Goal: Task Accomplishment & Management: Manage account settings

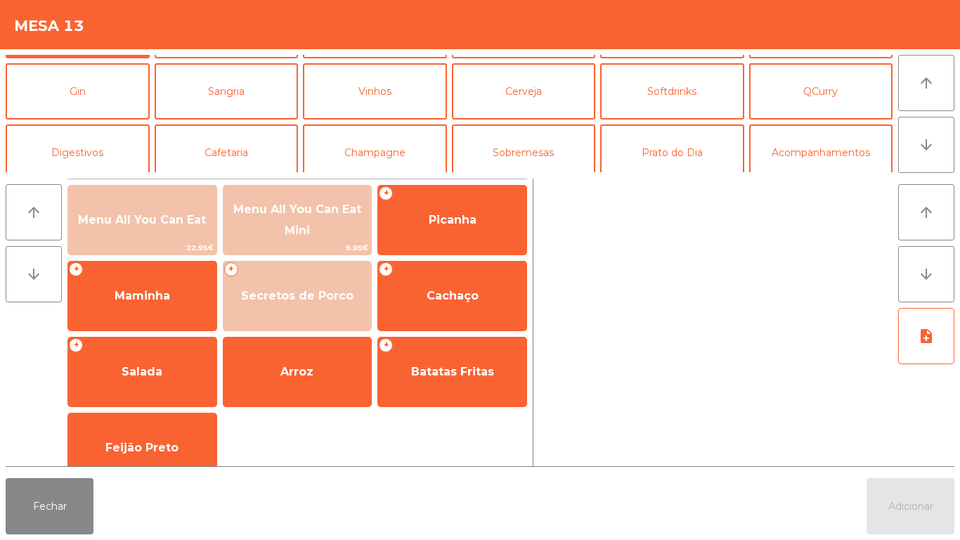
scroll to position [73, 0]
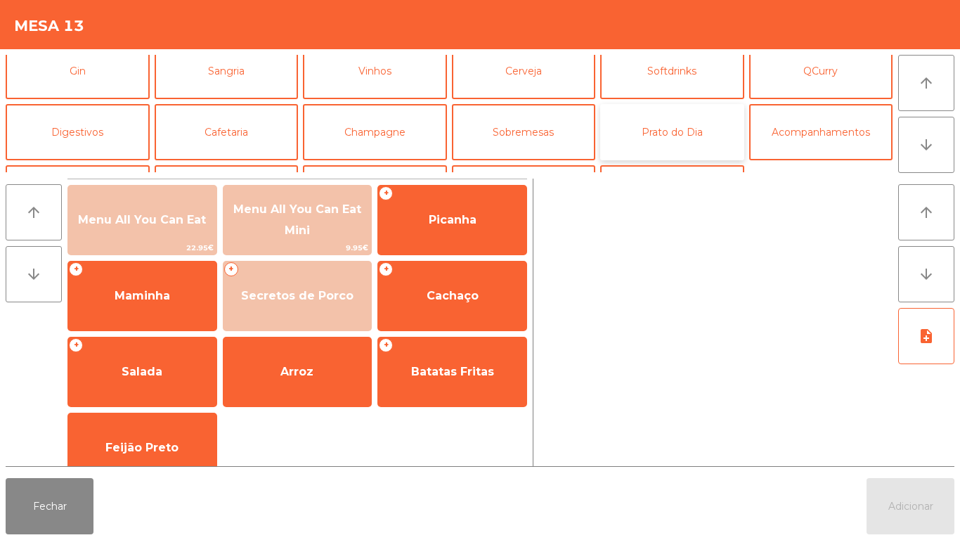
click at [666, 143] on button "Prato do Dia" at bounding box center [672, 132] width 144 height 56
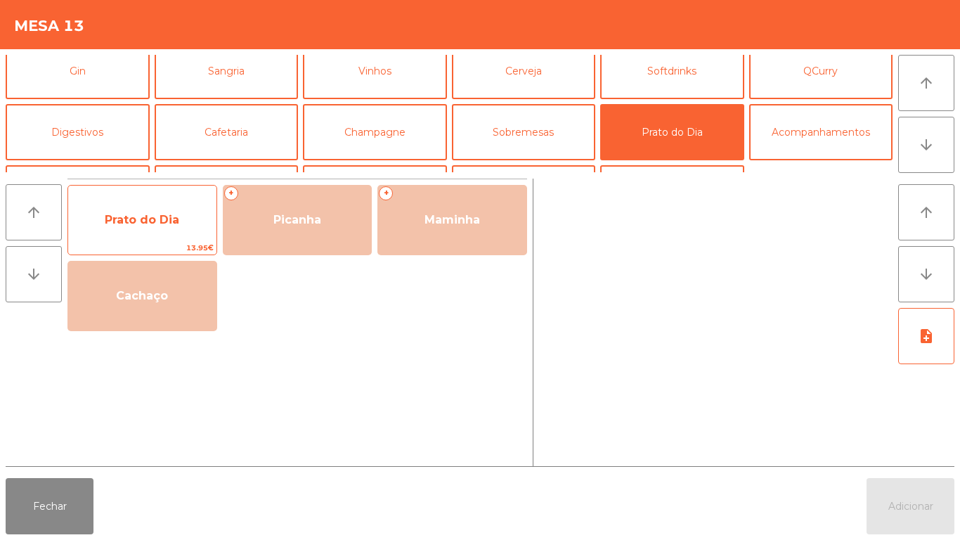
click at [152, 231] on span "Prato do Dia" at bounding box center [142, 220] width 148 height 38
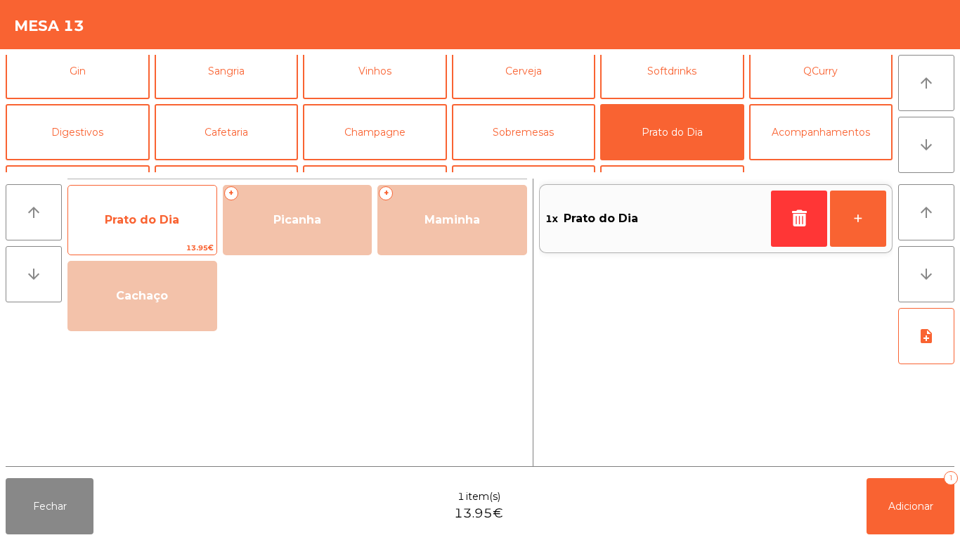
click at [153, 213] on span "Prato do Dia" at bounding box center [142, 219] width 75 height 13
click at [156, 221] on span "Prato do Dia" at bounding box center [142, 219] width 75 height 13
click at [153, 231] on span "Prato do Dia" at bounding box center [142, 220] width 148 height 38
click at [149, 235] on span "Prato do Dia" at bounding box center [142, 220] width 148 height 38
click at [148, 231] on span "Prato do Dia" at bounding box center [142, 220] width 148 height 38
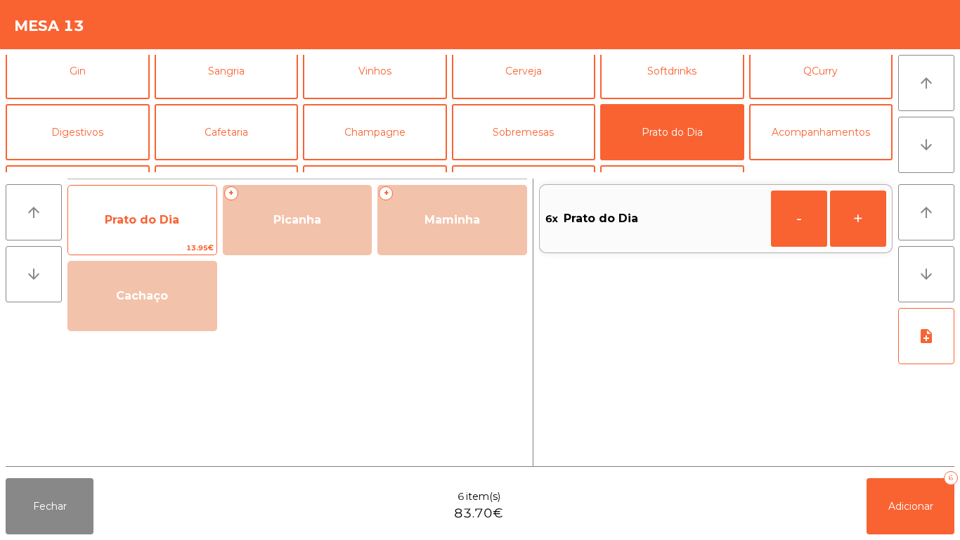
click at [157, 224] on span "Prato do Dia" at bounding box center [142, 219] width 75 height 13
click at [155, 230] on span "Prato do Dia" at bounding box center [142, 220] width 148 height 38
click at [153, 228] on span "Prato do Dia" at bounding box center [142, 220] width 148 height 38
click at [136, 235] on span "Prato do Dia" at bounding box center [142, 220] width 148 height 38
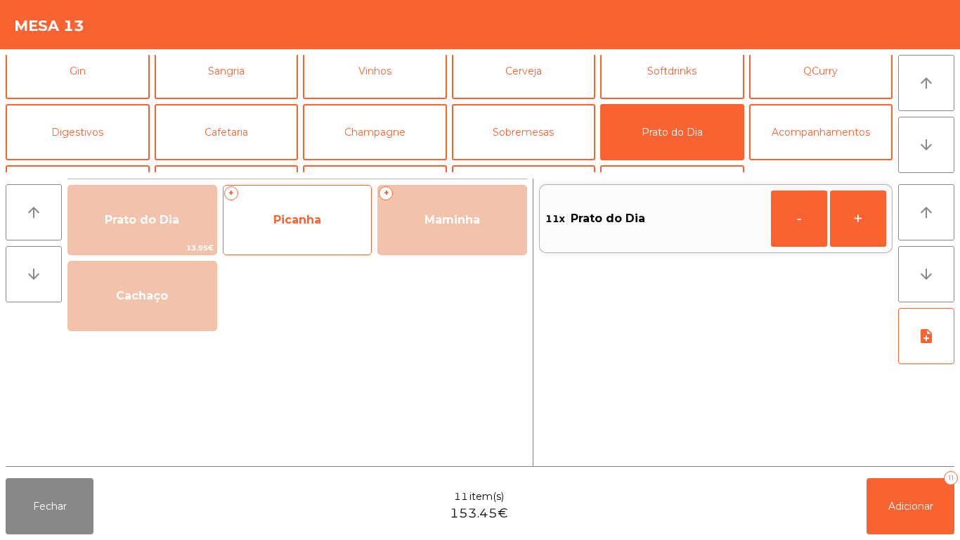
click at [308, 236] on span "Picanha" at bounding box center [298, 220] width 148 height 38
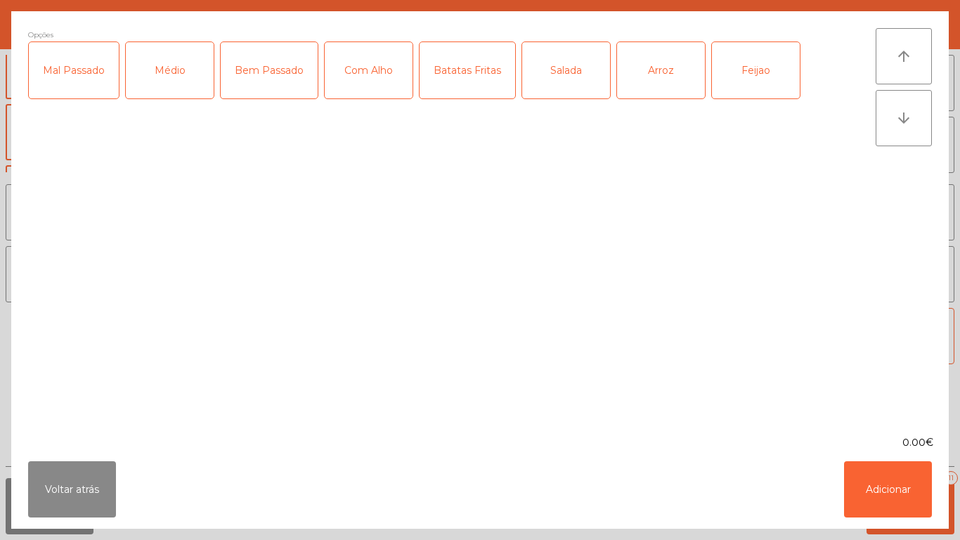
click at [165, 86] on div "Médio" at bounding box center [170, 70] width 88 height 56
click at [365, 86] on div "Com Alho" at bounding box center [369, 70] width 88 height 56
click at [468, 94] on div "Batatas Fritas" at bounding box center [468, 70] width 96 height 56
click at [638, 82] on div "Arroz" at bounding box center [661, 70] width 88 height 56
click at [727, 80] on div "Feijao" at bounding box center [756, 70] width 88 height 56
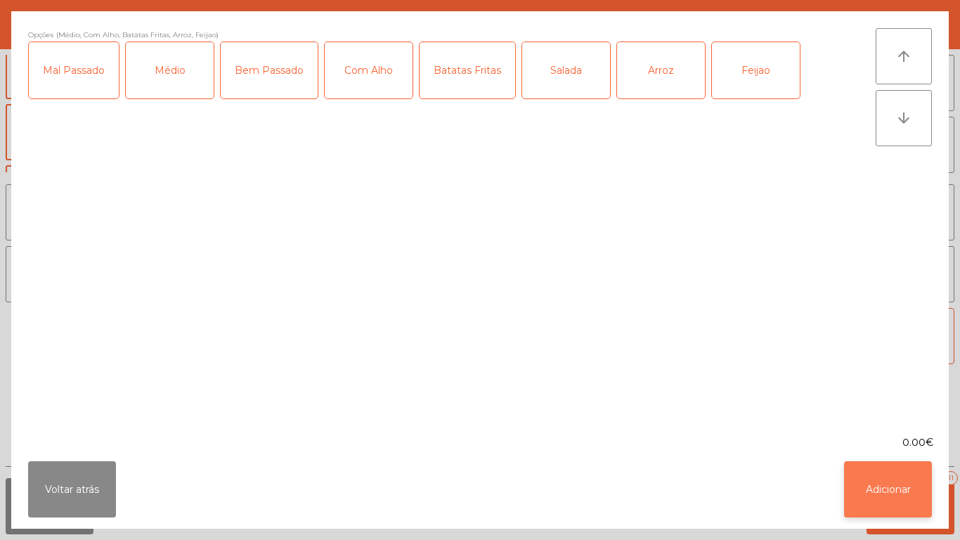
click at [877, 484] on button "Adicionar" at bounding box center [888, 489] width 88 height 56
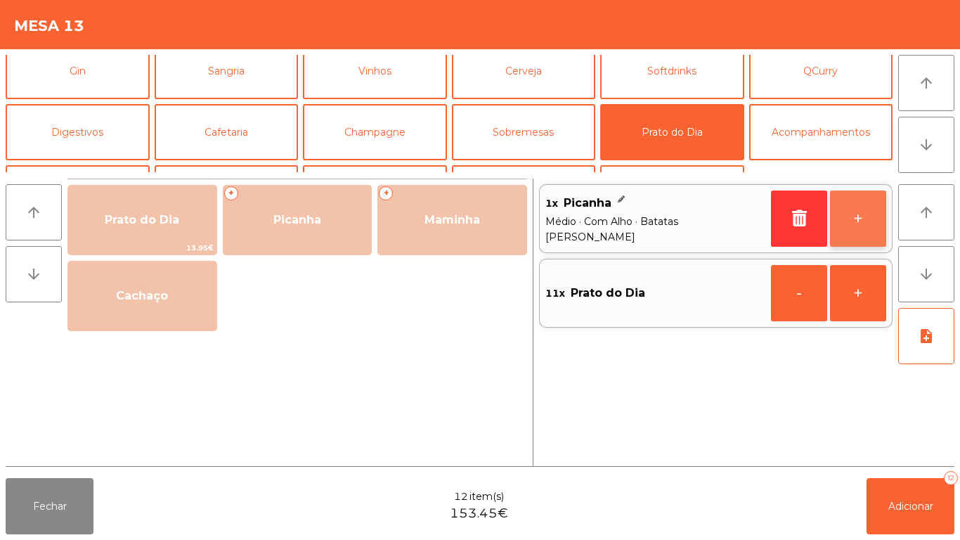
click at [846, 227] on button "+" at bounding box center [858, 218] width 56 height 56
click at [843, 225] on button "+" at bounding box center [858, 218] width 56 height 56
click at [843, 233] on button "+" at bounding box center [858, 218] width 56 height 56
click at [845, 236] on button "+" at bounding box center [858, 218] width 56 height 56
click at [847, 233] on button "+" at bounding box center [858, 218] width 56 height 56
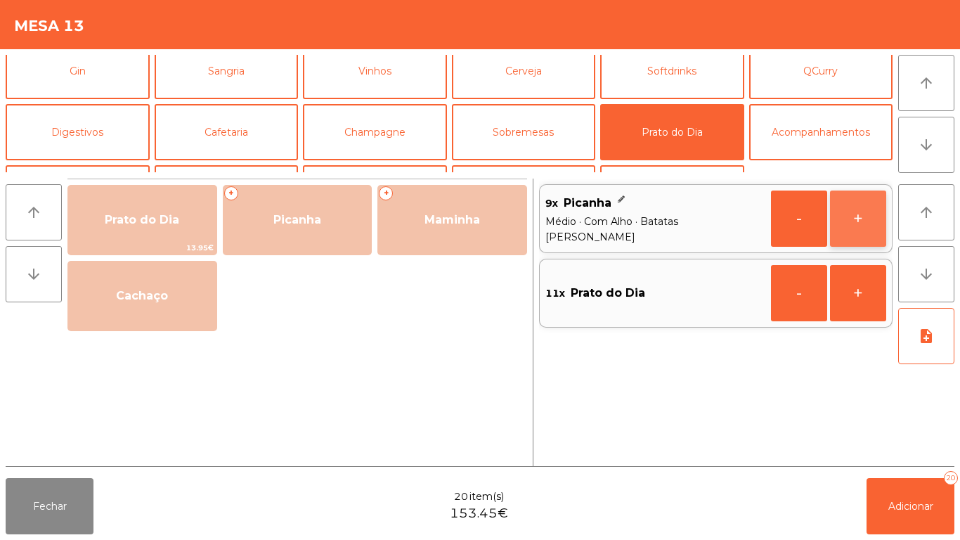
click at [850, 224] on button "+" at bounding box center [858, 218] width 56 height 56
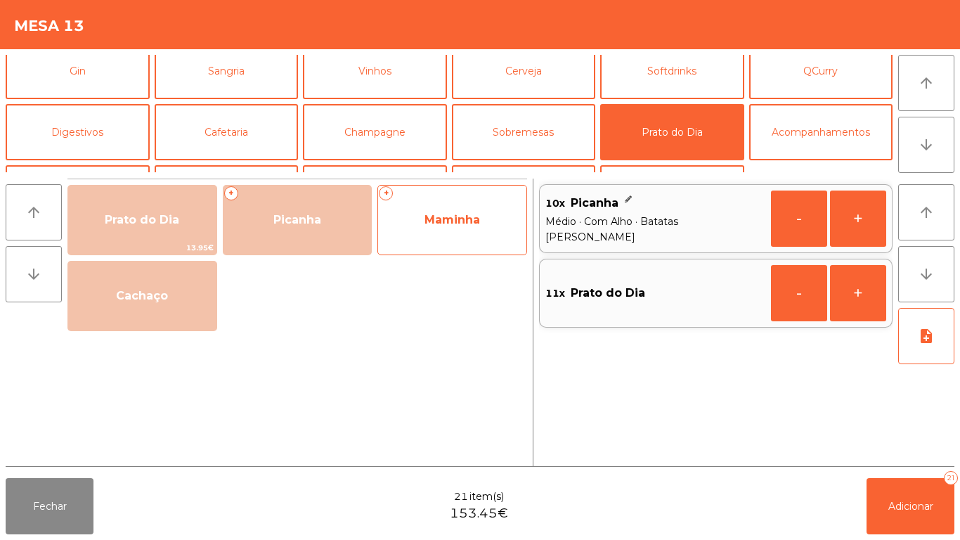
click at [429, 243] on div "+ Maminha" at bounding box center [452, 220] width 150 height 70
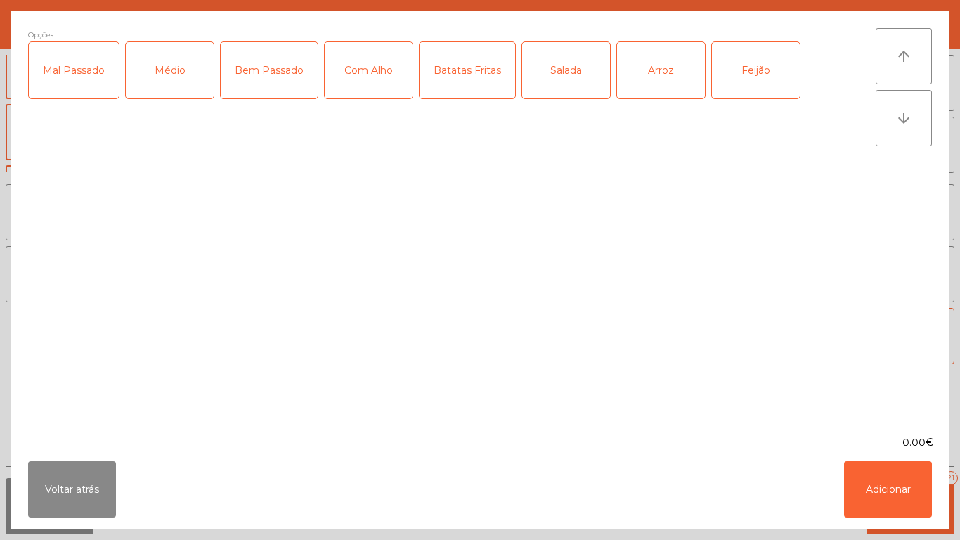
click at [180, 88] on div "Médio" at bounding box center [170, 70] width 88 height 56
click at [358, 93] on div "Com Alho" at bounding box center [369, 70] width 88 height 56
click at [470, 95] on div "Batatas Fritas" at bounding box center [468, 70] width 96 height 56
click at [645, 80] on div "Arroz" at bounding box center [661, 70] width 88 height 56
click at [729, 75] on div "Feijão" at bounding box center [756, 70] width 88 height 56
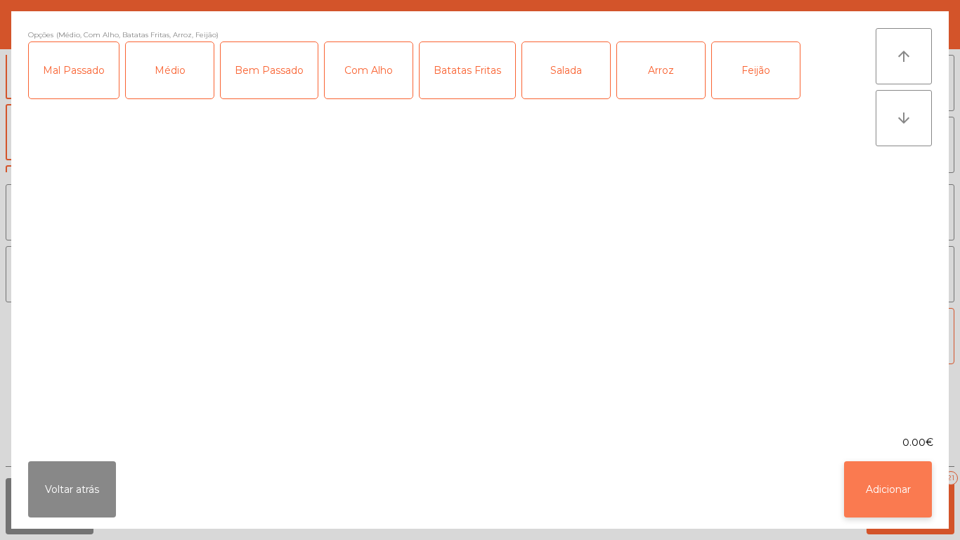
click at [869, 486] on button "Adicionar" at bounding box center [888, 489] width 88 height 56
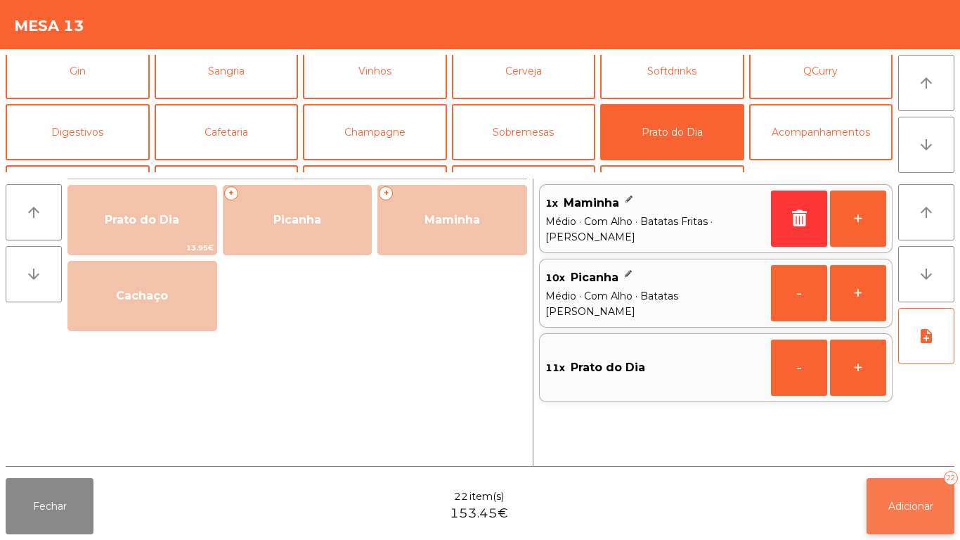
click at [910, 505] on span "Adicionar" at bounding box center [910, 506] width 45 height 13
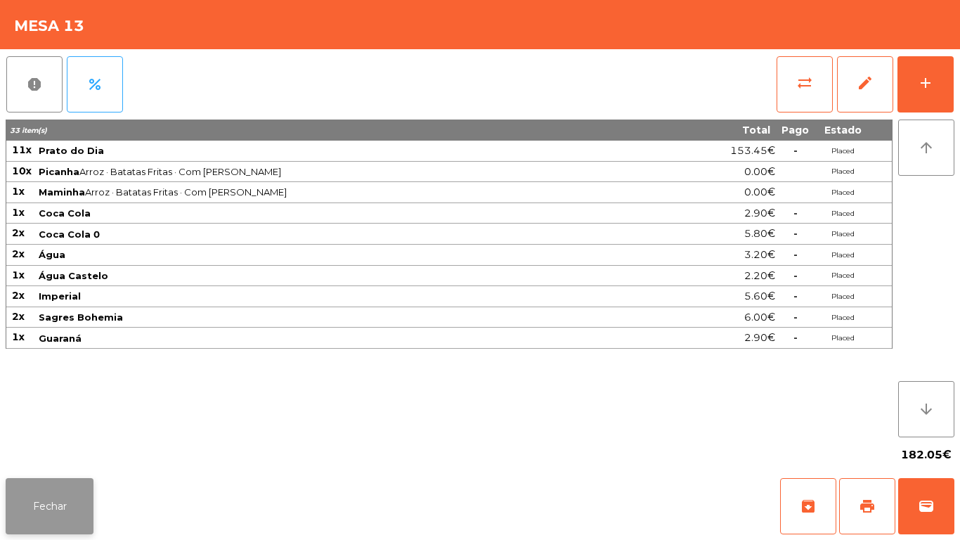
click at [62, 496] on button "Fechar" at bounding box center [50, 506] width 88 height 56
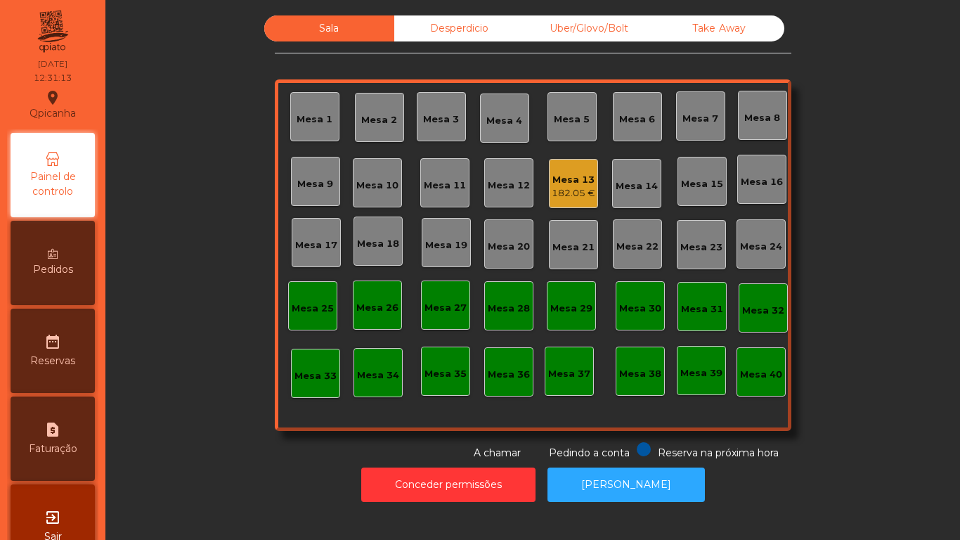
click at [368, 250] on div "Mesa 18" at bounding box center [378, 244] width 42 height 14
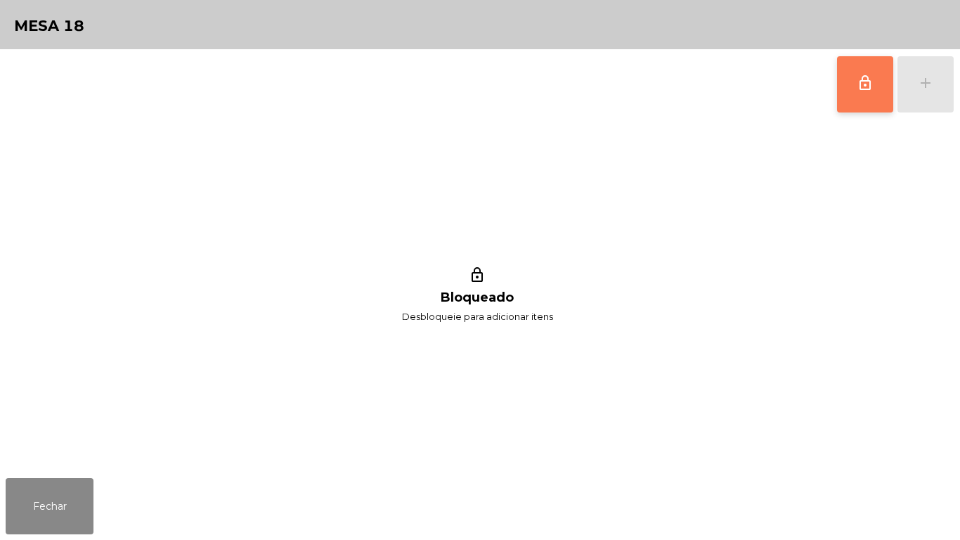
click at [848, 109] on button "lock_outline" at bounding box center [865, 84] width 56 height 56
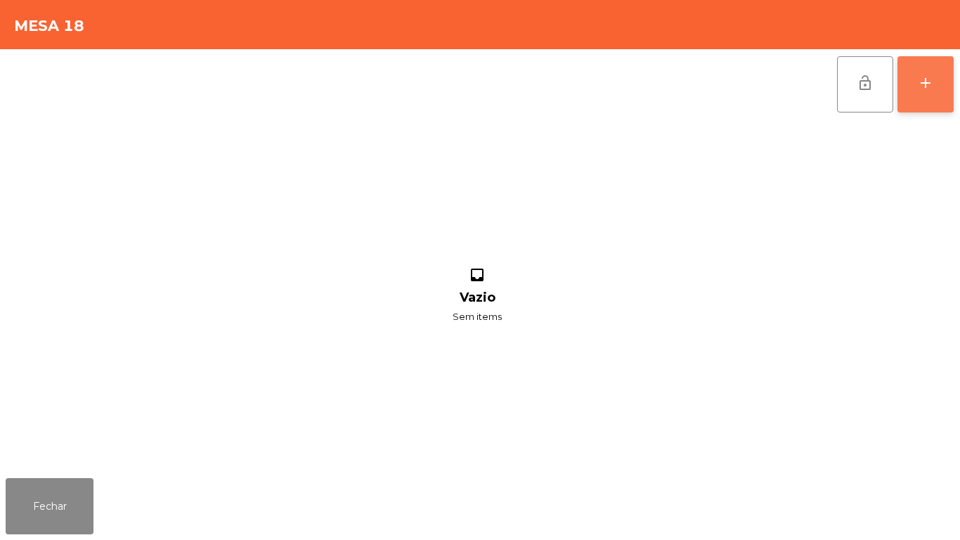
click at [919, 82] on div "add" at bounding box center [925, 83] width 17 height 17
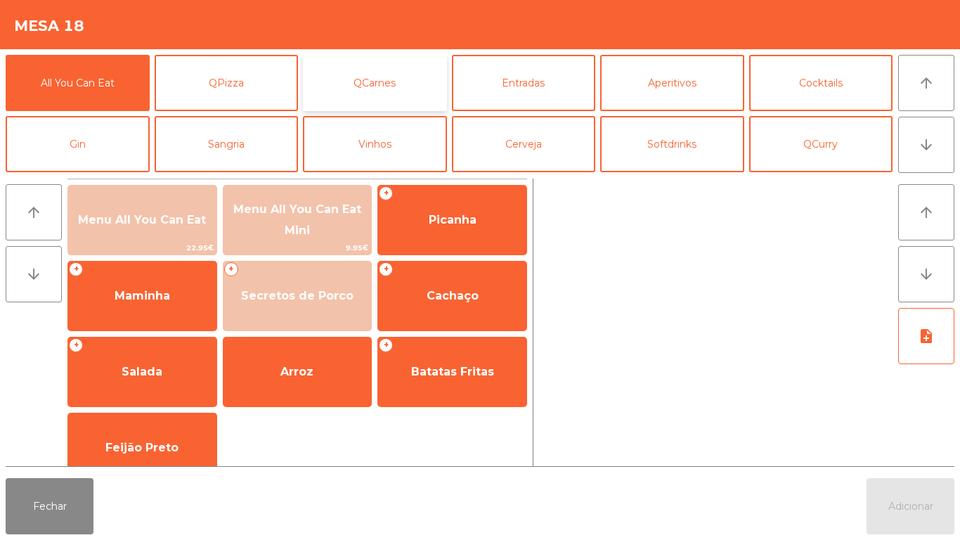
click at [389, 86] on button "QCarnes" at bounding box center [375, 83] width 144 height 56
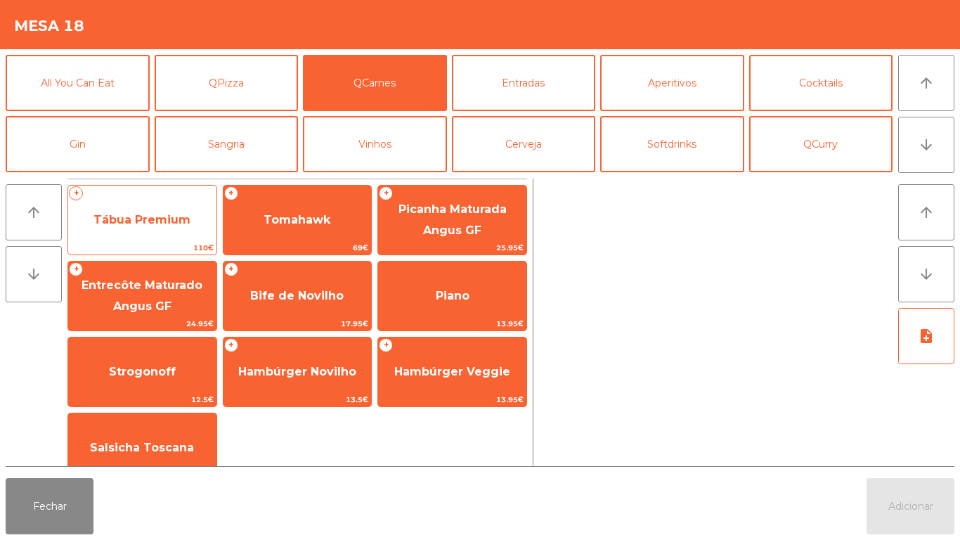
click at [173, 214] on span "Tábua Premium" at bounding box center [141, 219] width 97 height 13
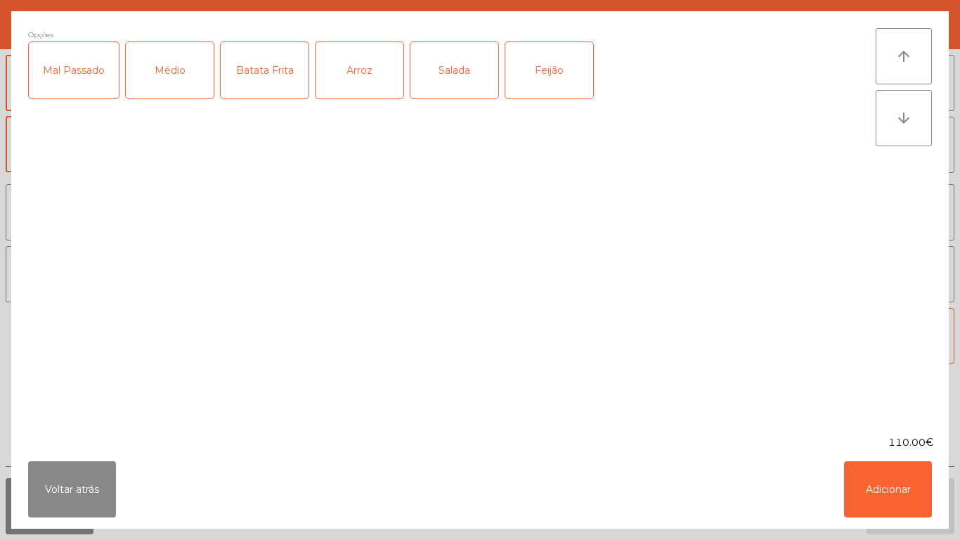
click at [83, 86] on div "Mal Passado" at bounding box center [74, 70] width 90 height 56
click at [444, 75] on div "Salada" at bounding box center [454, 70] width 88 height 56
click at [463, 77] on div "Salada" at bounding box center [454, 70] width 88 height 56
click at [278, 86] on div "Batata Frita" at bounding box center [265, 70] width 88 height 56
click at [886, 481] on button "Adicionar" at bounding box center [888, 489] width 88 height 56
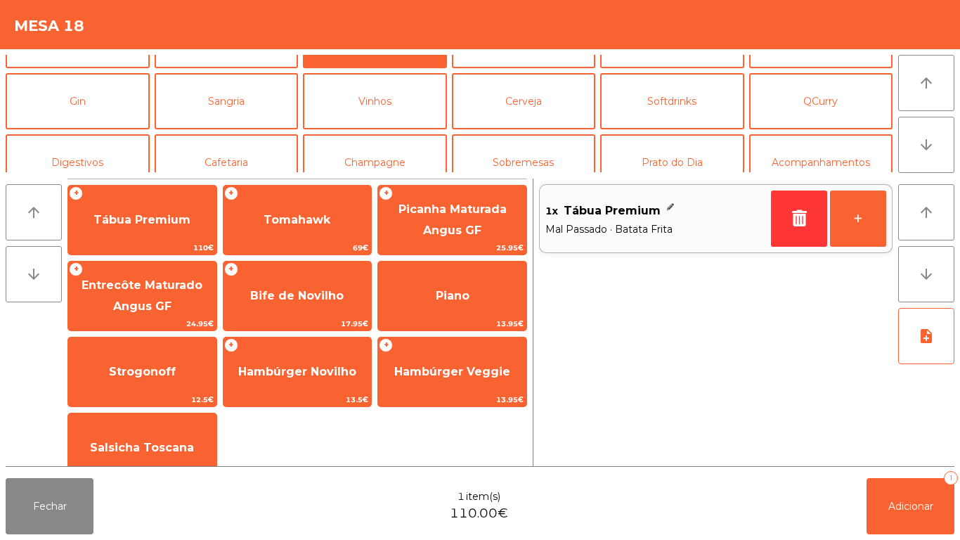
scroll to position [53, 0]
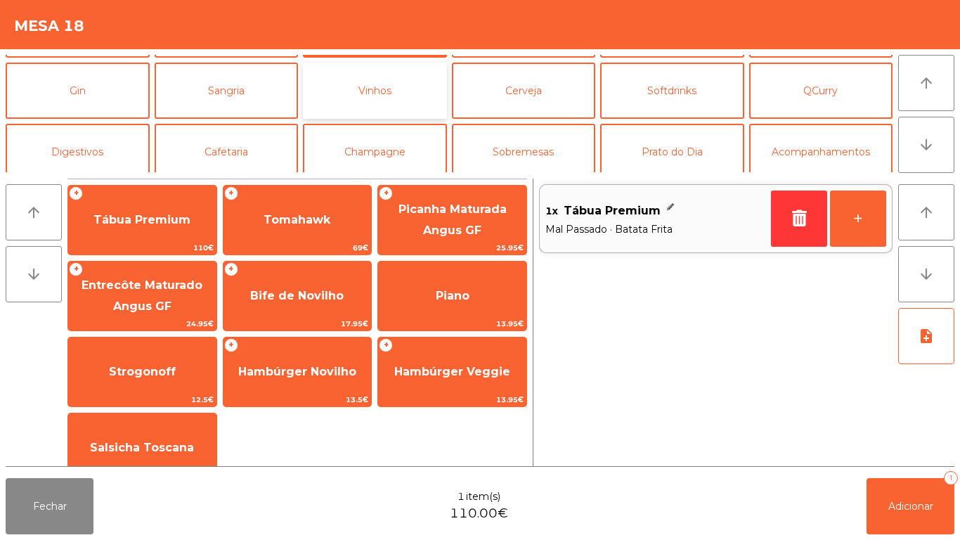
click at [389, 102] on button "Vinhos" at bounding box center [375, 91] width 144 height 56
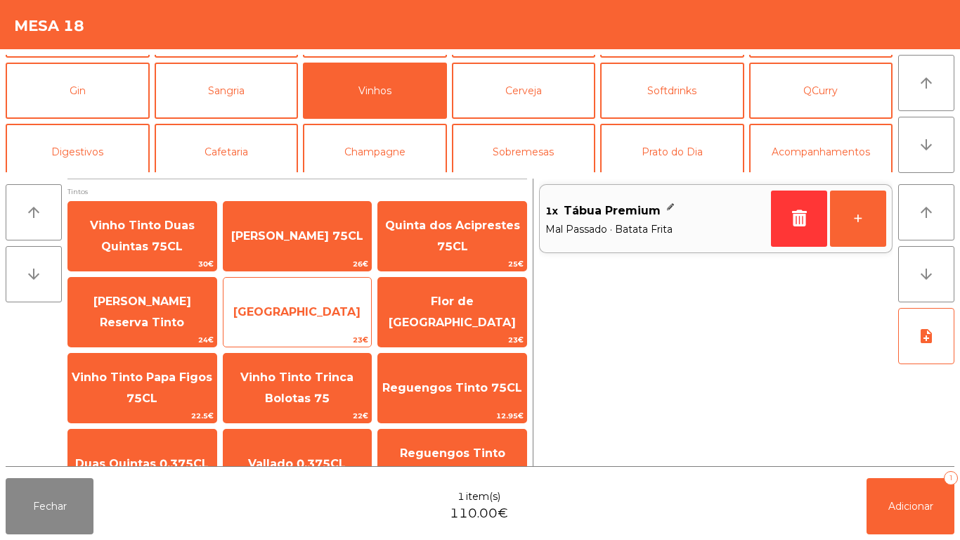
click at [318, 297] on span "[GEOGRAPHIC_DATA]" at bounding box center [298, 312] width 148 height 38
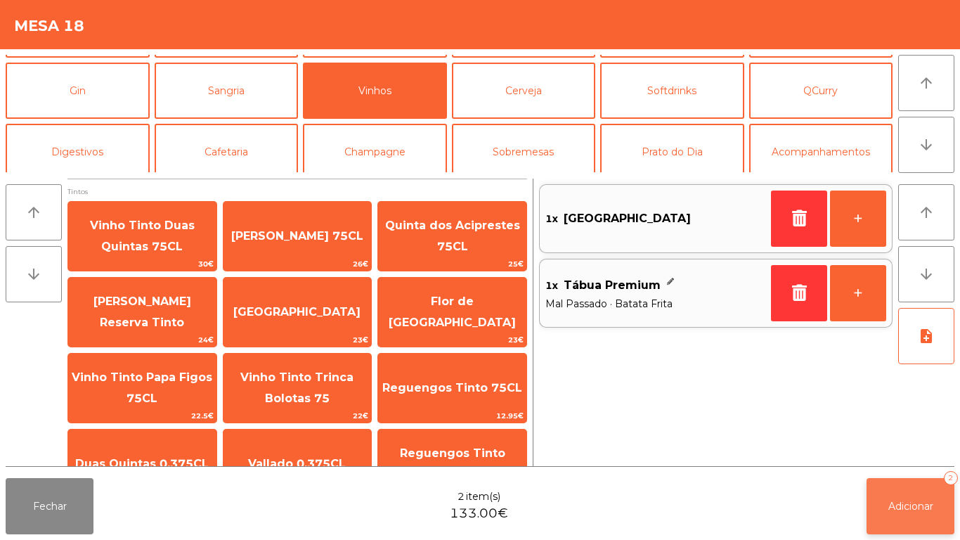
click at [924, 533] on button "Adicionar 2" at bounding box center [911, 506] width 88 height 56
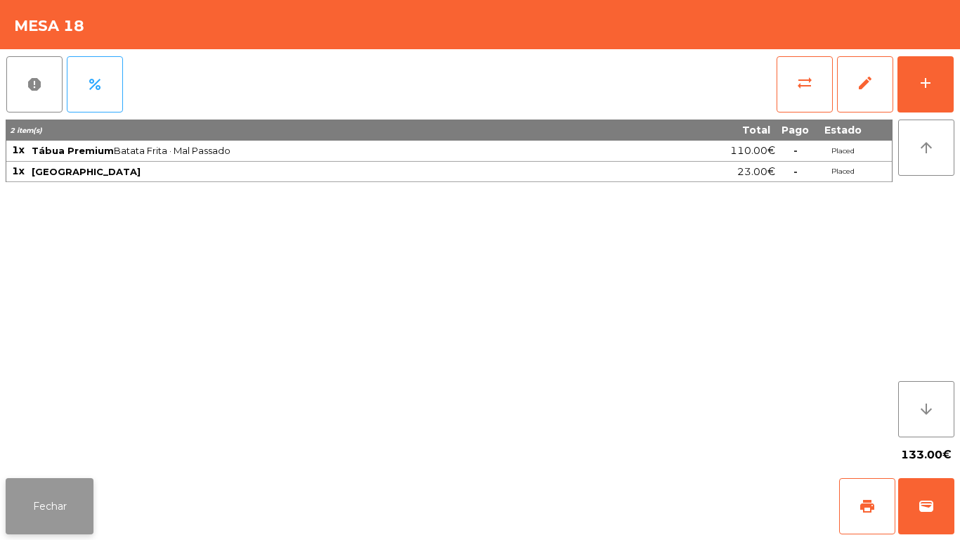
click at [52, 505] on button "Fechar" at bounding box center [50, 506] width 88 height 56
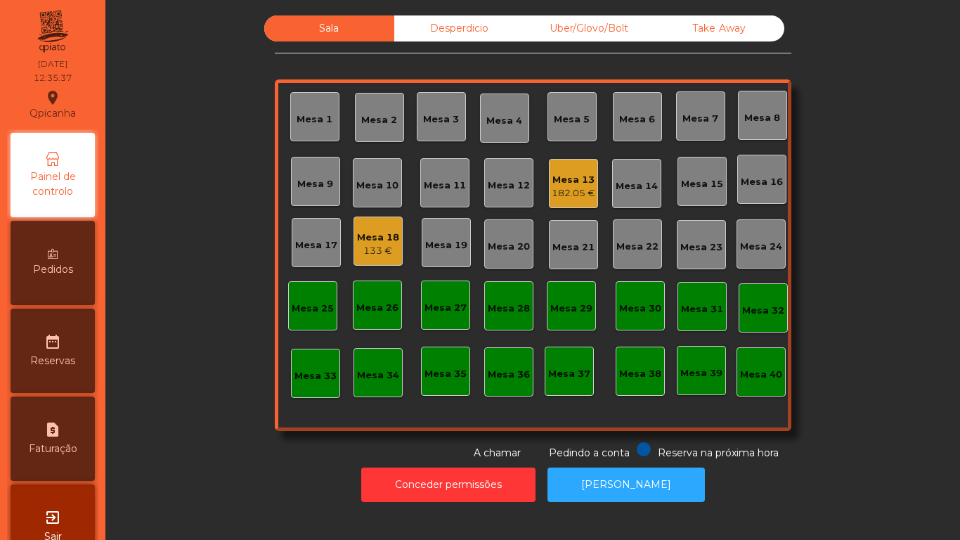
click at [443, 119] on div "Mesa 3" at bounding box center [441, 119] width 36 height 14
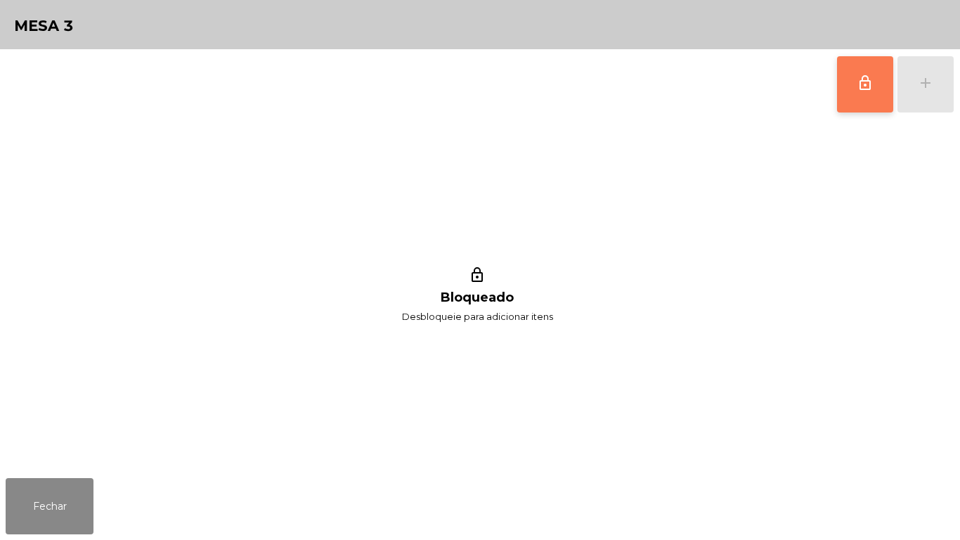
click at [862, 92] on button "lock_outline" at bounding box center [865, 84] width 56 height 56
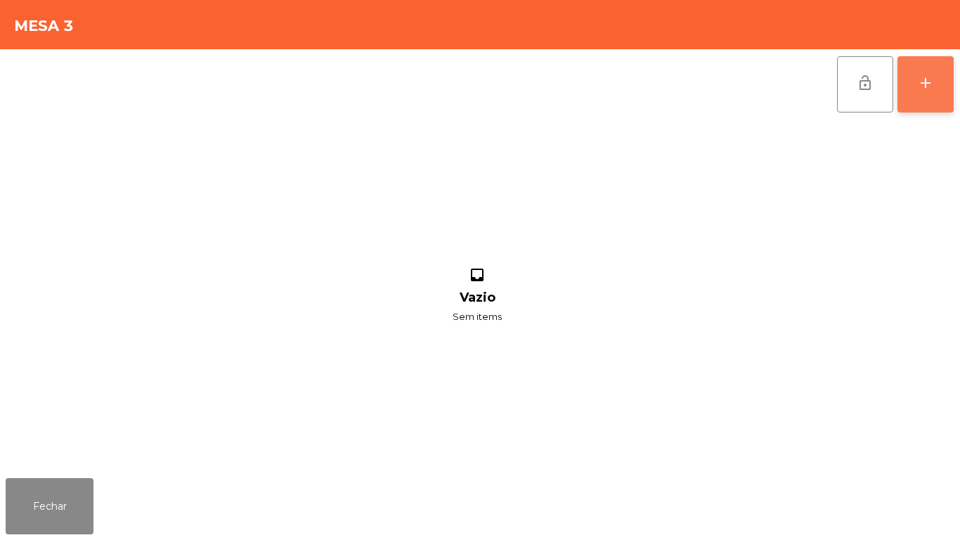
click at [925, 86] on div "add" at bounding box center [925, 83] width 17 height 17
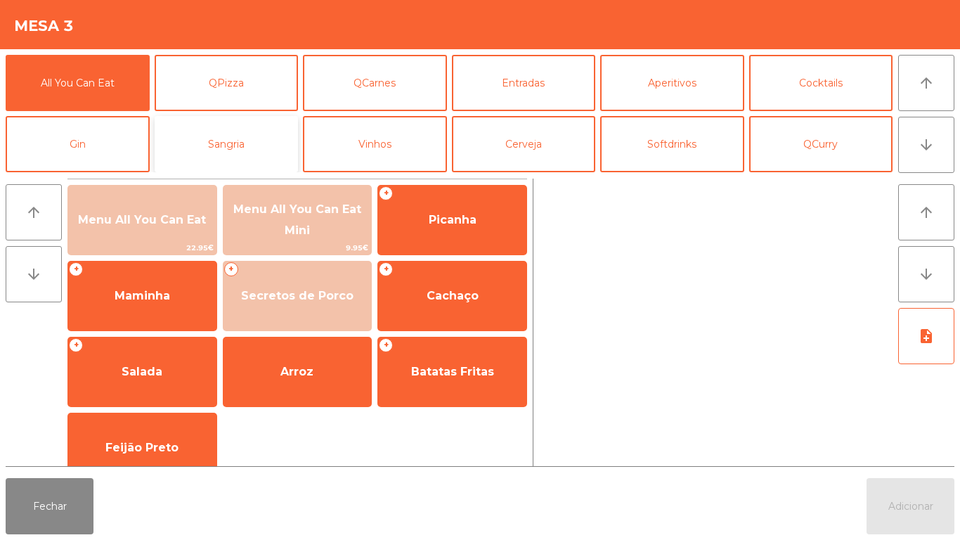
click at [240, 150] on button "Sangria" at bounding box center [227, 144] width 144 height 56
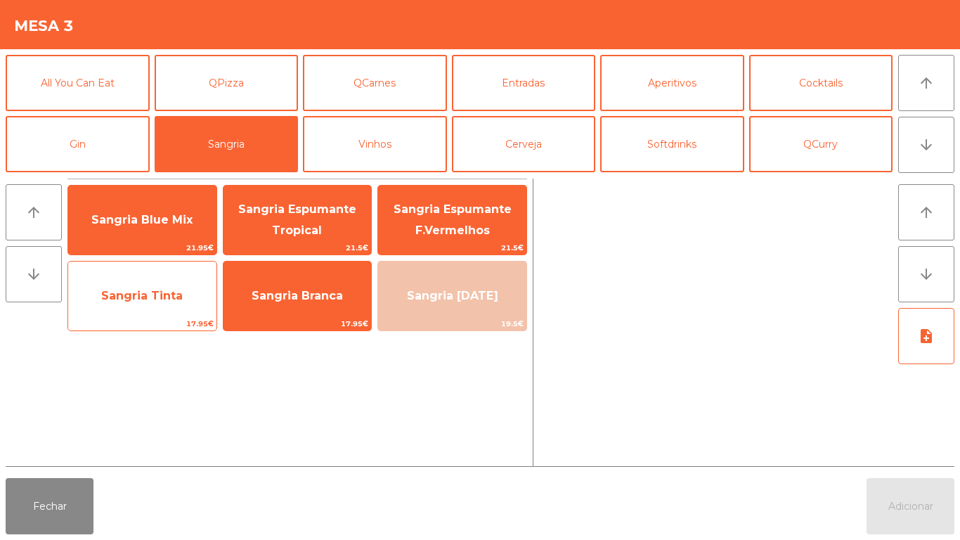
click at [143, 296] on span "Sangria Tinta" at bounding box center [142, 295] width 82 height 13
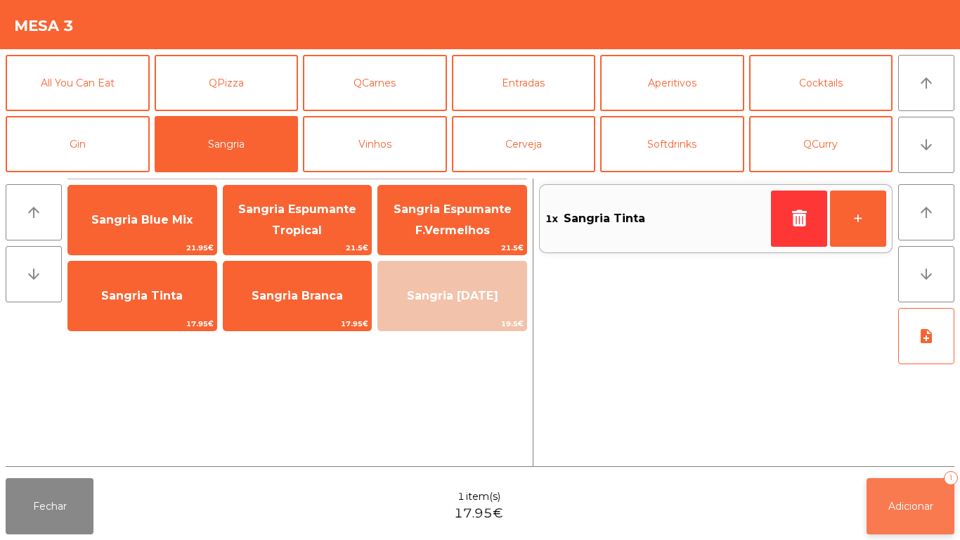
click at [899, 491] on button "Adicionar 1" at bounding box center [911, 506] width 88 height 56
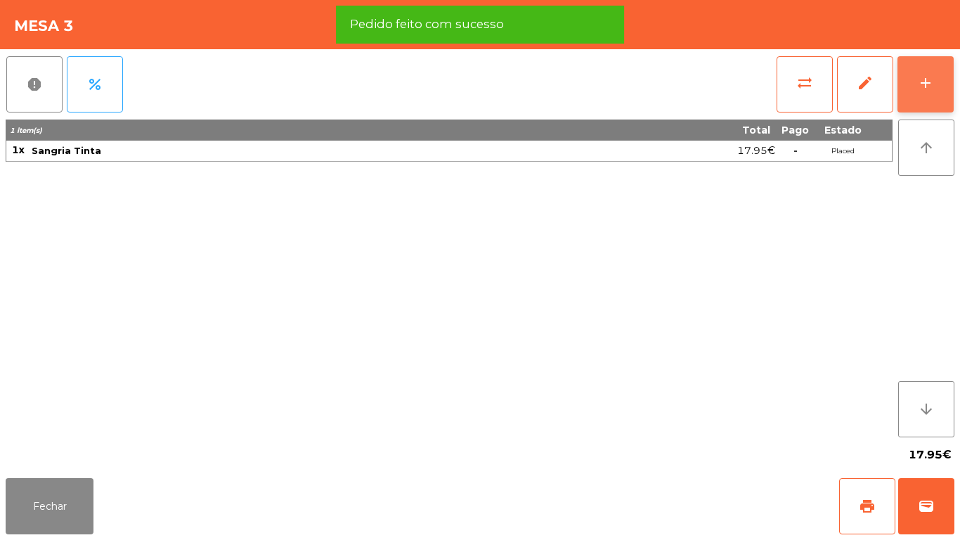
click at [923, 75] on div "add" at bounding box center [925, 83] width 17 height 17
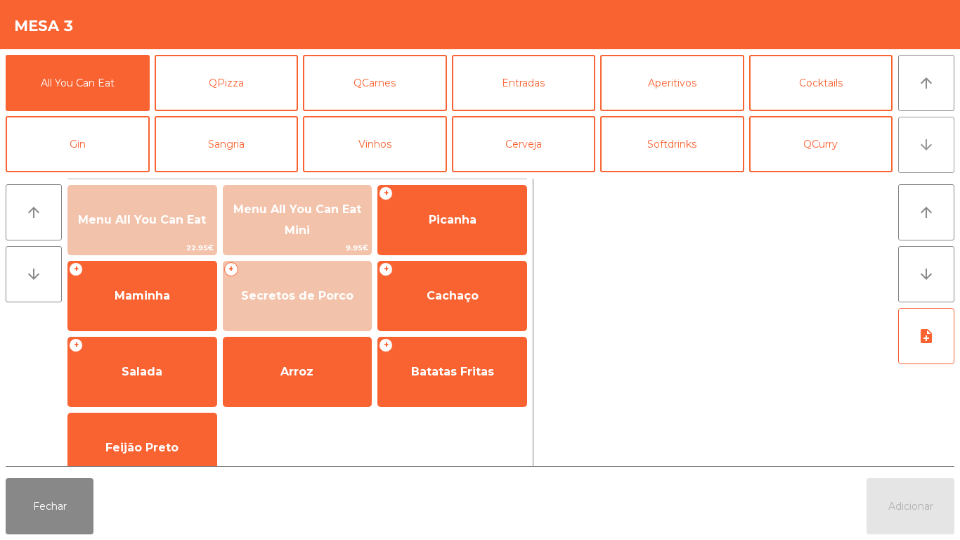
click at [924, 155] on button "arrow_downward" at bounding box center [926, 145] width 56 height 56
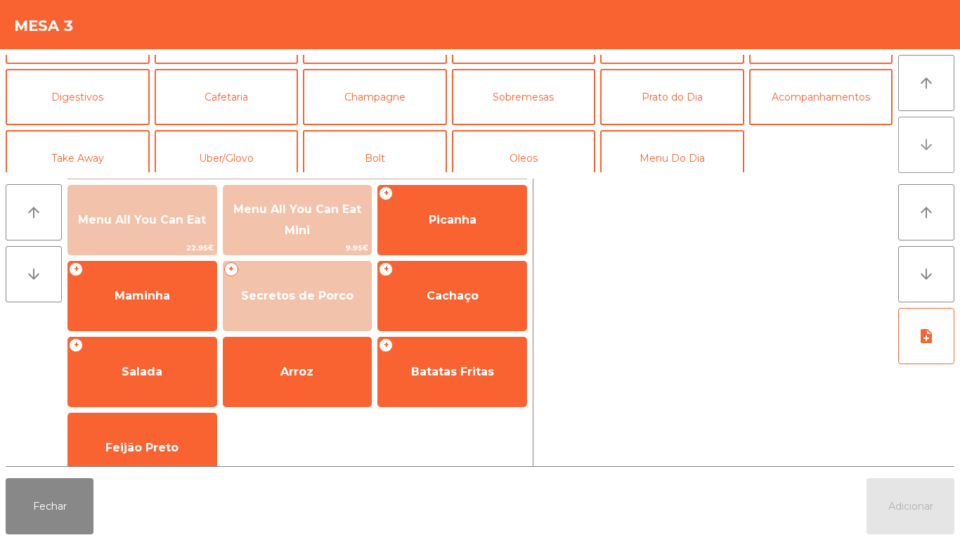
scroll to position [122, 0]
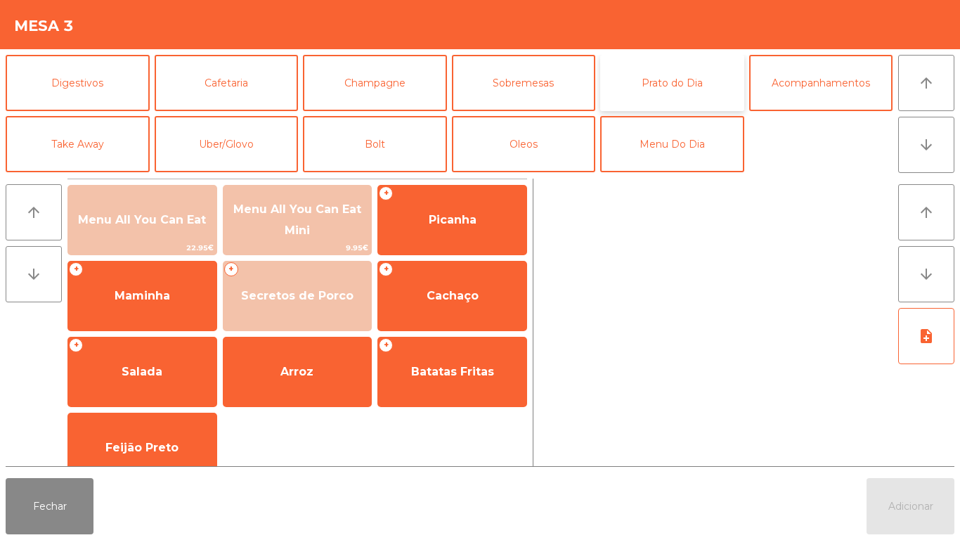
click at [677, 83] on button "Prato do Dia" at bounding box center [672, 83] width 144 height 56
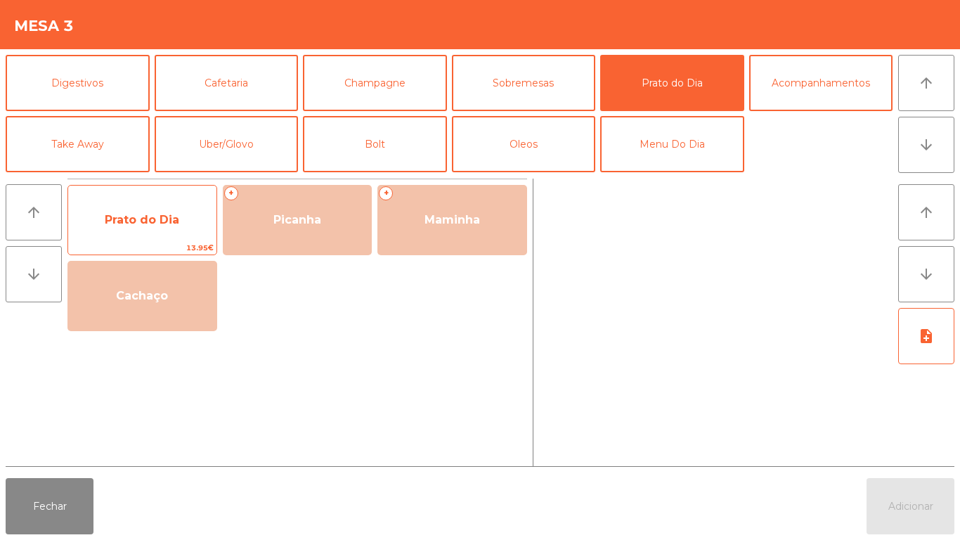
click at [145, 213] on span "Prato do Dia" at bounding box center [142, 219] width 75 height 13
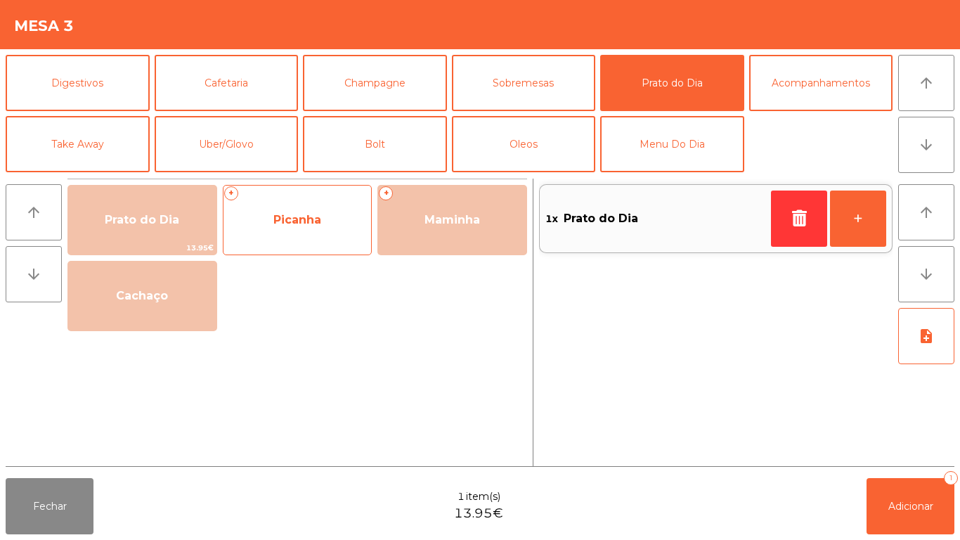
click at [304, 219] on span "Picanha" at bounding box center [297, 219] width 48 height 13
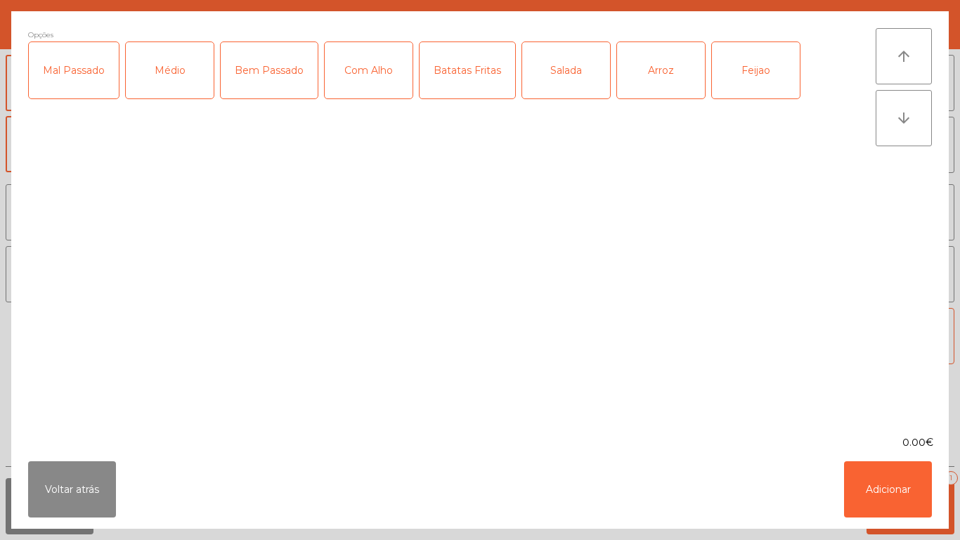
click at [271, 73] on div "Bem Passado" at bounding box center [269, 70] width 97 height 56
click at [383, 71] on div "Com Alho" at bounding box center [369, 70] width 88 height 56
click at [485, 66] on div "Batatas Fritas" at bounding box center [468, 70] width 96 height 56
click at [652, 78] on div "Arroz" at bounding box center [661, 70] width 88 height 56
click at [739, 76] on div "Feijao" at bounding box center [756, 70] width 88 height 56
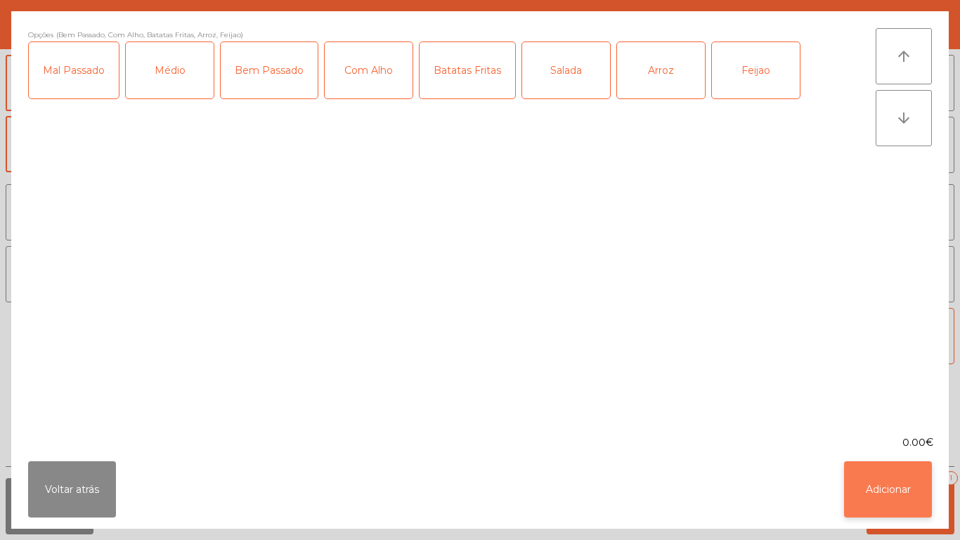
click at [886, 477] on button "Adicionar" at bounding box center [888, 489] width 88 height 56
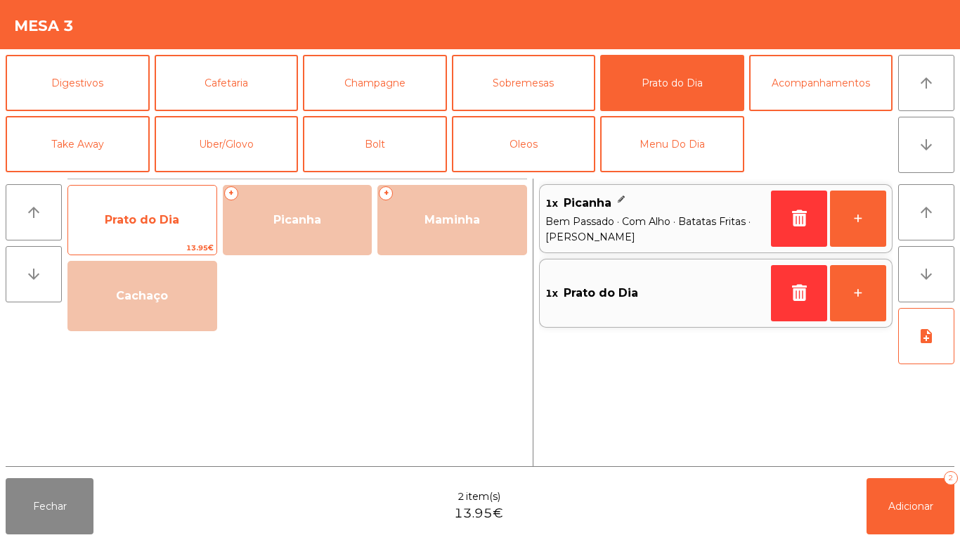
click at [152, 214] on span "Prato do Dia" at bounding box center [142, 219] width 75 height 13
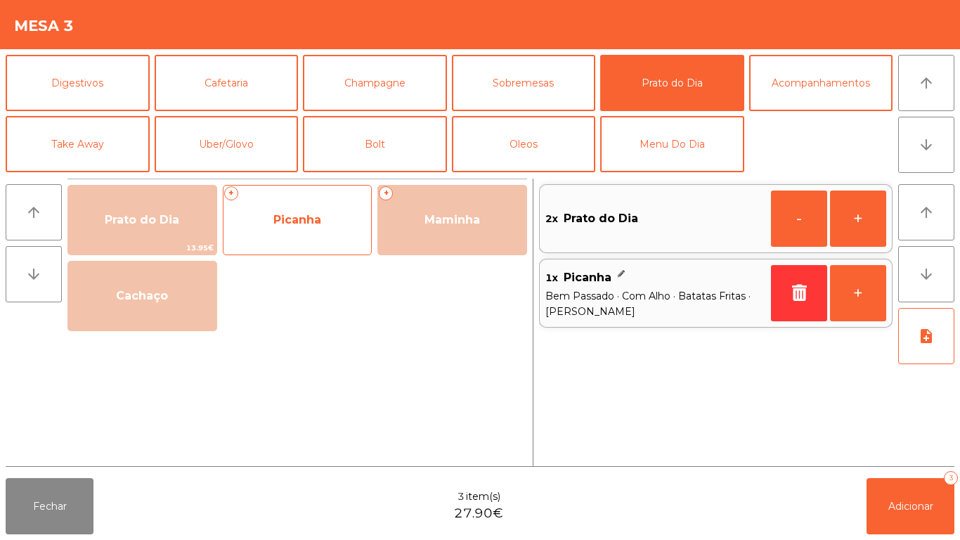
click at [321, 223] on span "Picanha" at bounding box center [297, 219] width 48 height 13
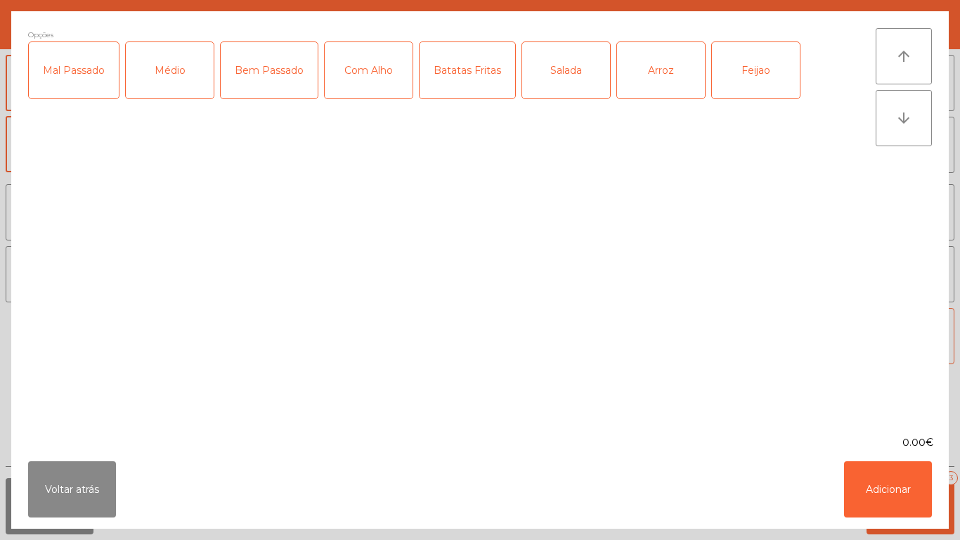
click at [178, 77] on div "Médio" at bounding box center [170, 70] width 88 height 56
click at [90, 74] on div "Mal Passado" at bounding box center [74, 70] width 90 height 56
click at [382, 75] on div "Com Alho" at bounding box center [369, 70] width 88 height 56
click at [477, 76] on div "Batatas Fritas" at bounding box center [468, 70] width 96 height 56
click at [655, 75] on div "Arroz" at bounding box center [661, 70] width 88 height 56
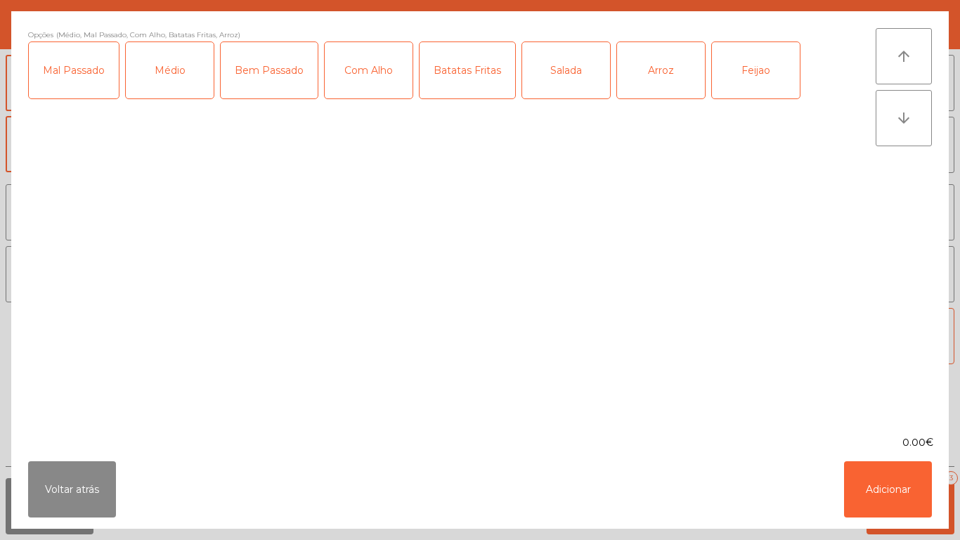
click at [751, 68] on div "Feijao" at bounding box center [756, 70] width 88 height 56
click at [893, 481] on button "Adicionar" at bounding box center [888, 489] width 88 height 56
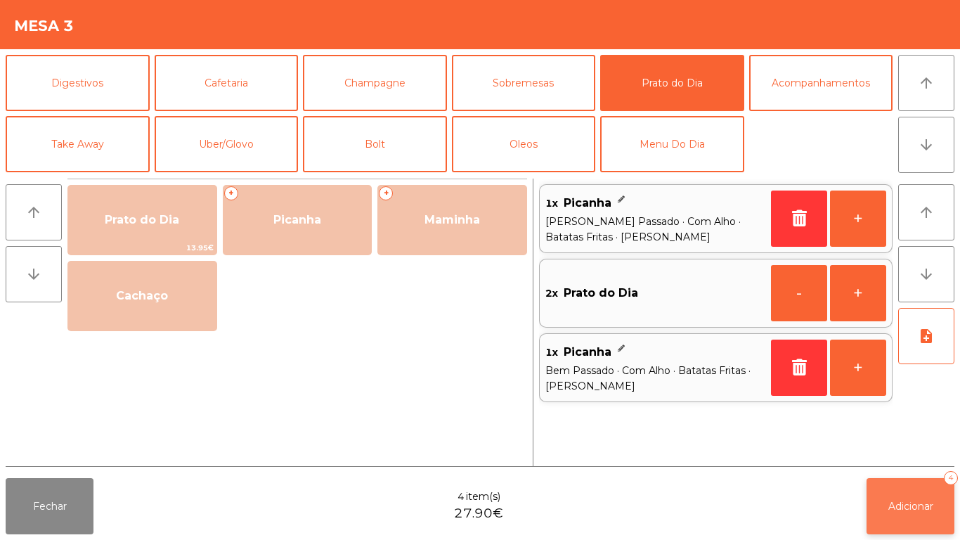
click at [917, 510] on span "Adicionar" at bounding box center [910, 506] width 45 height 13
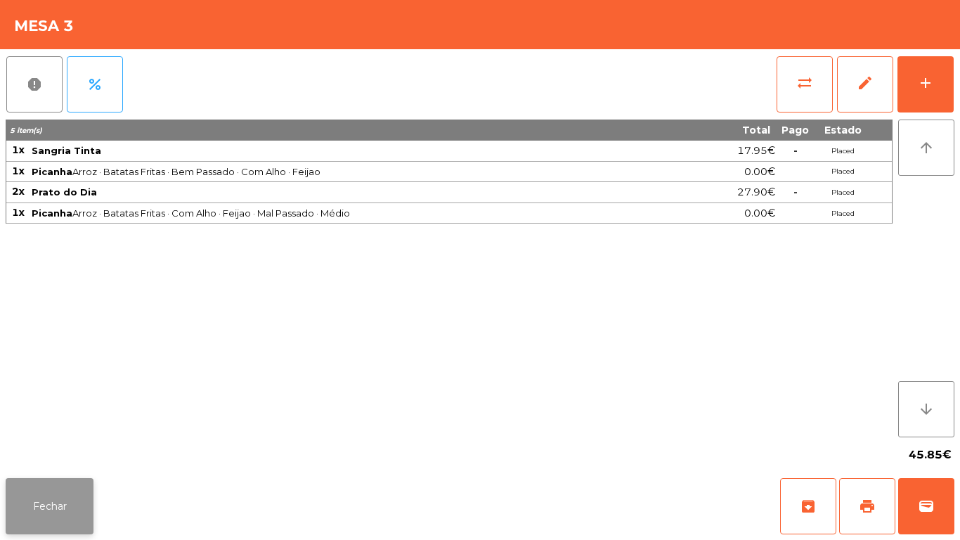
click at [72, 496] on button "Fechar" at bounding box center [50, 506] width 88 height 56
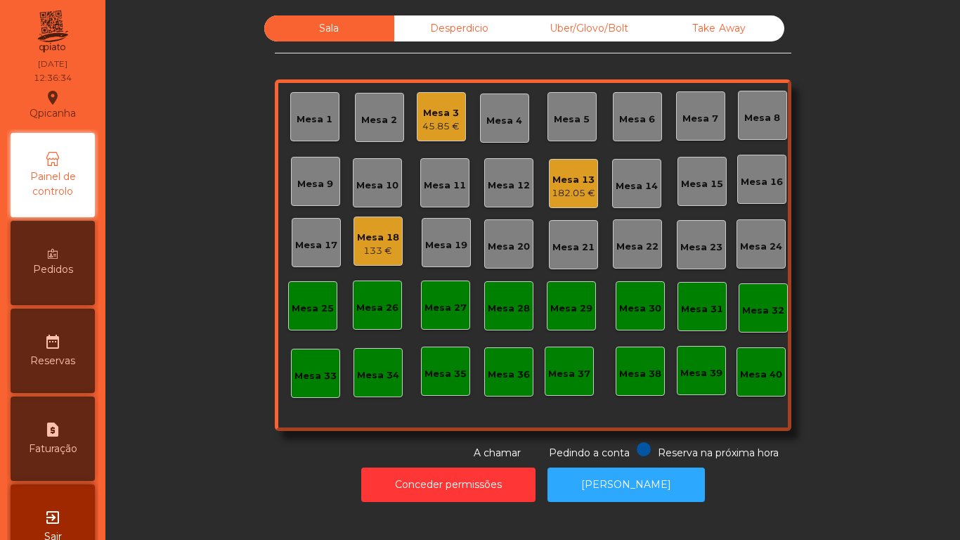
click at [447, 184] on div "Mesa 11" at bounding box center [445, 186] width 42 height 14
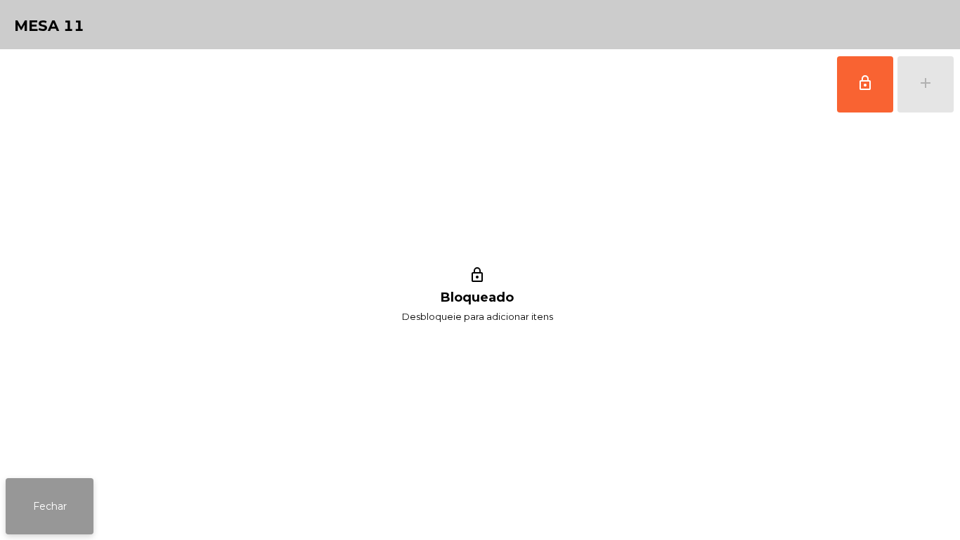
click at [53, 499] on button "Fechar" at bounding box center [50, 506] width 88 height 56
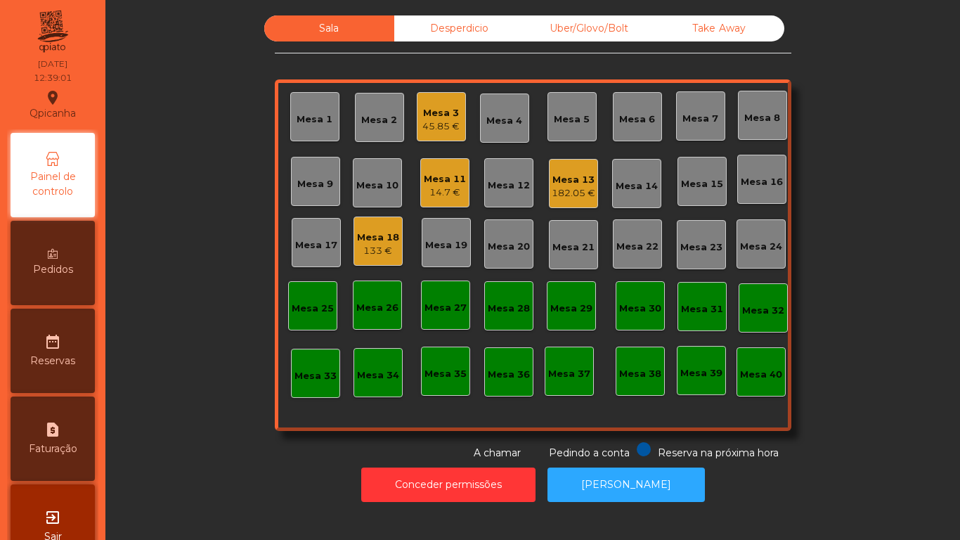
click at [438, 176] on div "Mesa 11" at bounding box center [445, 179] width 42 height 14
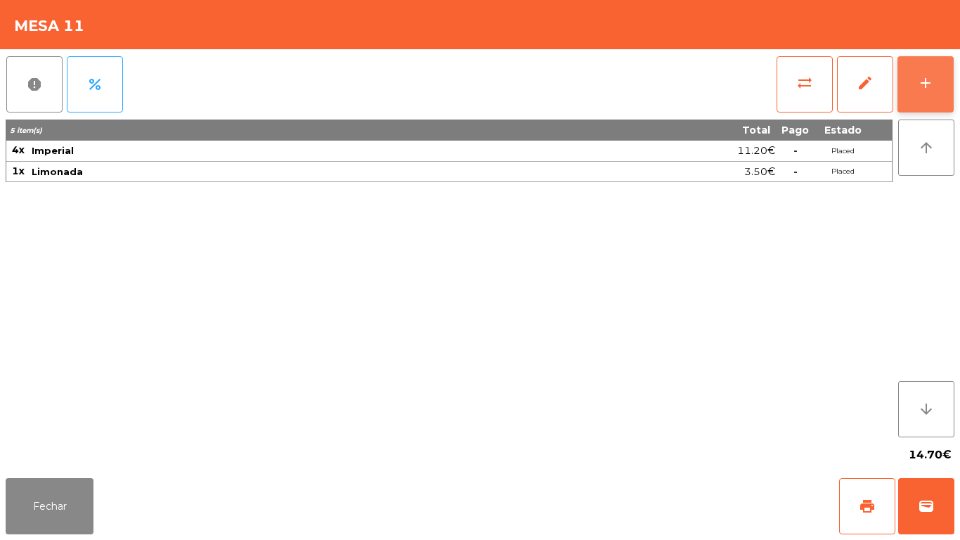
click at [926, 96] on button "add" at bounding box center [926, 84] width 56 height 56
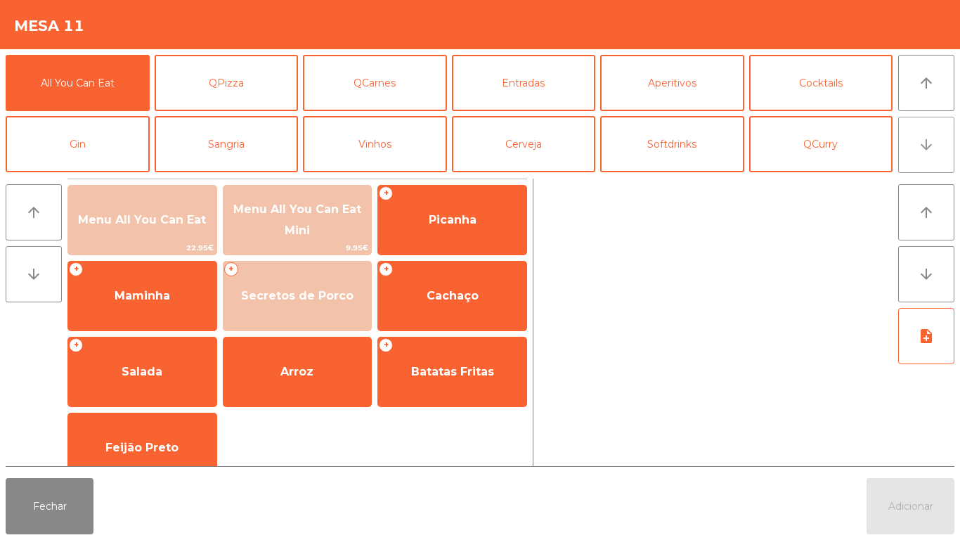
click at [925, 159] on button "arrow_downward" at bounding box center [926, 145] width 56 height 56
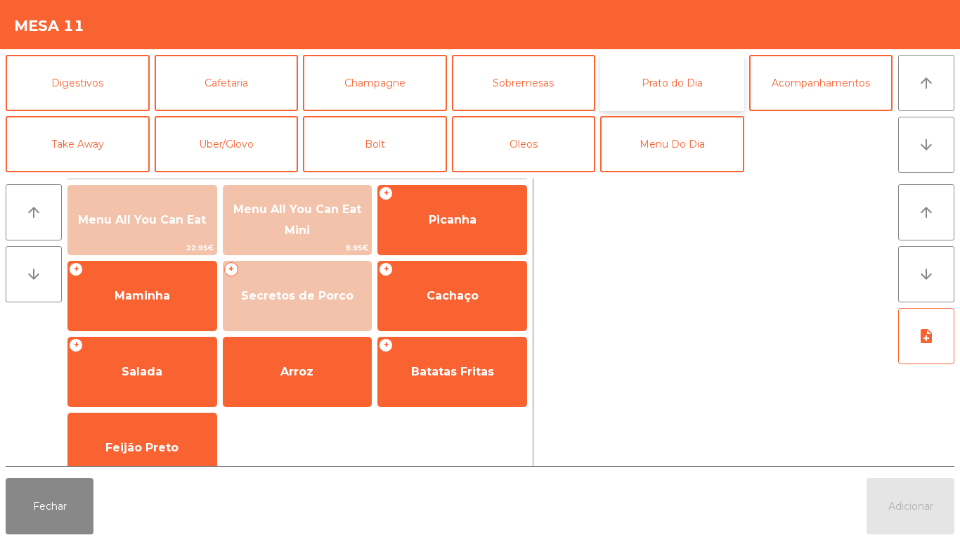
click at [667, 85] on button "Prato do Dia" at bounding box center [672, 83] width 144 height 56
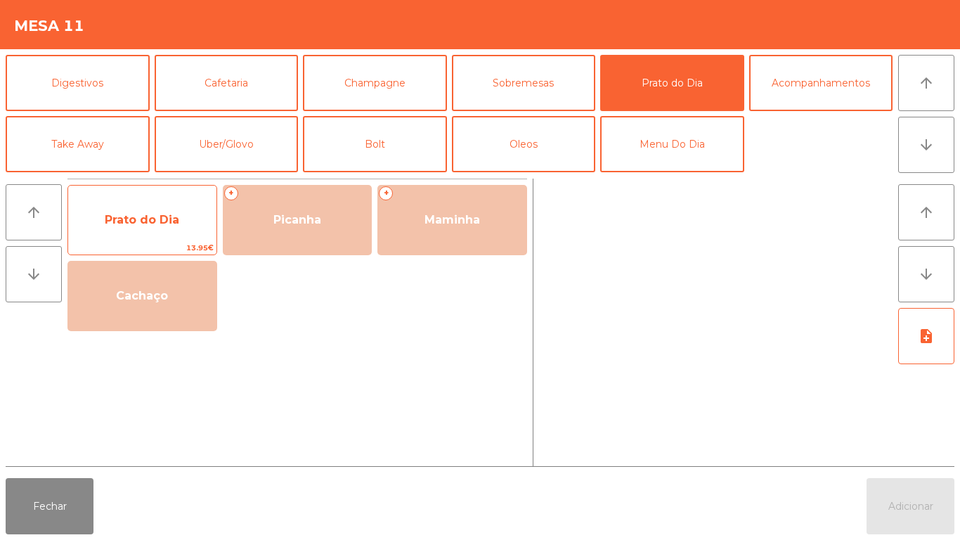
click at [149, 226] on span "Prato do Dia" at bounding box center [142, 220] width 148 height 38
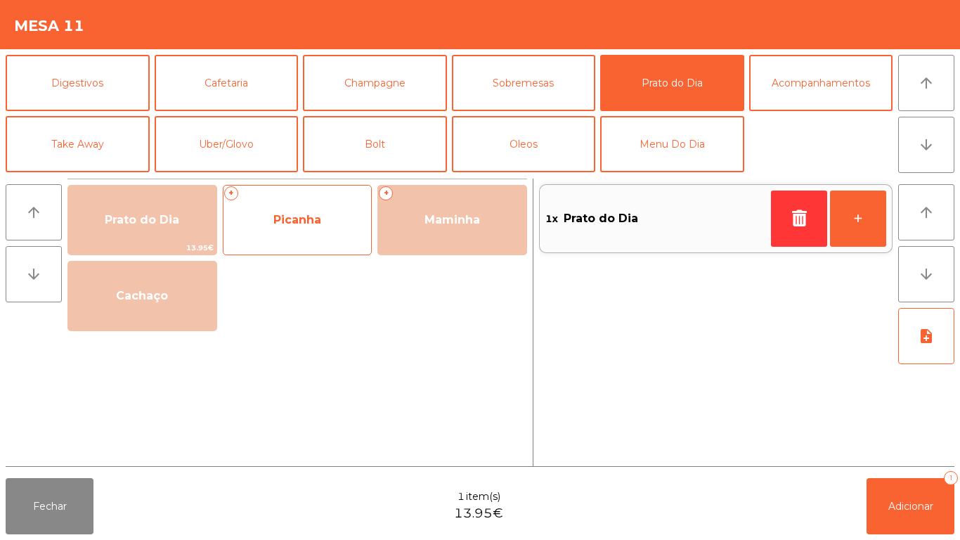
click at [309, 224] on span "Picanha" at bounding box center [297, 219] width 48 height 13
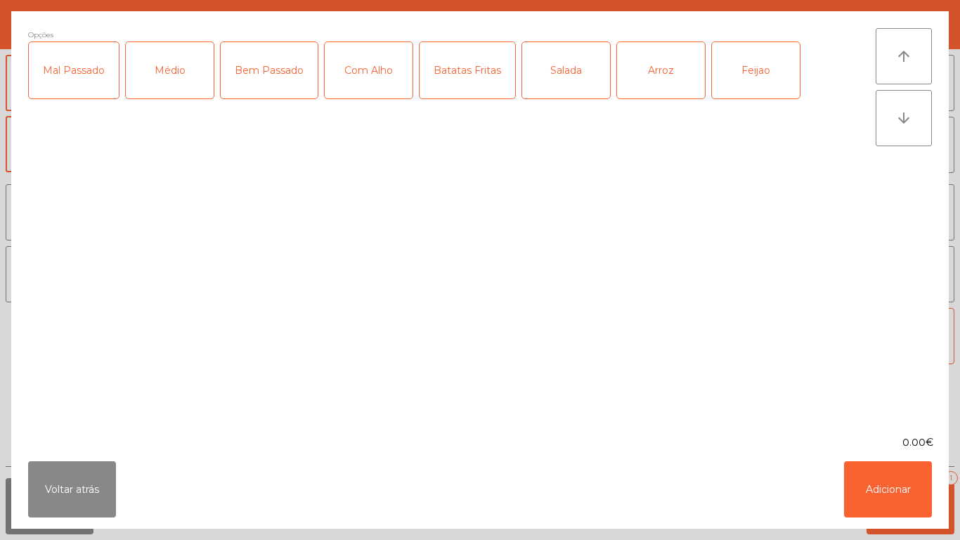
click at [82, 75] on div "Mal Passado" at bounding box center [74, 70] width 90 height 56
click at [478, 70] on div "Batatas Fritas" at bounding box center [468, 70] width 96 height 56
click at [562, 68] on div "Salada" at bounding box center [566, 70] width 88 height 56
click at [884, 481] on button "Adicionar" at bounding box center [888, 489] width 88 height 56
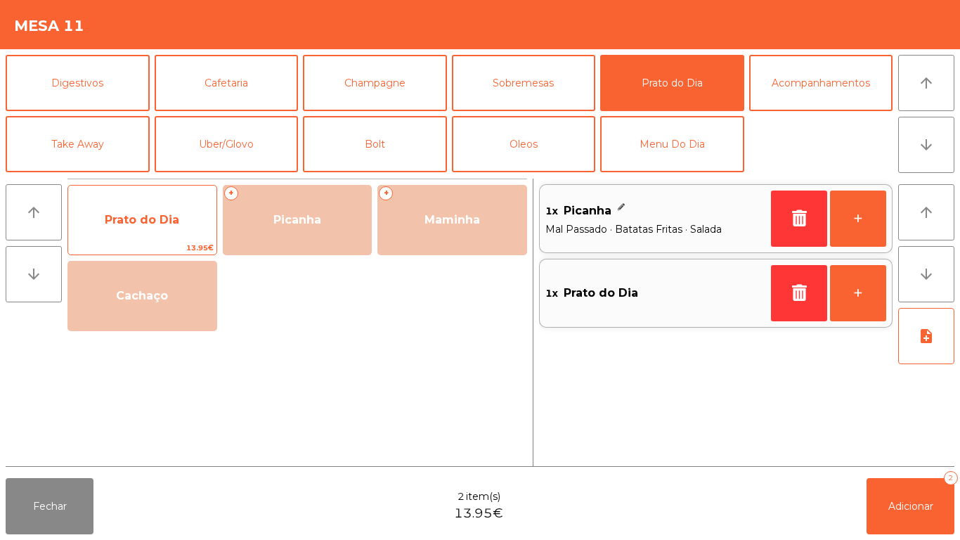
click at [156, 213] on span "Prato do Dia" at bounding box center [142, 219] width 75 height 13
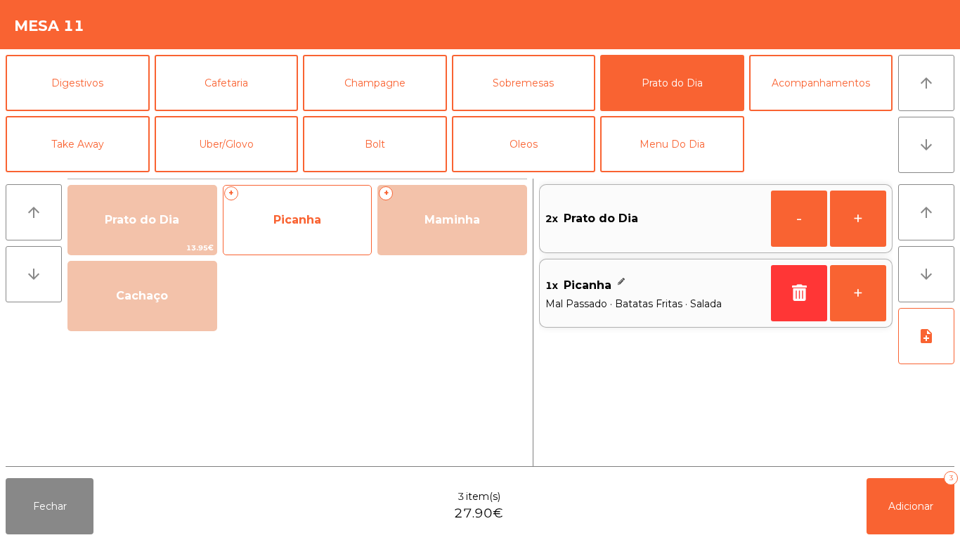
click at [325, 225] on span "Picanha" at bounding box center [298, 220] width 148 height 38
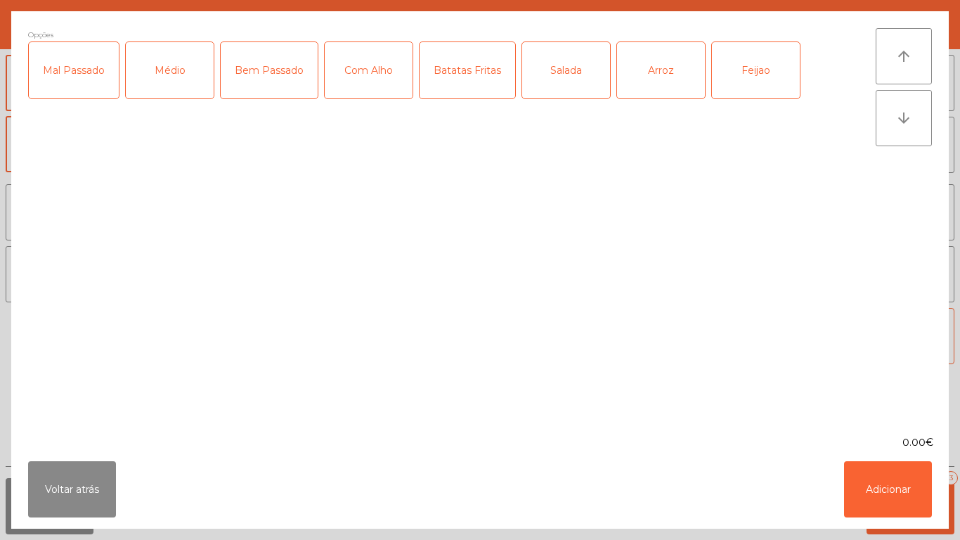
click at [75, 72] on div "Mal Passado" at bounding box center [74, 70] width 90 height 56
click at [361, 73] on div "Com Alho" at bounding box center [369, 70] width 88 height 56
click at [473, 82] on div "Batatas Fritas" at bounding box center [468, 70] width 96 height 56
click at [452, 77] on div "Batatas Fritas" at bounding box center [468, 70] width 96 height 56
click at [560, 75] on div "Salada" at bounding box center [566, 70] width 88 height 56
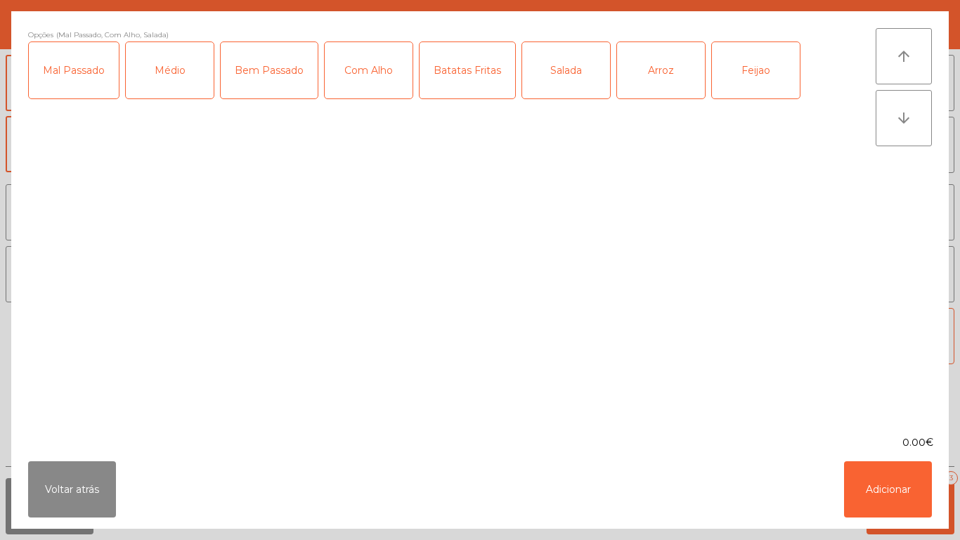
click at [649, 80] on div "Arroz" at bounding box center [661, 70] width 88 height 56
click at [750, 77] on div "Feijao" at bounding box center [756, 70] width 88 height 56
click at [884, 477] on button "Adicionar" at bounding box center [888, 489] width 88 height 56
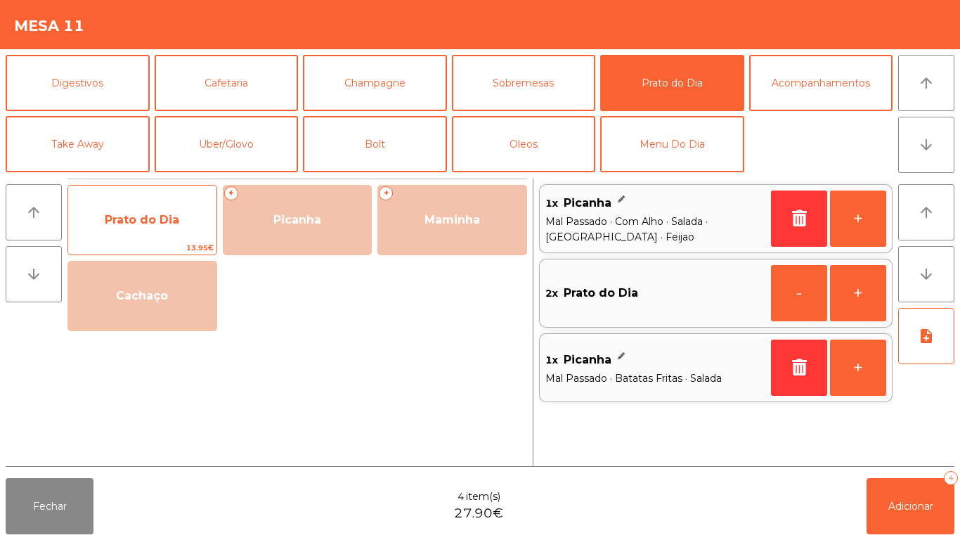
click at [149, 212] on span "Prato do Dia" at bounding box center [142, 220] width 148 height 38
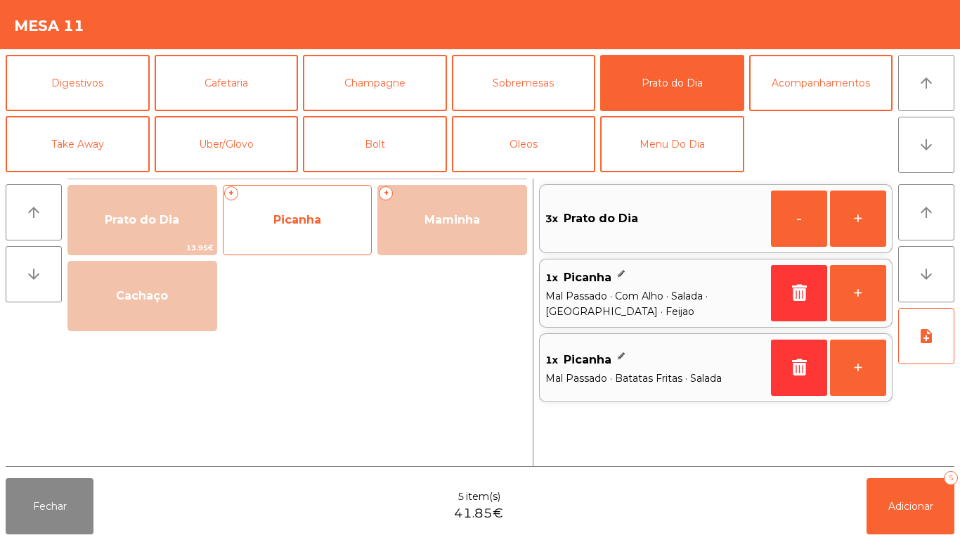
click at [302, 224] on span "Picanha" at bounding box center [297, 219] width 48 height 13
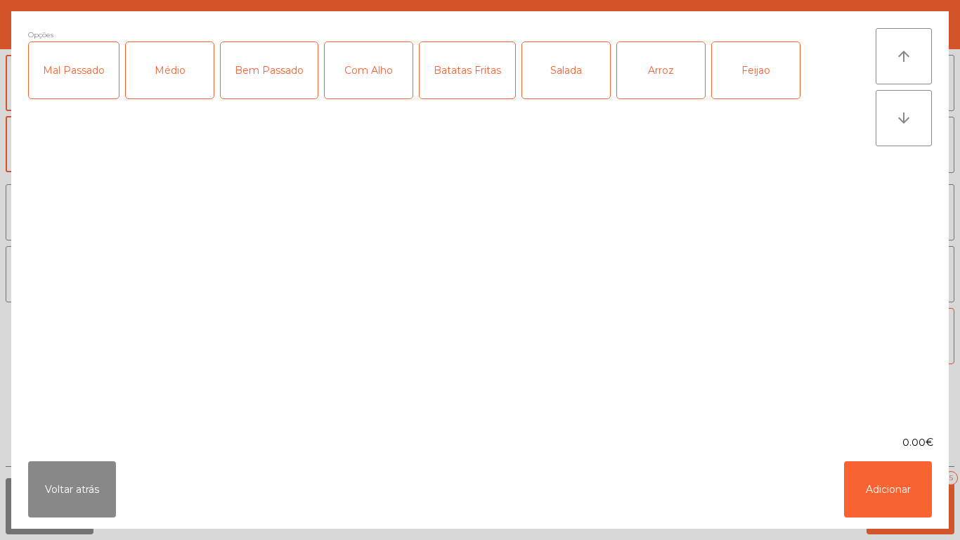
click at [71, 71] on div "Mal Passado" at bounding box center [74, 70] width 90 height 56
click at [453, 78] on div "Batatas Fritas" at bounding box center [468, 70] width 96 height 56
click at [567, 72] on div "Salada" at bounding box center [566, 70] width 88 height 56
click at [883, 481] on button "Adicionar" at bounding box center [888, 489] width 88 height 56
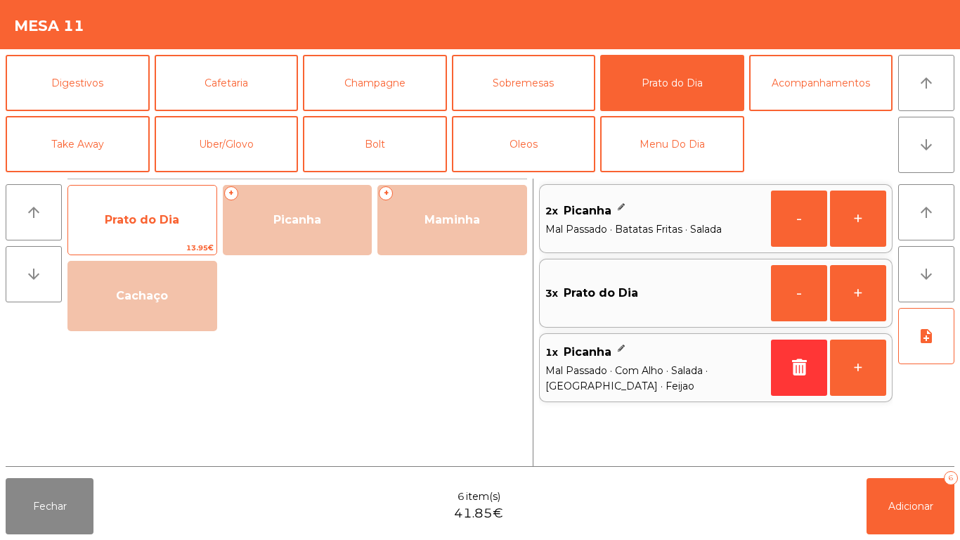
click at [139, 219] on span "Prato do Dia" at bounding box center [142, 219] width 75 height 13
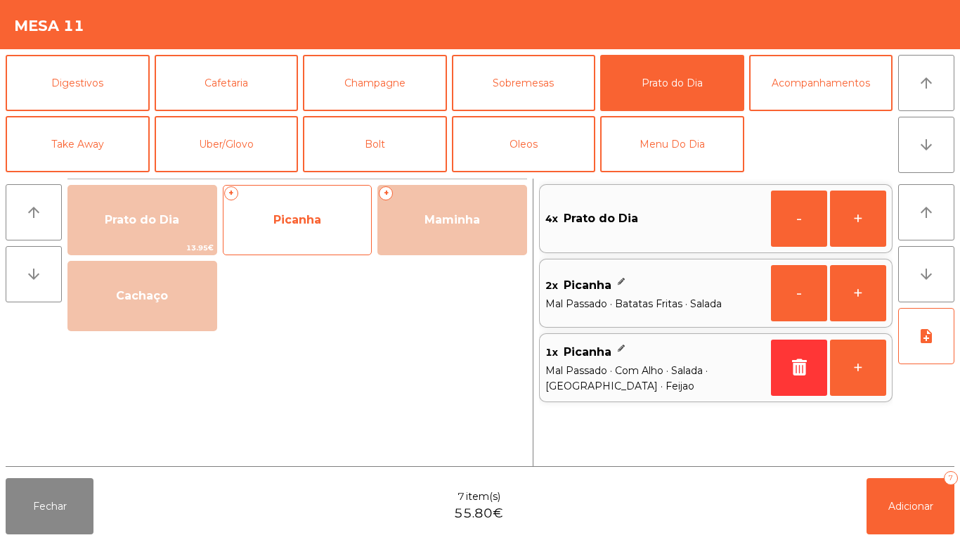
click at [301, 224] on span "Picanha" at bounding box center [297, 219] width 48 height 13
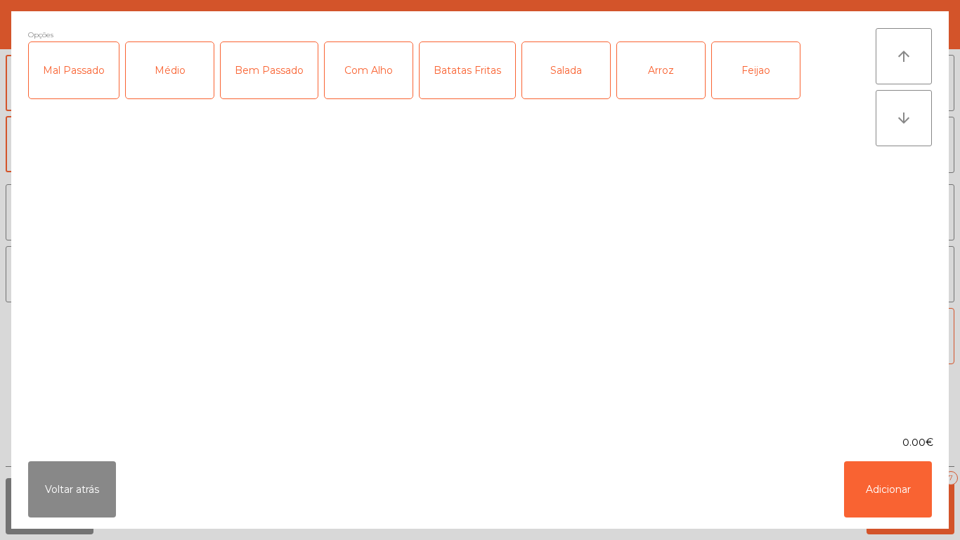
click at [188, 78] on div "Médio" at bounding box center [170, 70] width 88 height 56
click at [373, 72] on div "Com Alho" at bounding box center [369, 70] width 88 height 56
click at [477, 79] on div "Batatas Fritas" at bounding box center [468, 70] width 96 height 56
click at [655, 70] on div "Arroz" at bounding box center [661, 70] width 88 height 56
click at [746, 79] on div "Feijao" at bounding box center [756, 70] width 88 height 56
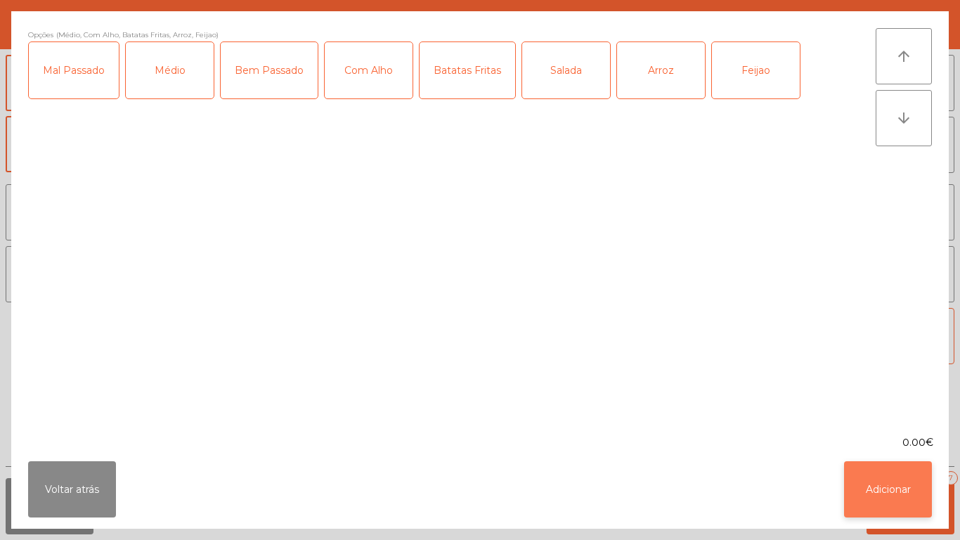
click at [885, 474] on button "Adicionar" at bounding box center [888, 489] width 88 height 56
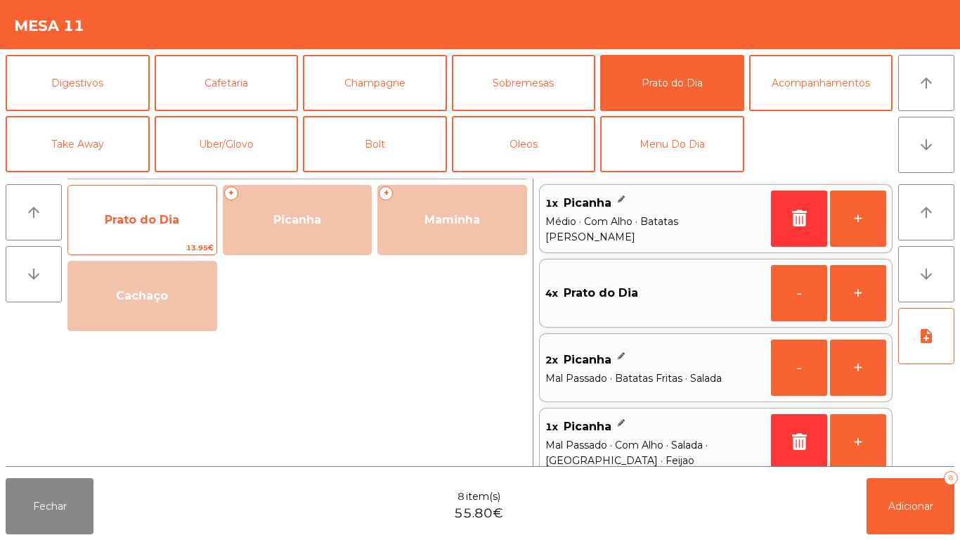
click at [147, 235] on span "Prato do Dia" at bounding box center [142, 220] width 148 height 38
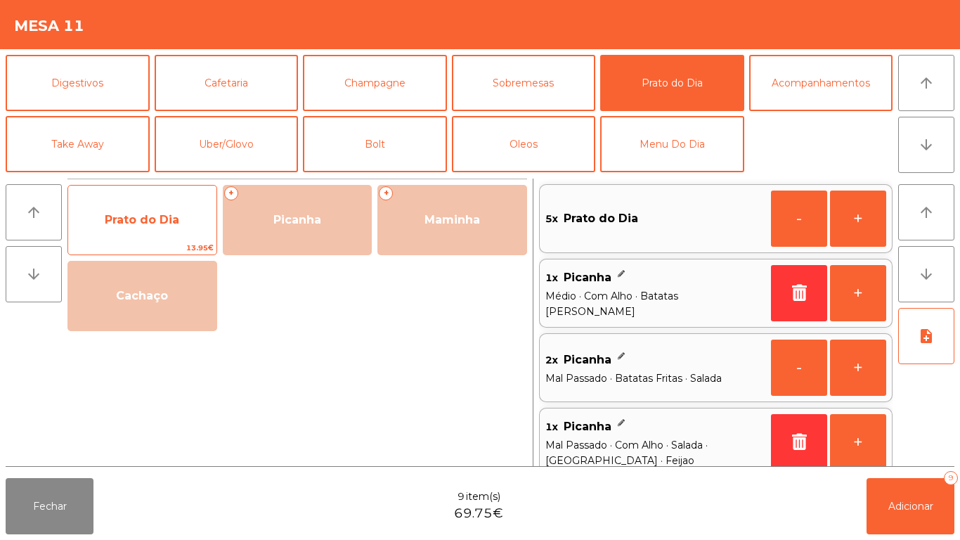
scroll to position [6, 0]
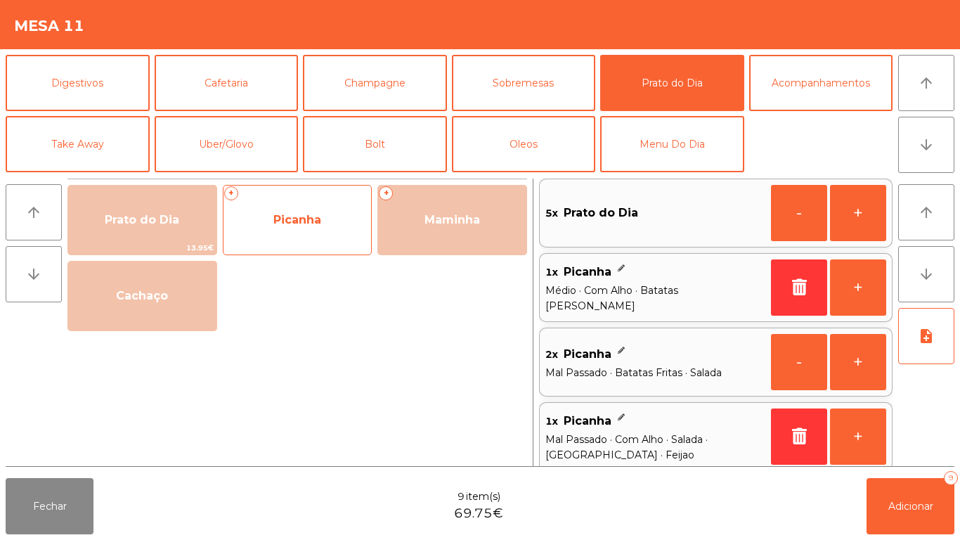
click at [304, 224] on span "Picanha" at bounding box center [297, 219] width 48 height 13
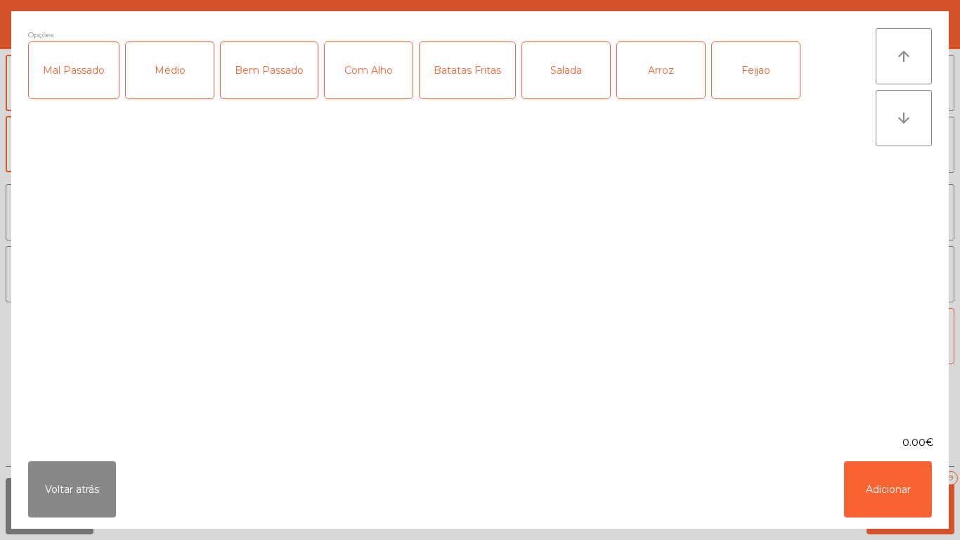
click at [183, 70] on div "Médio" at bounding box center [170, 70] width 88 height 56
click at [475, 70] on div "Batatas Fritas" at bounding box center [468, 70] width 96 height 56
click at [564, 70] on div "Salada" at bounding box center [566, 70] width 88 height 56
click at [877, 481] on button "Adicionar" at bounding box center [888, 489] width 88 height 56
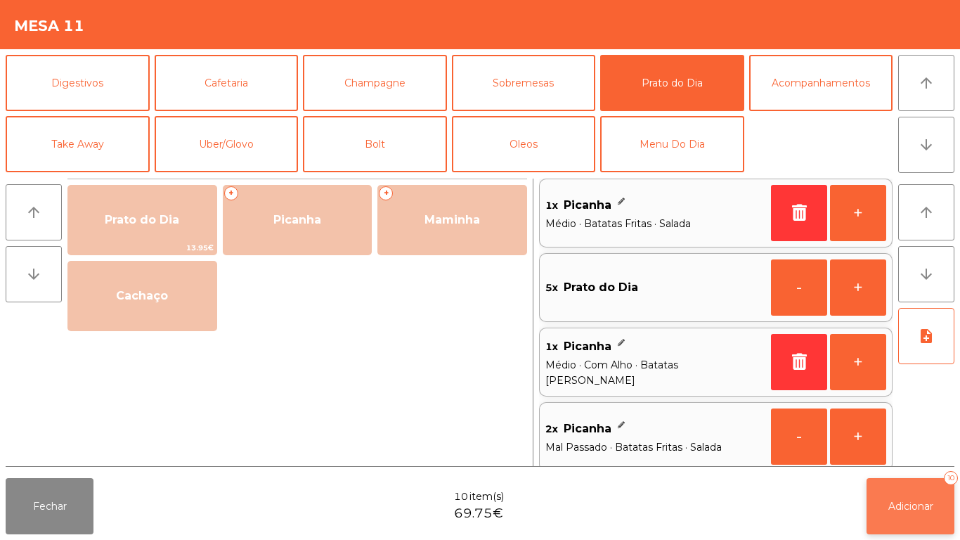
click at [902, 500] on span "Adicionar" at bounding box center [910, 506] width 45 height 13
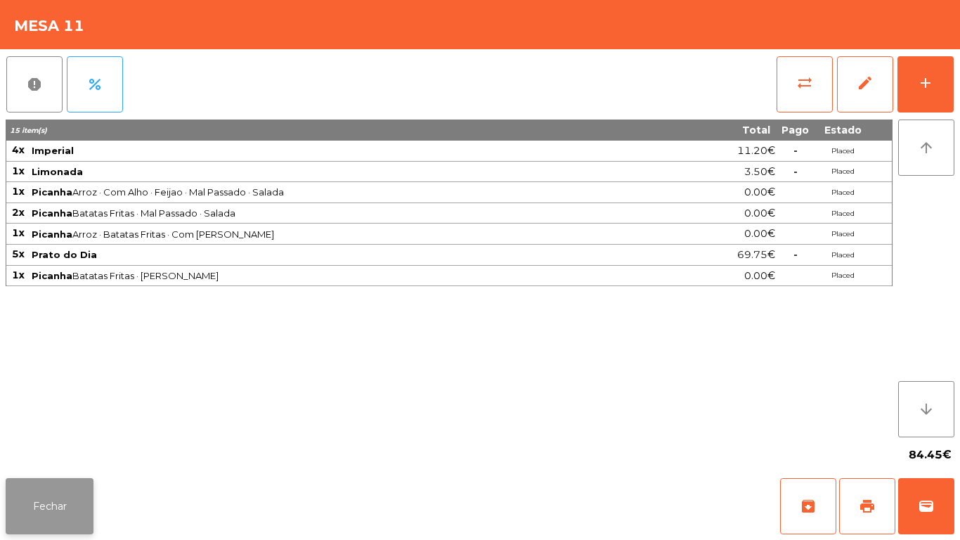
click at [25, 500] on button "Fechar" at bounding box center [50, 506] width 88 height 56
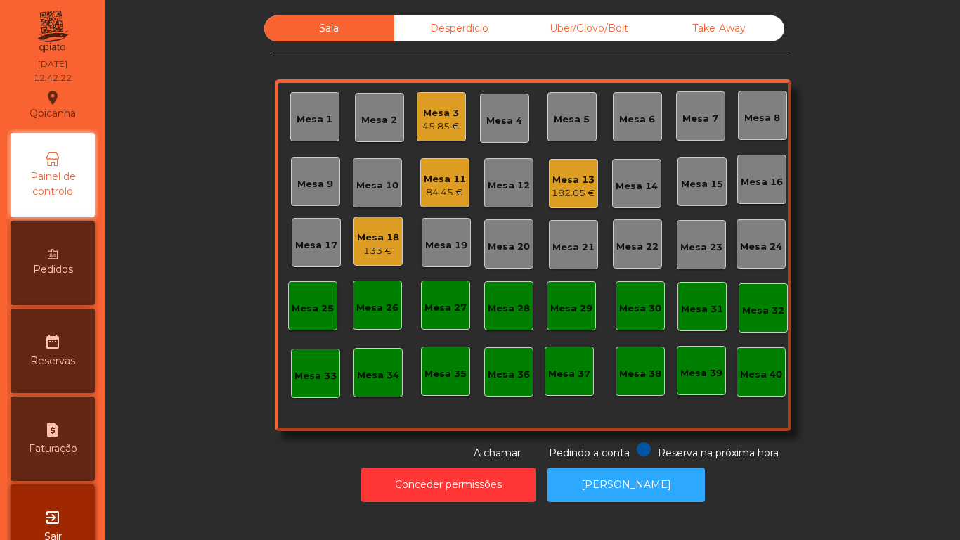
click at [444, 119] on div "45.85 €" at bounding box center [440, 126] width 37 height 14
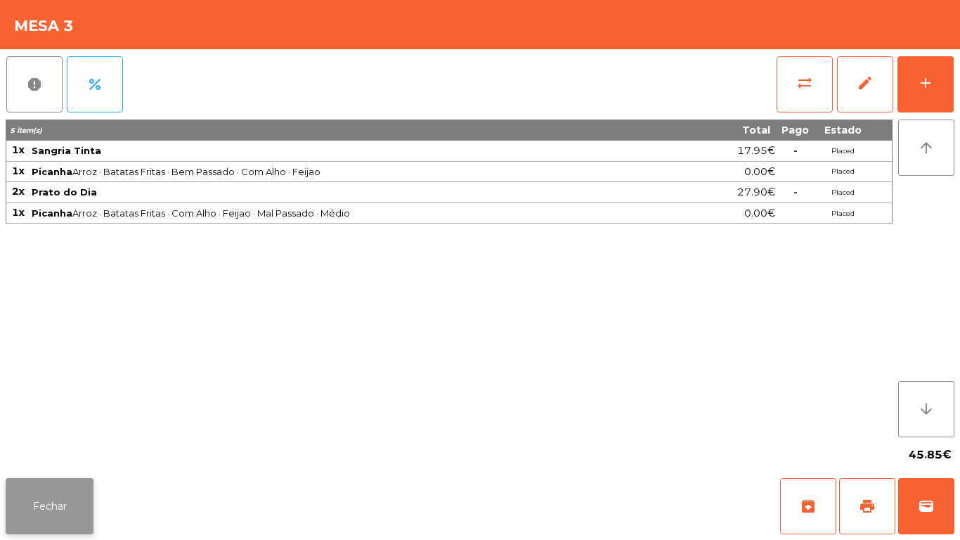
click at [48, 513] on button "Fechar" at bounding box center [50, 506] width 88 height 56
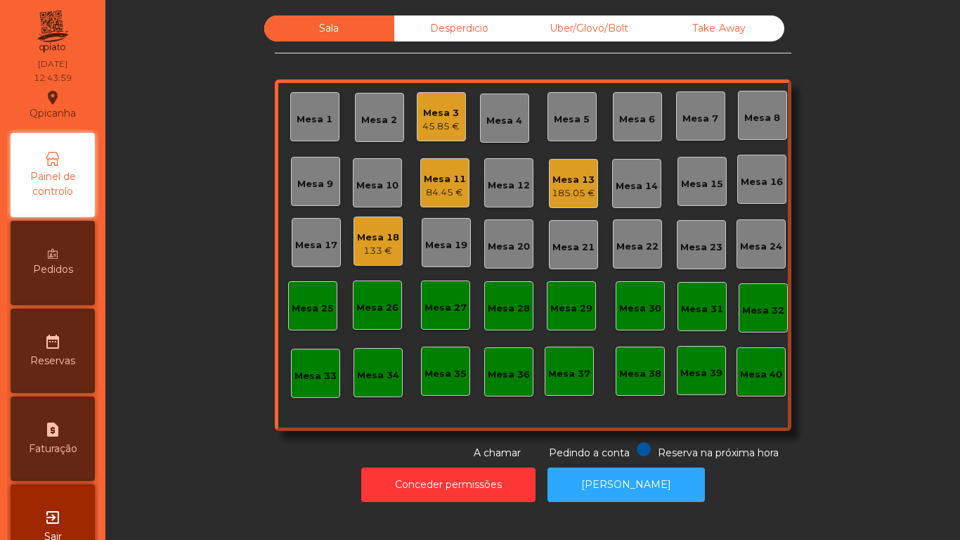
click at [576, 181] on div "Mesa 13" at bounding box center [574, 180] width 44 height 14
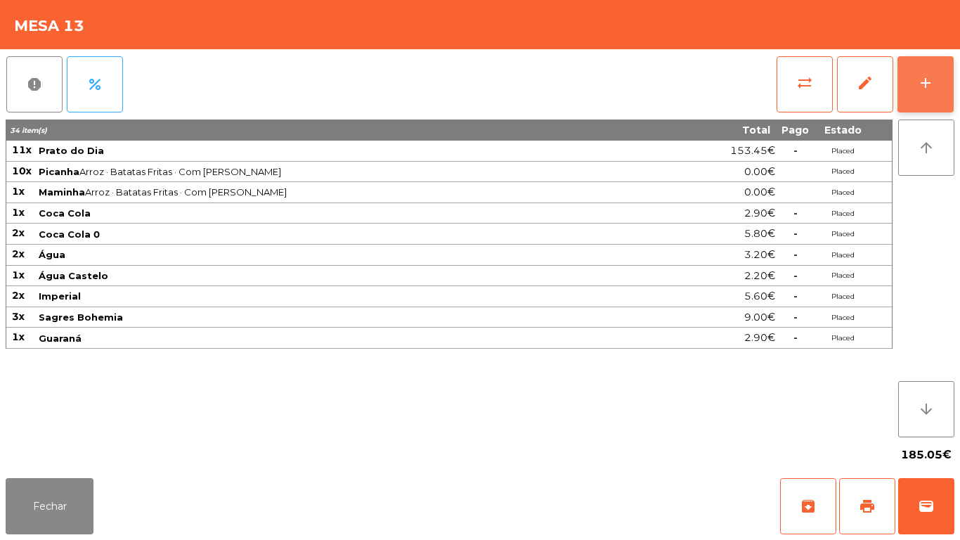
click at [919, 86] on div "add" at bounding box center [925, 83] width 17 height 17
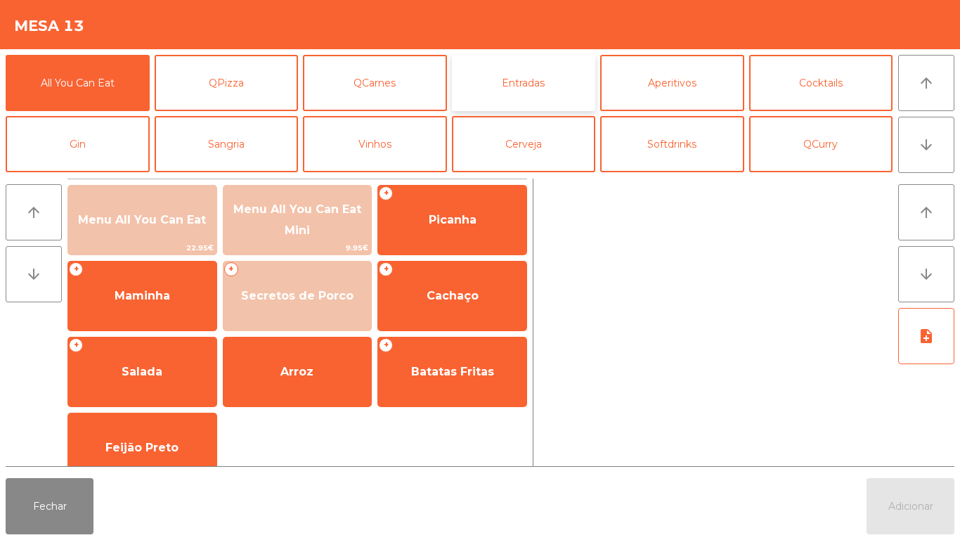
click at [528, 82] on button "Entradas" at bounding box center [524, 83] width 144 height 56
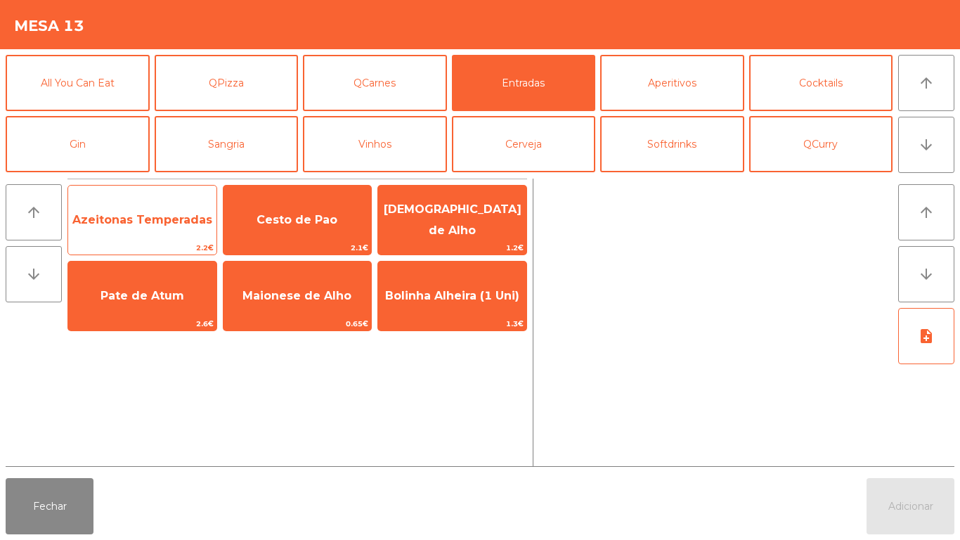
click at [146, 219] on span "Azeitonas Temperadas" at bounding box center [142, 219] width 140 height 13
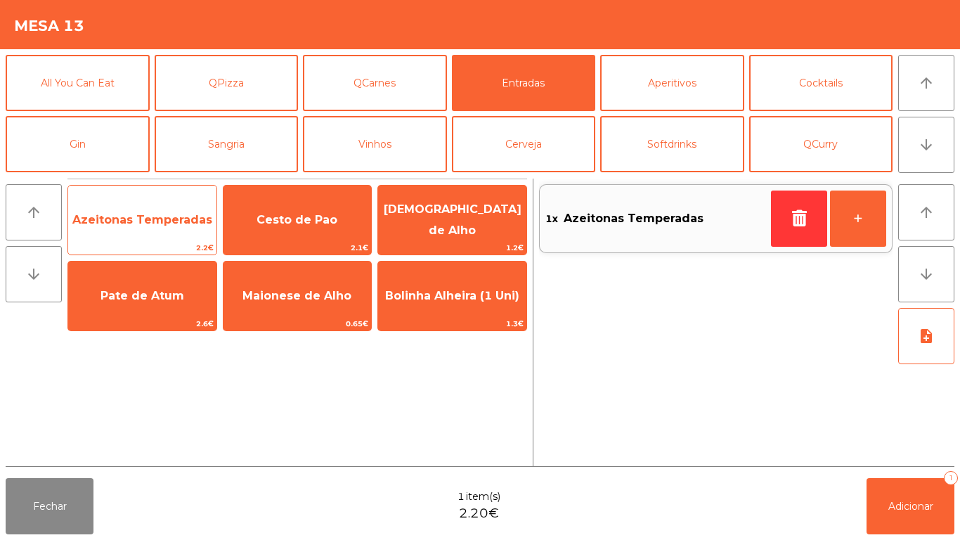
click at [139, 215] on span "Azeitonas Temperadas" at bounding box center [142, 219] width 140 height 13
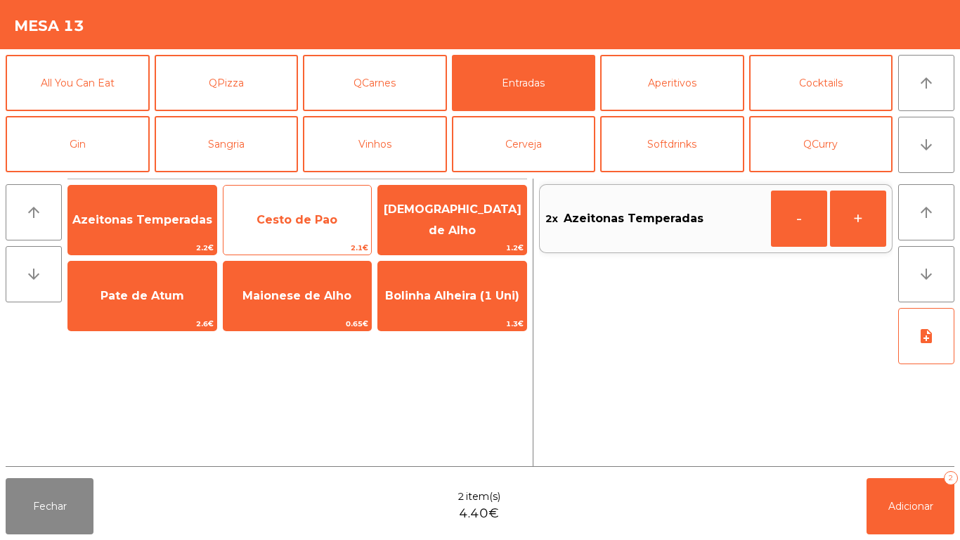
click at [306, 221] on span "Cesto de Pao" at bounding box center [297, 219] width 81 height 13
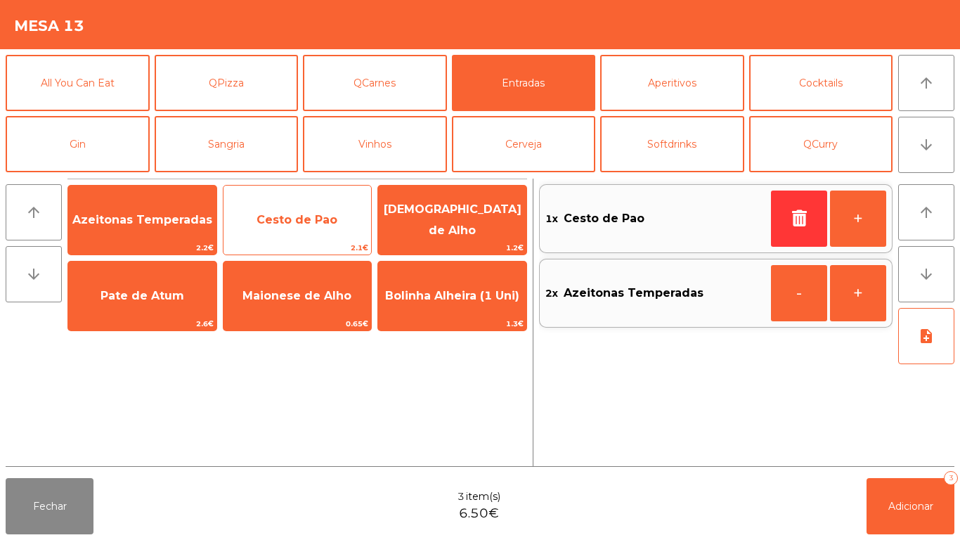
click at [309, 214] on span "Cesto de Pao" at bounding box center [297, 219] width 81 height 13
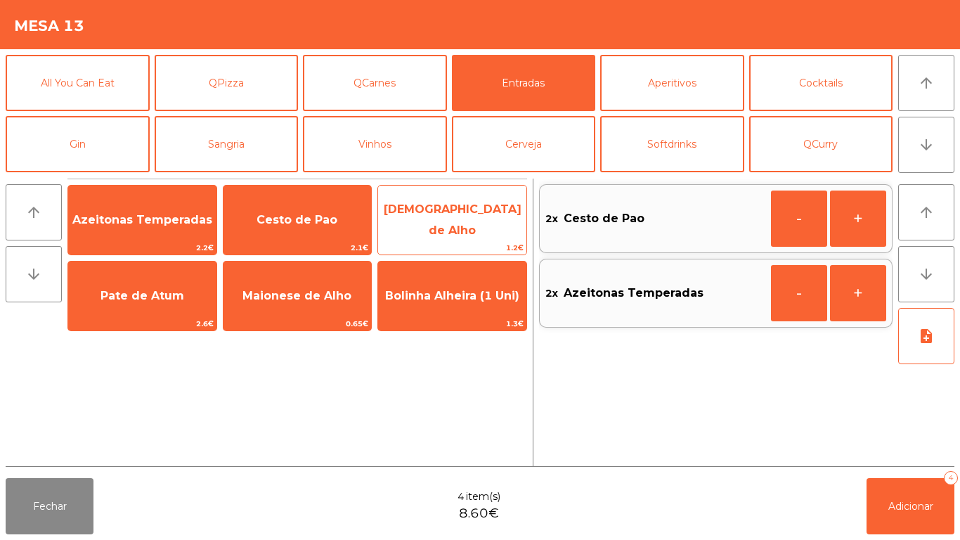
click at [461, 231] on span "[DEMOGRAPHIC_DATA] de Alho" at bounding box center [452, 220] width 148 height 60
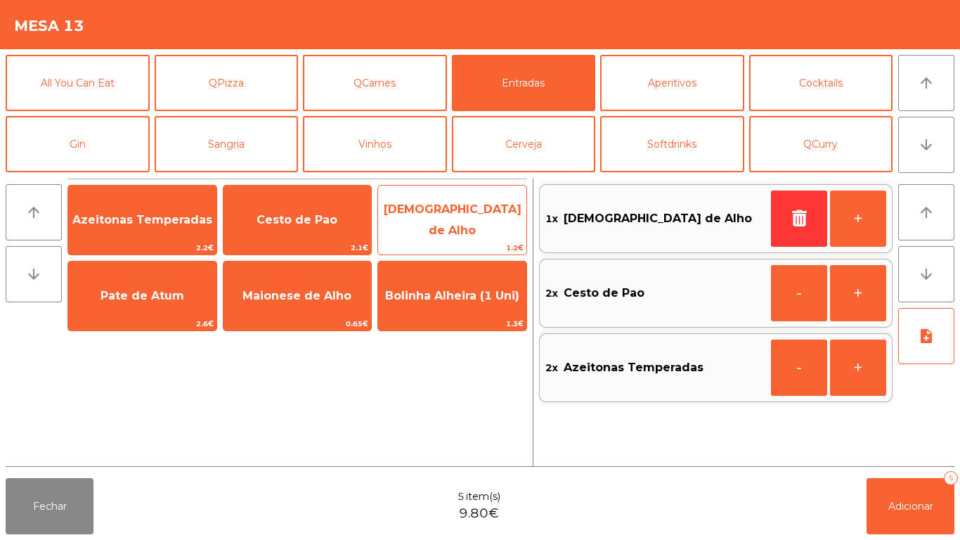
click at [460, 221] on span "[DEMOGRAPHIC_DATA] de Alho" at bounding box center [453, 219] width 138 height 34
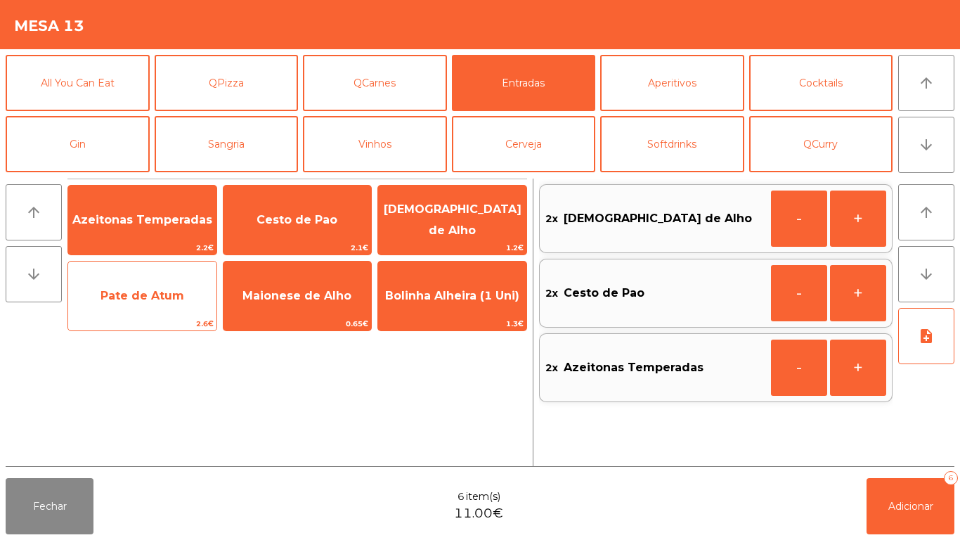
click at [148, 303] on span "Pate de Atum" at bounding box center [142, 296] width 148 height 38
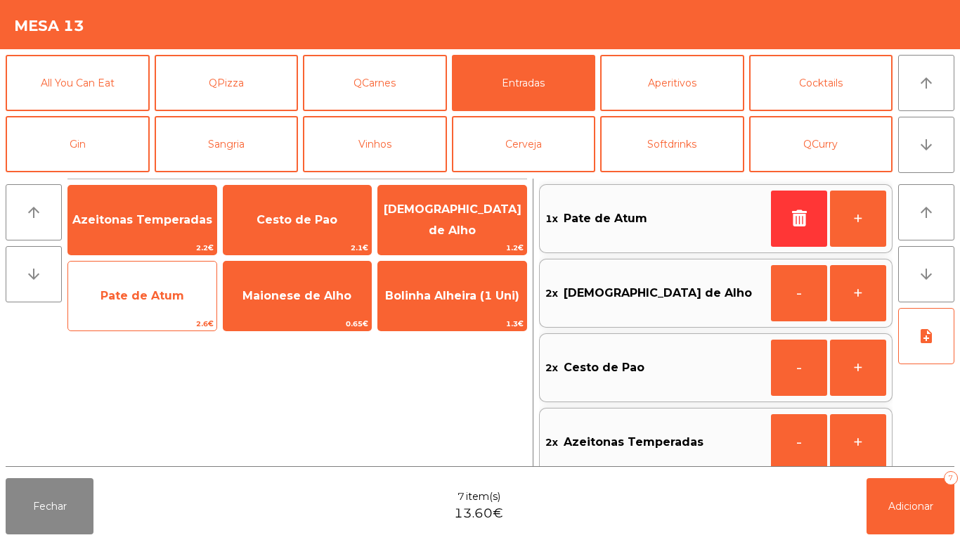
click at [150, 292] on span "Pate de Atum" at bounding box center [143, 295] width 84 height 13
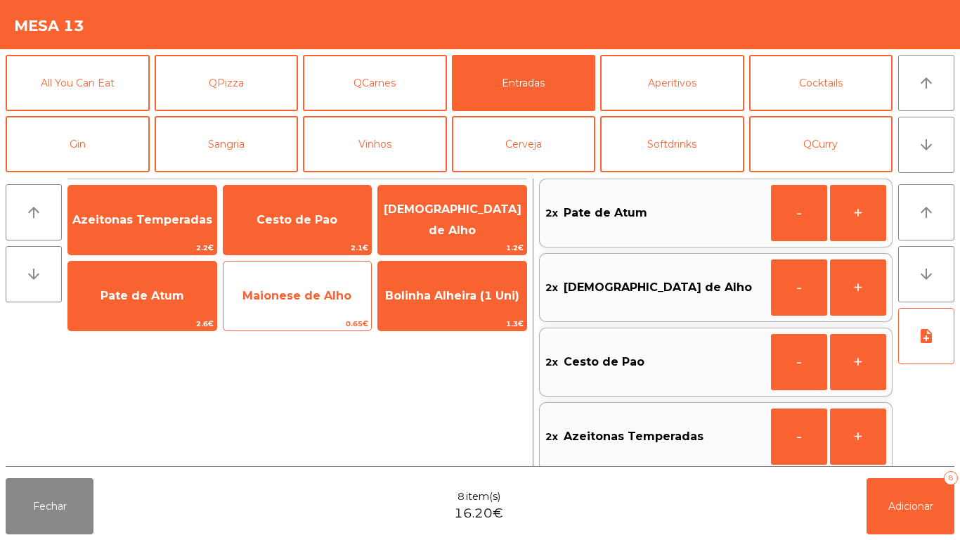
click at [306, 294] on span "Maionese de Alho" at bounding box center [296, 295] width 109 height 13
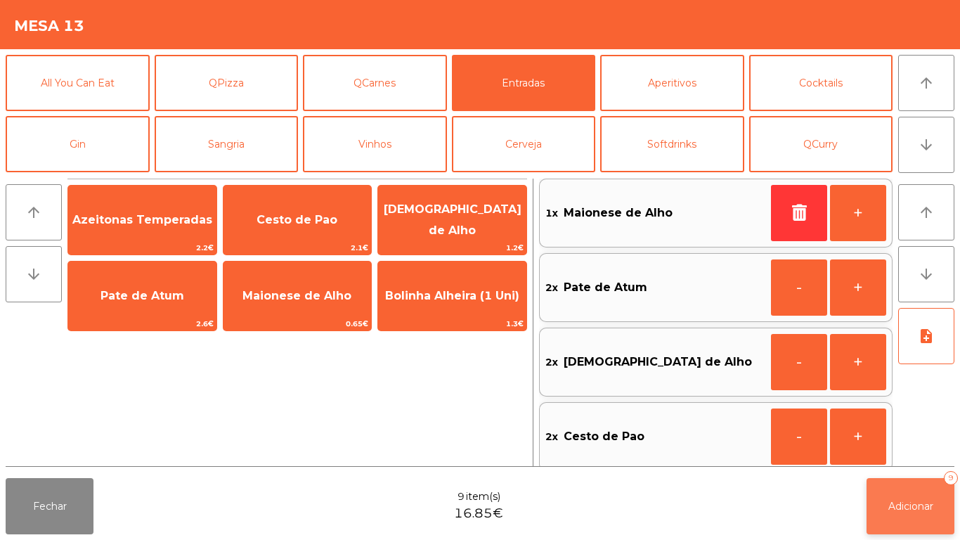
click at [913, 517] on button "Adicionar 9" at bounding box center [911, 506] width 88 height 56
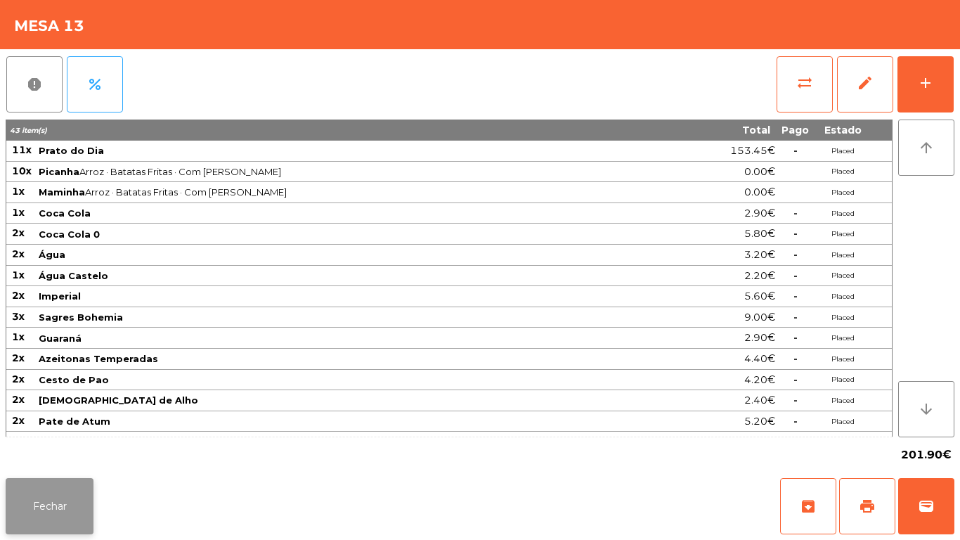
click at [51, 510] on button "Fechar" at bounding box center [50, 506] width 88 height 56
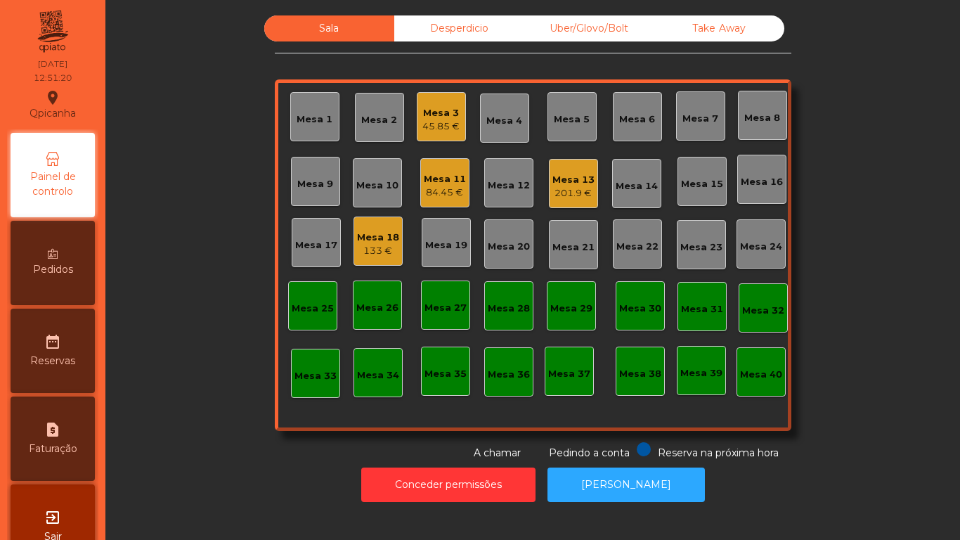
click at [439, 125] on div "45.85 €" at bounding box center [440, 126] width 37 height 14
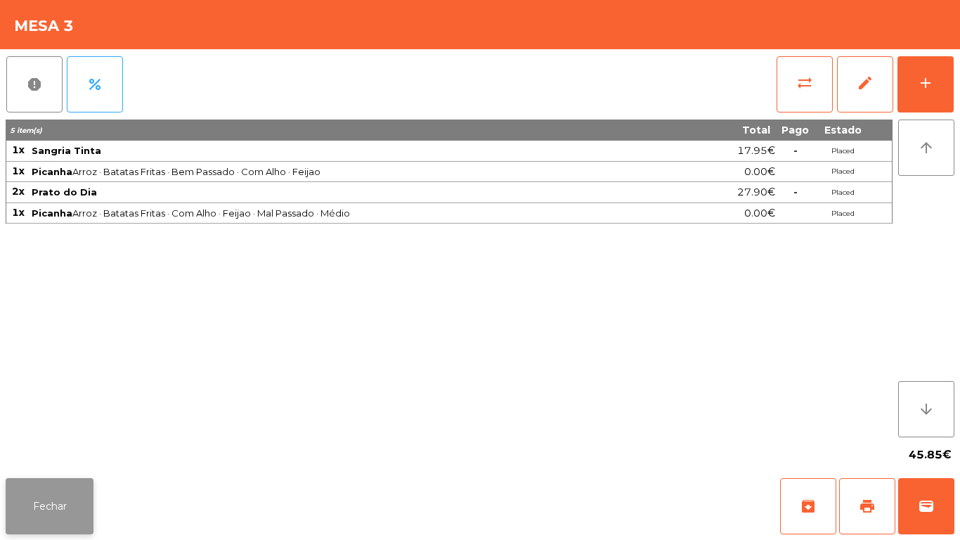
click at [70, 518] on button "Fechar" at bounding box center [50, 506] width 88 height 56
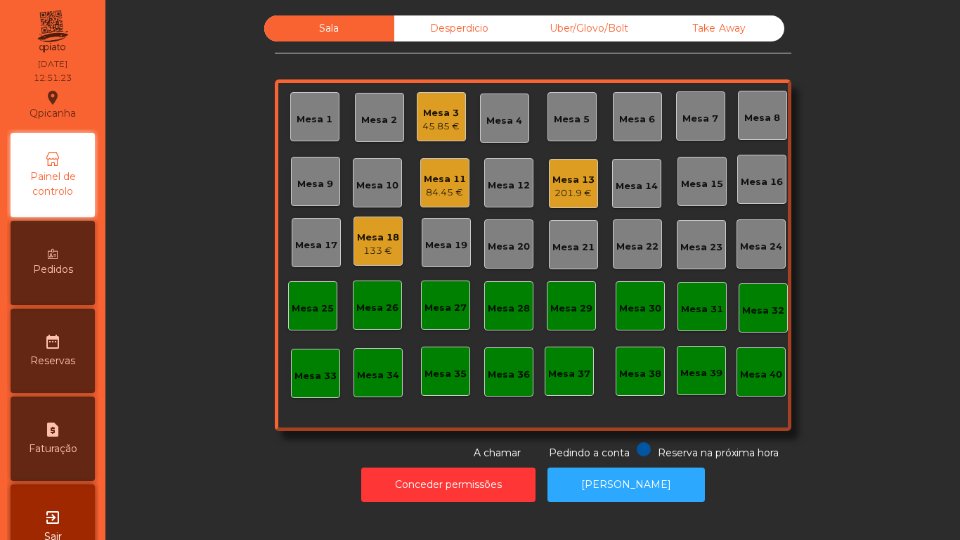
click at [374, 124] on div "Mesa 2" at bounding box center [379, 120] width 36 height 14
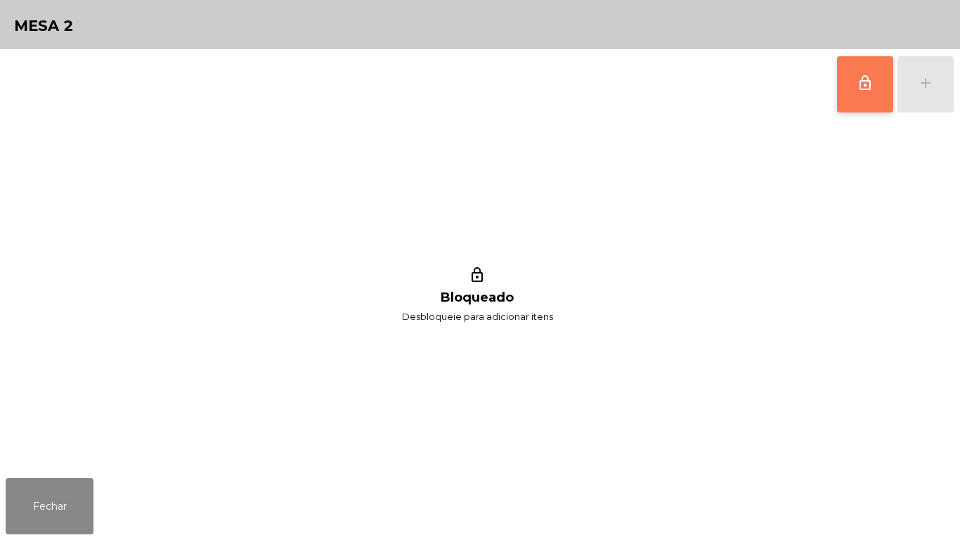
click at [855, 90] on button "lock_outline" at bounding box center [865, 84] width 56 height 56
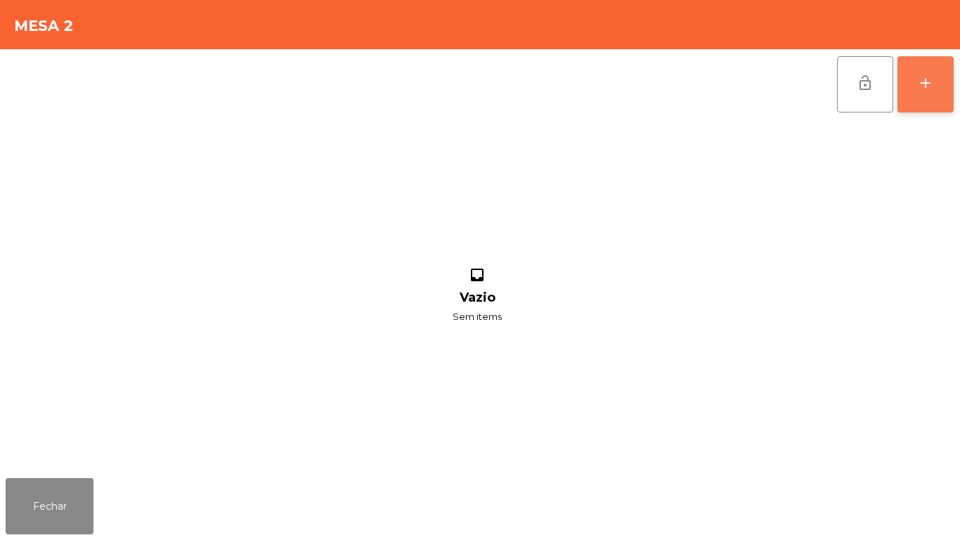
click at [922, 87] on div "add" at bounding box center [925, 83] width 17 height 17
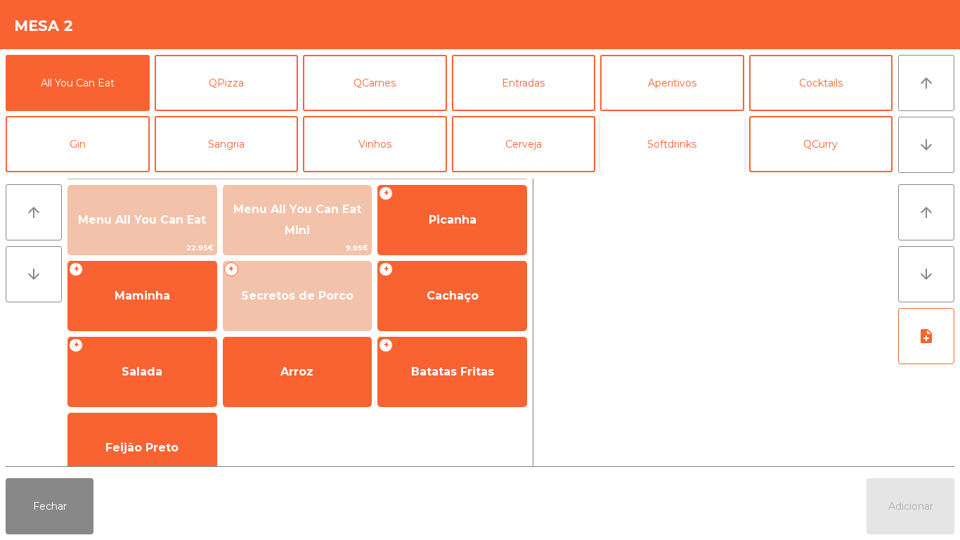
click at [673, 144] on button "Softdrinks" at bounding box center [672, 144] width 144 height 56
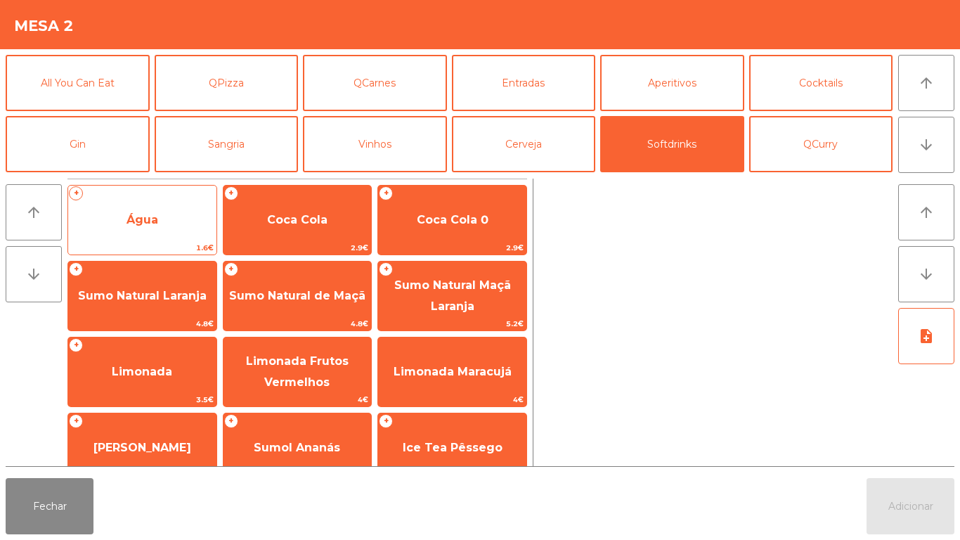
click at [143, 217] on span "Água" at bounding box center [143, 219] width 32 height 13
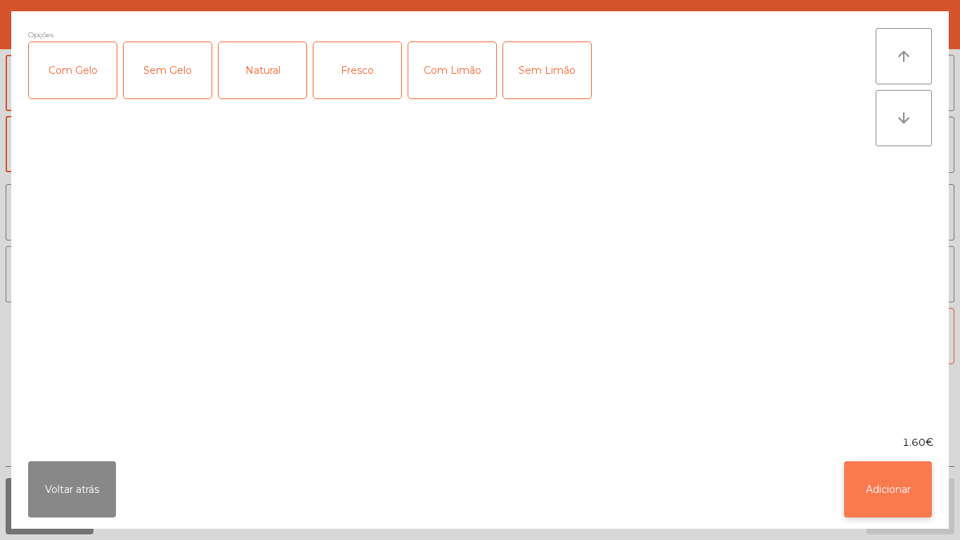
click at [871, 487] on button "Adicionar" at bounding box center [888, 489] width 88 height 56
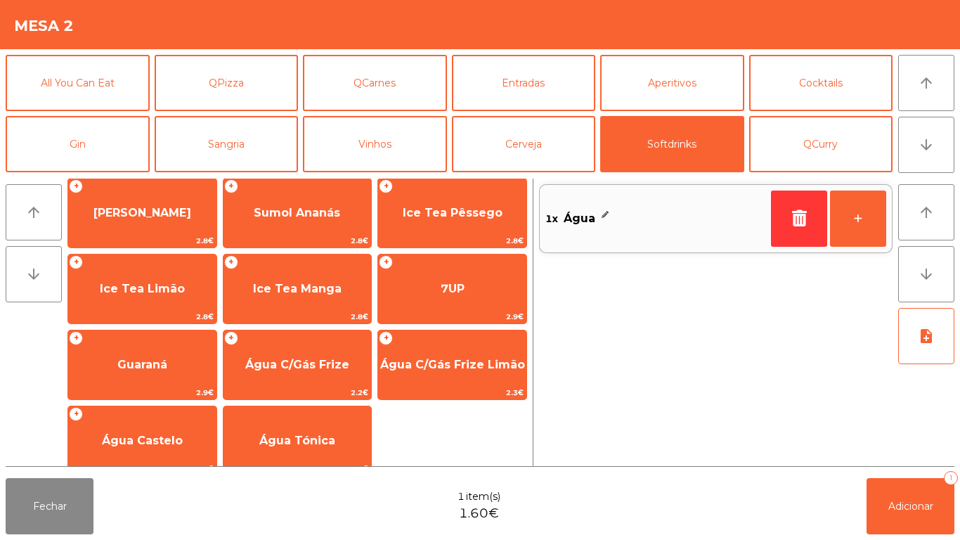
scroll to position [250, 0]
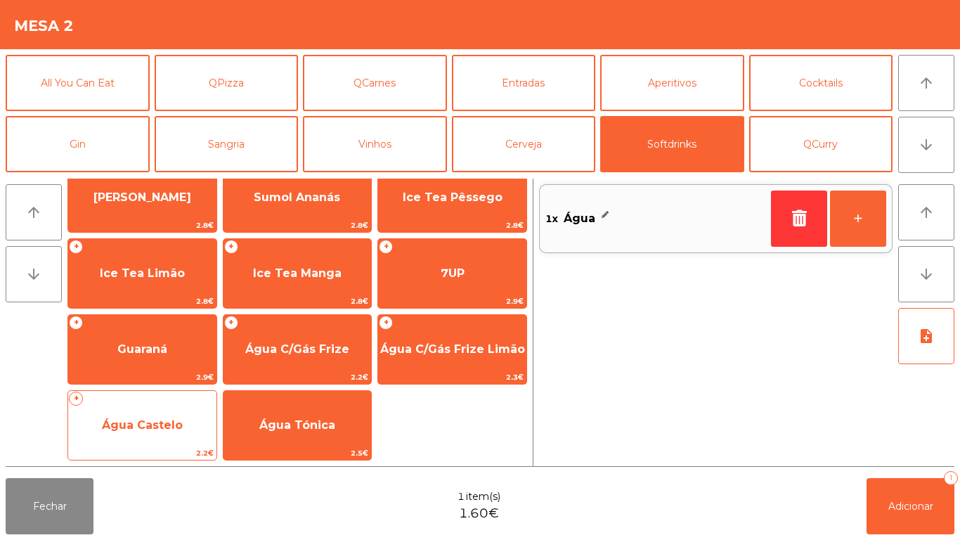
click at [145, 422] on span "Água Castelo" at bounding box center [142, 424] width 81 height 13
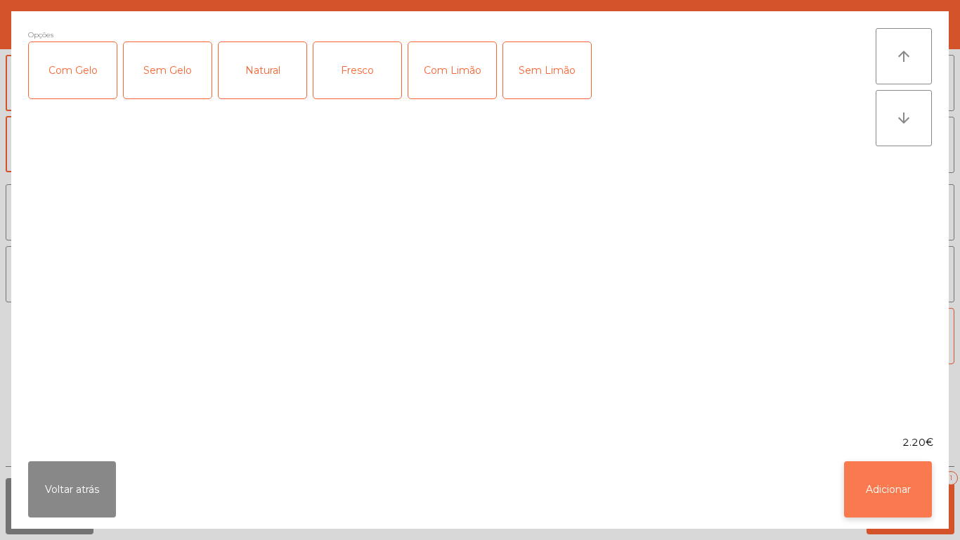
click at [874, 497] on button "Adicionar" at bounding box center [888, 489] width 88 height 56
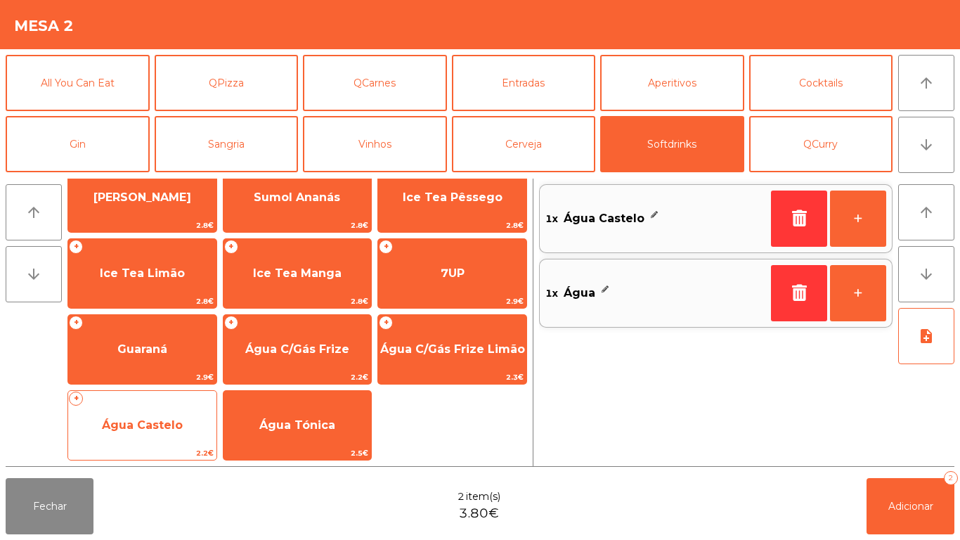
click at [147, 428] on span "Água Castelo" at bounding box center [142, 424] width 81 height 13
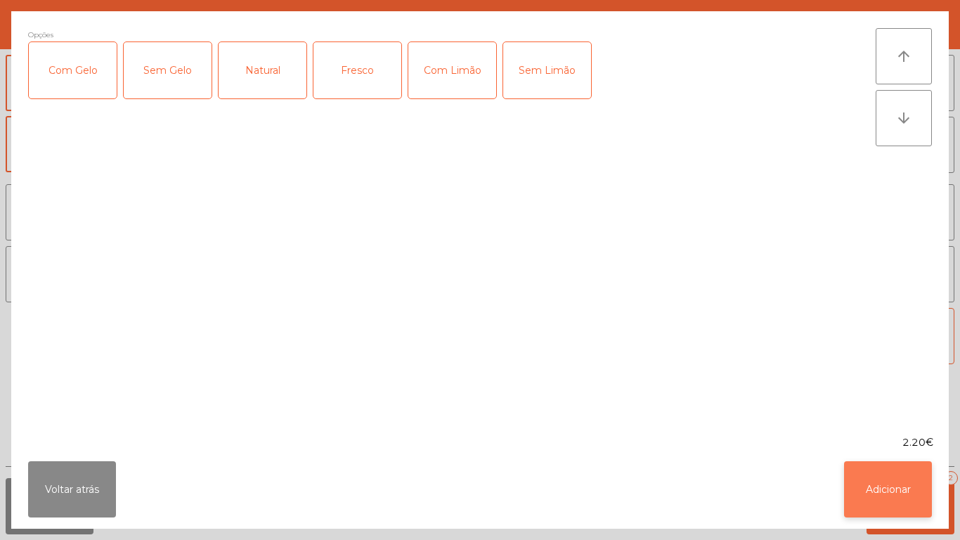
click at [882, 488] on button "Adicionar" at bounding box center [888, 489] width 88 height 56
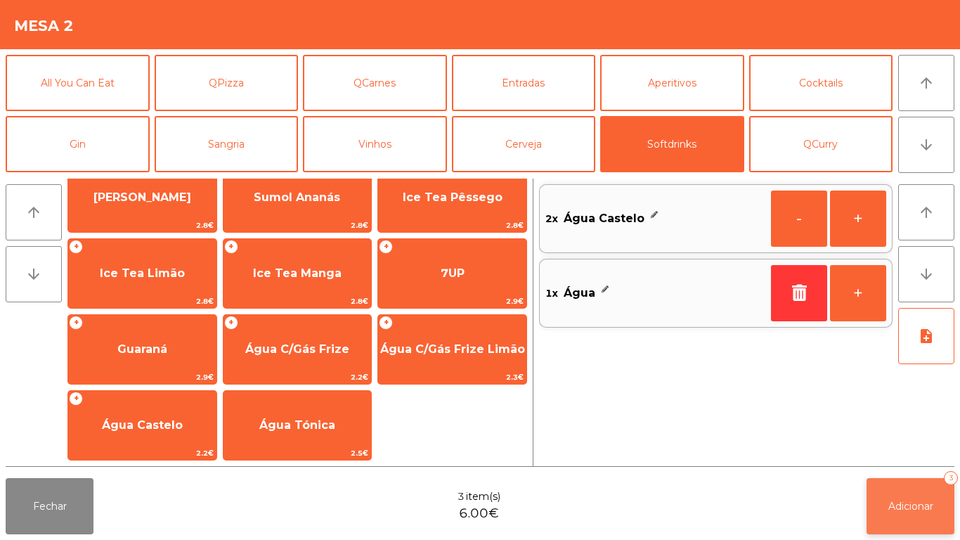
click at [911, 494] on button "Adicionar 3" at bounding box center [911, 506] width 88 height 56
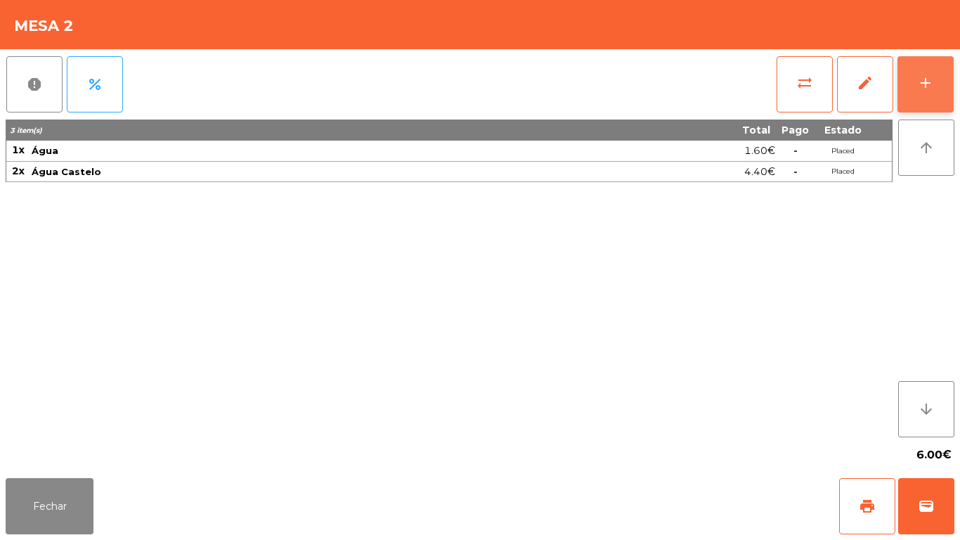
click at [917, 79] on button "add" at bounding box center [926, 84] width 56 height 56
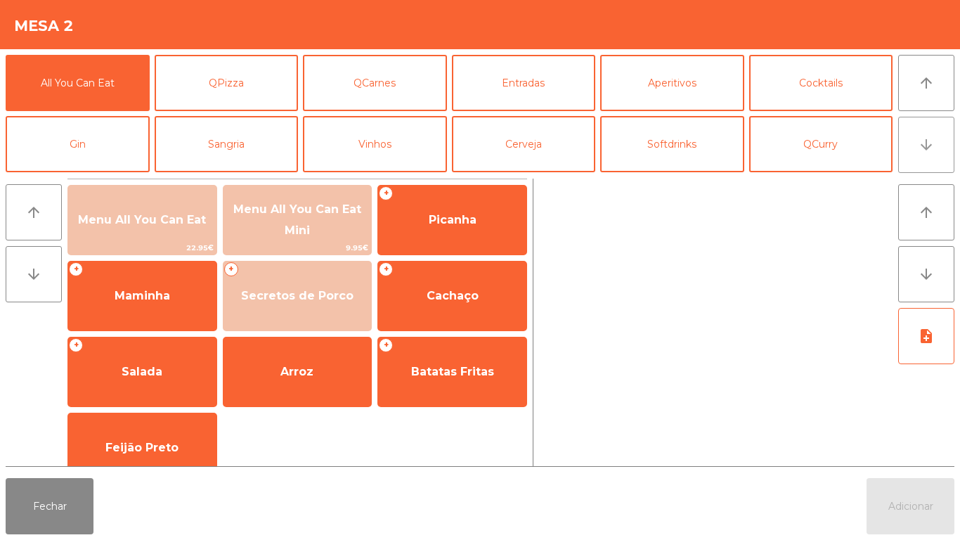
click at [923, 159] on button "arrow_downward" at bounding box center [926, 145] width 56 height 56
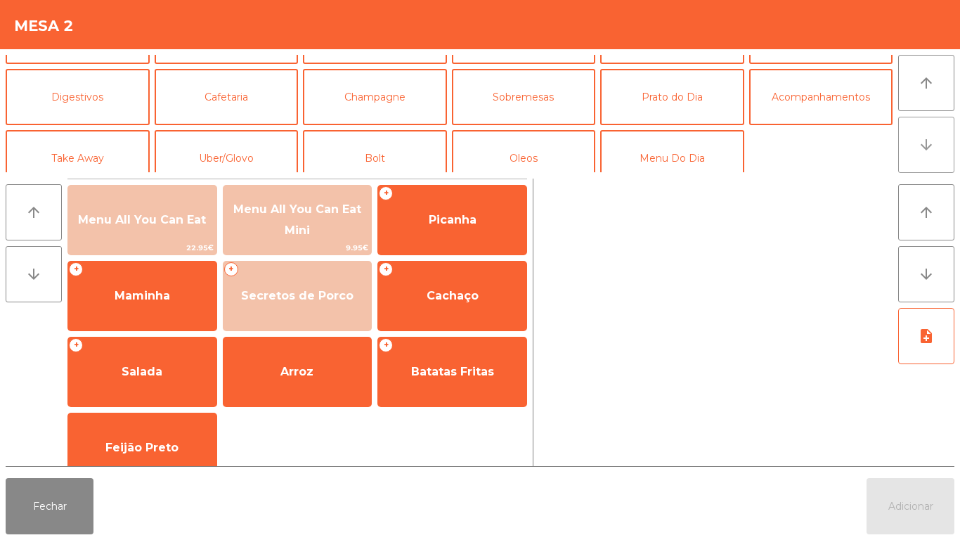
scroll to position [122, 0]
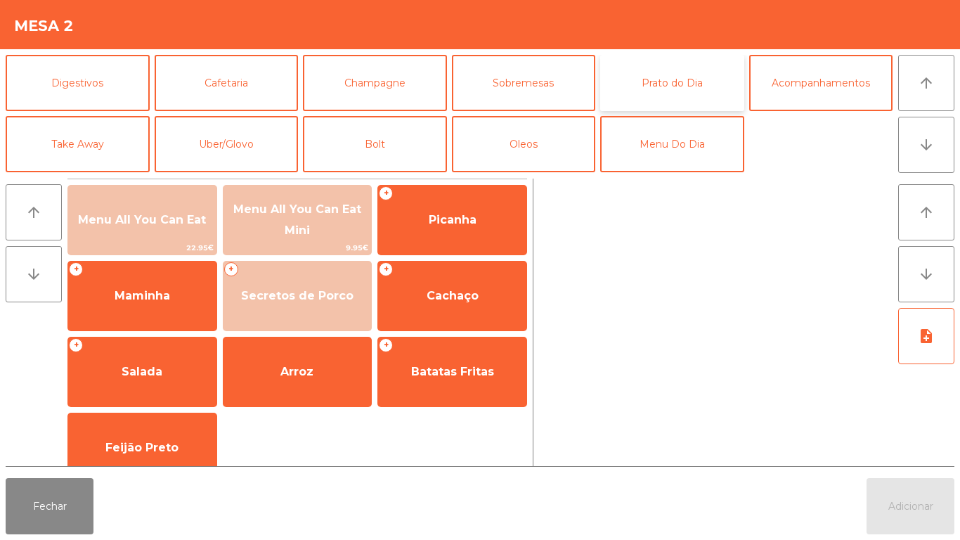
click at [675, 86] on button "Prato do Dia" at bounding box center [672, 83] width 144 height 56
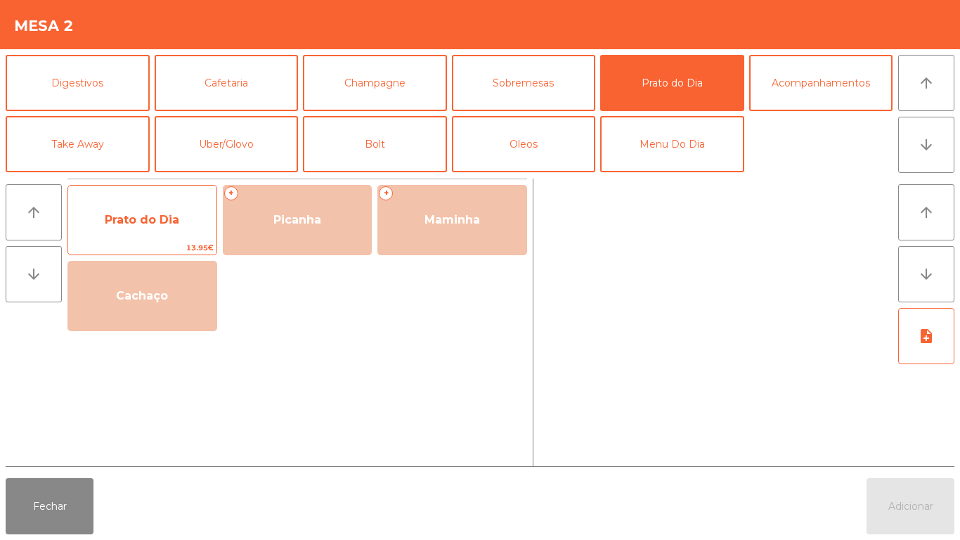
click at [139, 216] on span "Prato do Dia" at bounding box center [142, 219] width 75 height 13
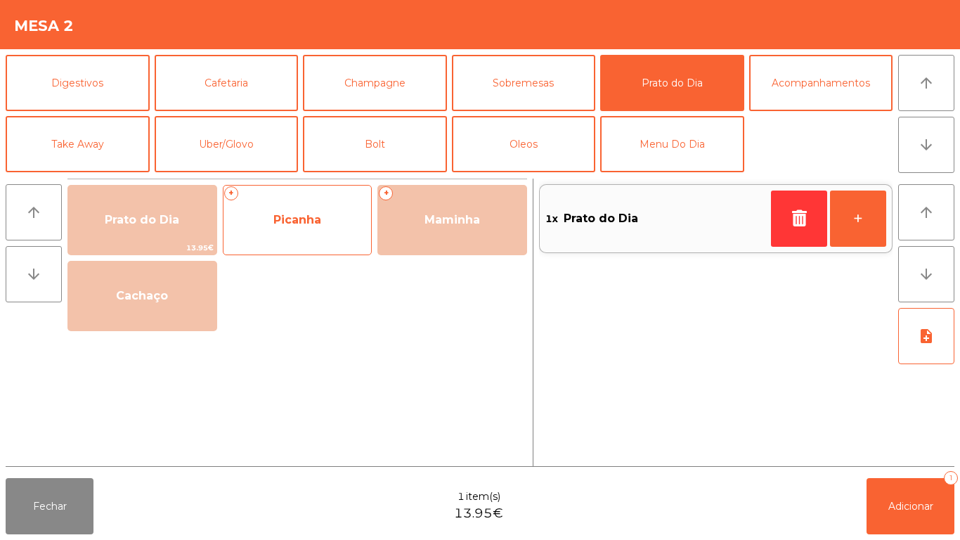
click at [310, 224] on span "Picanha" at bounding box center [297, 219] width 48 height 13
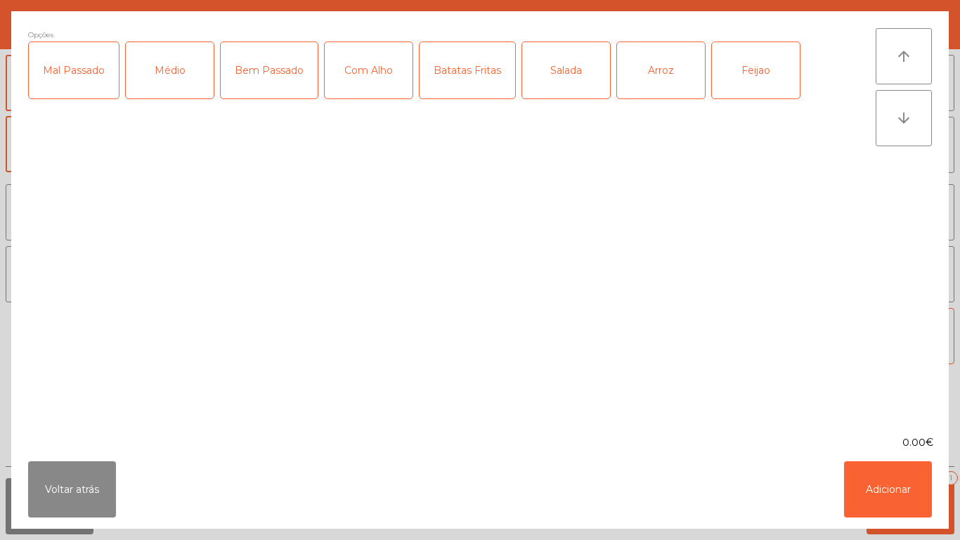
click at [179, 70] on div "Médio" at bounding box center [170, 70] width 88 height 56
click at [369, 77] on div "Com Alho" at bounding box center [369, 70] width 88 height 56
click at [472, 71] on div "Batatas Fritas" at bounding box center [468, 70] width 96 height 56
click at [661, 75] on div "Arroz" at bounding box center [661, 70] width 88 height 56
click at [741, 79] on div "Feijao" at bounding box center [756, 70] width 88 height 56
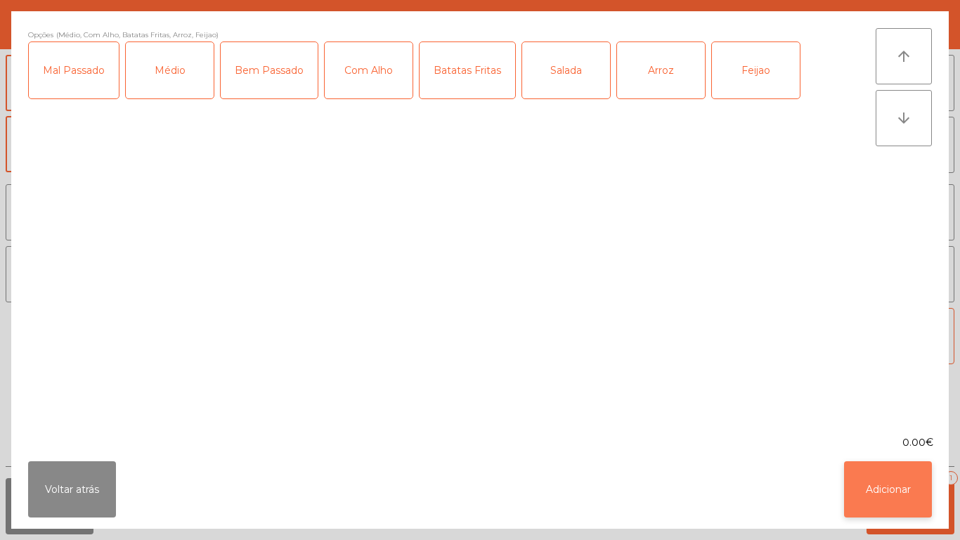
click at [884, 481] on button "Adicionar" at bounding box center [888, 489] width 88 height 56
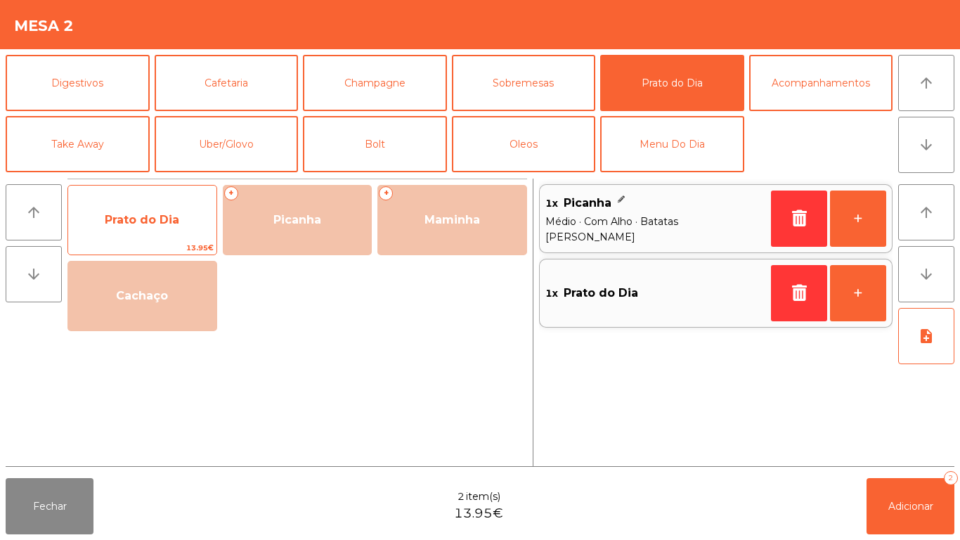
click at [176, 221] on span "Prato do Dia" at bounding box center [142, 219] width 75 height 13
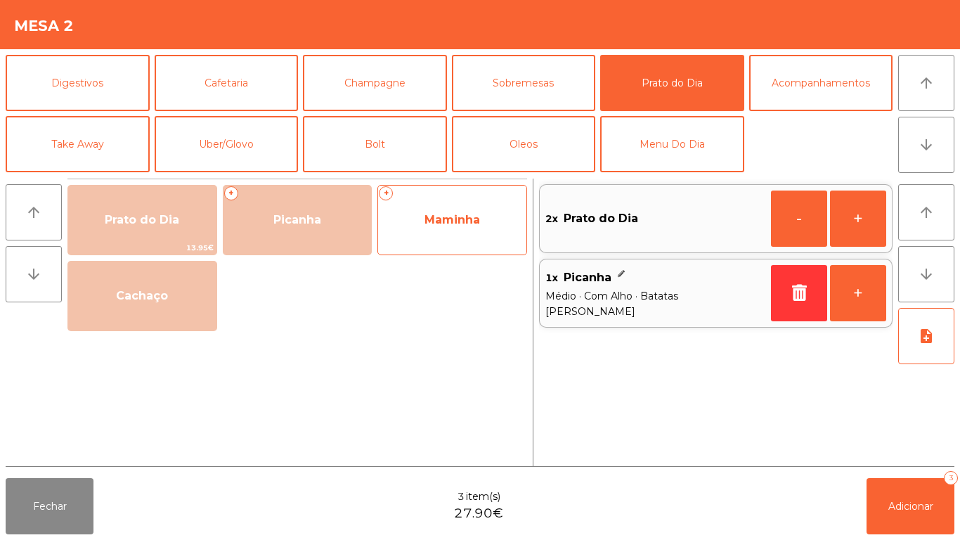
click at [460, 225] on span "Maminha" at bounding box center [453, 219] width 56 height 13
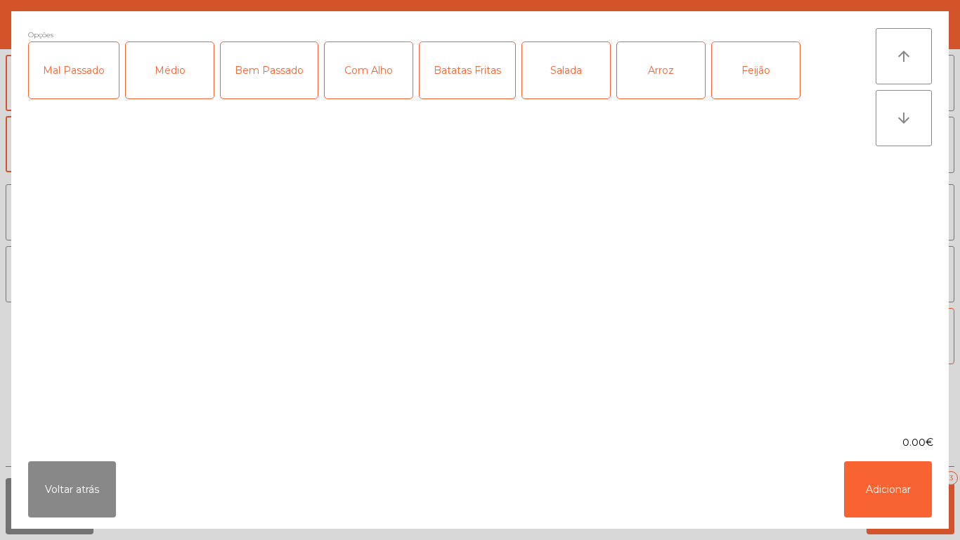
click at [181, 84] on div "Médio" at bounding box center [170, 70] width 88 height 56
click at [652, 79] on div "Arroz" at bounding box center [661, 70] width 88 height 56
click at [756, 70] on div "Feijão" at bounding box center [756, 70] width 88 height 56
click at [884, 481] on button "Adicionar" at bounding box center [888, 489] width 88 height 56
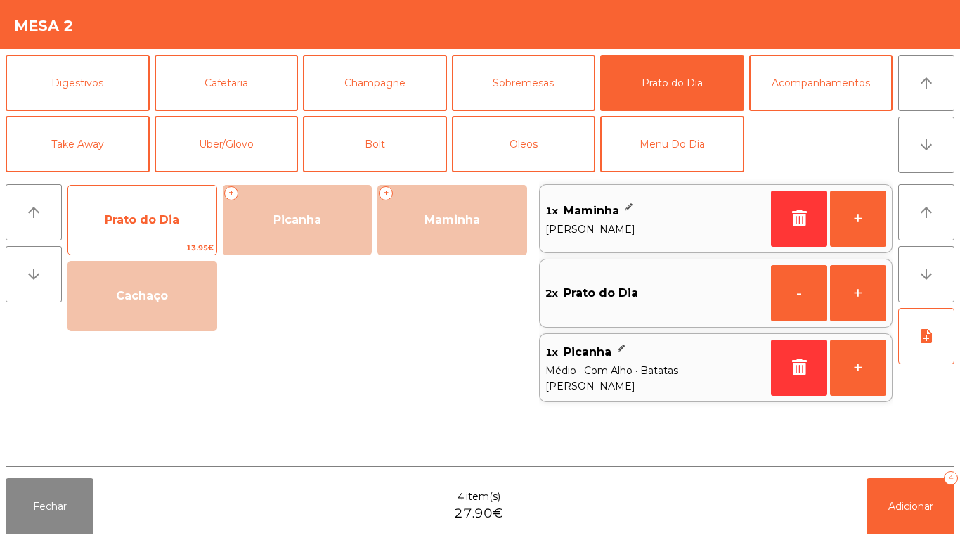
click at [143, 211] on span "Prato do Dia" at bounding box center [142, 220] width 148 height 38
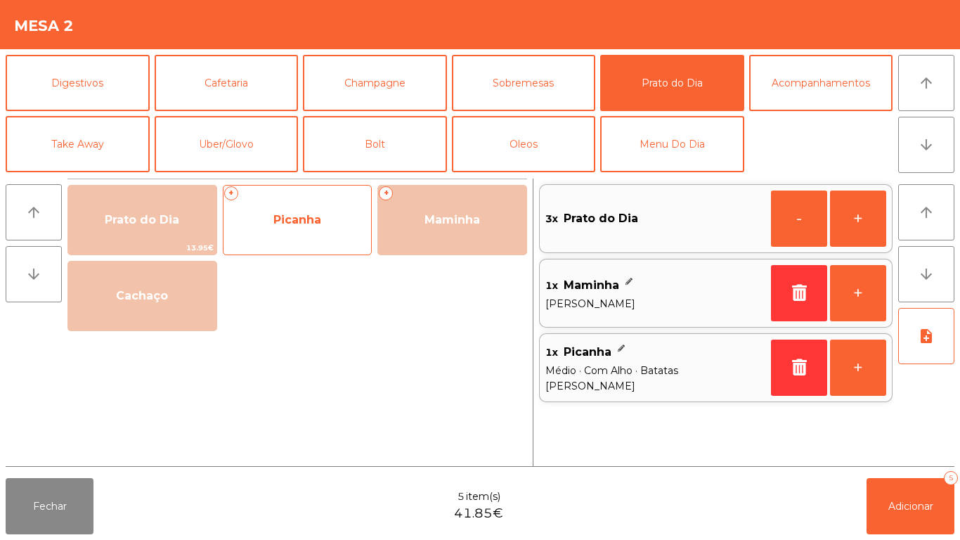
click at [311, 221] on span "Picanha" at bounding box center [297, 219] width 48 height 13
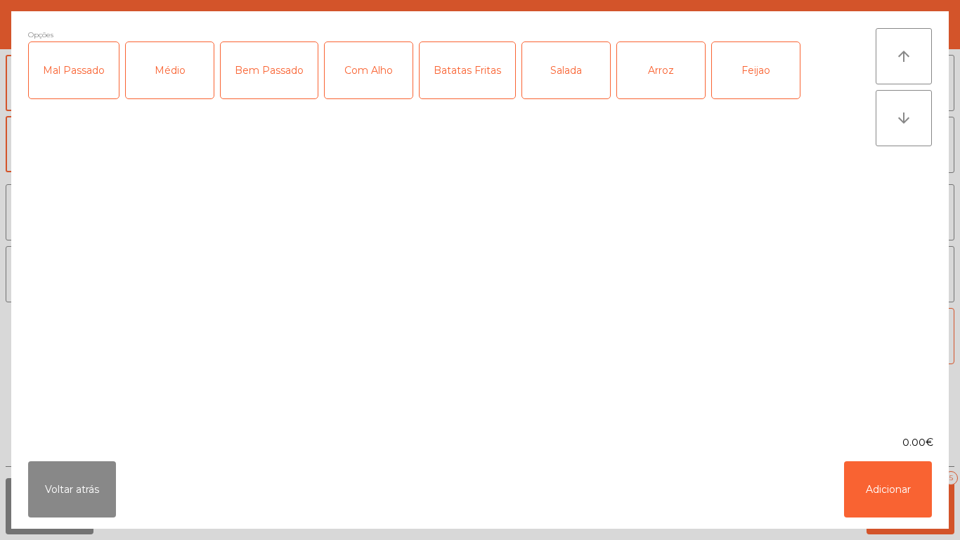
click at [181, 71] on div "Médio" at bounding box center [170, 70] width 88 height 56
click at [364, 78] on div "Com Alho" at bounding box center [369, 70] width 88 height 56
click at [471, 71] on div "Batatas Fritas" at bounding box center [468, 70] width 96 height 56
click at [656, 73] on div "Arroz" at bounding box center [661, 70] width 88 height 56
click at [753, 71] on div "Feijao" at bounding box center [756, 70] width 88 height 56
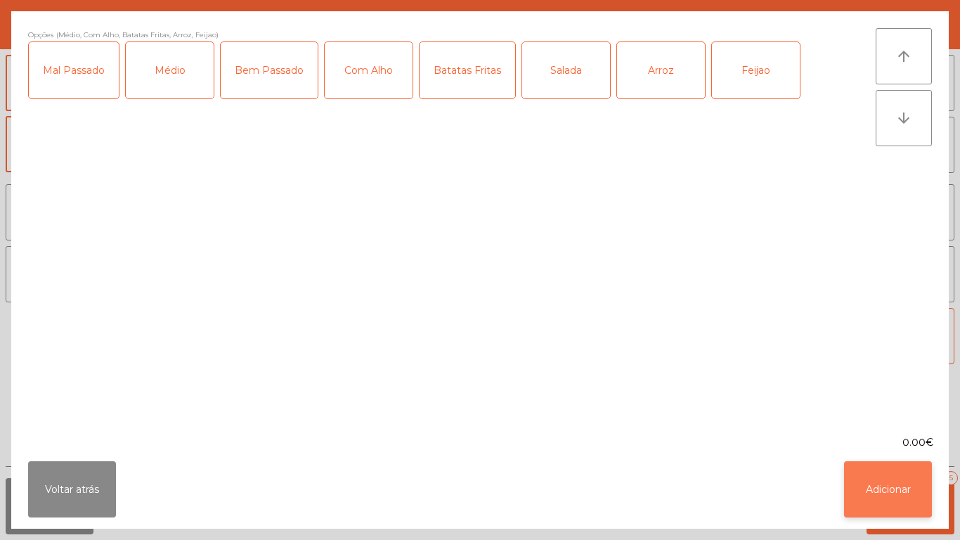
click at [881, 477] on button "Adicionar" at bounding box center [888, 489] width 88 height 56
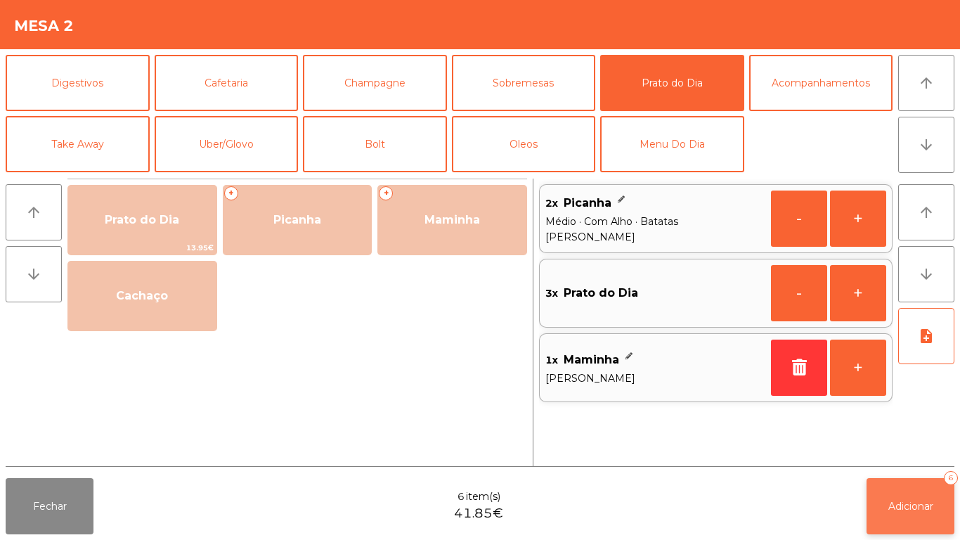
click at [908, 497] on button "Adicionar 6" at bounding box center [911, 506] width 88 height 56
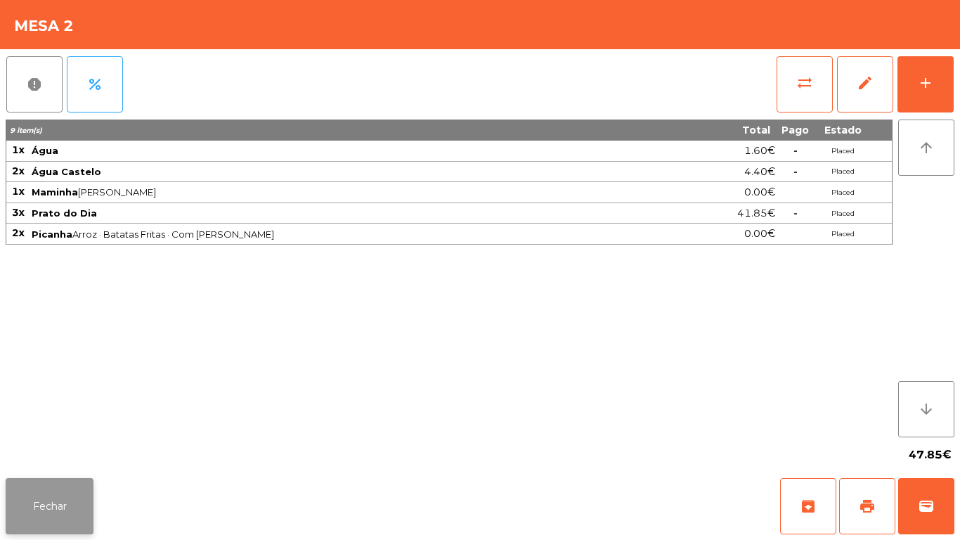
click at [54, 502] on button "Fechar" at bounding box center [50, 506] width 88 height 56
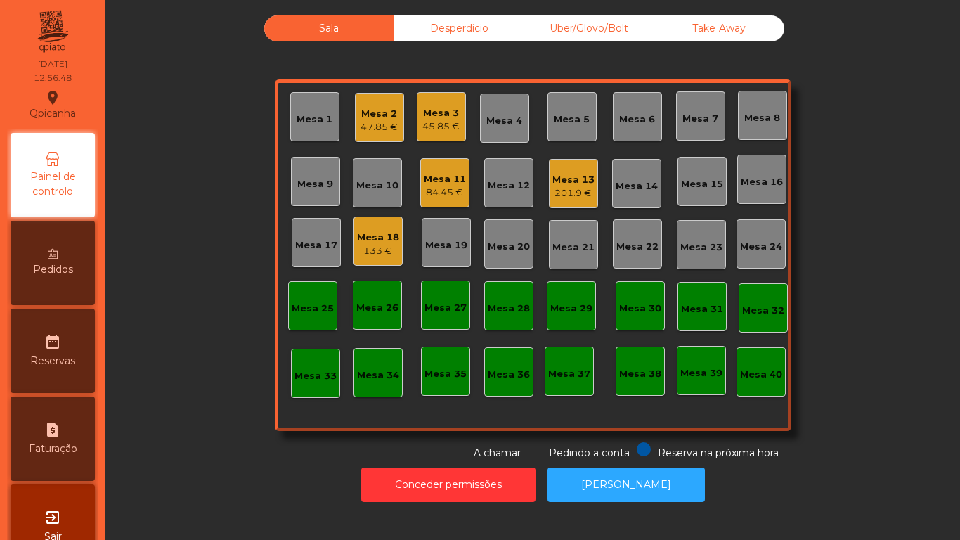
click at [557, 119] on div "Mesa 5" at bounding box center [572, 119] width 36 height 14
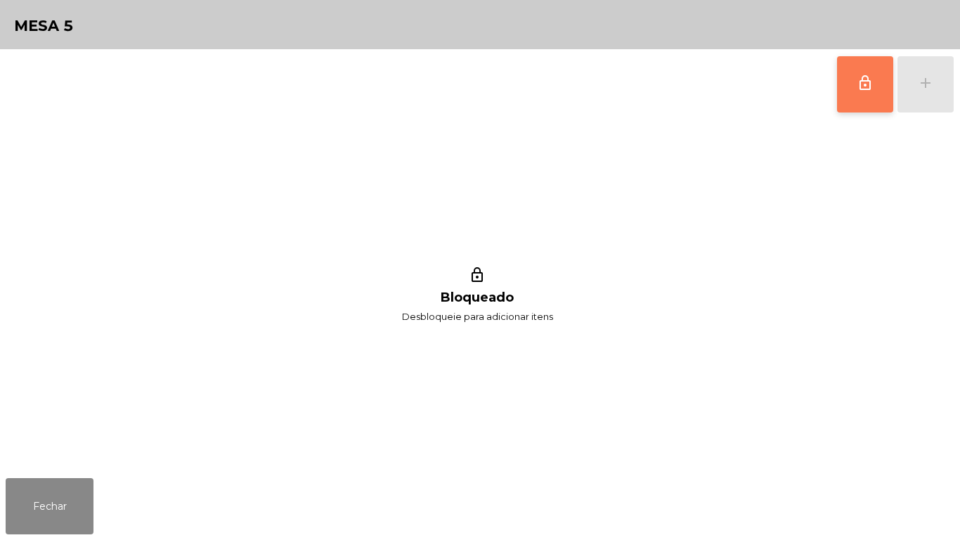
click at [847, 83] on button "lock_outline" at bounding box center [865, 84] width 56 height 56
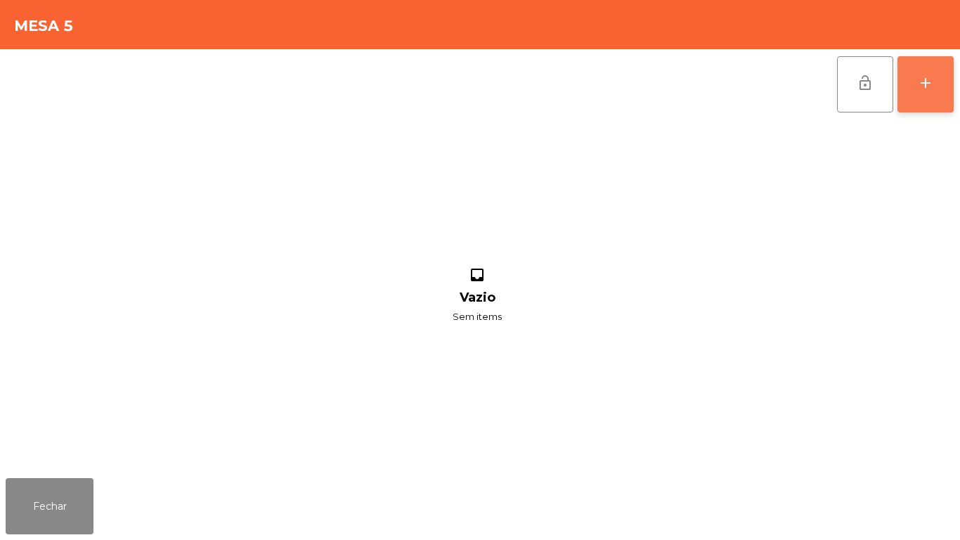
click at [928, 75] on div "add" at bounding box center [925, 83] width 17 height 17
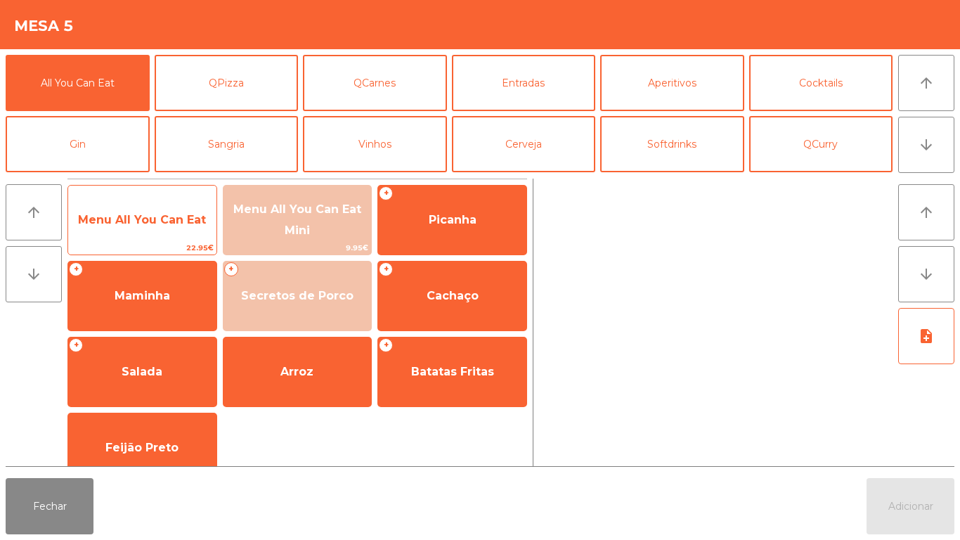
click at [160, 209] on span "Menu All You Can Eat" at bounding box center [142, 220] width 148 height 38
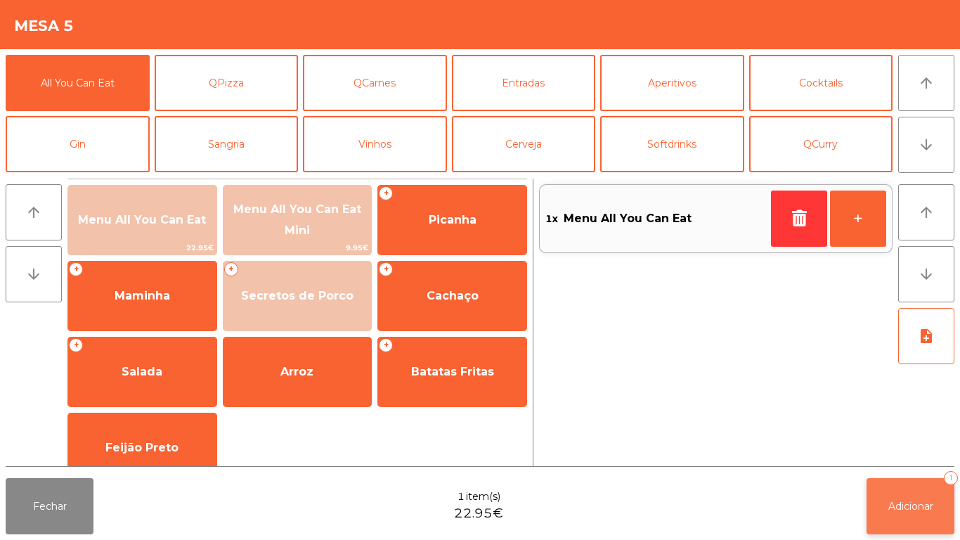
click at [898, 503] on span "Adicionar" at bounding box center [910, 506] width 45 height 13
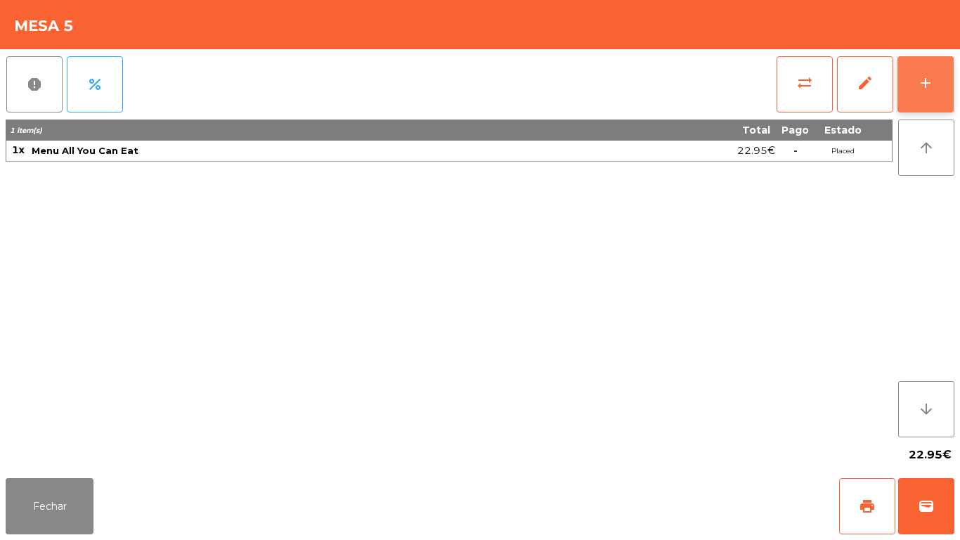
click at [914, 80] on button "add" at bounding box center [926, 84] width 56 height 56
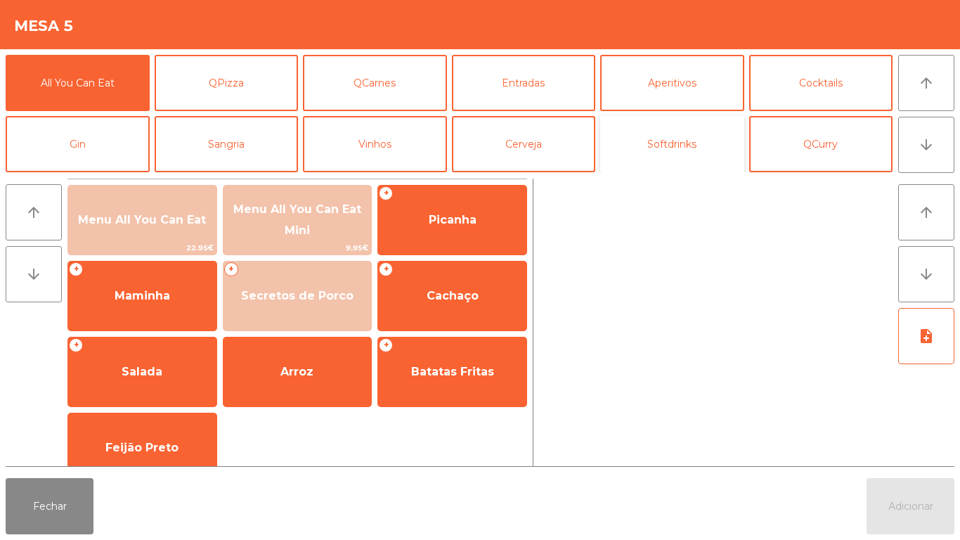
click at [662, 148] on button "Softdrinks" at bounding box center [672, 144] width 144 height 56
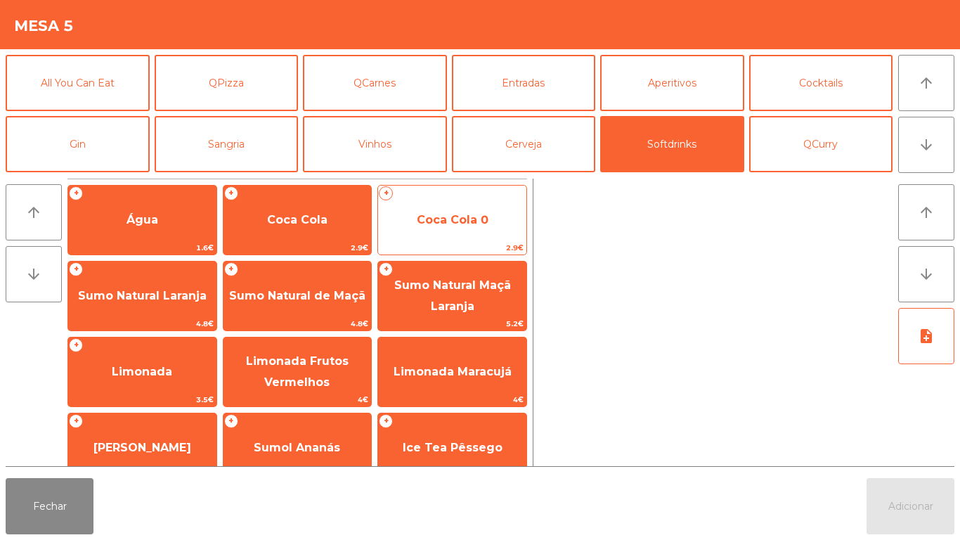
click at [434, 226] on span "Coca Cola 0" at bounding box center [453, 219] width 72 height 13
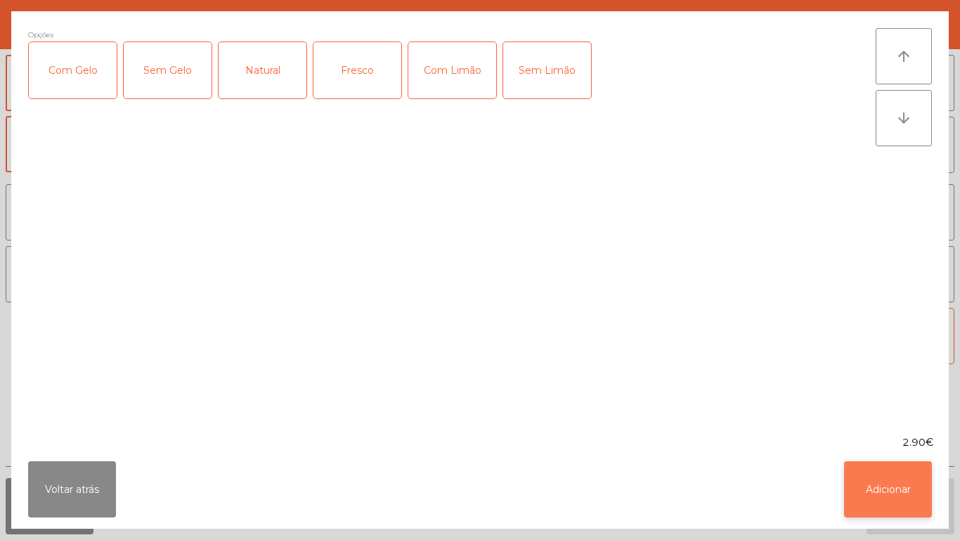
click at [873, 492] on button "Adicionar" at bounding box center [888, 489] width 88 height 56
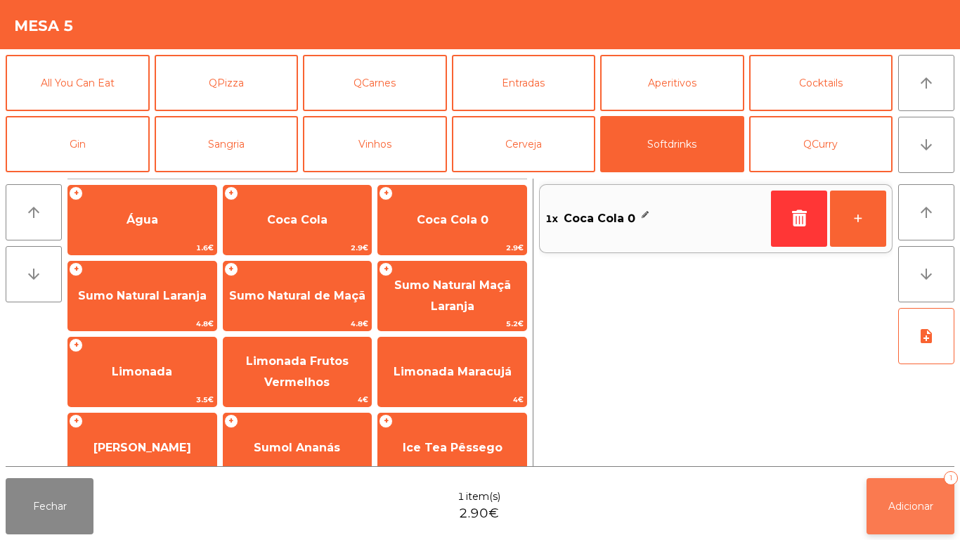
click at [912, 507] on span "Adicionar" at bounding box center [910, 506] width 45 height 13
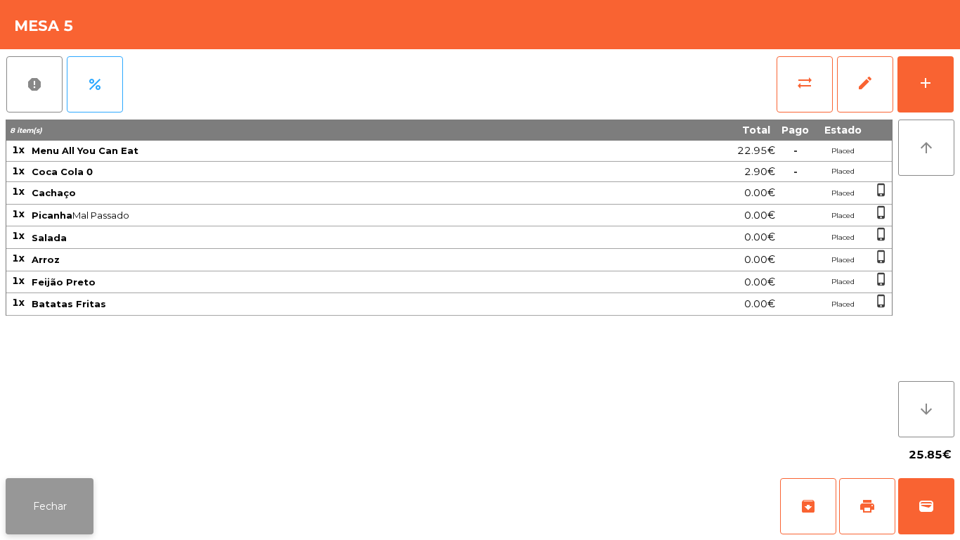
click at [37, 487] on button "Fechar" at bounding box center [50, 506] width 88 height 56
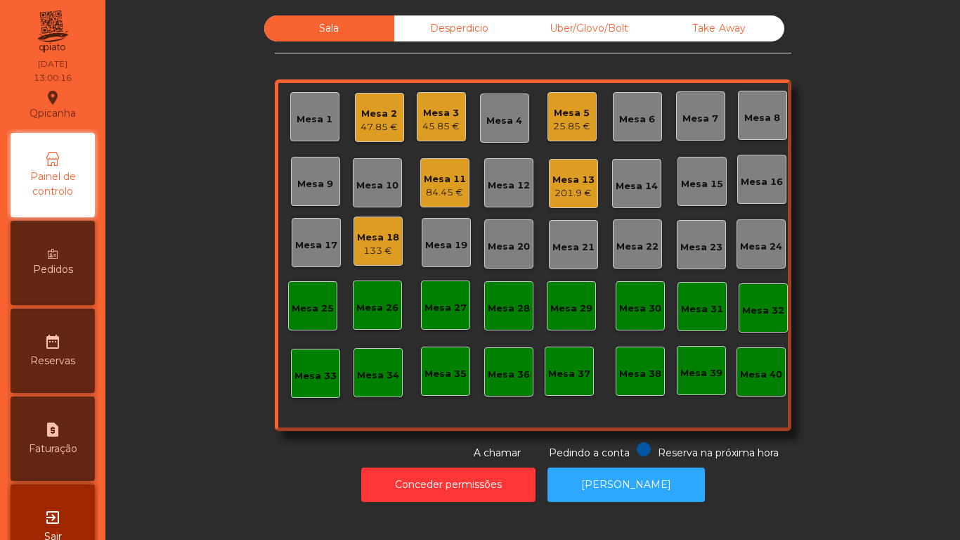
click at [370, 242] on div "Mesa 18" at bounding box center [378, 238] width 42 height 14
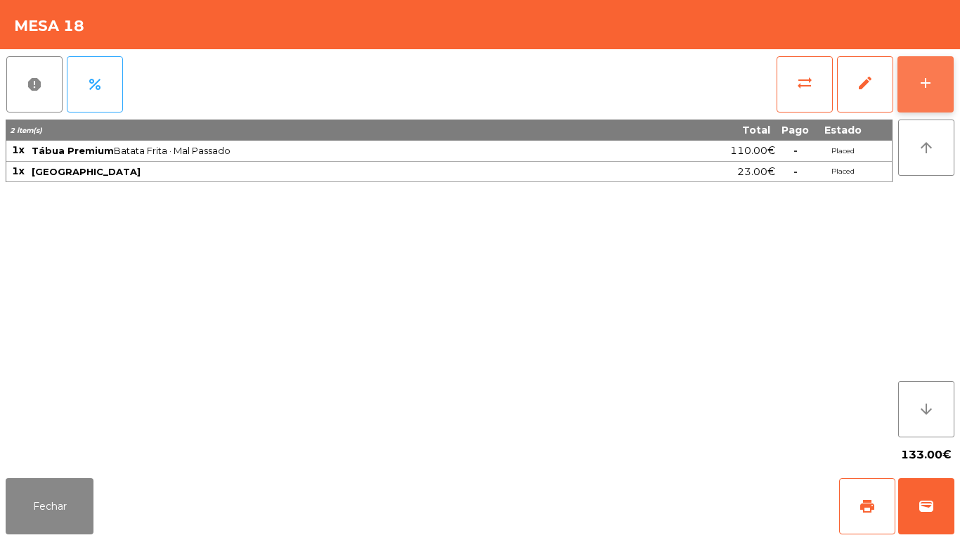
click at [923, 76] on div "add" at bounding box center [925, 83] width 17 height 17
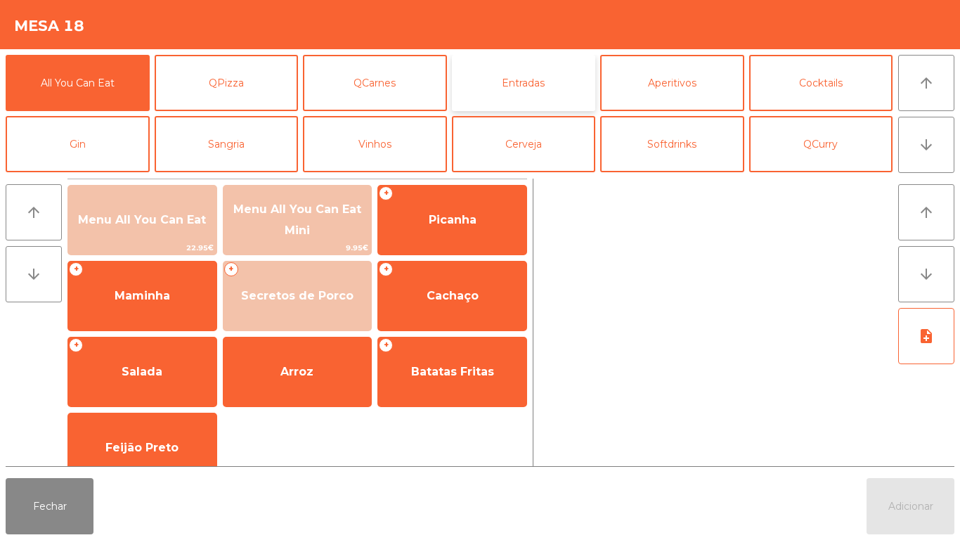
click at [517, 82] on button "Entradas" at bounding box center [524, 83] width 144 height 56
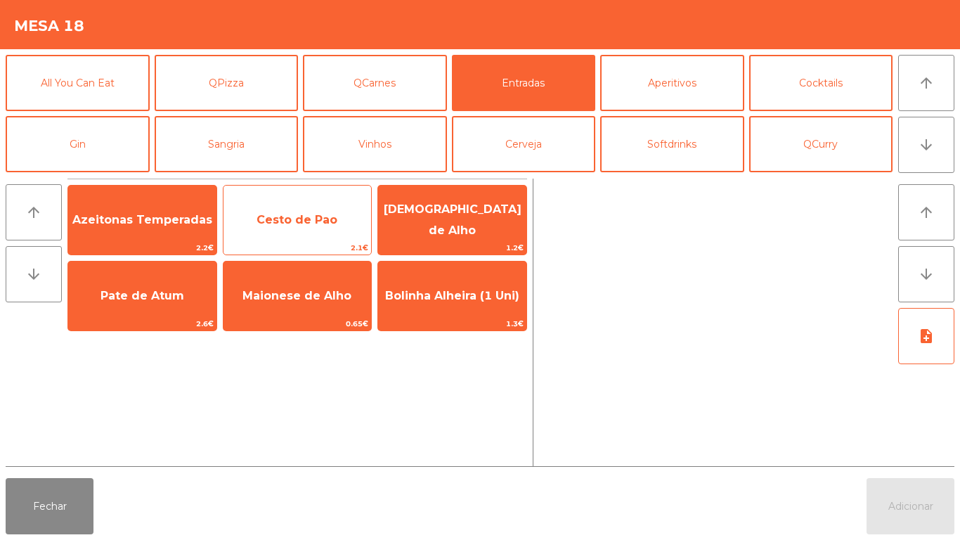
click at [312, 224] on span "Cesto de Pao" at bounding box center [297, 219] width 81 height 13
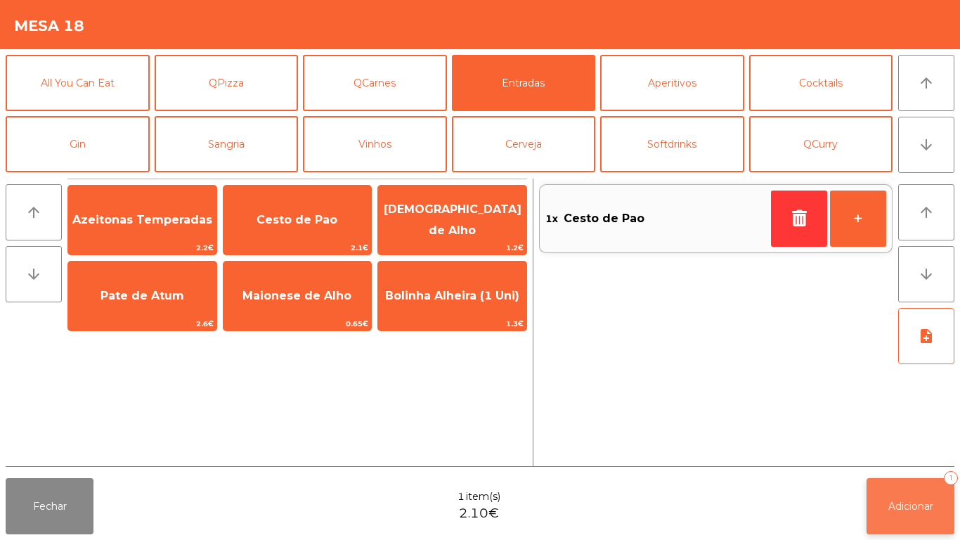
click at [912, 487] on button "Adicionar 1" at bounding box center [911, 506] width 88 height 56
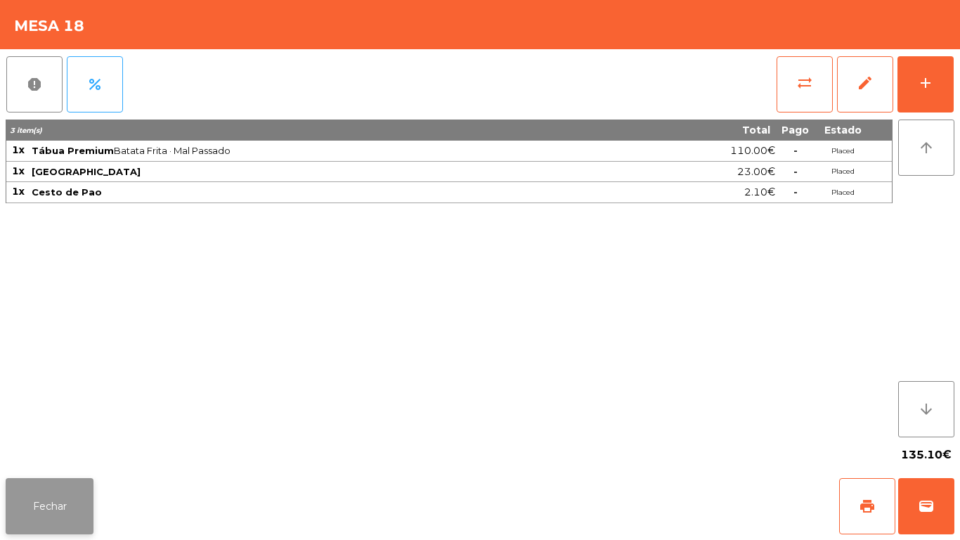
click at [65, 486] on button "Fechar" at bounding box center [50, 506] width 88 height 56
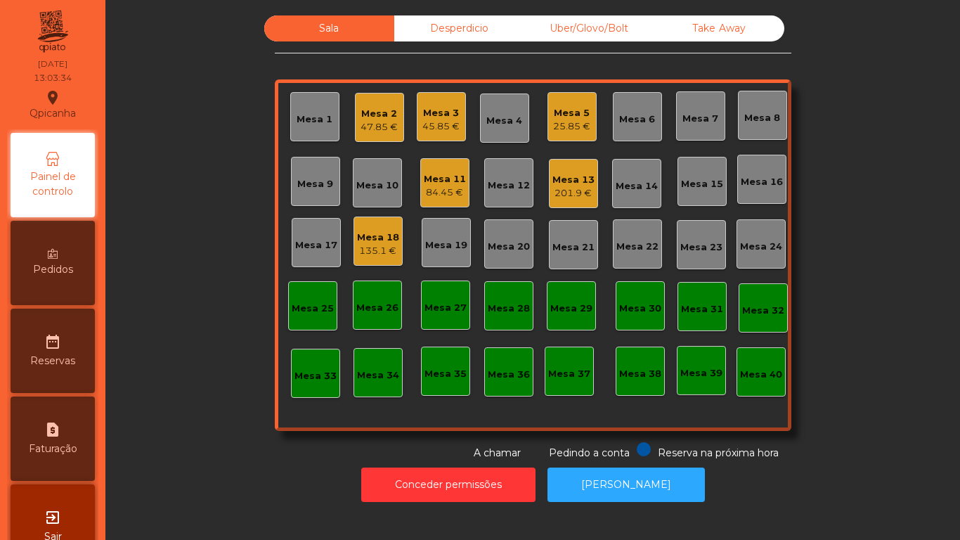
click at [428, 186] on div "84.45 €" at bounding box center [445, 193] width 42 height 14
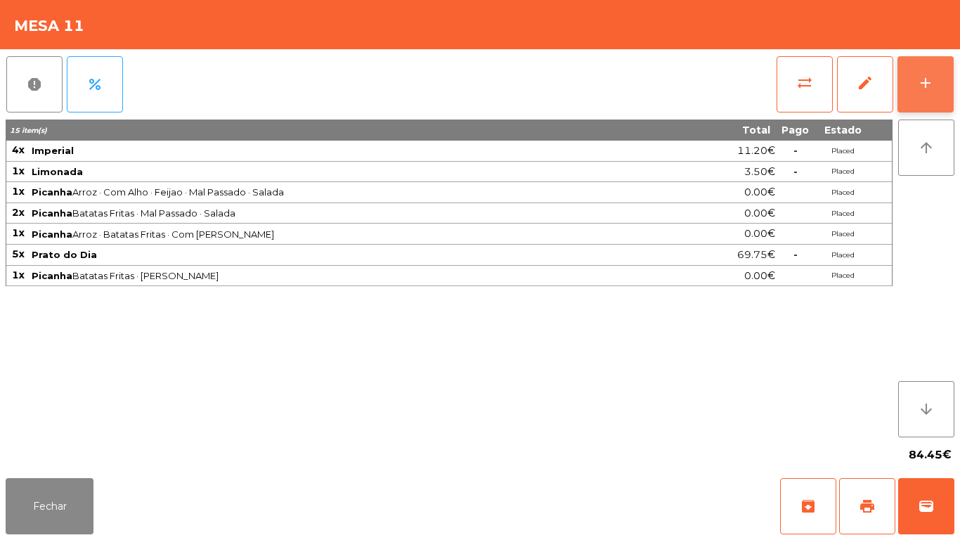
click at [921, 72] on button "add" at bounding box center [926, 84] width 56 height 56
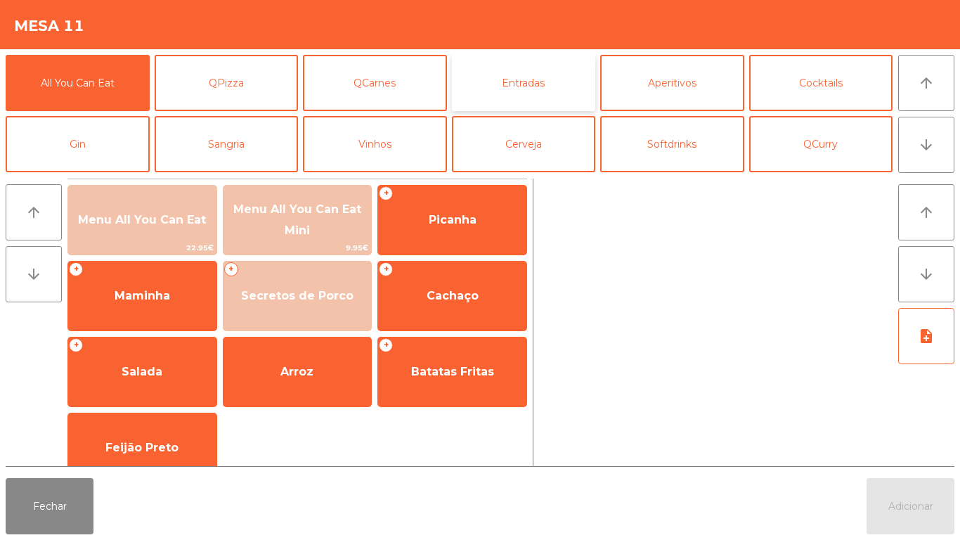
click at [530, 89] on button "Entradas" at bounding box center [524, 83] width 144 height 56
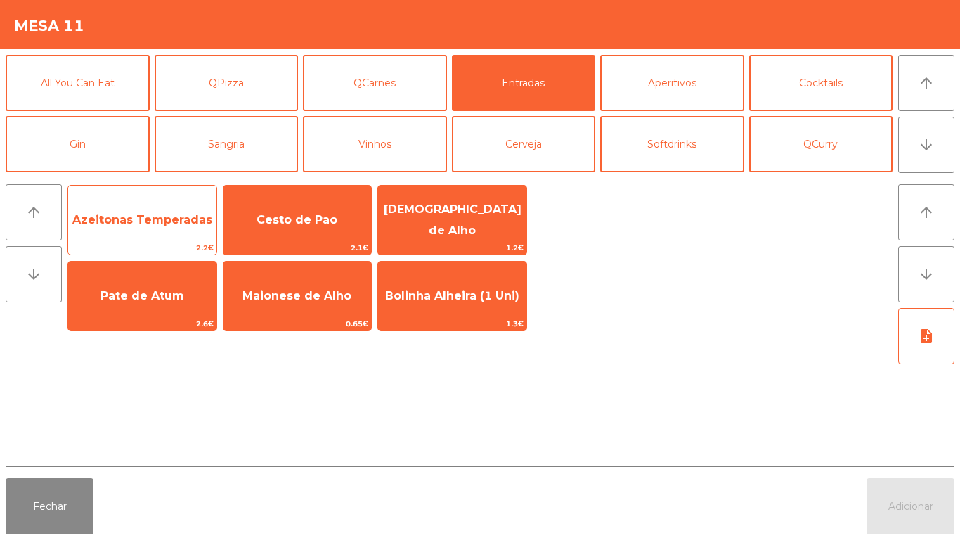
click at [146, 213] on span "Azeitonas Temperadas" at bounding box center [142, 219] width 140 height 13
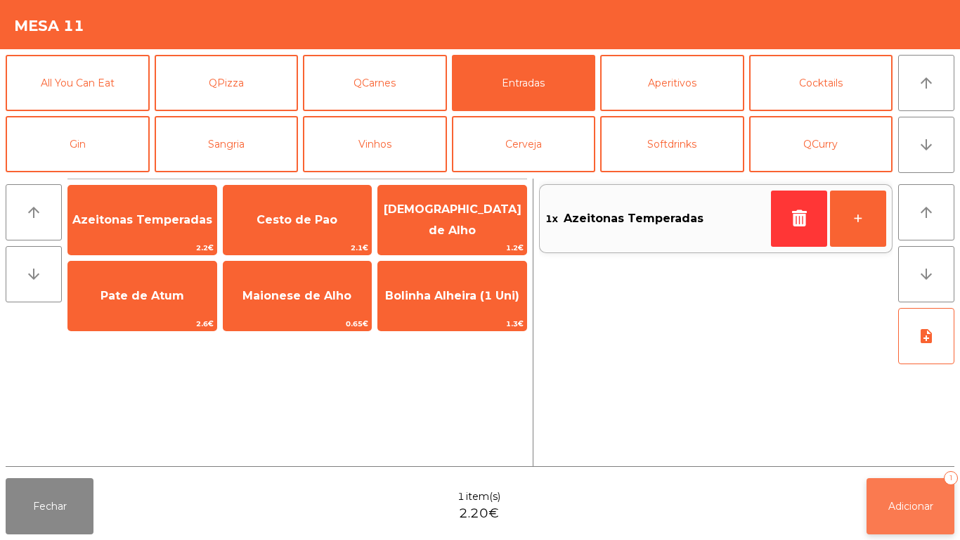
click at [910, 504] on span "Adicionar" at bounding box center [910, 506] width 45 height 13
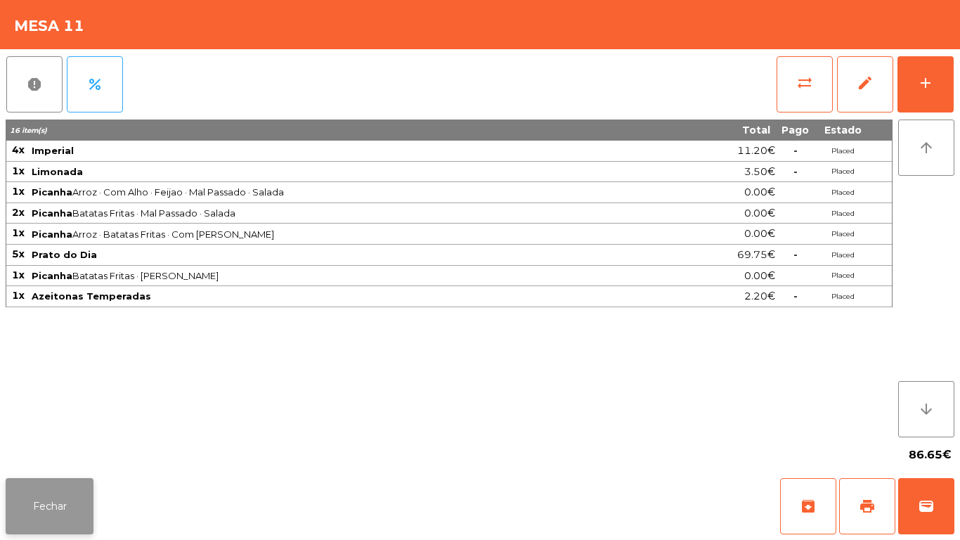
click at [44, 507] on button "Fechar" at bounding box center [50, 506] width 88 height 56
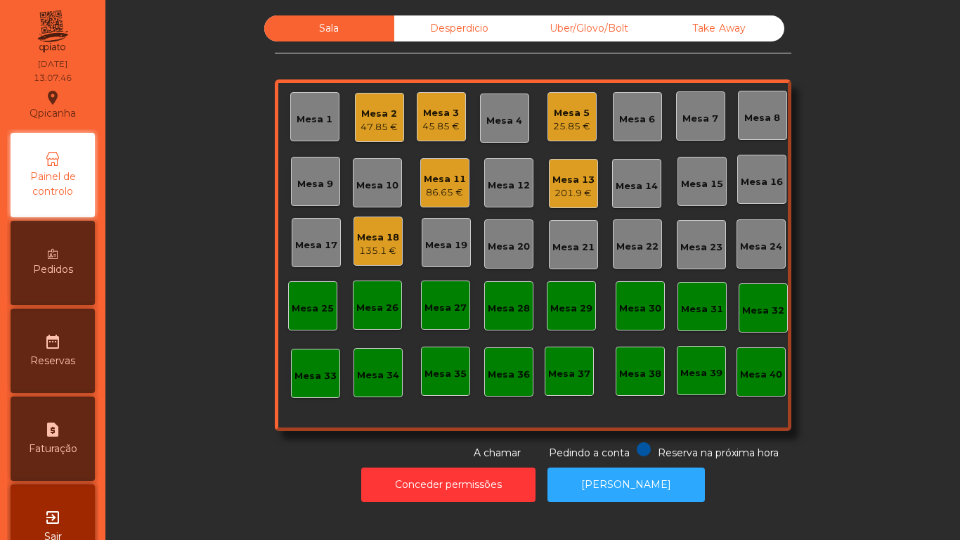
click at [370, 117] on div "Mesa 2" at bounding box center [379, 114] width 37 height 14
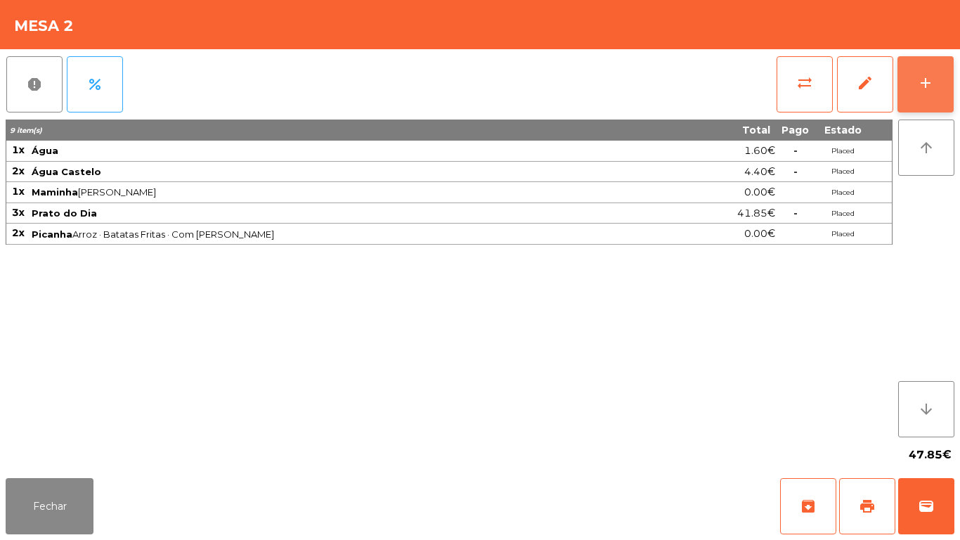
click at [919, 82] on div "add" at bounding box center [925, 83] width 17 height 17
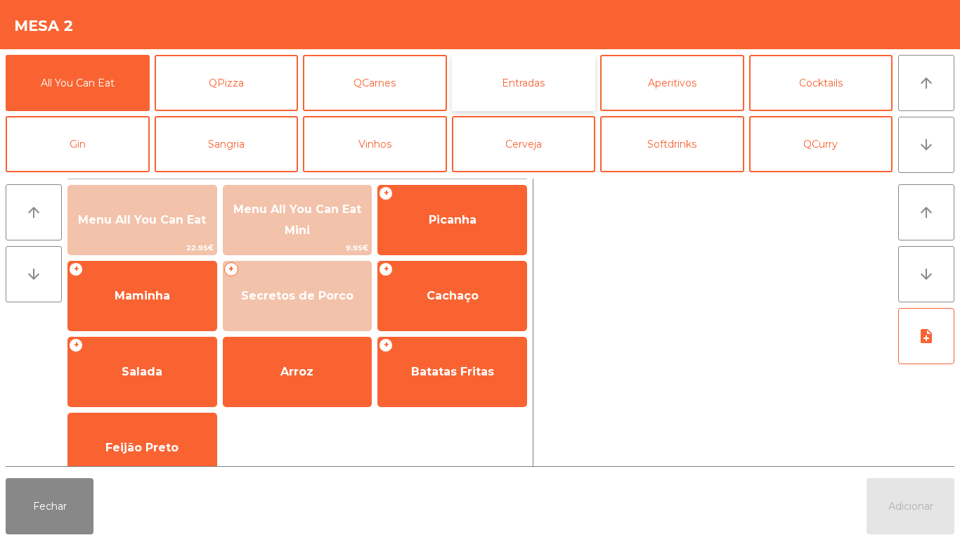
click at [548, 89] on button "Entradas" at bounding box center [524, 83] width 144 height 56
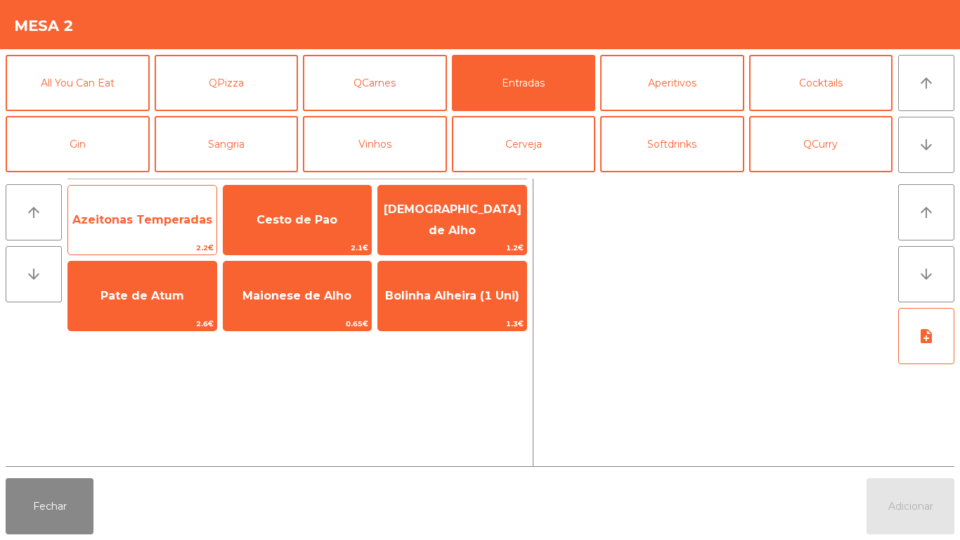
click at [141, 223] on span "Azeitonas Temperadas" at bounding box center [142, 219] width 140 height 13
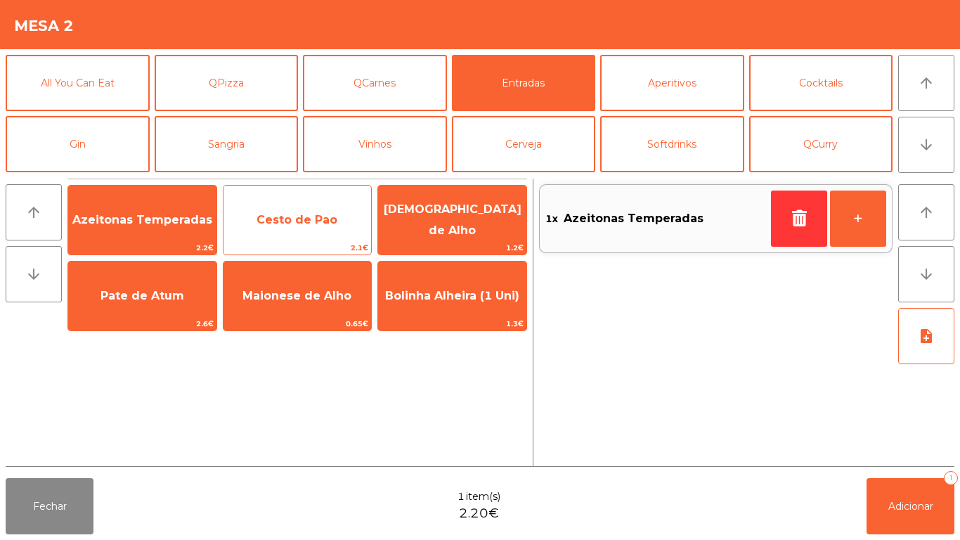
click at [307, 221] on span "Cesto de Pao" at bounding box center [297, 219] width 81 height 13
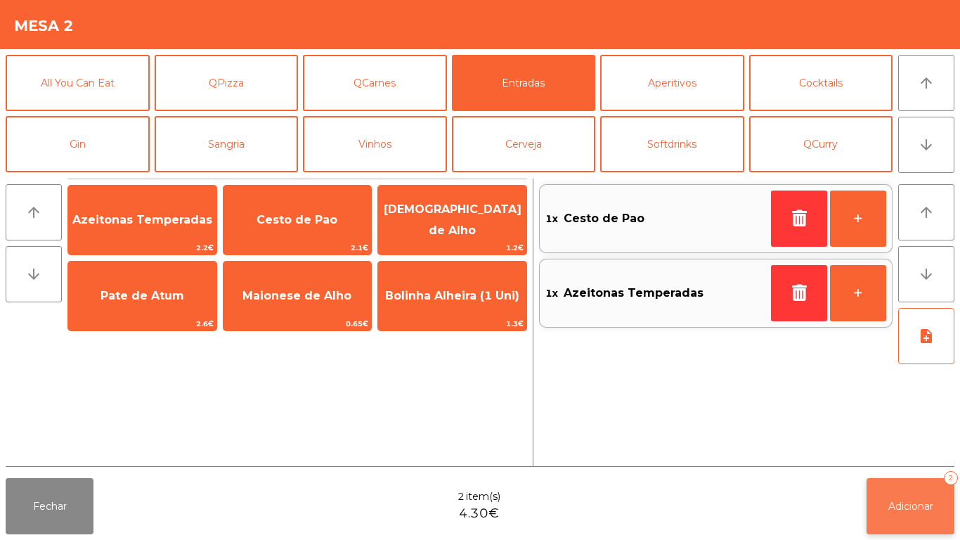
click at [903, 496] on button "Adicionar 2" at bounding box center [911, 506] width 88 height 56
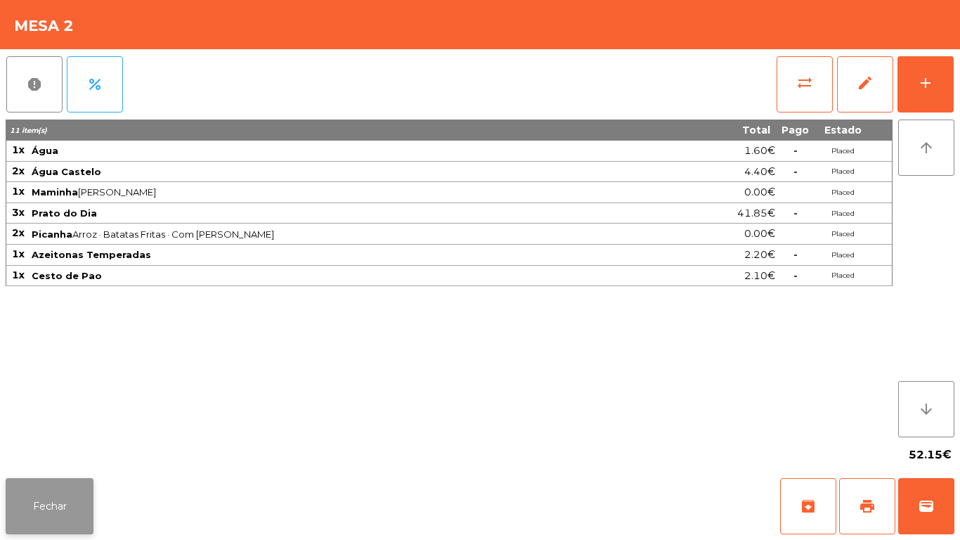
click at [41, 496] on button "Fechar" at bounding box center [50, 506] width 88 height 56
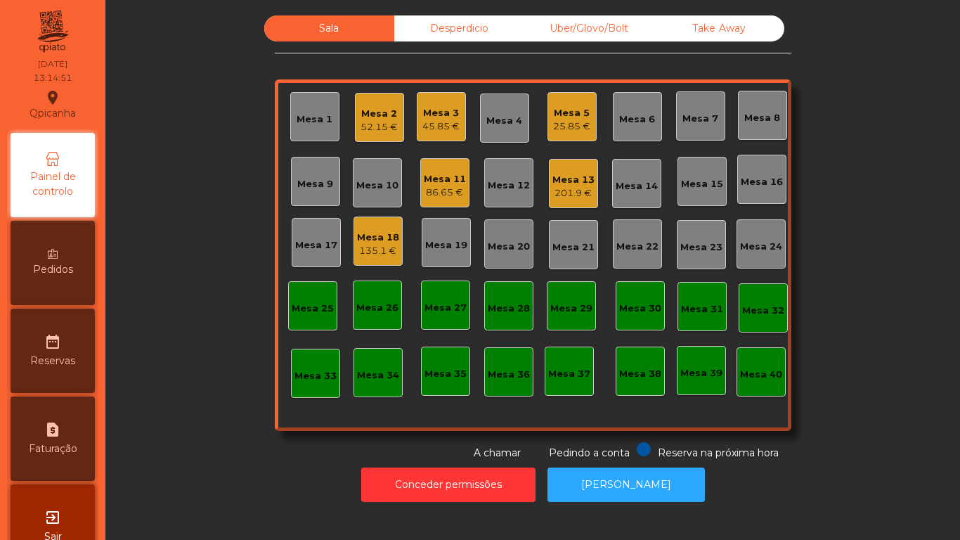
click at [308, 121] on div "Mesa 1" at bounding box center [315, 119] width 36 height 14
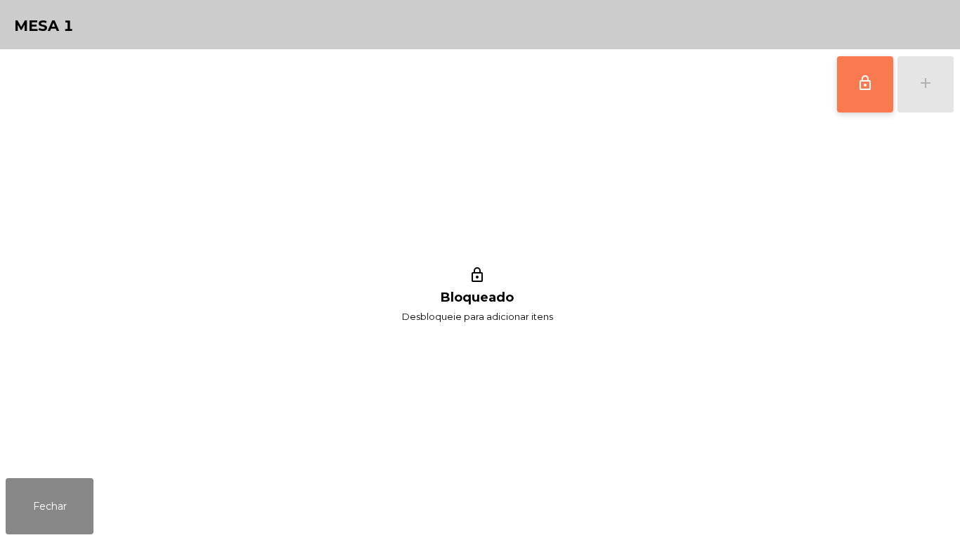
click at [861, 88] on span "lock_outline" at bounding box center [865, 83] width 17 height 17
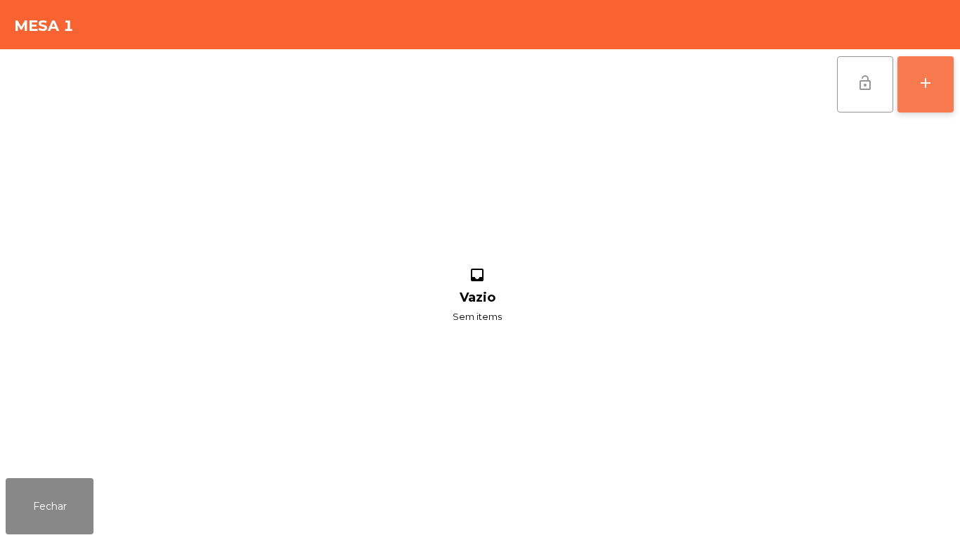
click at [924, 82] on div "add" at bounding box center [925, 83] width 17 height 17
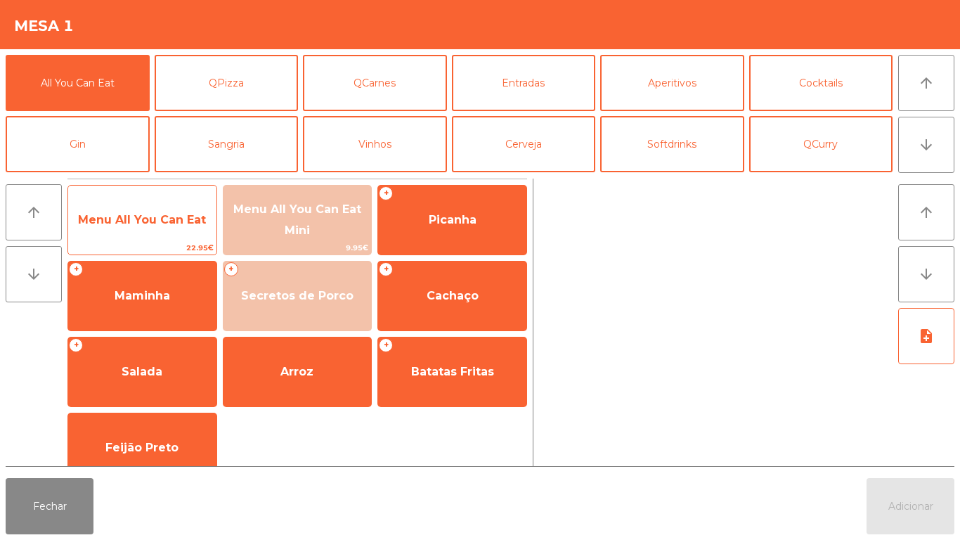
click at [157, 223] on span "Menu All You Can Eat" at bounding box center [142, 219] width 128 height 13
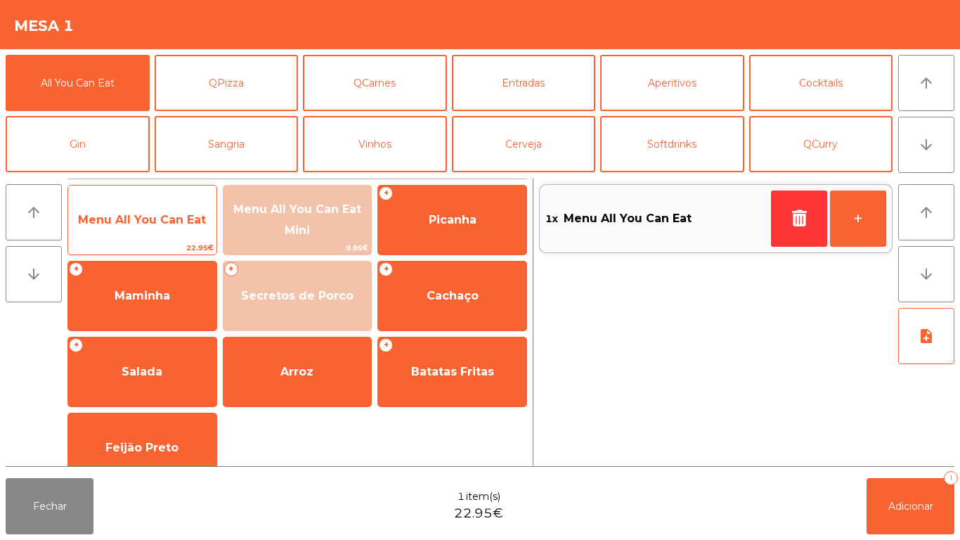
click at [153, 214] on span "Menu All You Can Eat" at bounding box center [142, 219] width 128 height 13
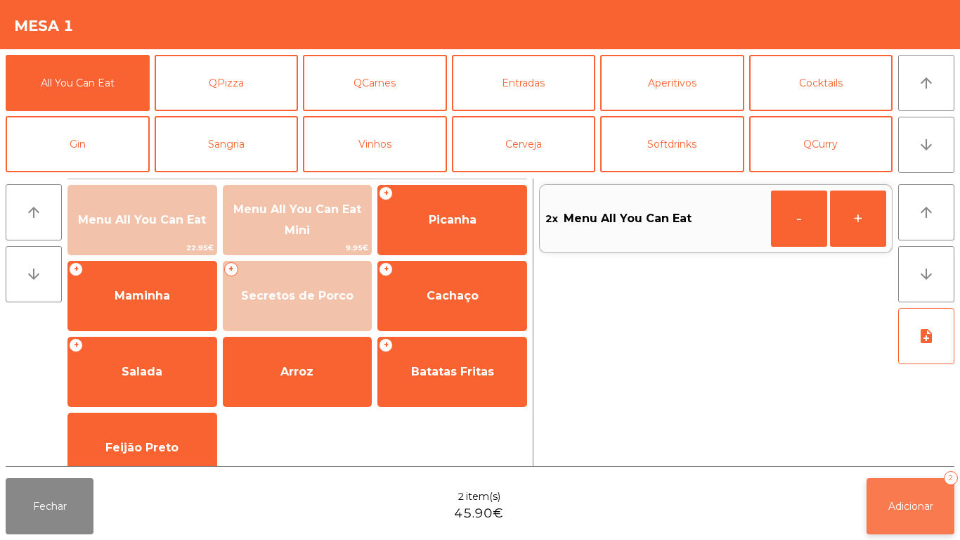
click at [902, 503] on span "Adicionar" at bounding box center [910, 506] width 45 height 13
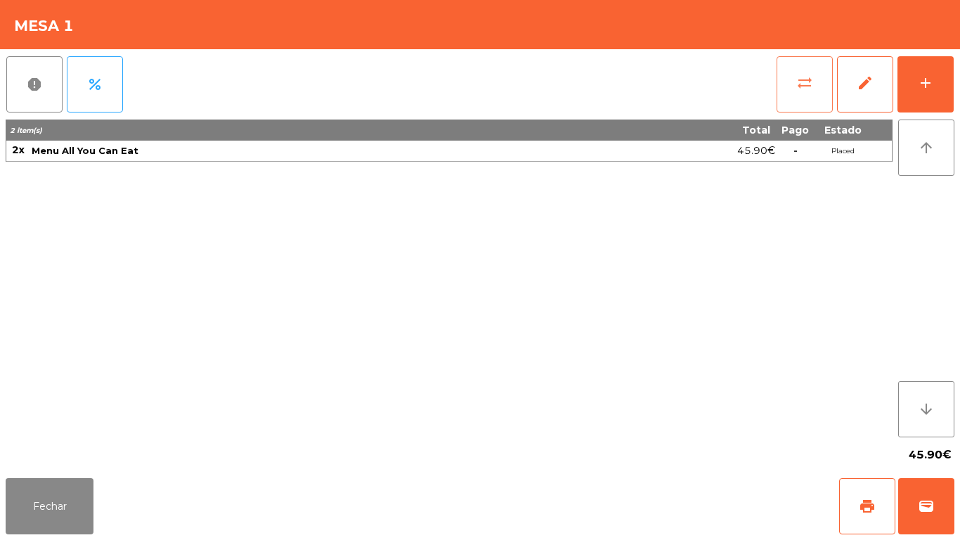
click at [799, 92] on button "sync_alt" at bounding box center [805, 84] width 56 height 56
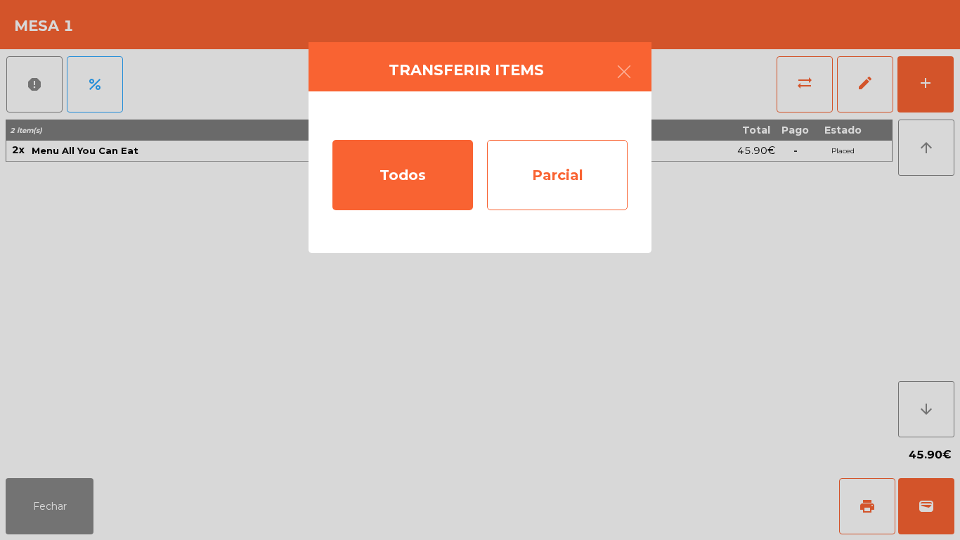
click at [548, 167] on div "Parcial" at bounding box center [557, 175] width 141 height 70
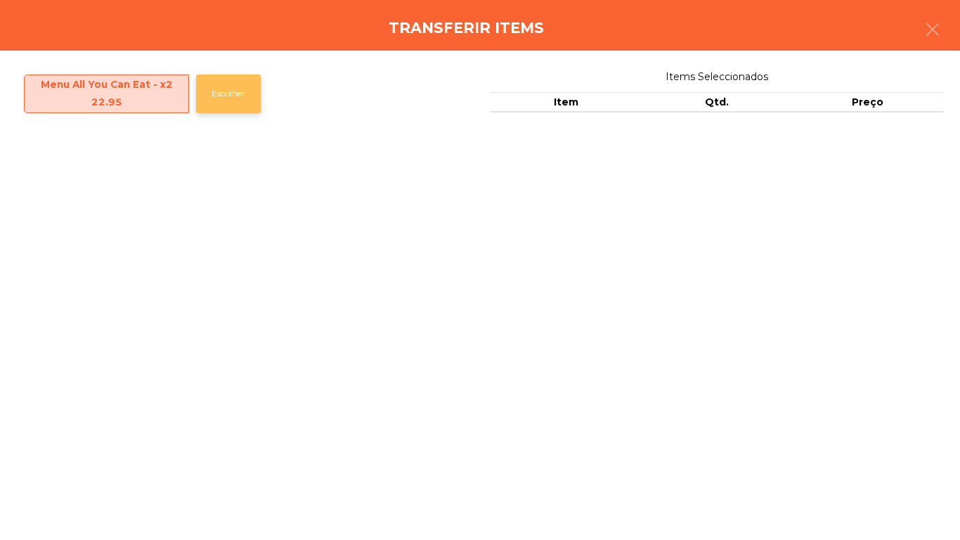
click at [226, 89] on button "Escolher" at bounding box center [228, 94] width 65 height 39
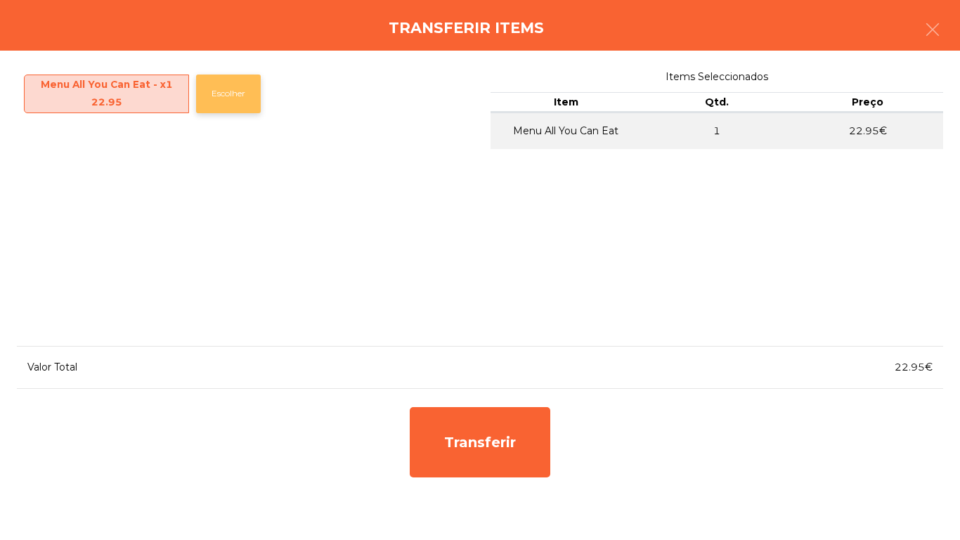
click at [223, 93] on button "Escolher" at bounding box center [228, 94] width 65 height 39
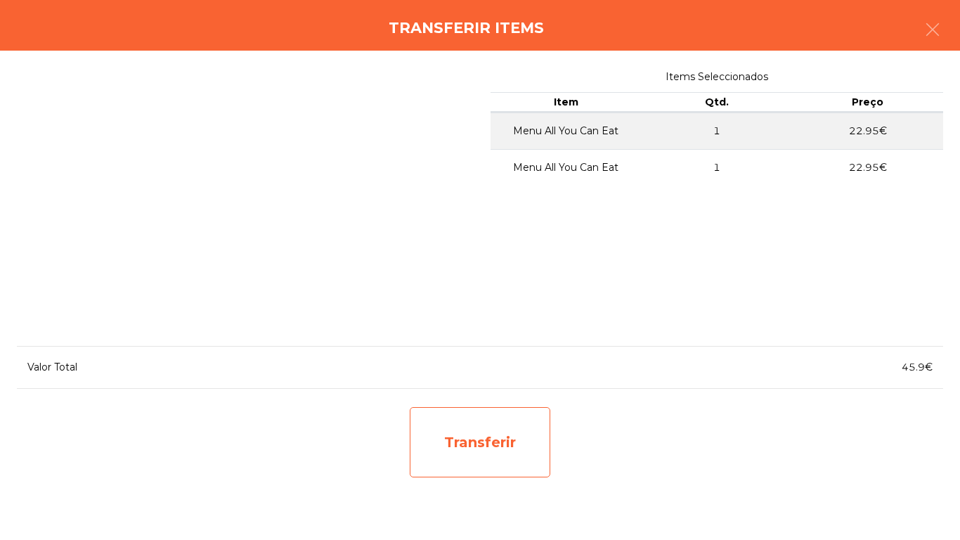
click at [454, 446] on div "Transferir" at bounding box center [480, 442] width 141 height 70
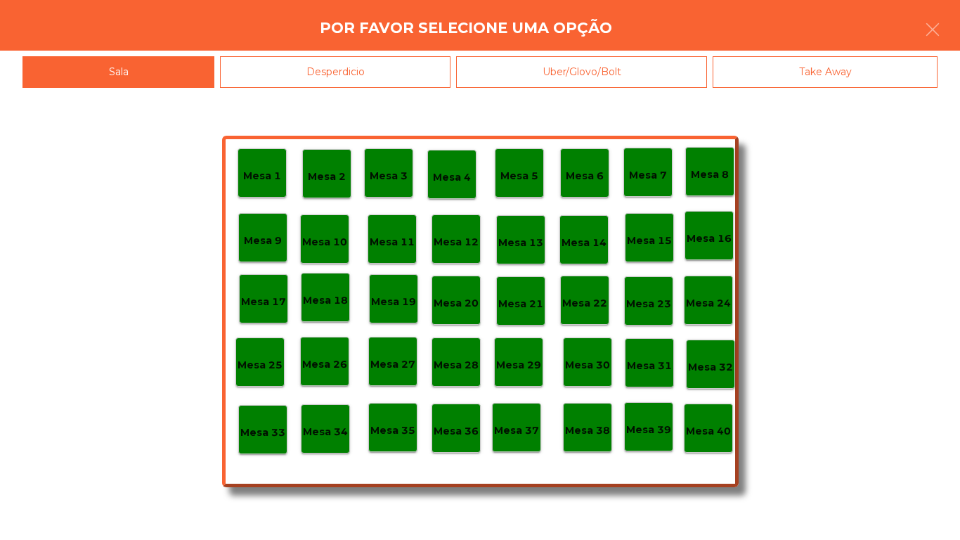
click at [263, 431] on p "Mesa 33" at bounding box center [262, 433] width 45 height 16
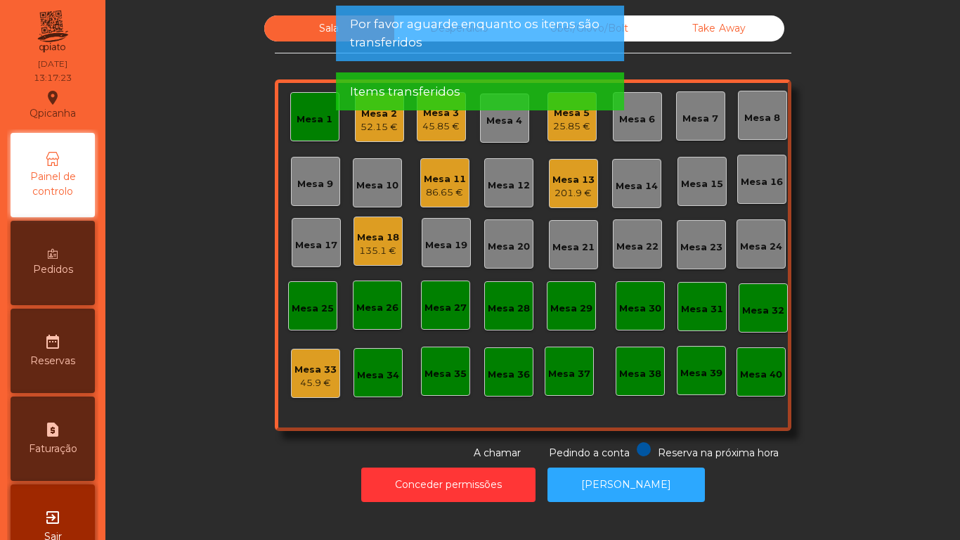
click at [300, 129] on div "Mesa 1" at bounding box center [314, 116] width 49 height 49
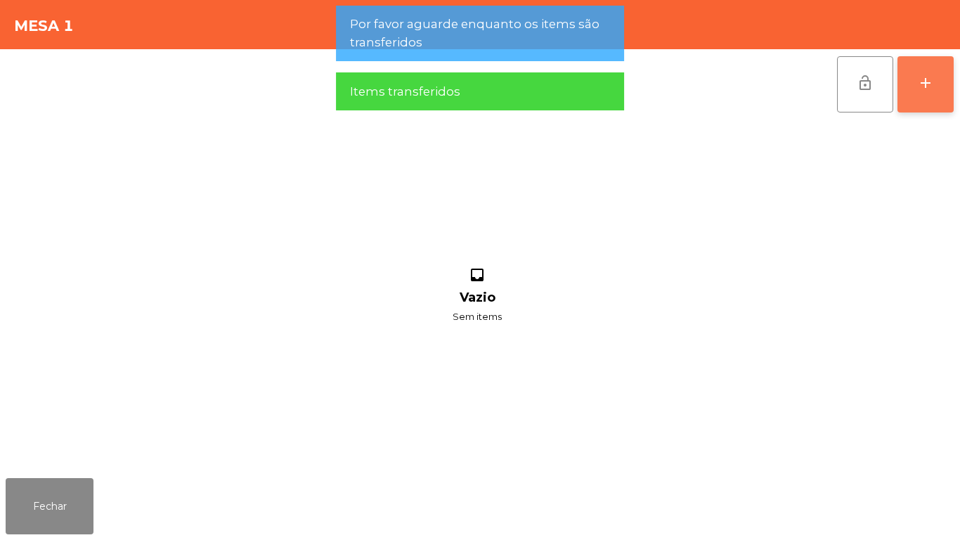
click at [917, 81] on div "add" at bounding box center [925, 83] width 17 height 17
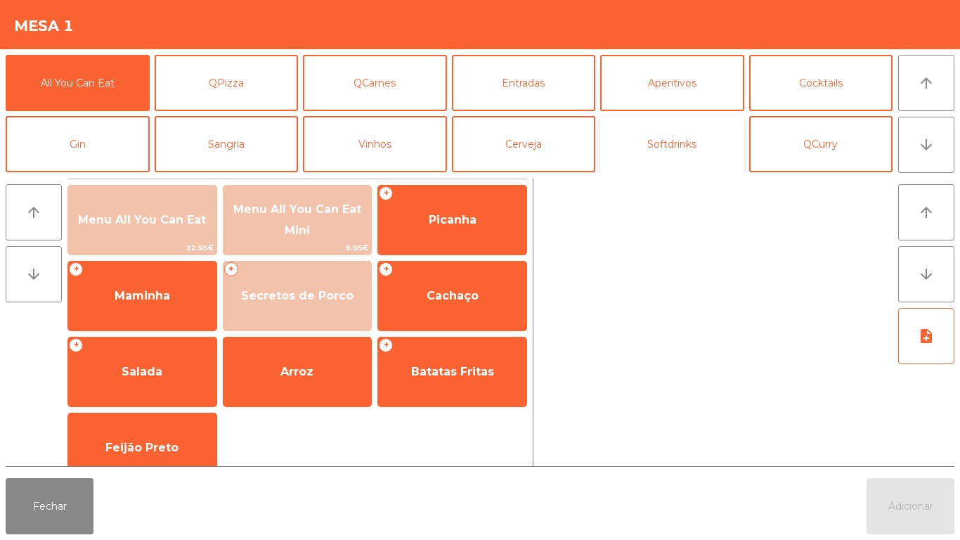
click at [654, 143] on button "Softdrinks" at bounding box center [672, 144] width 144 height 56
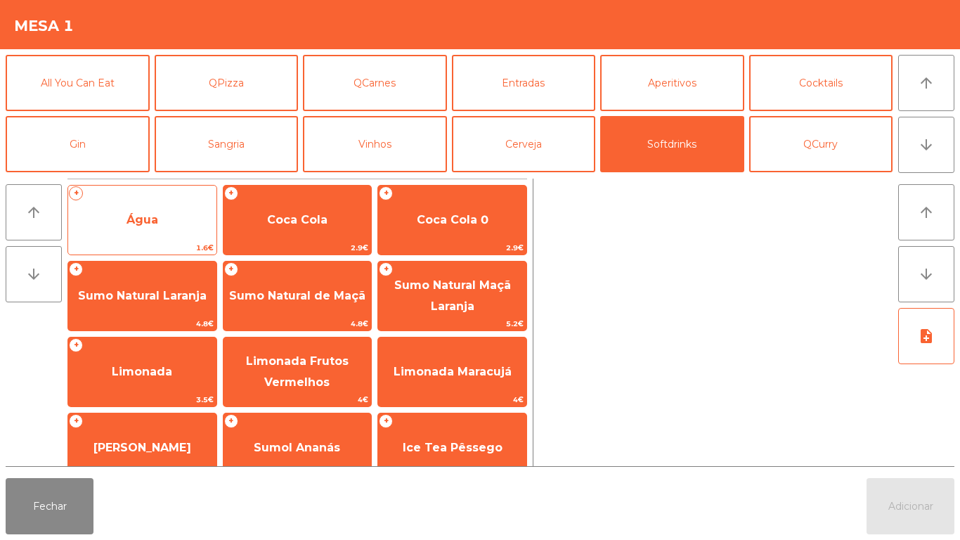
click at [152, 213] on span "Água" at bounding box center [143, 219] width 32 height 13
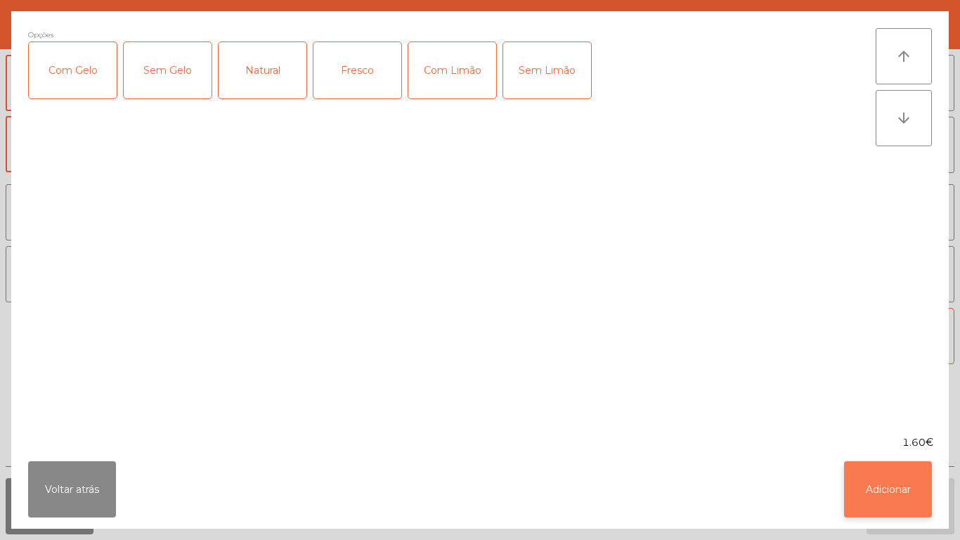
click at [900, 495] on button "Adicionar" at bounding box center [888, 489] width 88 height 56
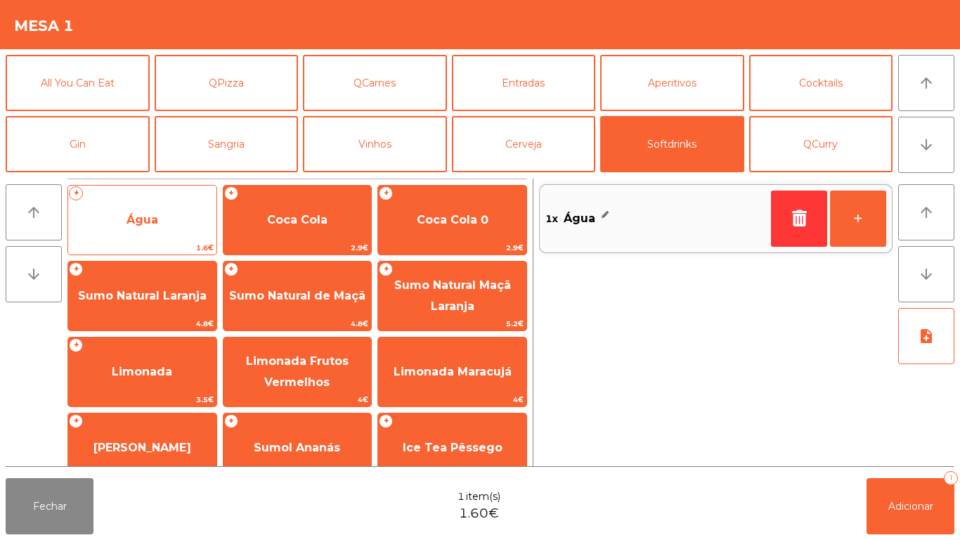
click at [169, 221] on span "Água" at bounding box center [142, 220] width 148 height 38
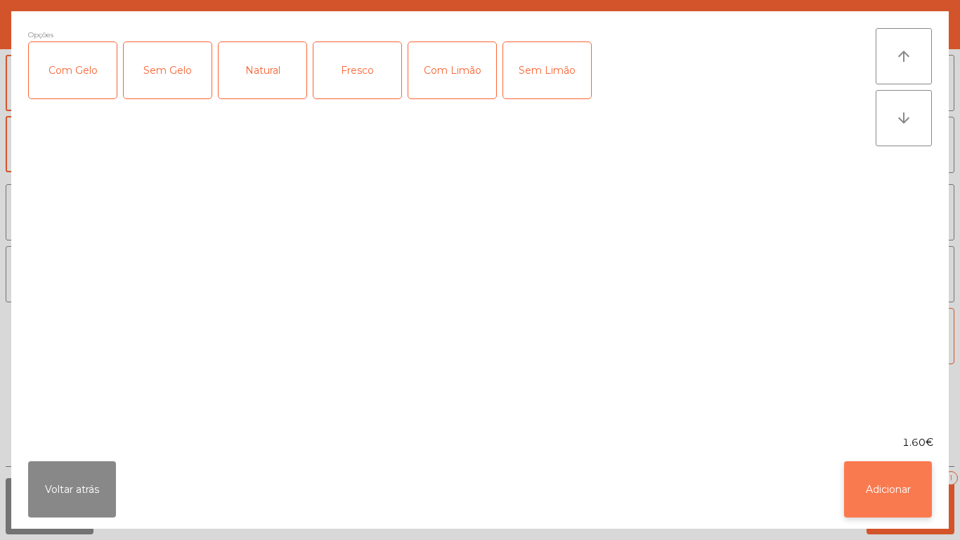
click at [889, 486] on button "Adicionar" at bounding box center [888, 489] width 88 height 56
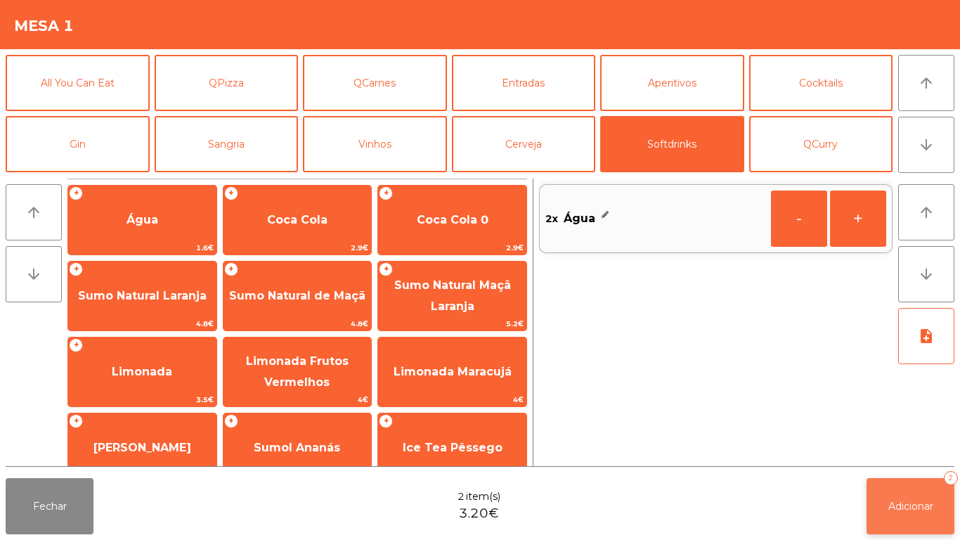
click at [915, 486] on button "Adicionar 2" at bounding box center [911, 506] width 88 height 56
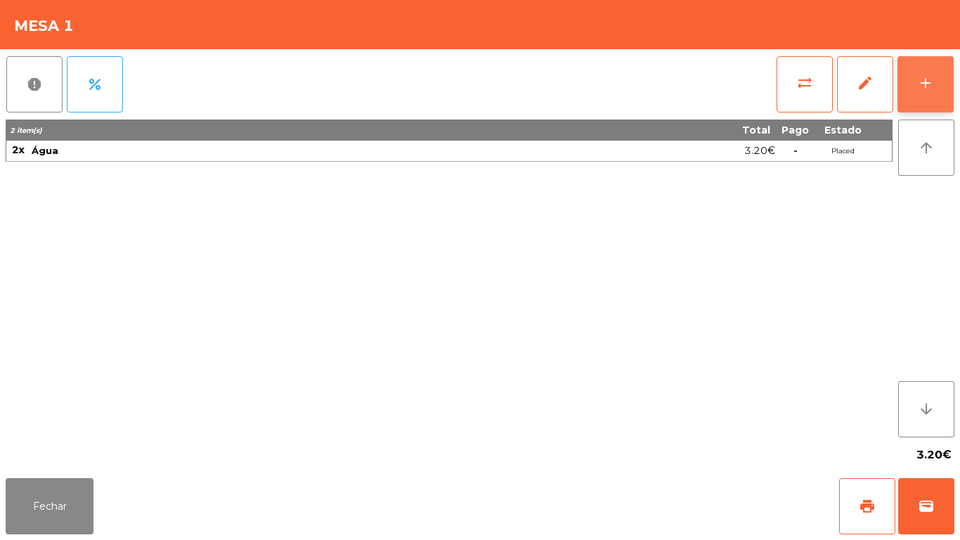
click at [914, 92] on button "add" at bounding box center [926, 84] width 56 height 56
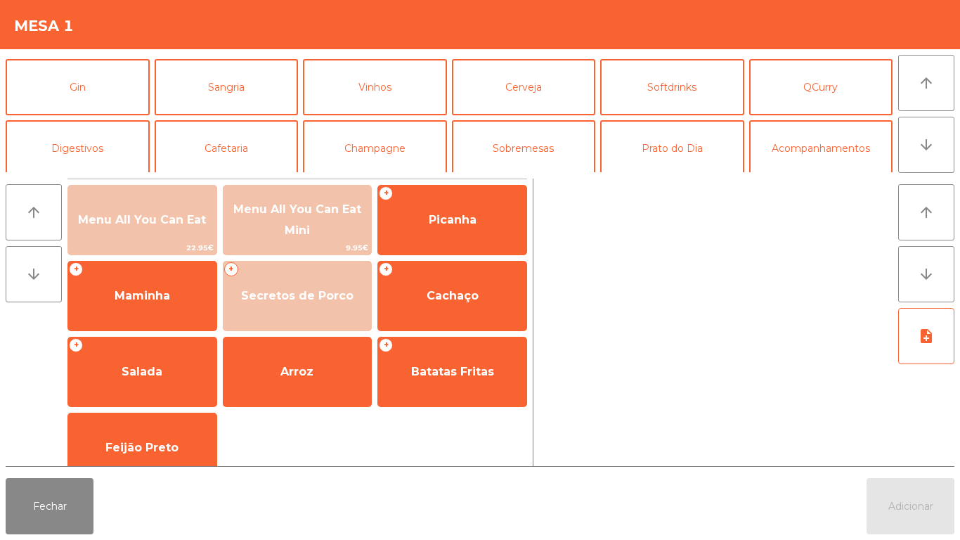
scroll to position [79, 0]
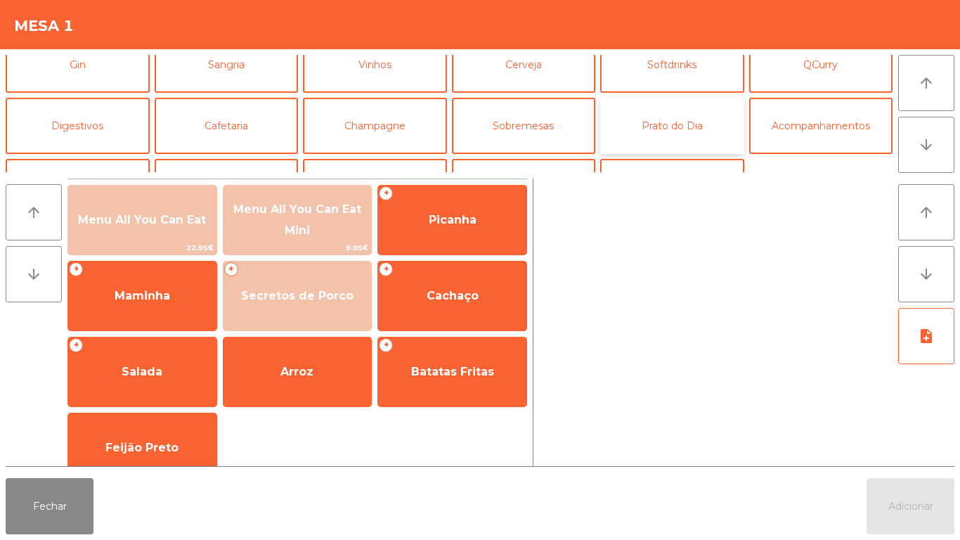
click at [660, 139] on button "Prato do Dia" at bounding box center [672, 126] width 144 height 56
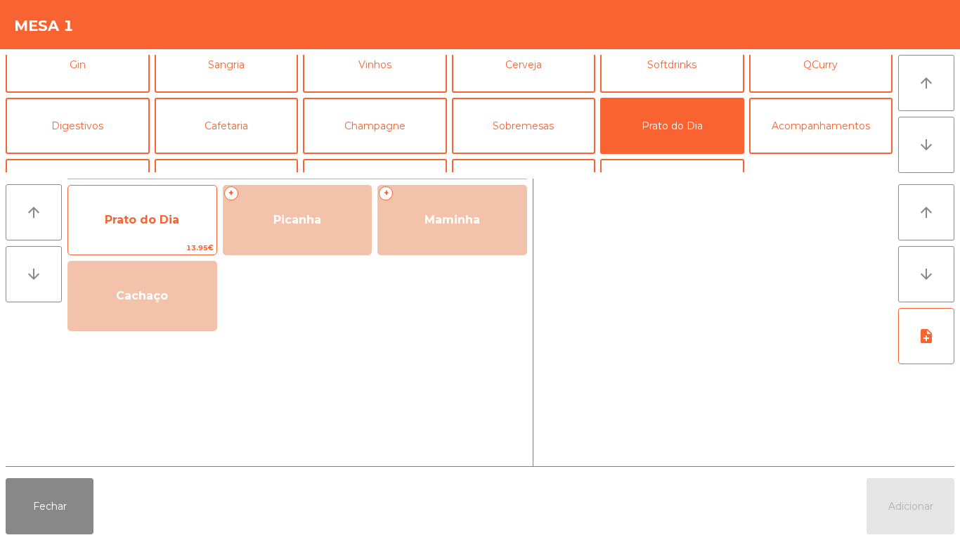
click at [128, 238] on span "Prato do Dia" at bounding box center [142, 220] width 148 height 38
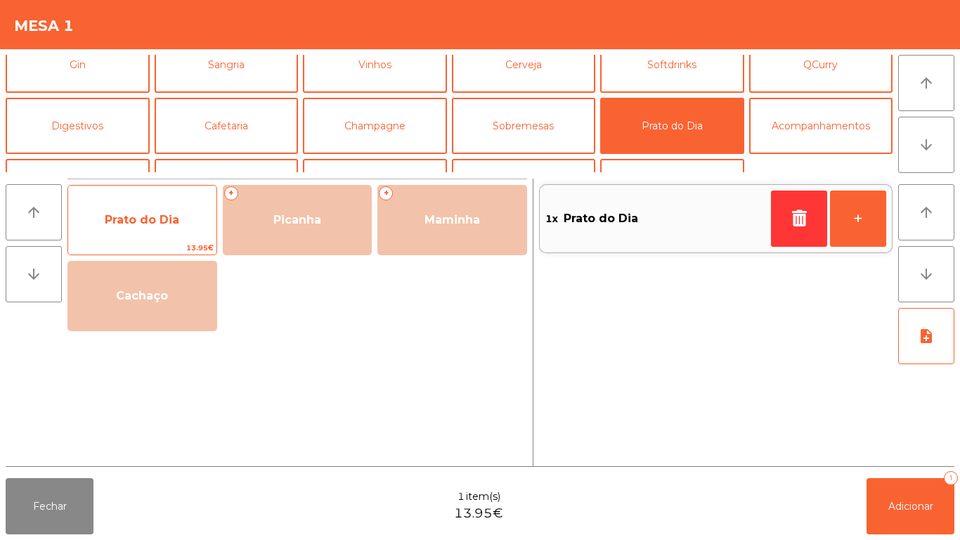
click at [122, 234] on span "Prato do Dia" at bounding box center [142, 220] width 148 height 38
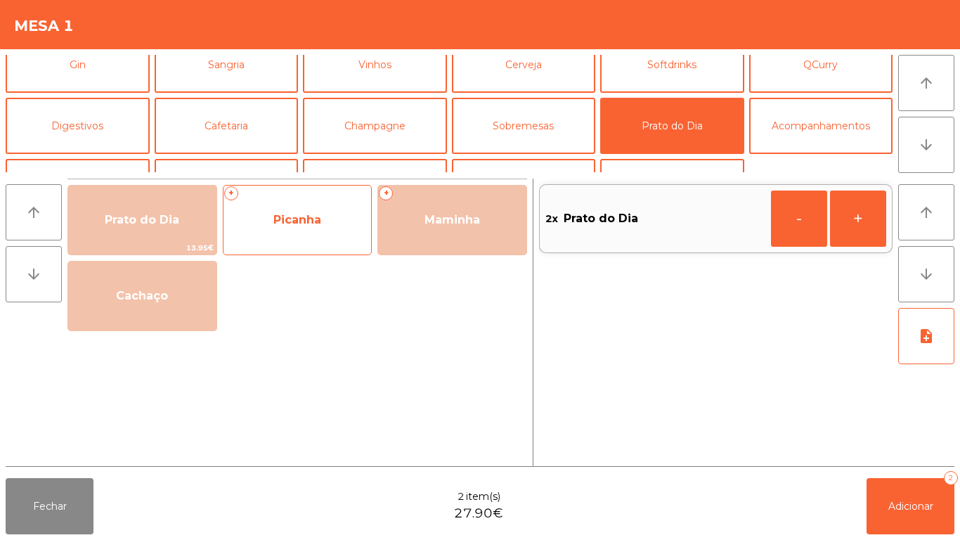
click at [300, 237] on span "Picanha" at bounding box center [298, 220] width 148 height 38
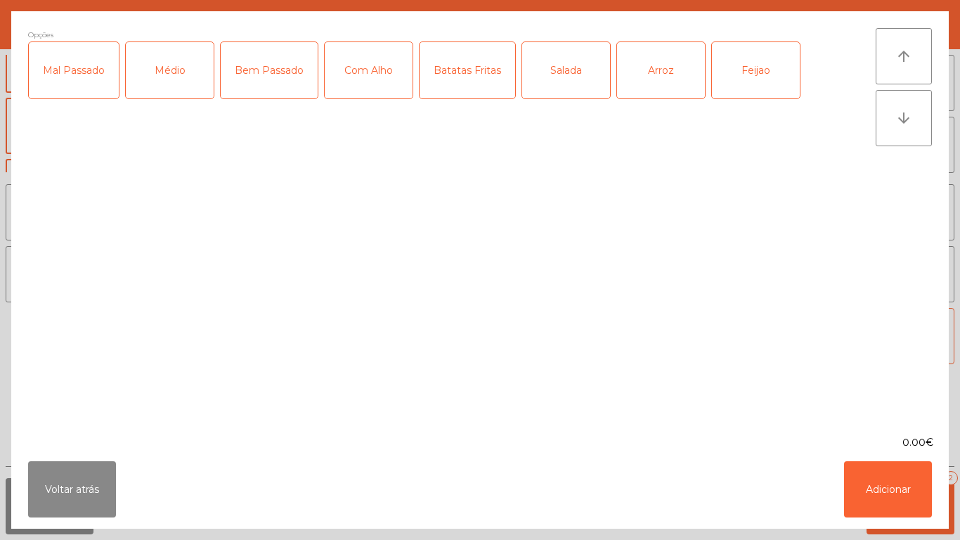
click at [259, 83] on div "Bem Passado" at bounding box center [269, 70] width 97 height 56
click at [355, 80] on div "Com Alho" at bounding box center [369, 70] width 88 height 56
click at [553, 83] on div "Salada" at bounding box center [566, 70] width 88 height 56
click at [652, 72] on div "Arroz" at bounding box center [661, 70] width 88 height 56
click at [741, 72] on div "Feijao" at bounding box center [756, 70] width 88 height 56
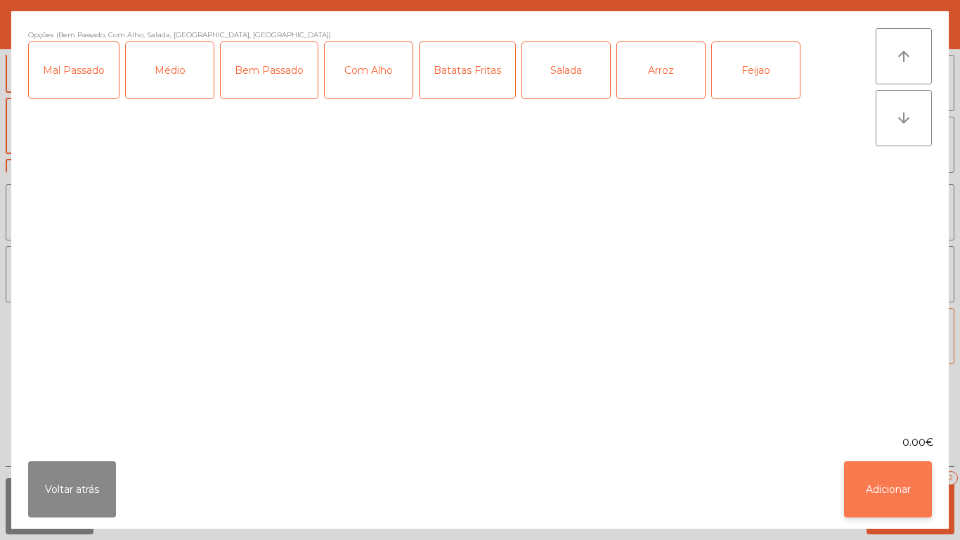
click at [895, 481] on button "Adicionar" at bounding box center [888, 489] width 88 height 56
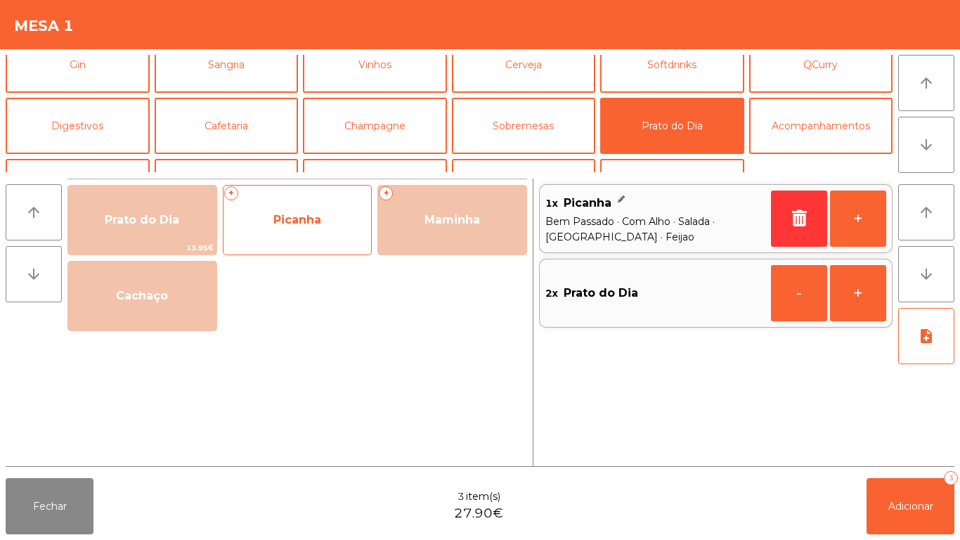
click at [320, 223] on span "Picanha" at bounding box center [297, 219] width 48 height 13
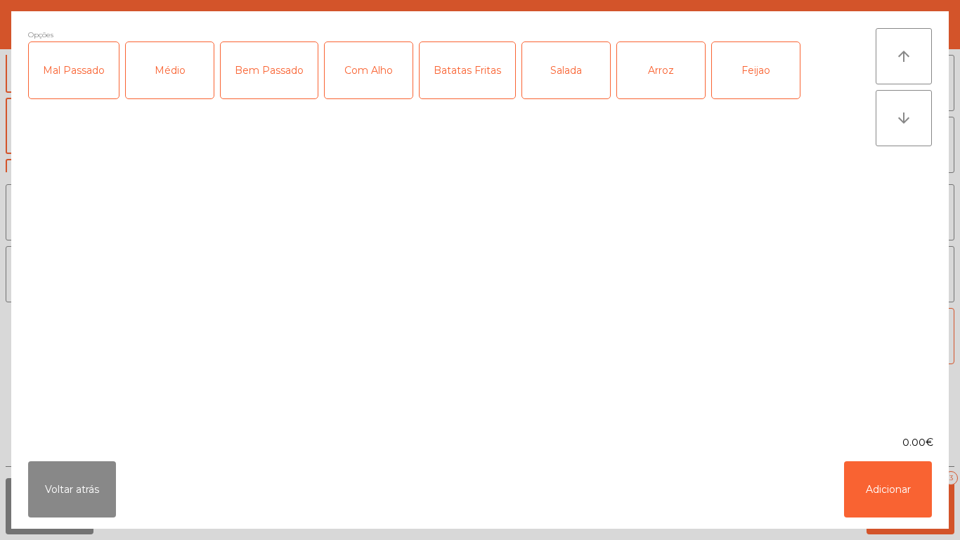
click at [268, 84] on div "Bem Passado" at bounding box center [269, 70] width 97 height 56
click at [367, 98] on label "Com Alho" at bounding box center [368, 70] width 89 height 58
click at [481, 95] on div "Batatas Fritas" at bounding box center [468, 70] width 96 height 56
click at [648, 86] on div "Arroz" at bounding box center [661, 70] width 88 height 56
click at [741, 82] on div "Feijao" at bounding box center [756, 70] width 88 height 56
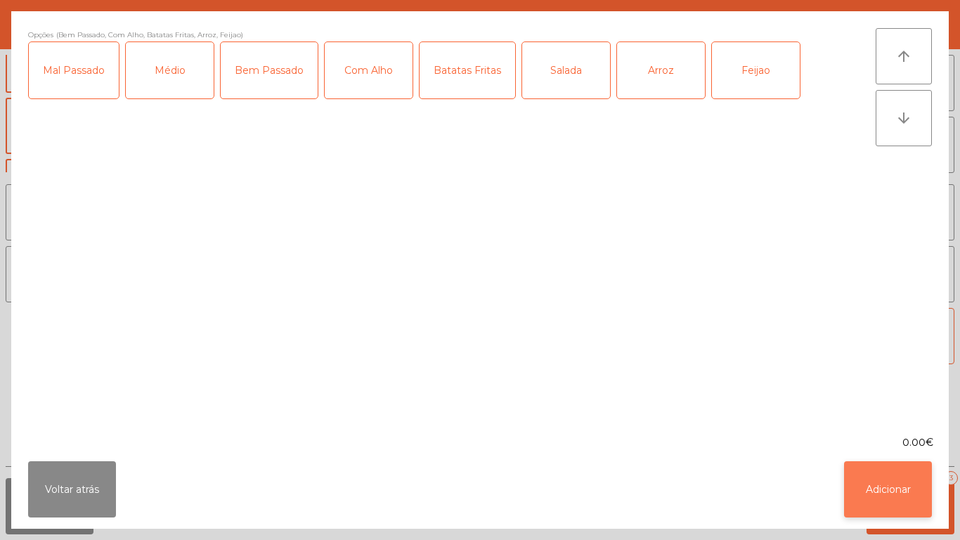
click at [893, 476] on button "Adicionar" at bounding box center [888, 489] width 88 height 56
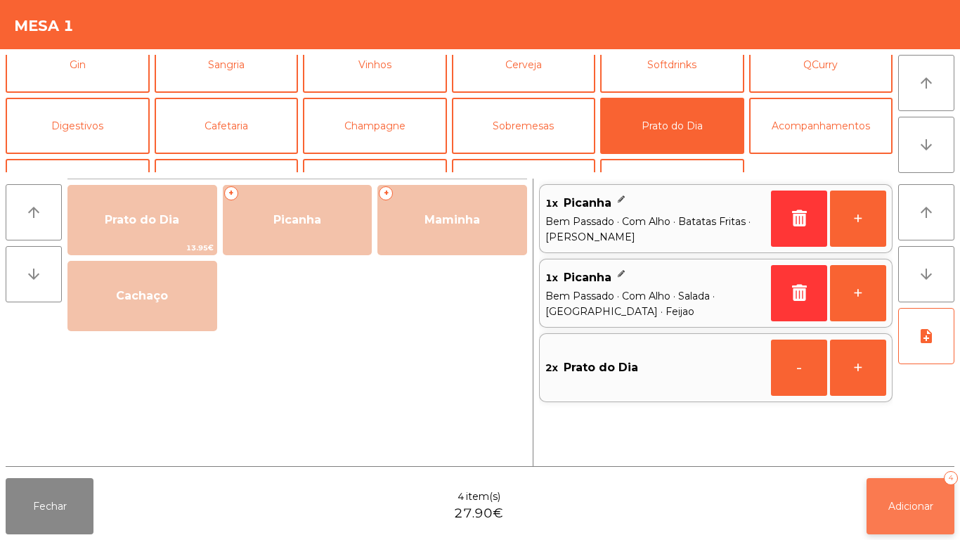
click at [910, 506] on span "Adicionar" at bounding box center [910, 506] width 45 height 13
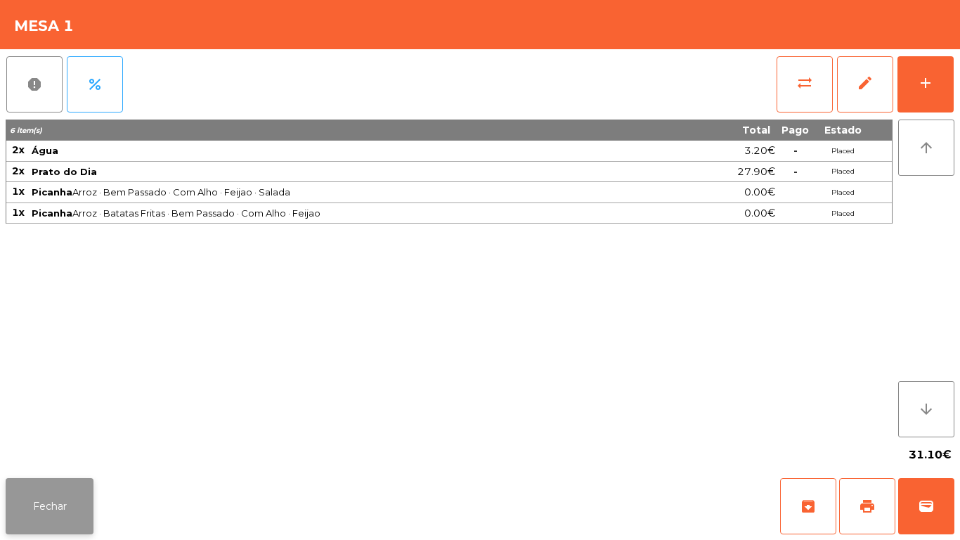
click at [58, 491] on button "Fechar" at bounding box center [50, 506] width 88 height 56
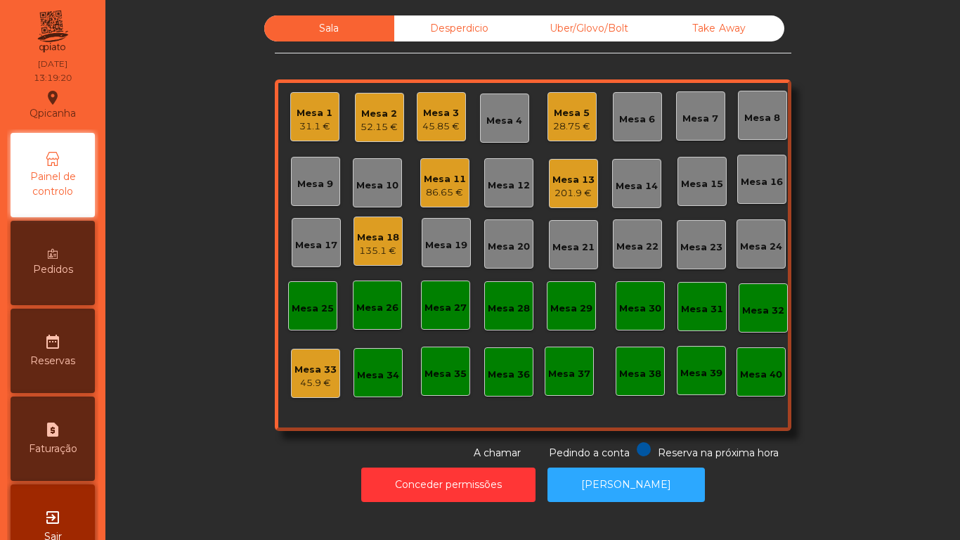
click at [572, 190] on div "201.9 €" at bounding box center [573, 193] width 42 height 14
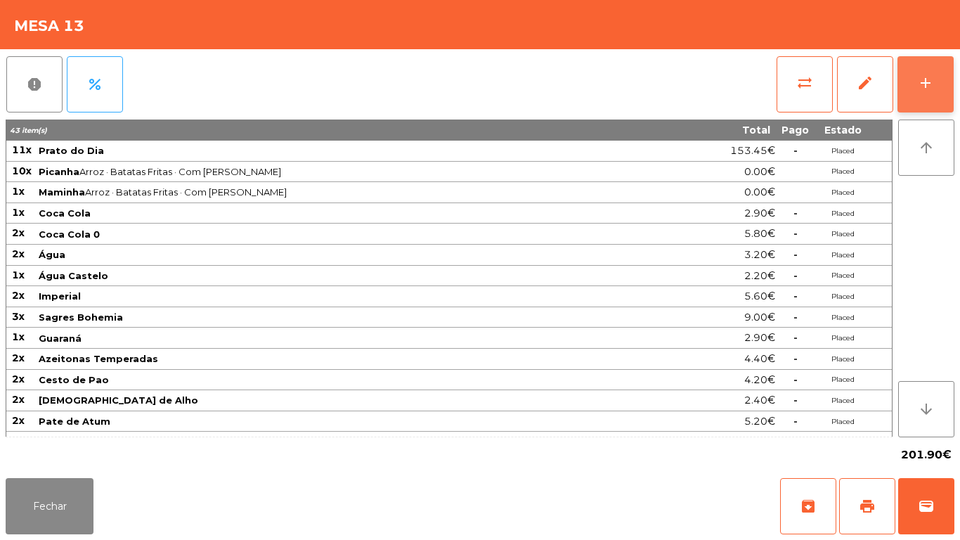
click at [925, 88] on div "add" at bounding box center [925, 83] width 17 height 17
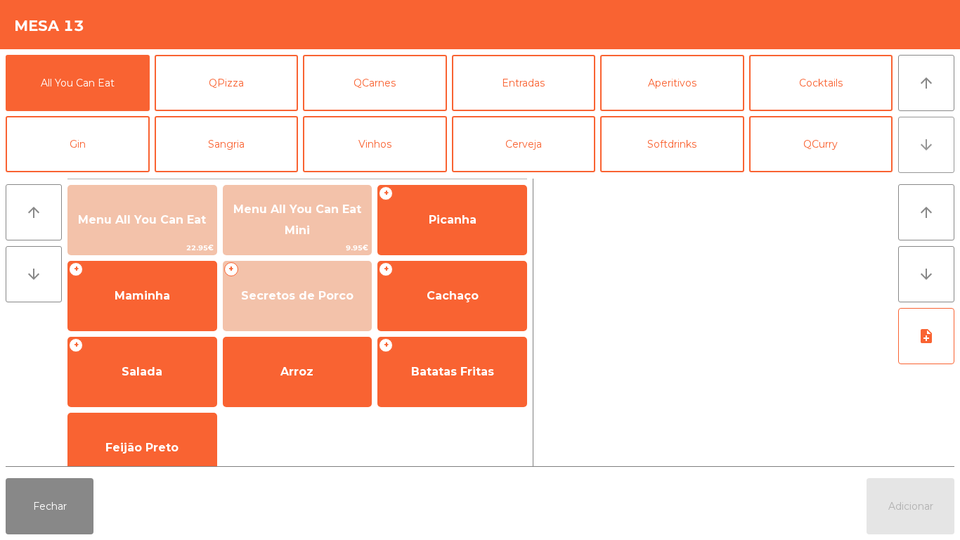
click at [918, 159] on button "arrow_downward" at bounding box center [926, 145] width 56 height 56
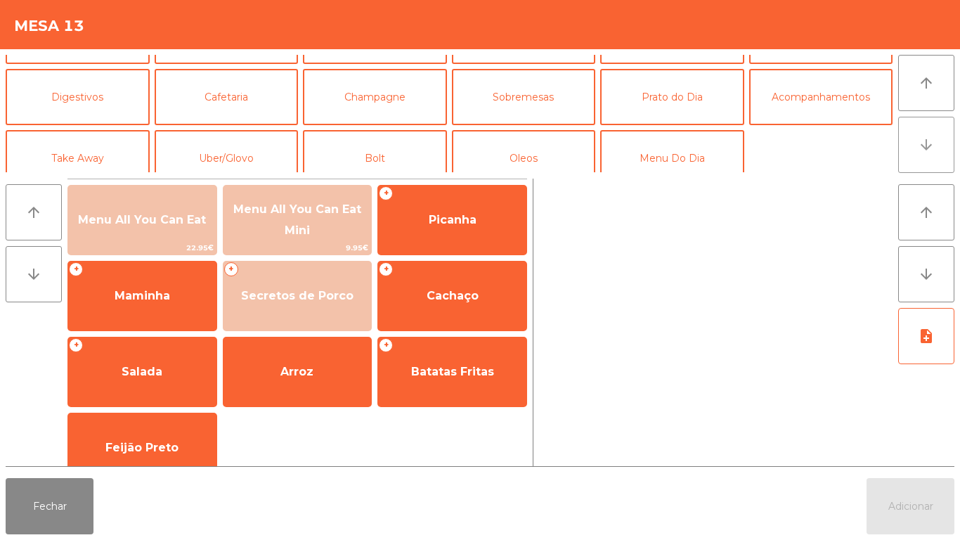
scroll to position [122, 0]
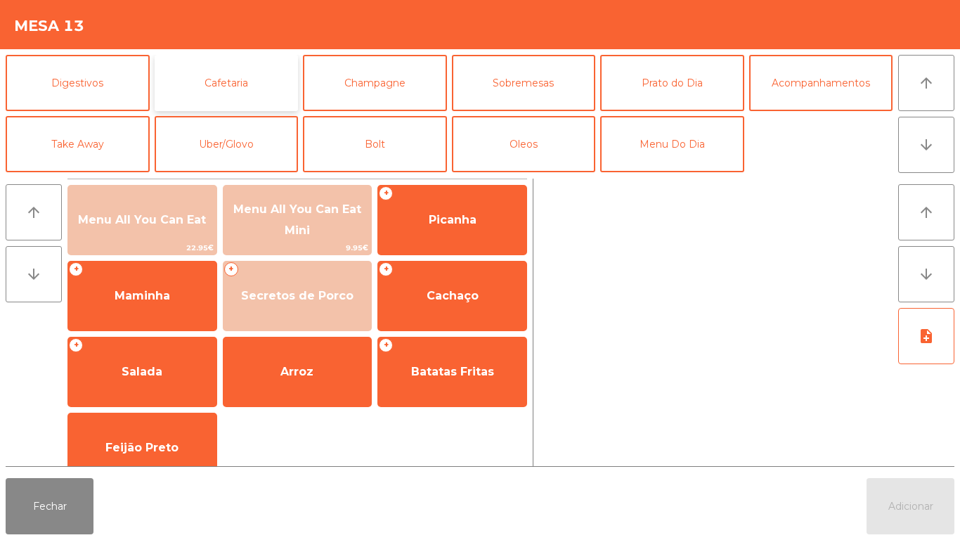
click at [250, 84] on button "Cafetaria" at bounding box center [227, 83] width 144 height 56
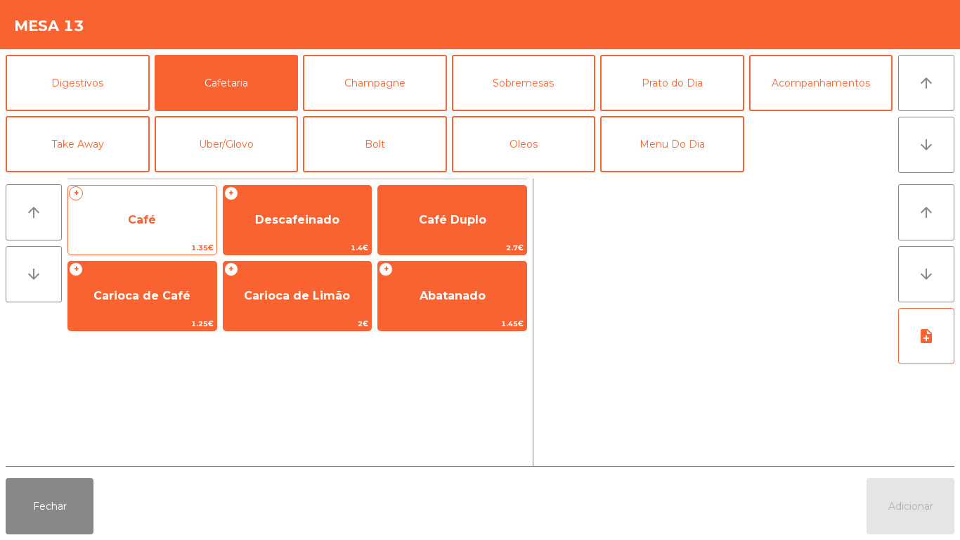
click at [155, 223] on span "Café" at bounding box center [142, 219] width 28 height 13
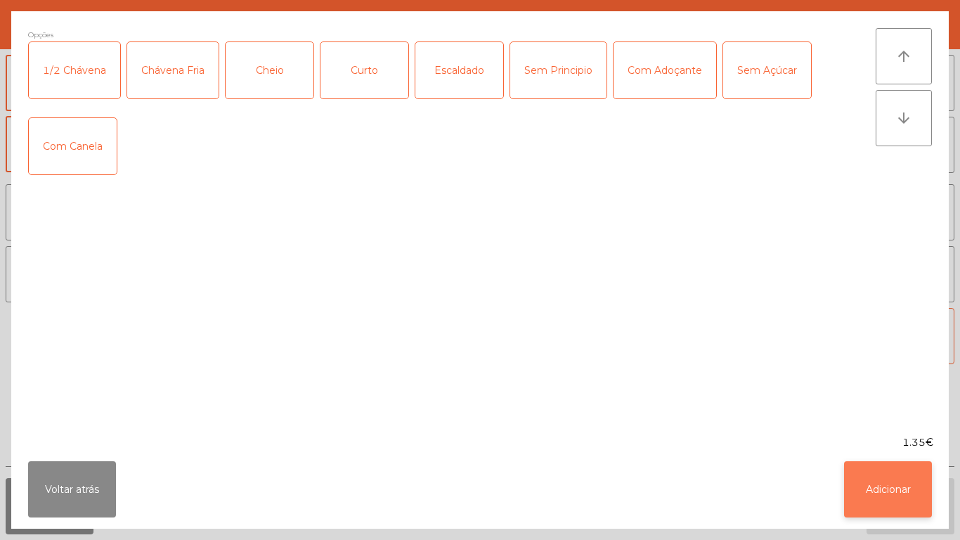
click at [884, 481] on button "Adicionar" at bounding box center [888, 489] width 88 height 56
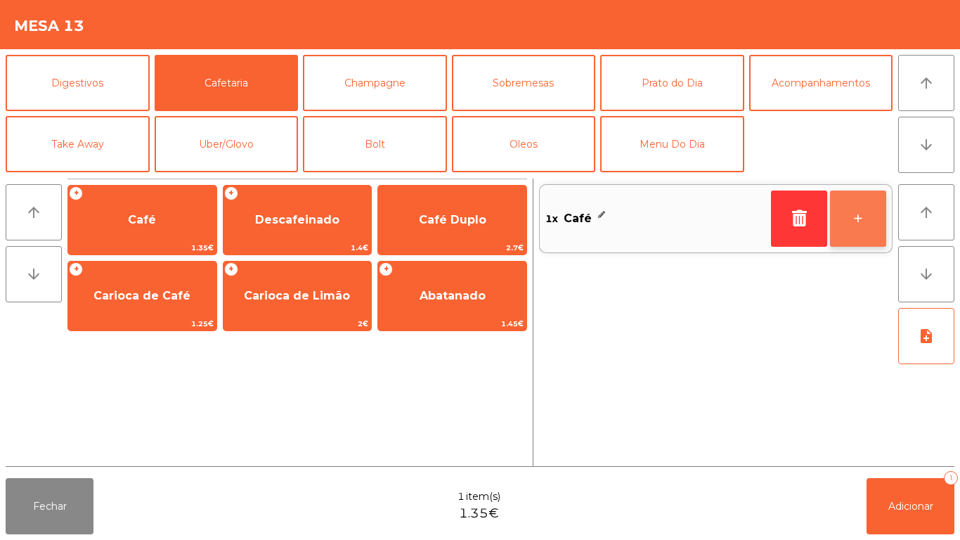
click at [844, 216] on button "+" at bounding box center [858, 218] width 56 height 56
click at [844, 217] on button "+" at bounding box center [858, 218] width 56 height 56
click at [848, 214] on button "+" at bounding box center [858, 218] width 56 height 56
click at [850, 215] on button "+" at bounding box center [858, 218] width 56 height 56
click at [849, 214] on button "+" at bounding box center [858, 218] width 56 height 56
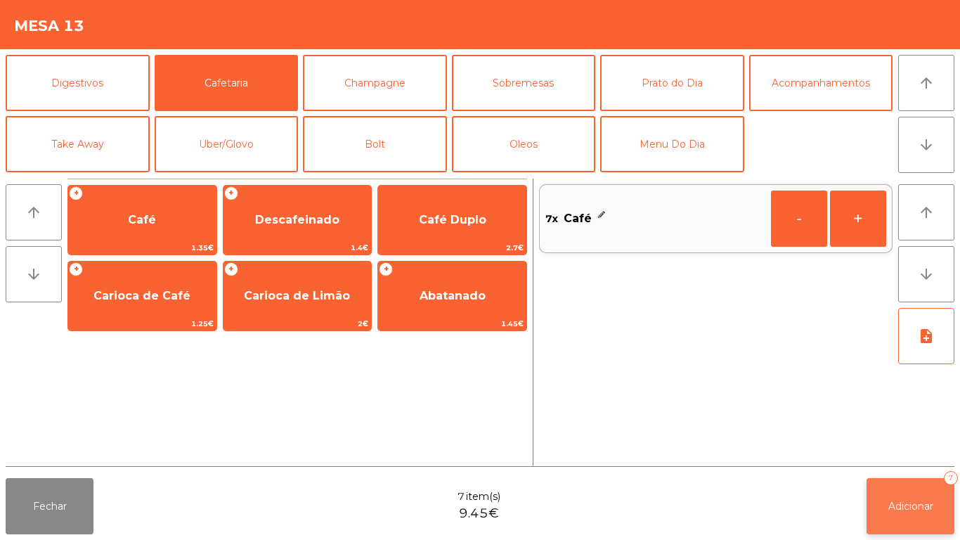
click at [907, 493] on button "Adicionar 7" at bounding box center [911, 506] width 88 height 56
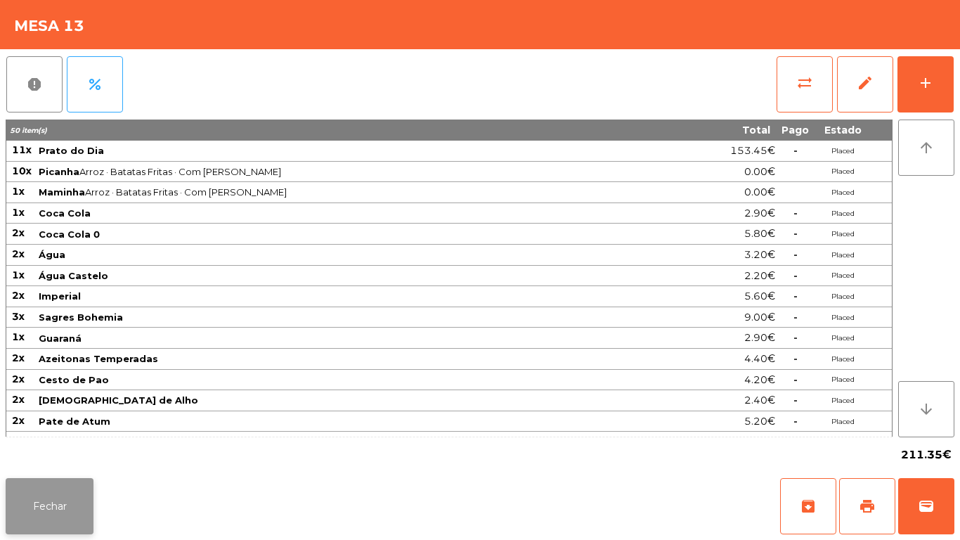
click at [48, 501] on button "Fechar" at bounding box center [50, 506] width 88 height 56
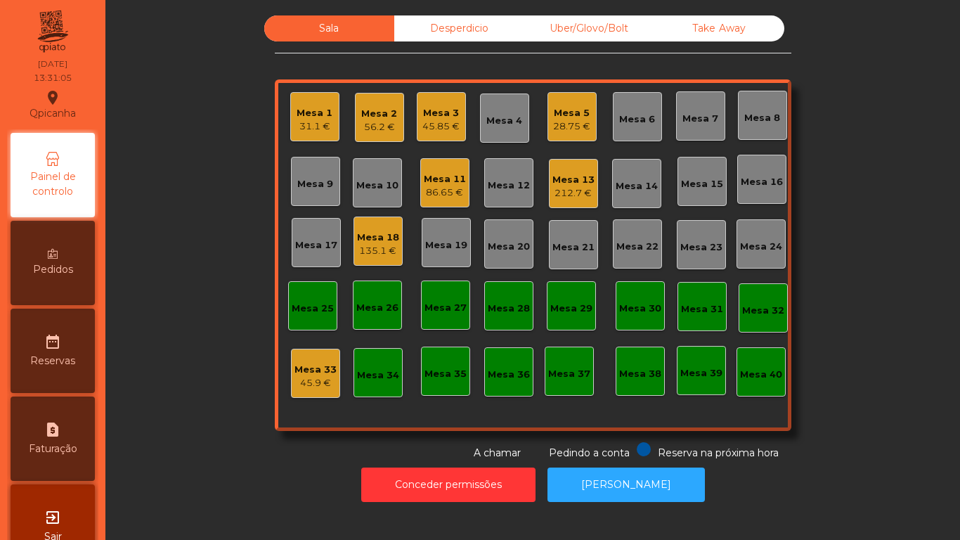
click at [311, 125] on div "31.1 €" at bounding box center [315, 126] width 36 height 14
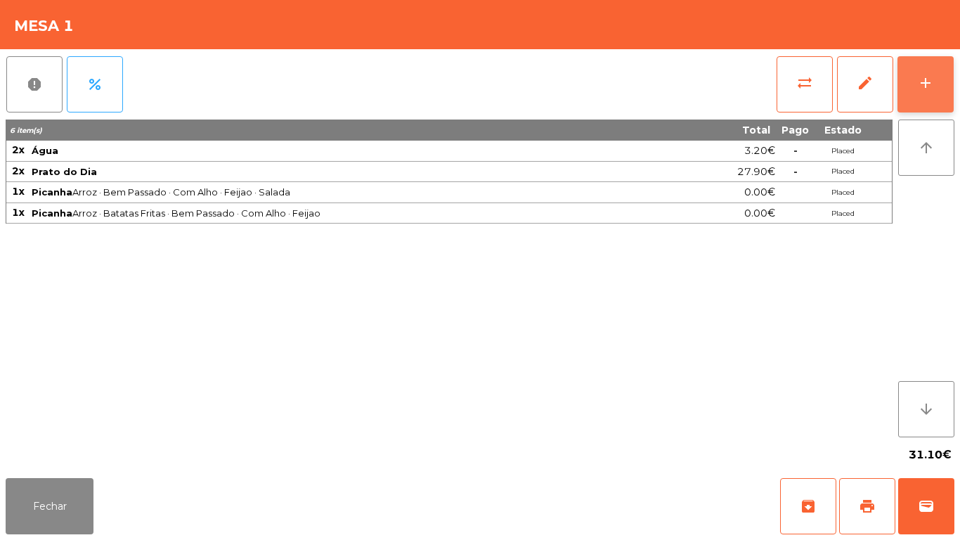
click at [924, 88] on div "add" at bounding box center [925, 83] width 17 height 17
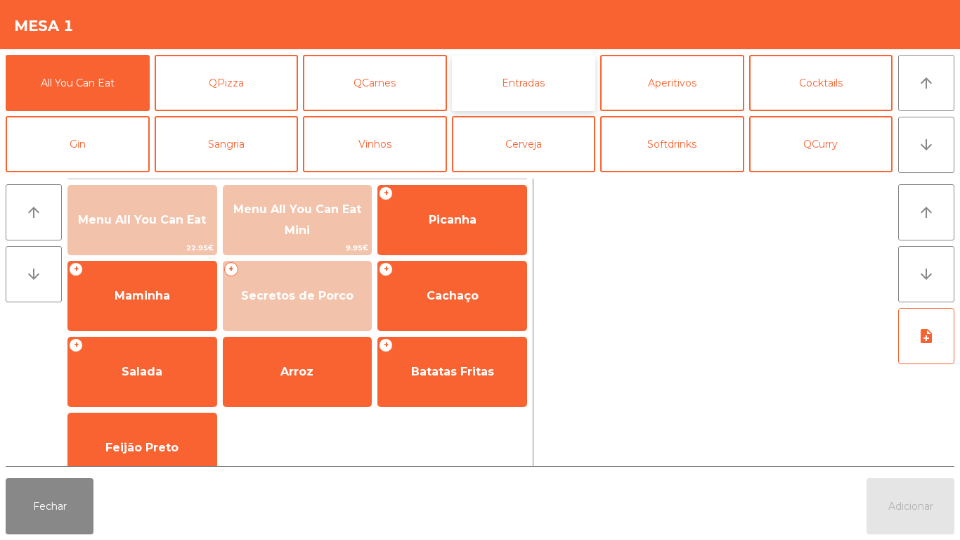
click at [508, 89] on button "Entradas" at bounding box center [524, 83] width 144 height 56
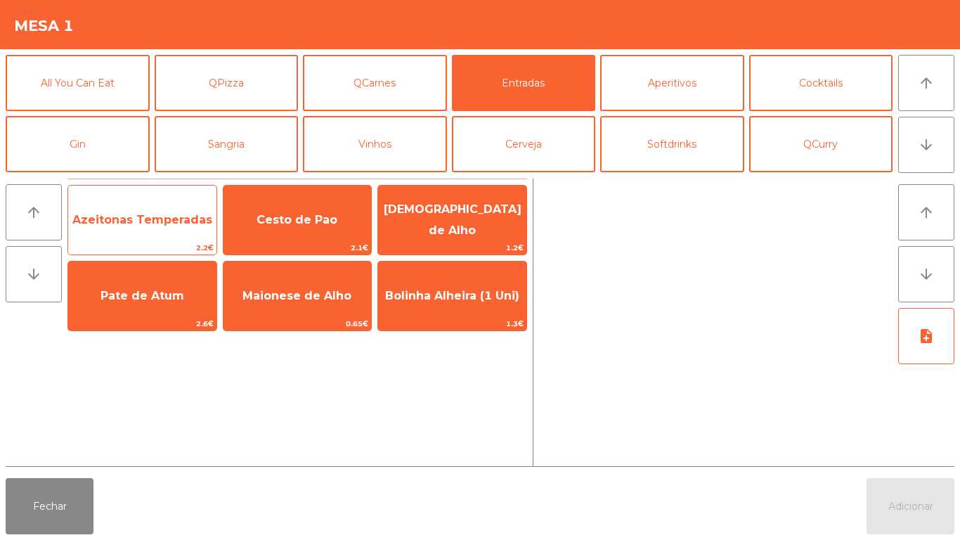
click at [151, 221] on span "Azeitonas Temperadas" at bounding box center [142, 219] width 140 height 13
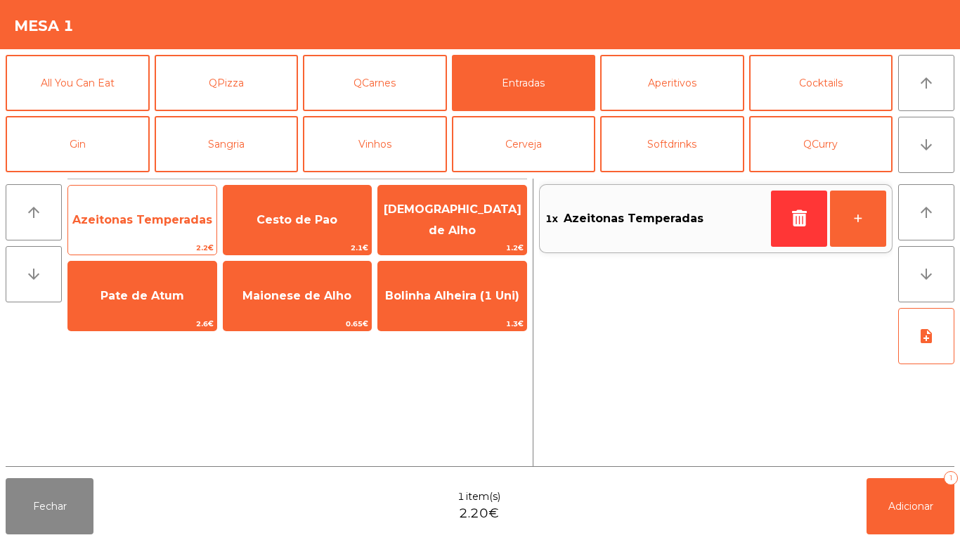
click at [145, 220] on span "Azeitonas Temperadas" at bounding box center [142, 219] width 140 height 13
click at [132, 214] on span "Azeitonas Temperadas" at bounding box center [142, 219] width 140 height 13
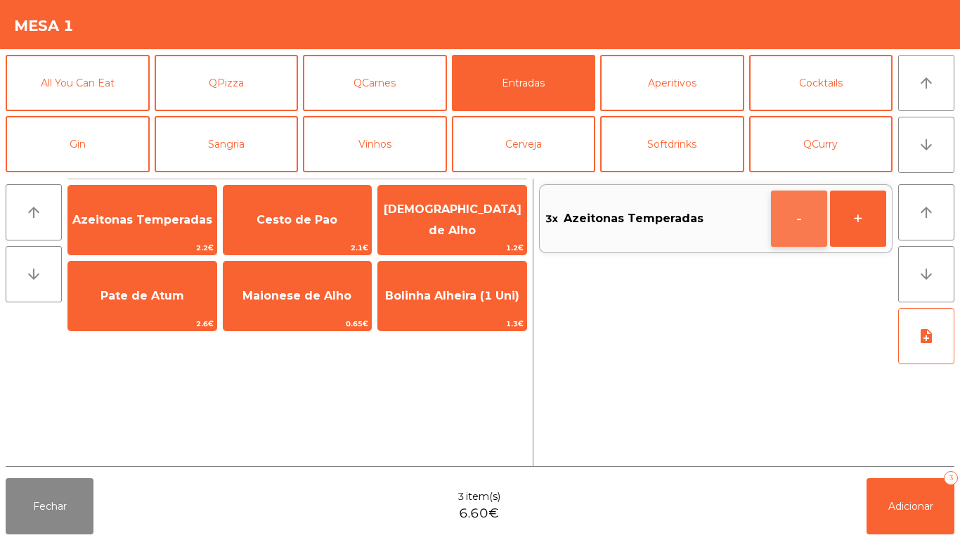
click at [785, 205] on button "-" at bounding box center [799, 218] width 56 height 56
click at [791, 219] on button "-" at bounding box center [799, 218] width 56 height 56
click at [796, 215] on icon "button" at bounding box center [799, 217] width 21 height 17
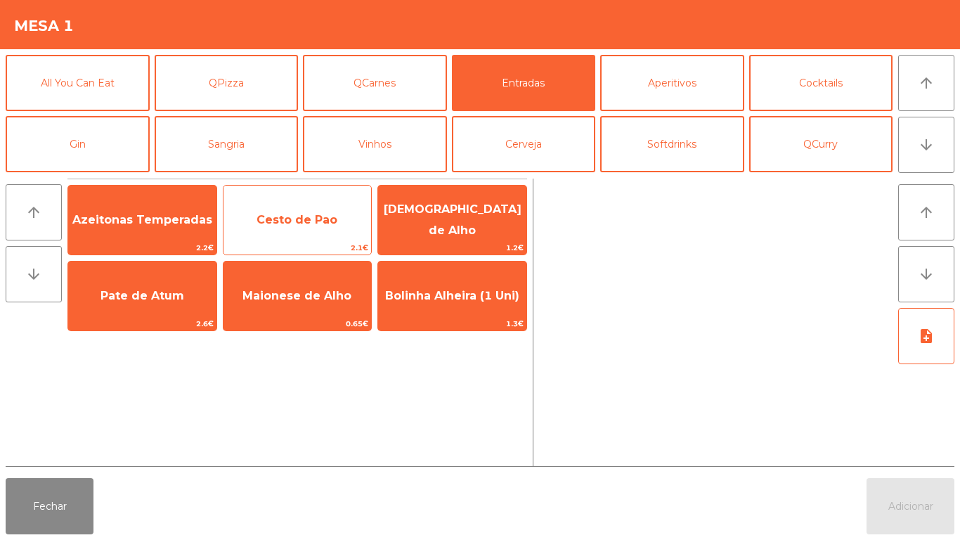
click at [294, 231] on span "Cesto de Pao" at bounding box center [298, 220] width 148 height 38
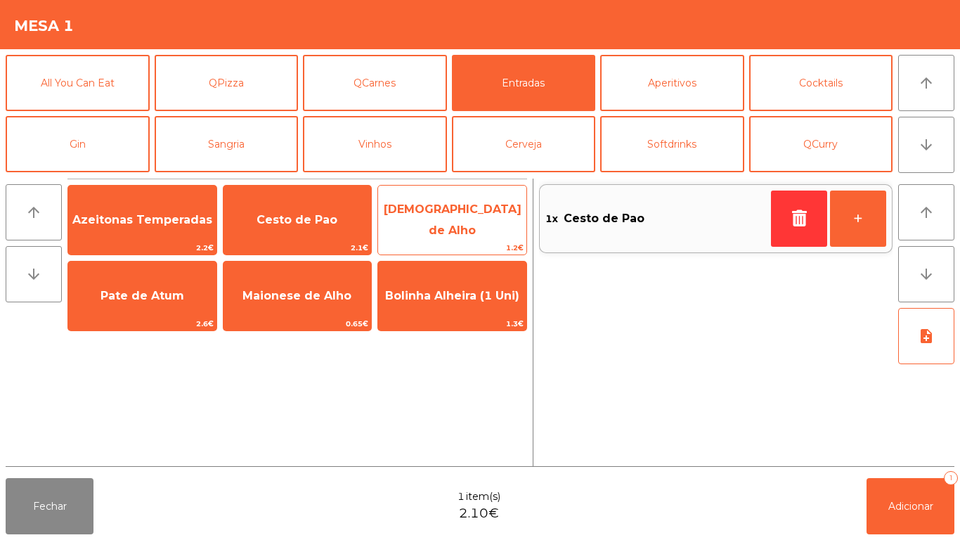
click at [450, 226] on span "[DEMOGRAPHIC_DATA] de Alho" at bounding box center [452, 220] width 148 height 60
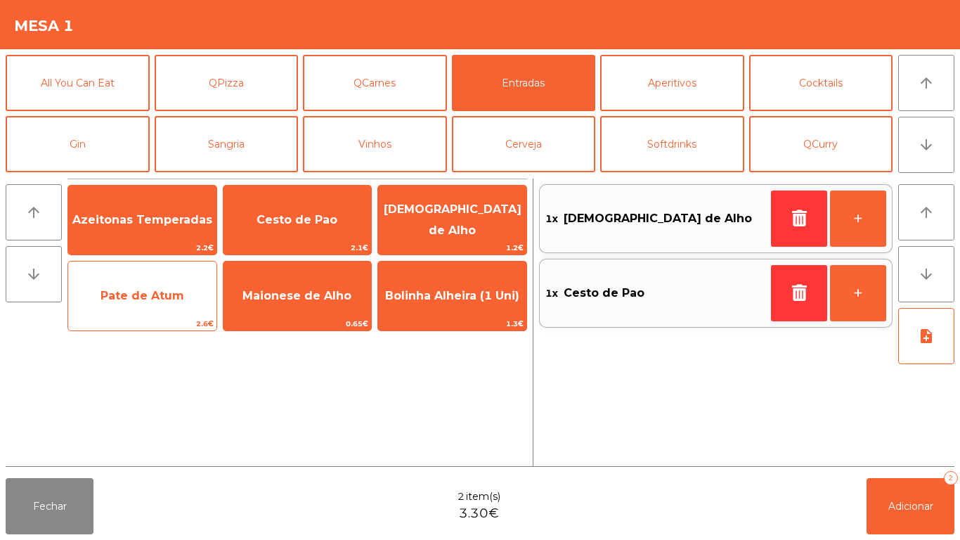
click at [145, 301] on span "Pate de Atum" at bounding box center [143, 295] width 84 height 13
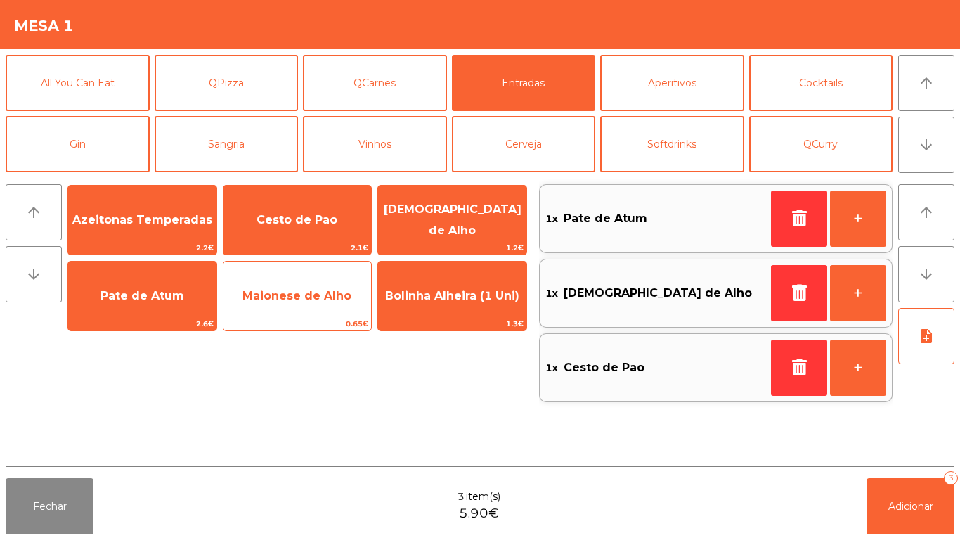
click at [292, 304] on span "Maionese de Alho" at bounding box center [298, 296] width 148 height 38
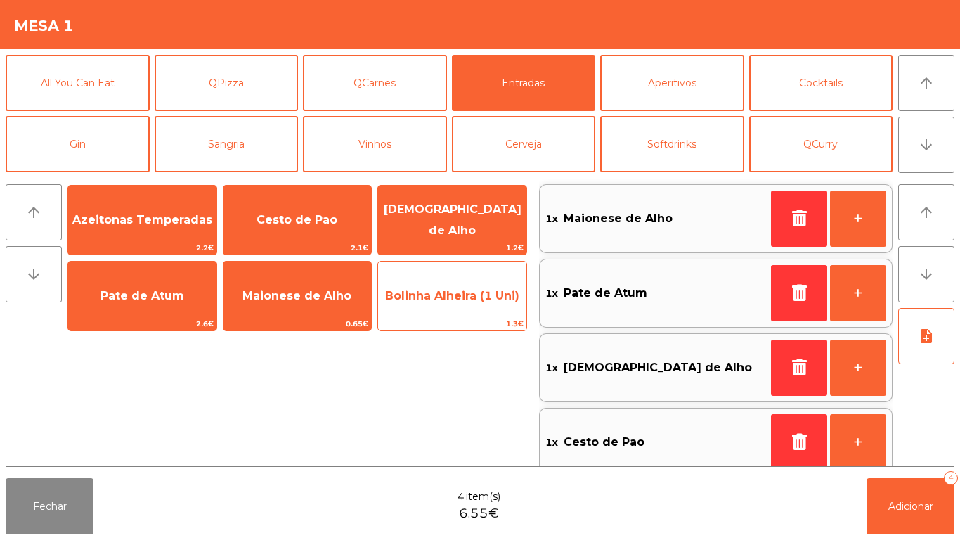
click at [434, 302] on span "Bolinha Alheira (1 Uni)" at bounding box center [452, 295] width 134 height 13
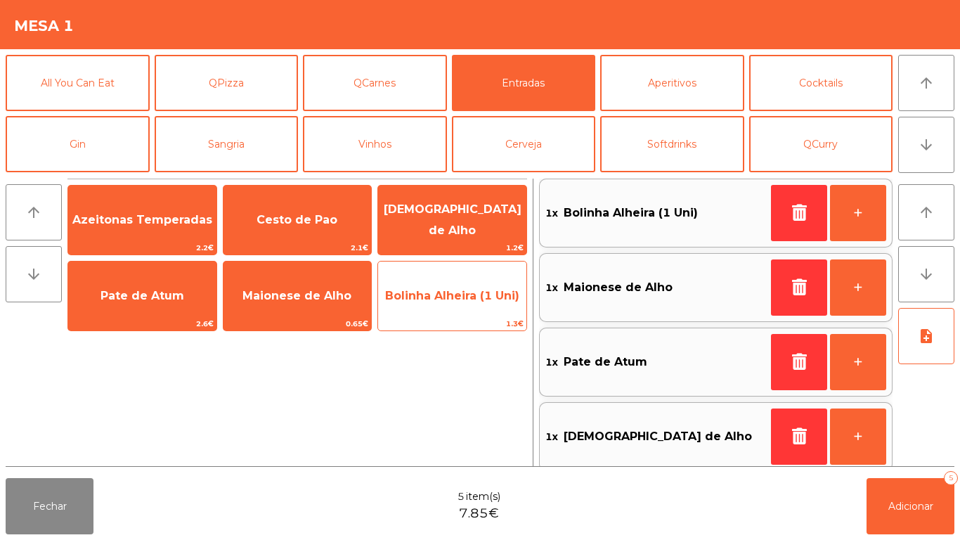
click at [446, 299] on span "Bolinha Alheira (1 Uni)" at bounding box center [452, 295] width 134 height 13
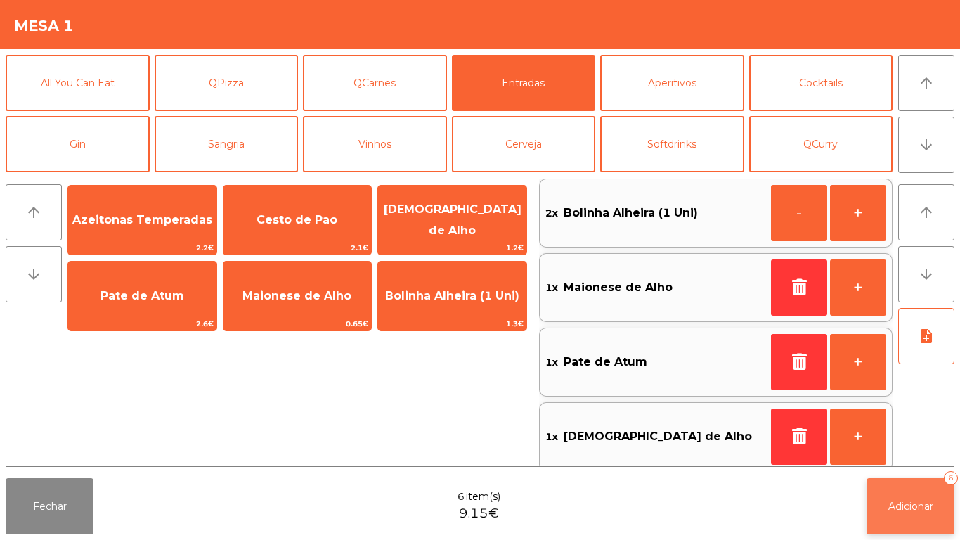
click at [900, 512] on button "Adicionar 6" at bounding box center [911, 506] width 88 height 56
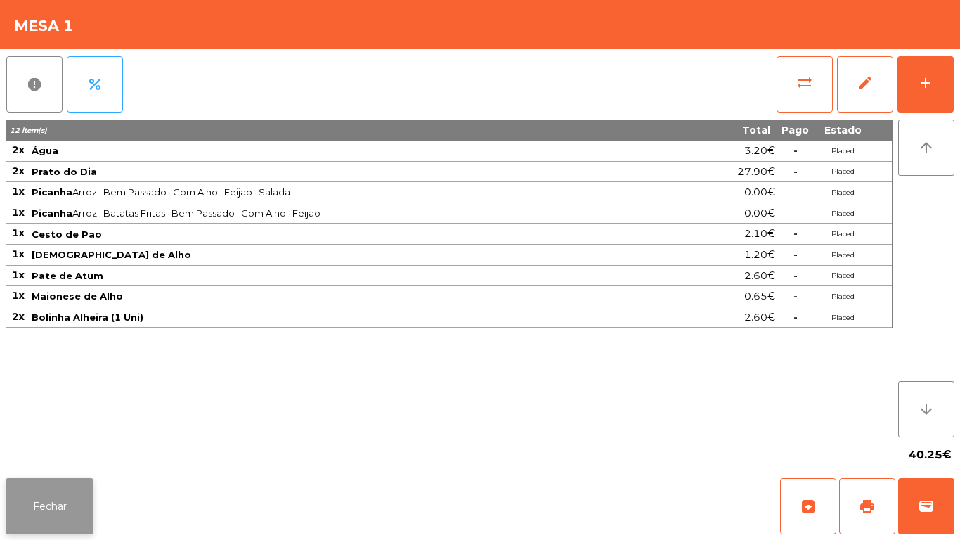
click at [56, 504] on button "Fechar" at bounding box center [50, 506] width 88 height 56
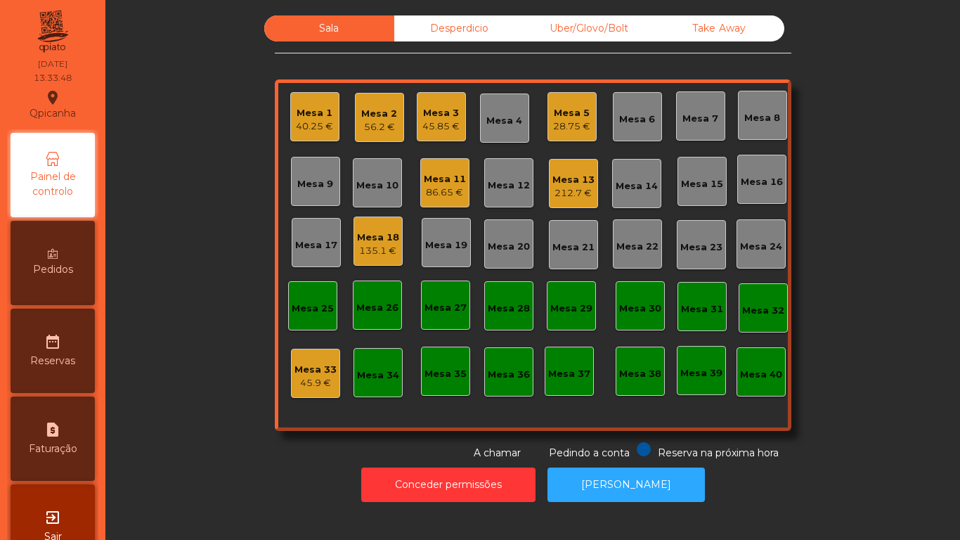
click at [439, 121] on div "45.85 €" at bounding box center [440, 126] width 37 height 14
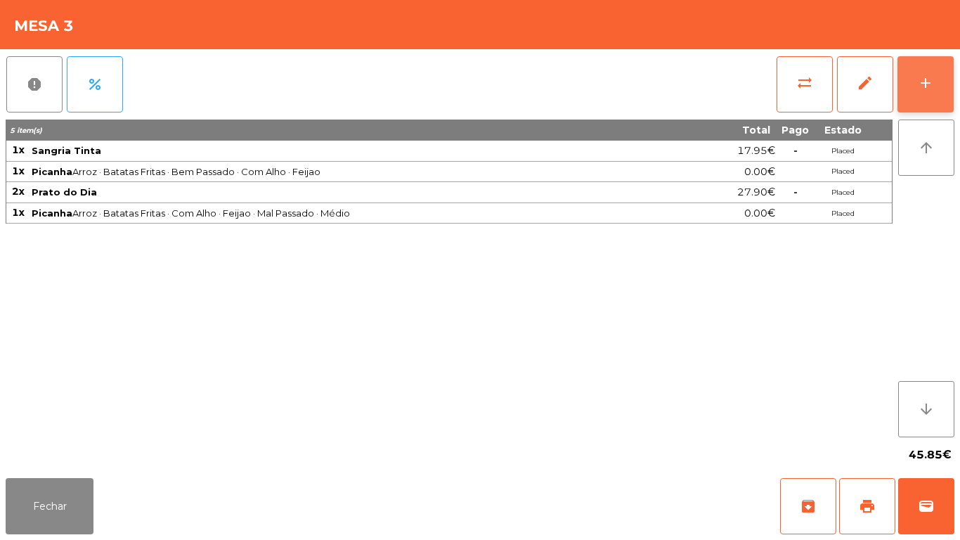
click at [918, 83] on div "add" at bounding box center [925, 83] width 17 height 17
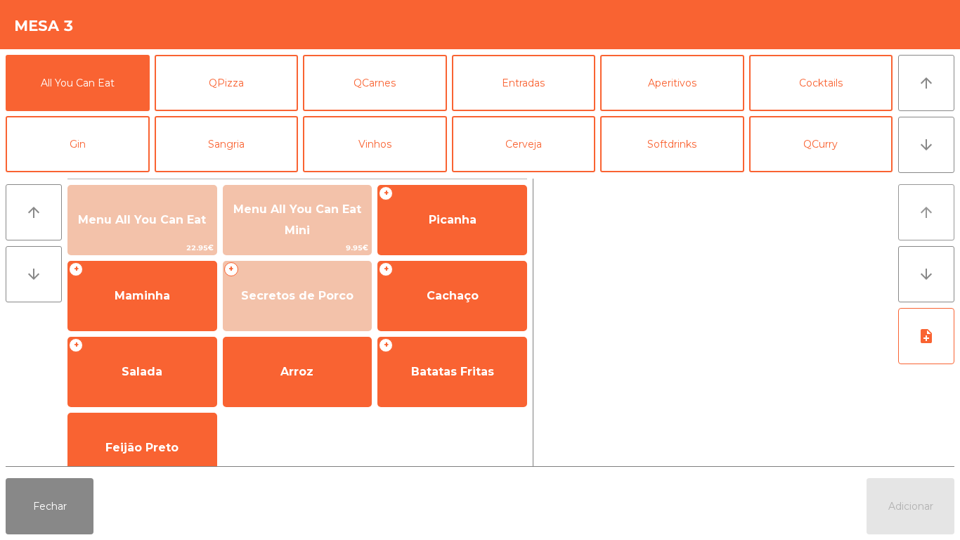
click at [921, 200] on button "arrow_upward" at bounding box center [926, 212] width 56 height 56
click at [920, 138] on icon "arrow_downward" at bounding box center [926, 144] width 17 height 17
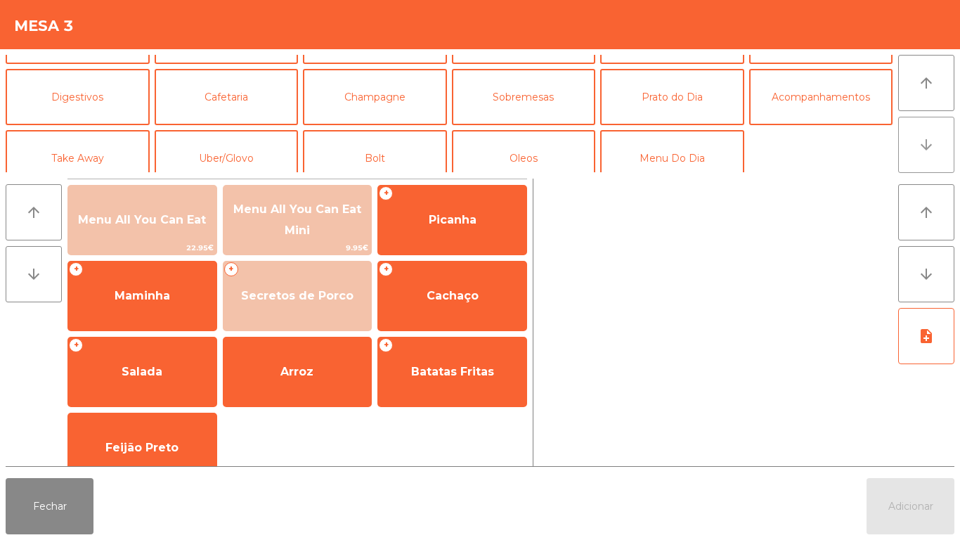
scroll to position [122, 0]
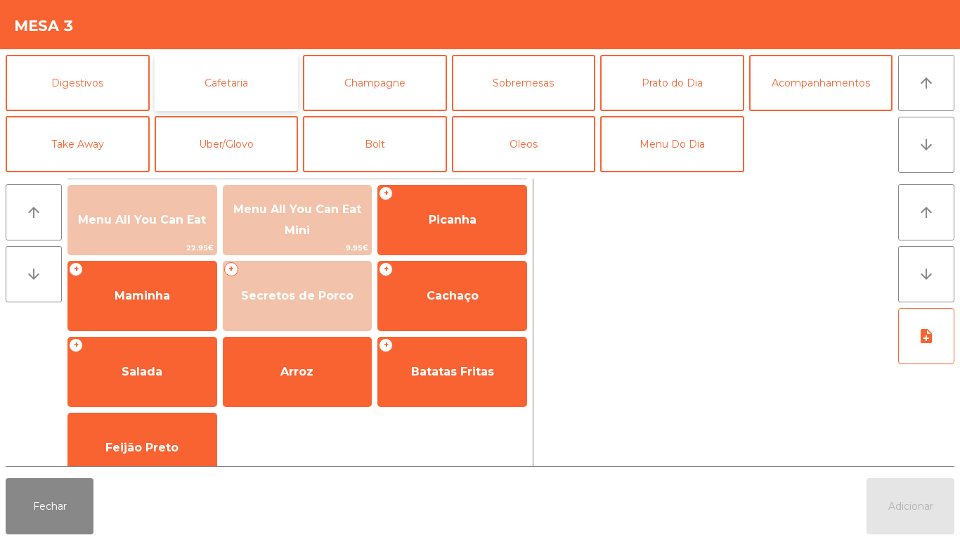
click at [242, 77] on button "Cafetaria" at bounding box center [227, 83] width 144 height 56
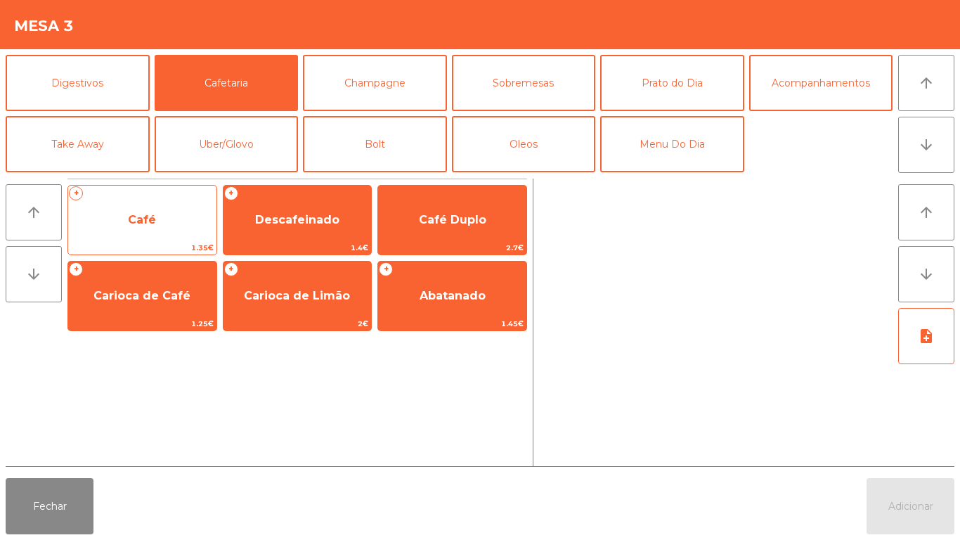
click at [160, 231] on span "Café" at bounding box center [142, 220] width 148 height 38
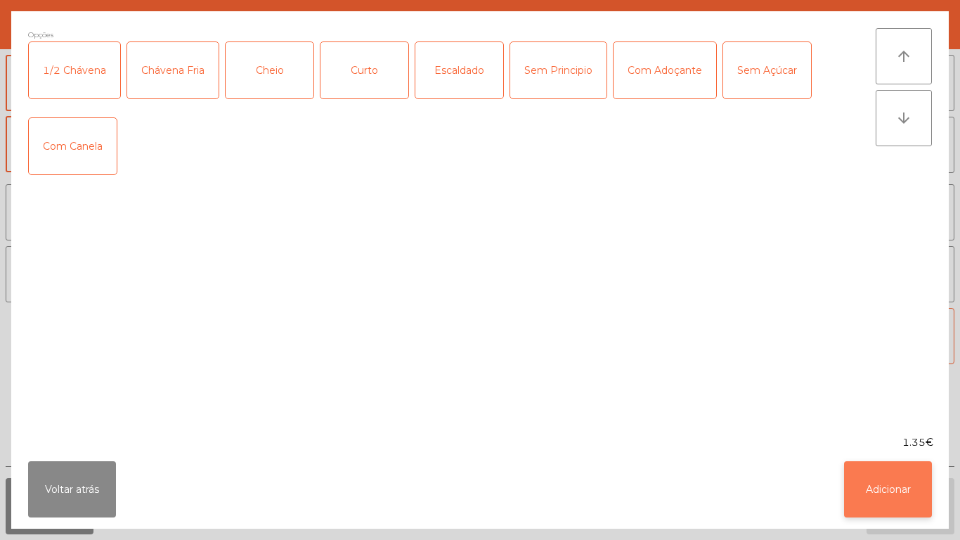
click at [886, 481] on button "Adicionar" at bounding box center [888, 489] width 88 height 56
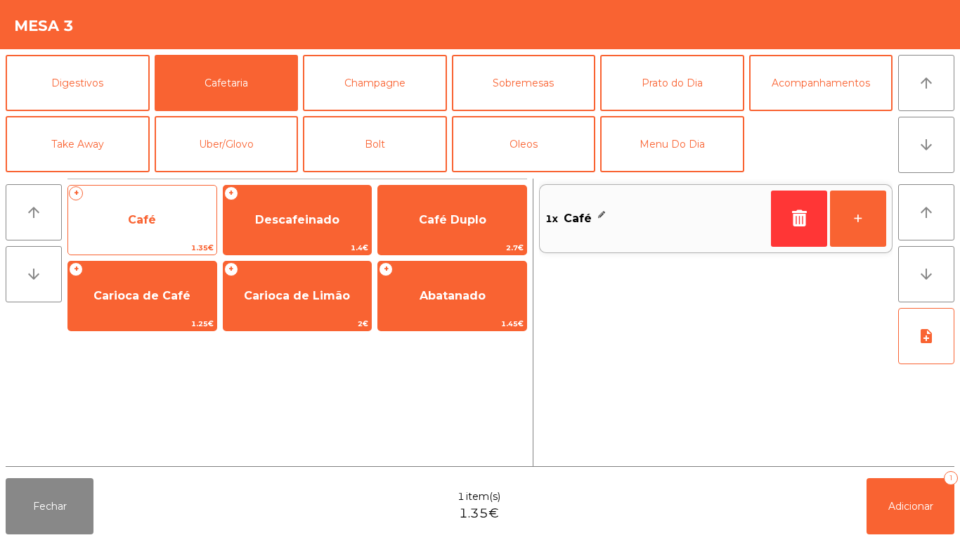
click at [164, 219] on span "Café" at bounding box center [142, 220] width 148 height 38
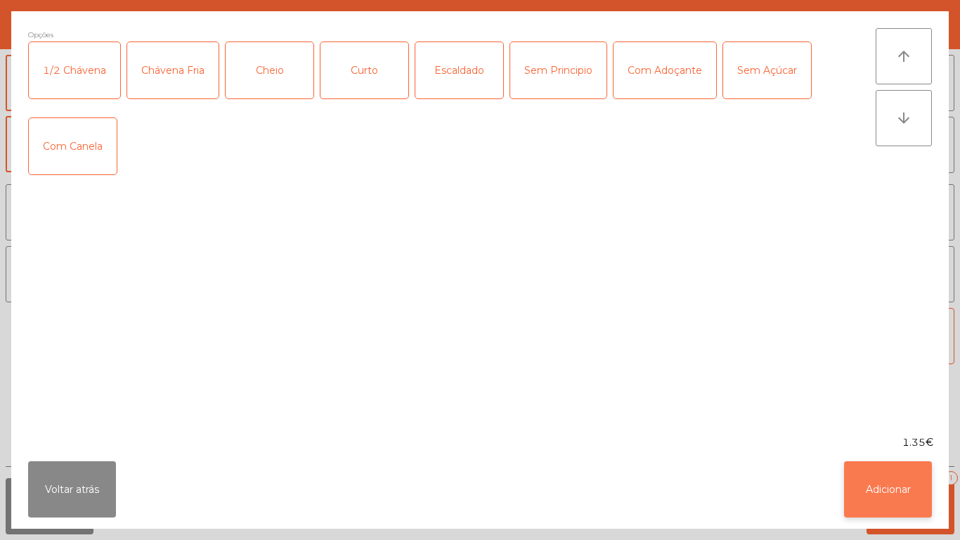
click at [877, 483] on button "Adicionar" at bounding box center [888, 489] width 88 height 56
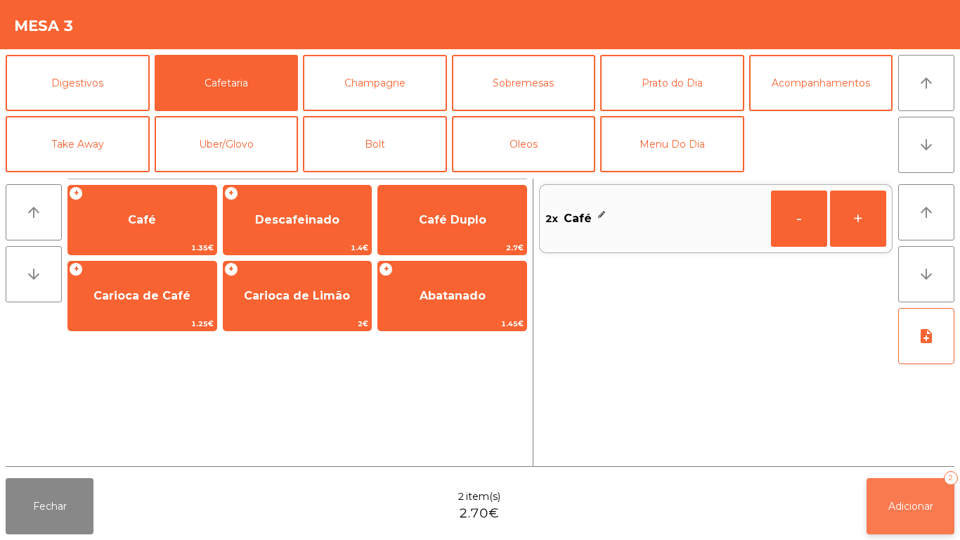
click at [908, 493] on button "Adicionar 2" at bounding box center [911, 506] width 88 height 56
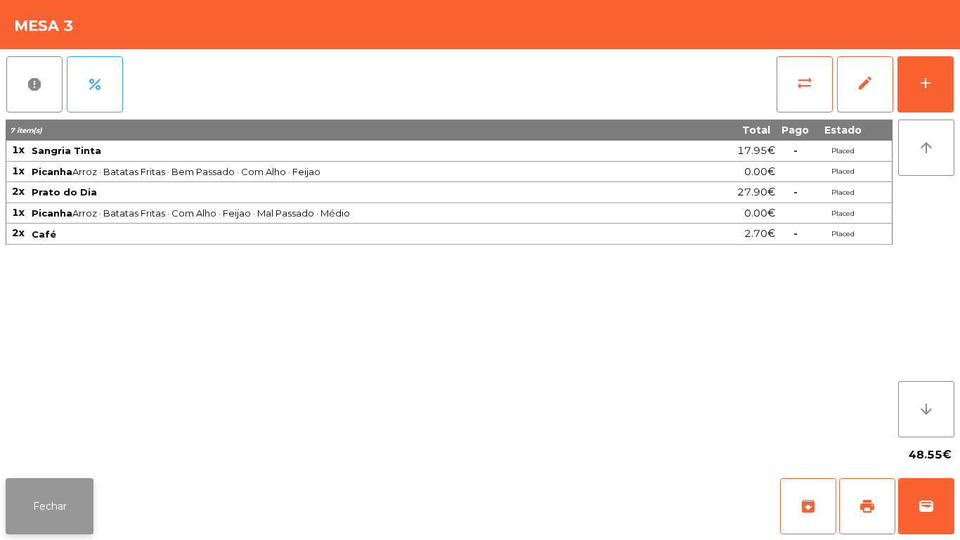
click at [63, 524] on button "Fechar" at bounding box center [50, 506] width 88 height 56
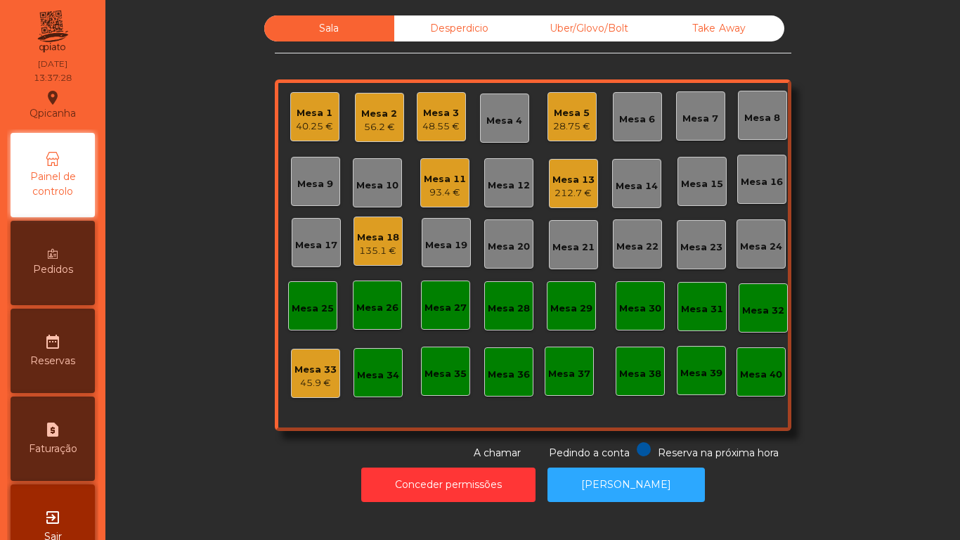
click at [442, 185] on div "Mesa 11" at bounding box center [445, 179] width 42 height 14
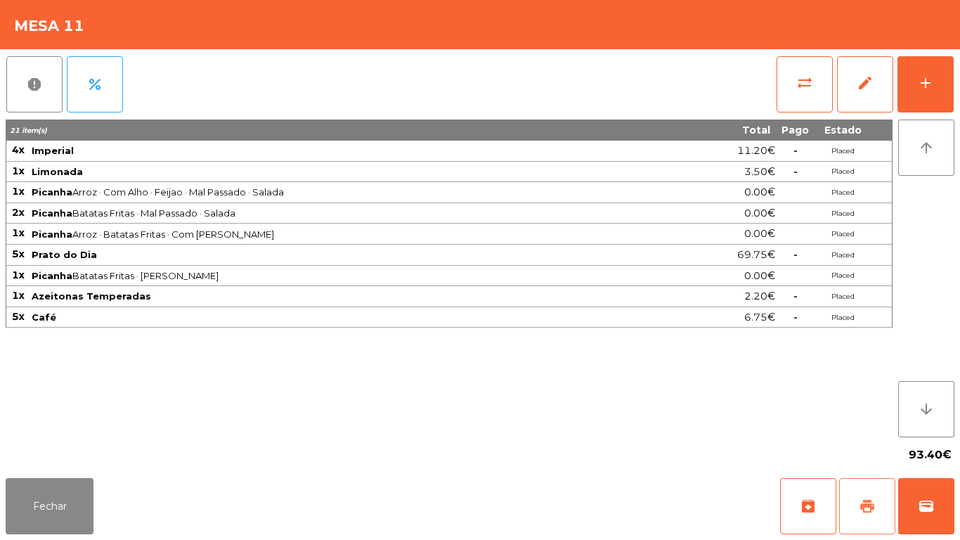
click at [856, 500] on button "print" at bounding box center [867, 506] width 56 height 56
click at [64, 496] on button "Fechar" at bounding box center [50, 506] width 88 height 56
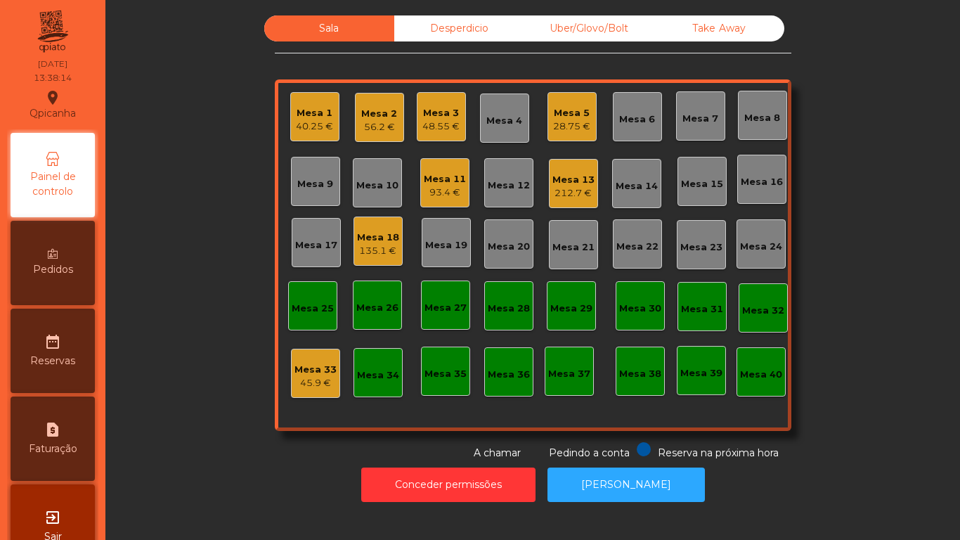
click at [308, 133] on div "40.25 €" at bounding box center [314, 126] width 37 height 14
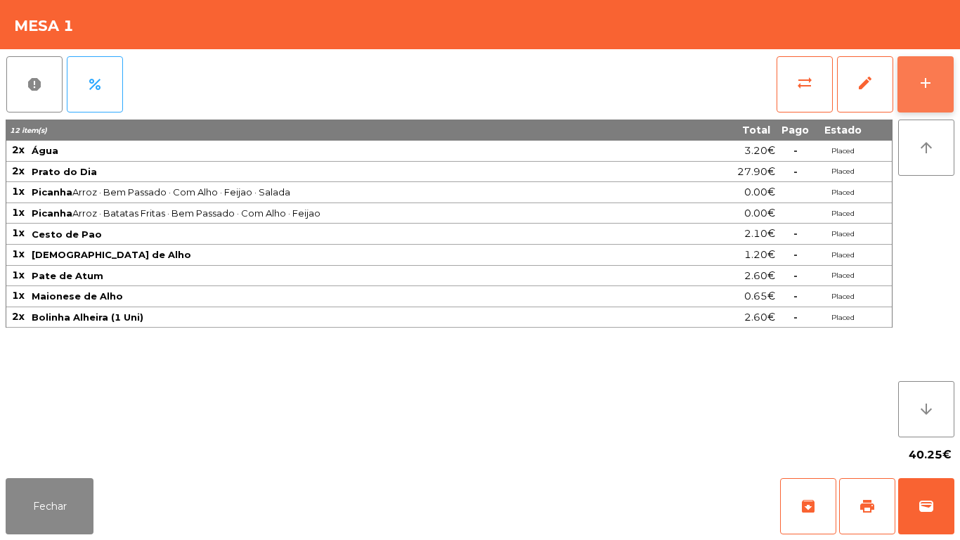
click at [922, 93] on button "add" at bounding box center [926, 84] width 56 height 56
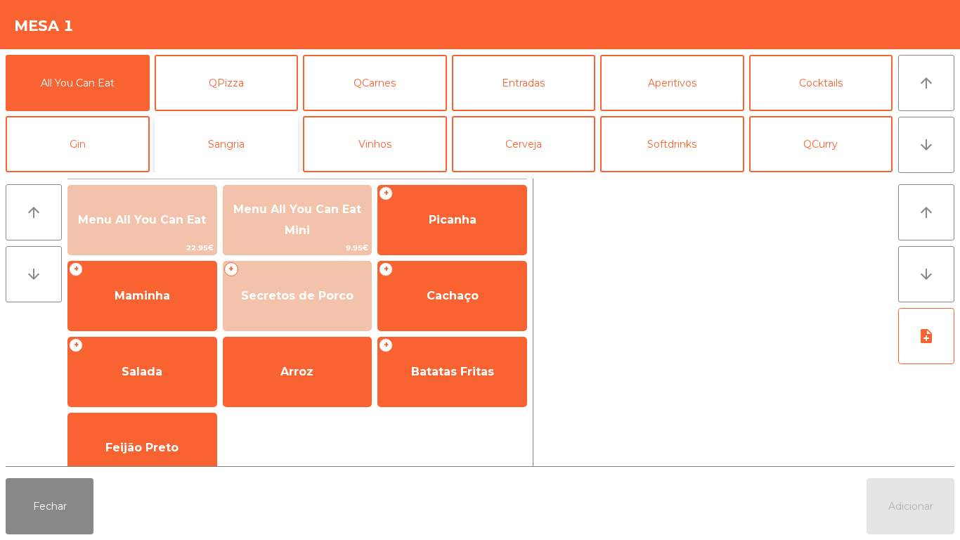
click at [250, 141] on button "Sangria" at bounding box center [227, 144] width 144 height 56
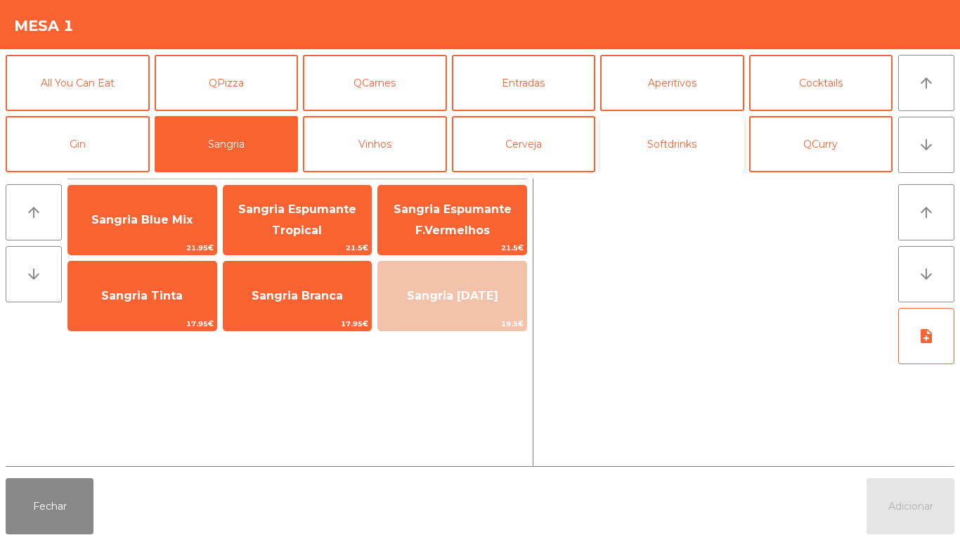
click at [673, 144] on button "Softdrinks" at bounding box center [672, 144] width 144 height 56
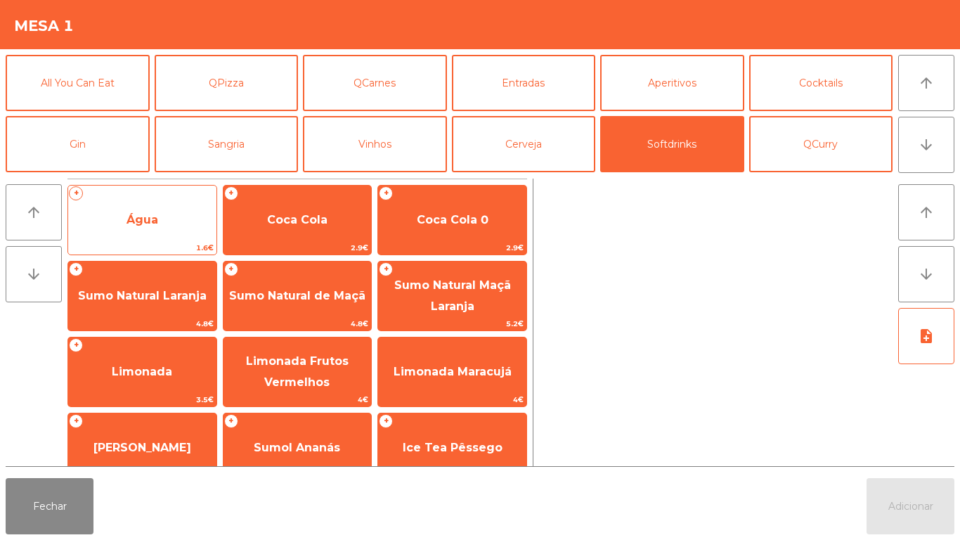
click at [152, 214] on span "Água" at bounding box center [143, 219] width 32 height 13
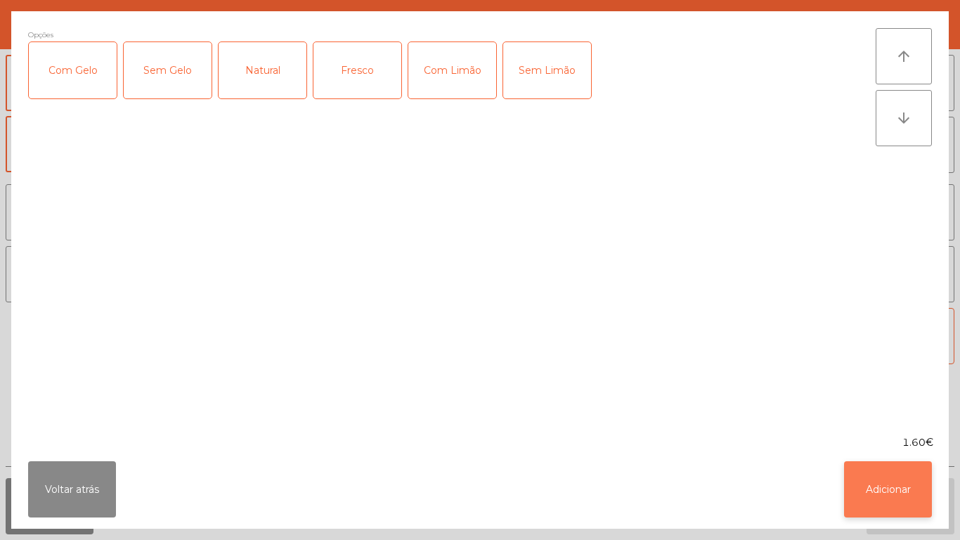
click at [874, 491] on button "Adicionar" at bounding box center [888, 489] width 88 height 56
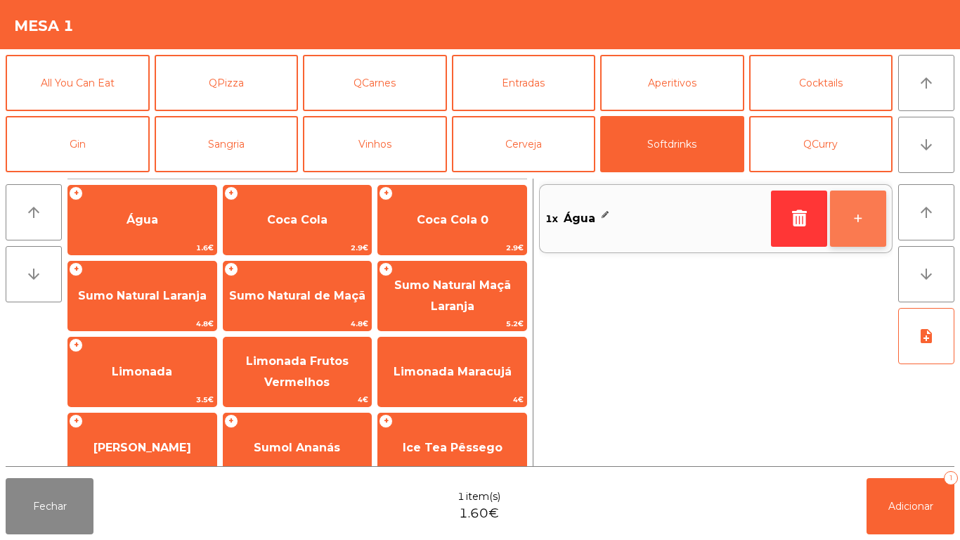
click at [850, 216] on button "+" at bounding box center [858, 218] width 56 height 56
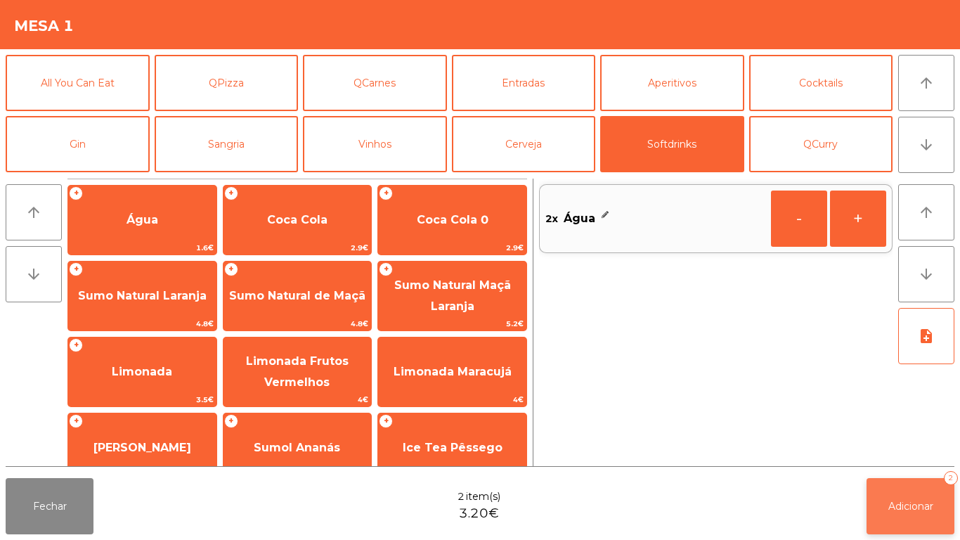
click at [905, 496] on button "Adicionar 2" at bounding box center [911, 506] width 88 height 56
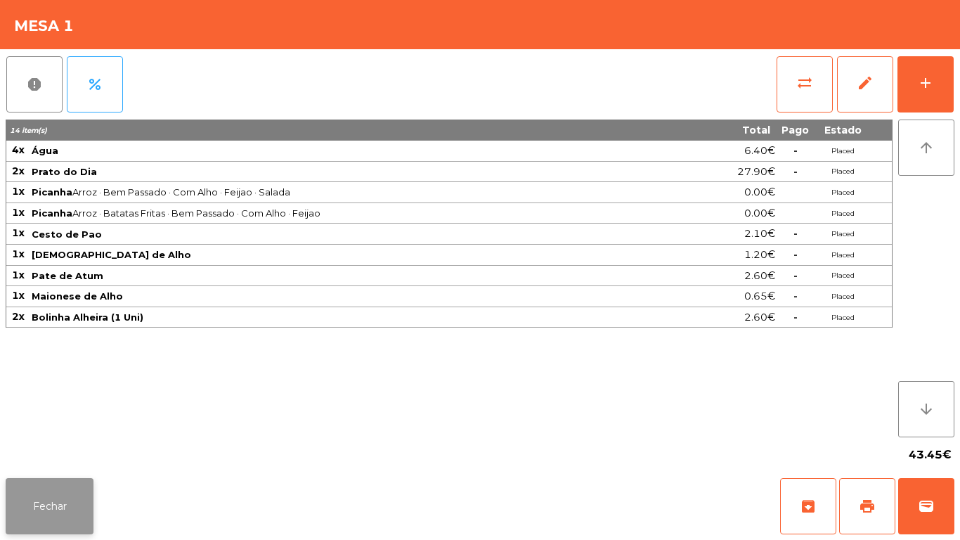
click at [50, 515] on button "Fechar" at bounding box center [50, 506] width 88 height 56
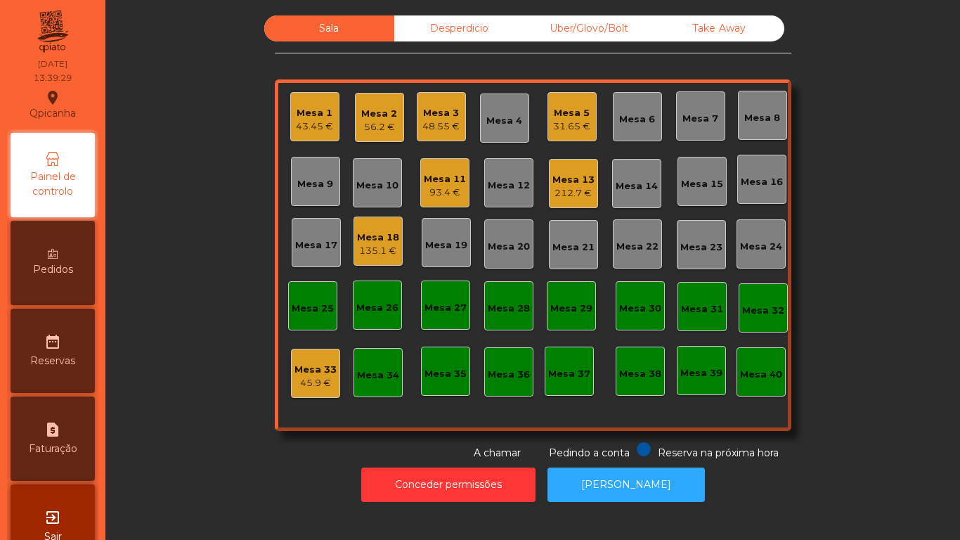
click at [573, 188] on div "212.7 €" at bounding box center [573, 193] width 42 height 14
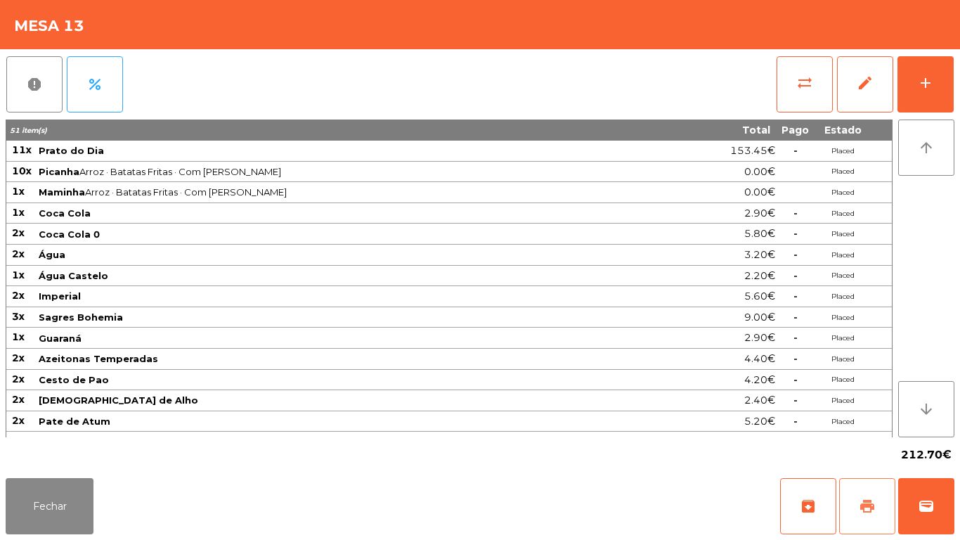
click at [858, 498] on button "print" at bounding box center [867, 506] width 56 height 56
click at [70, 497] on button "Fechar" at bounding box center [50, 506] width 88 height 56
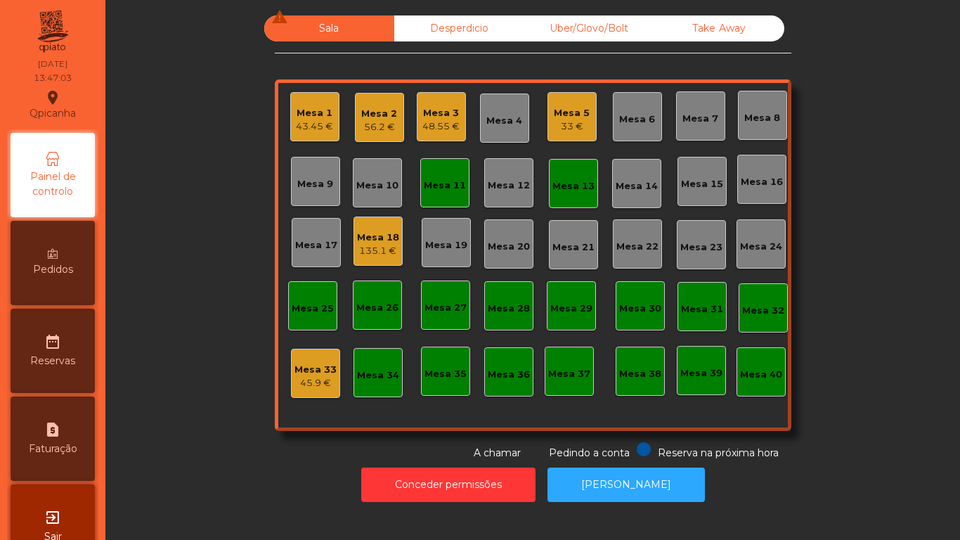
click at [558, 119] on div "Mesa 5" at bounding box center [572, 113] width 36 height 14
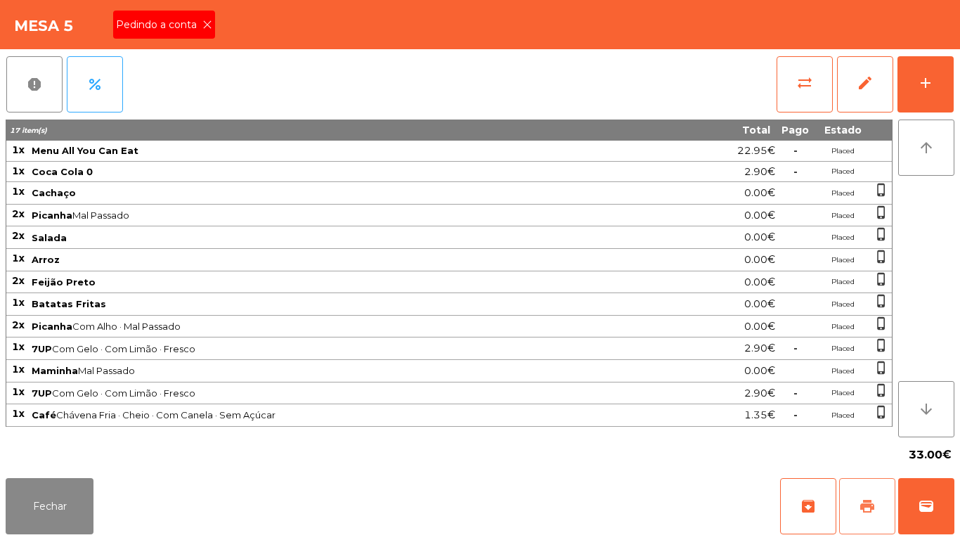
click at [865, 490] on button "print" at bounding box center [867, 506] width 56 height 56
click at [919, 493] on button "wallet" at bounding box center [926, 506] width 56 height 56
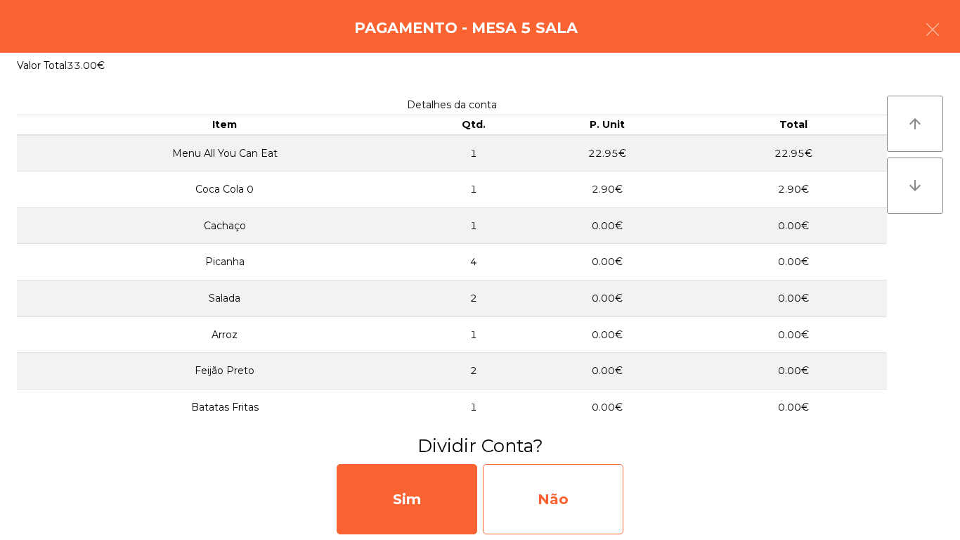
click at [555, 487] on div "Não" at bounding box center [553, 499] width 141 height 70
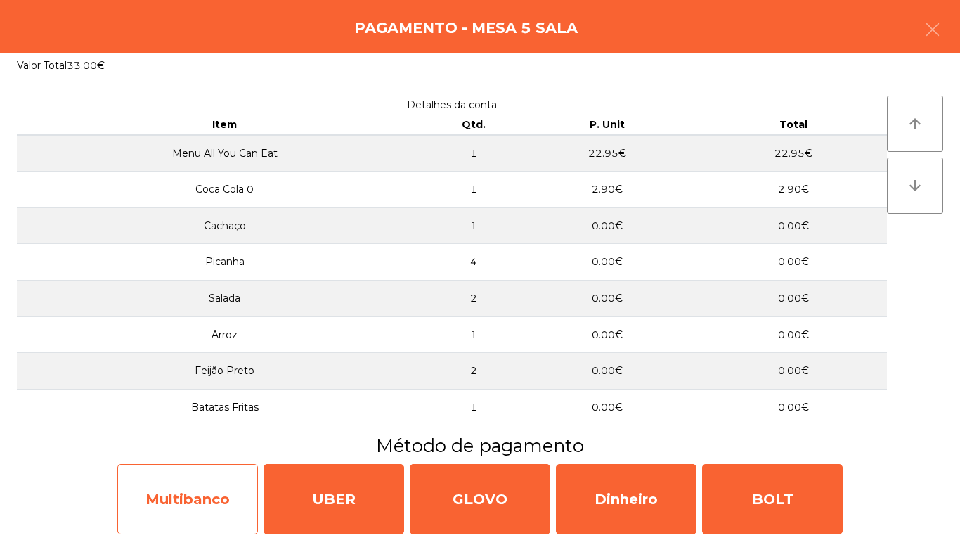
click at [204, 494] on div "Multibanco" at bounding box center [187, 499] width 141 height 70
select select "**"
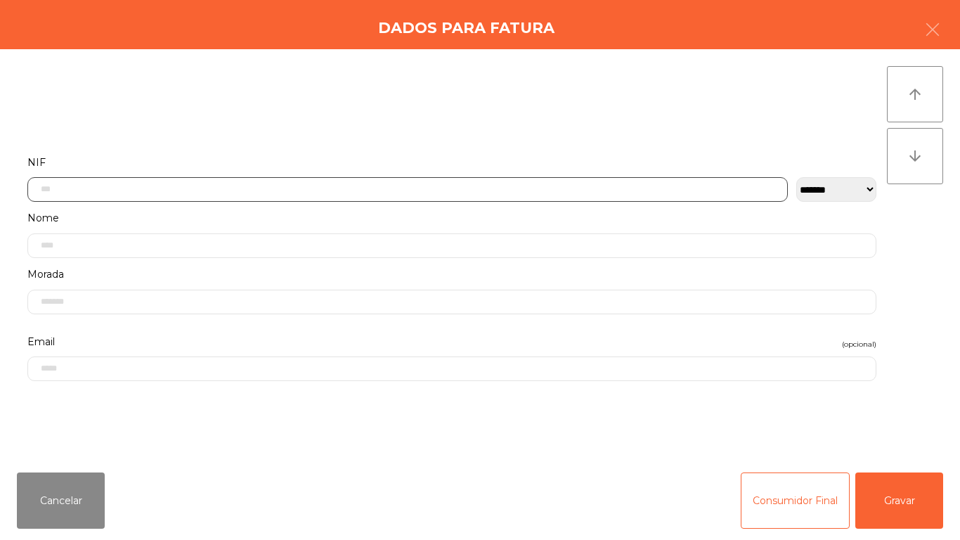
click at [72, 188] on input "text" at bounding box center [407, 189] width 761 height 25
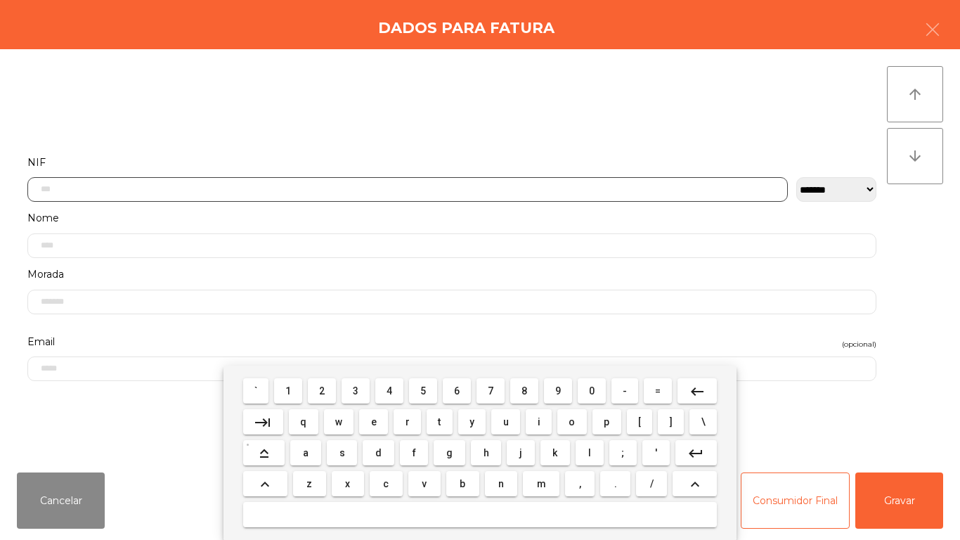
scroll to position [86, 0]
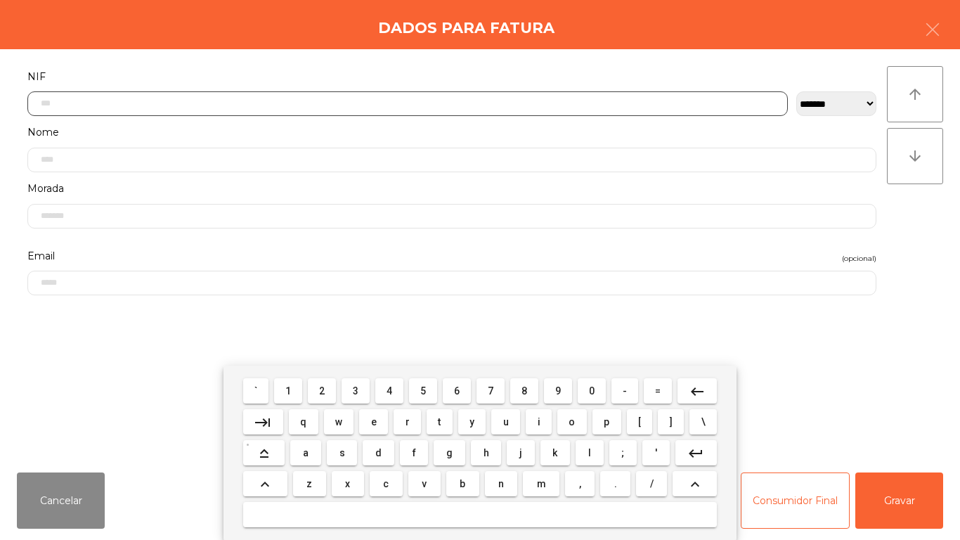
click at [433, 388] on button "5" at bounding box center [423, 390] width 28 height 25
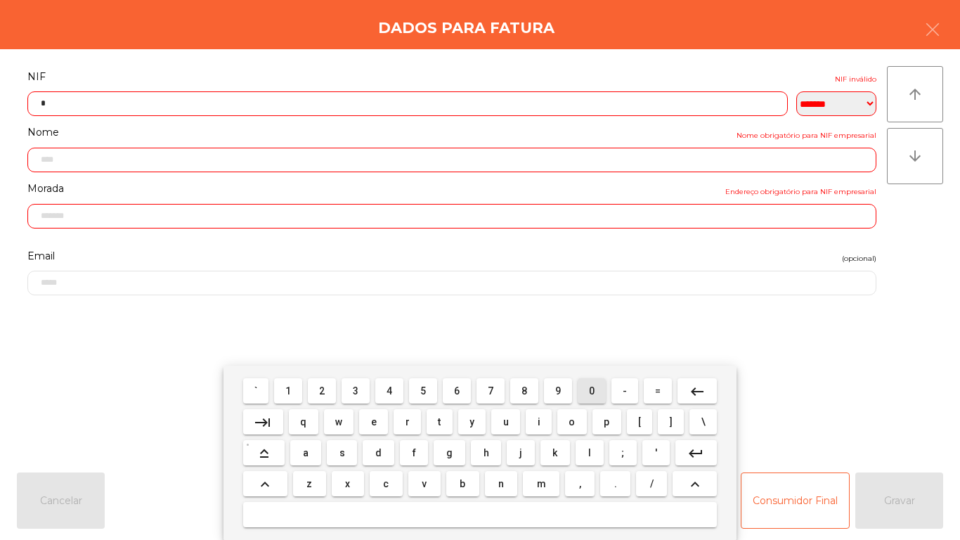
click at [590, 391] on span "0" at bounding box center [592, 390] width 6 height 11
click at [557, 385] on span "9" at bounding box center [558, 390] width 6 height 11
click at [527, 386] on span "8" at bounding box center [525, 390] width 6 height 11
click at [457, 390] on span "6" at bounding box center [457, 390] width 6 height 11
click at [423, 389] on span "5" at bounding box center [423, 390] width 6 height 11
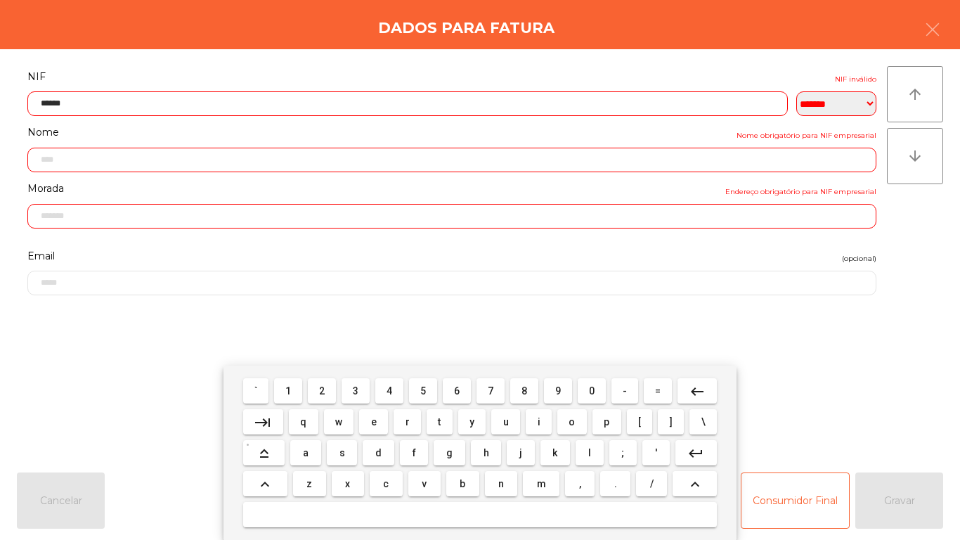
click at [593, 379] on button "0" at bounding box center [592, 390] width 28 height 25
click at [323, 389] on span "2" at bounding box center [322, 390] width 6 height 11
click at [597, 380] on button "0" at bounding box center [592, 390] width 28 height 25
type input "*********"
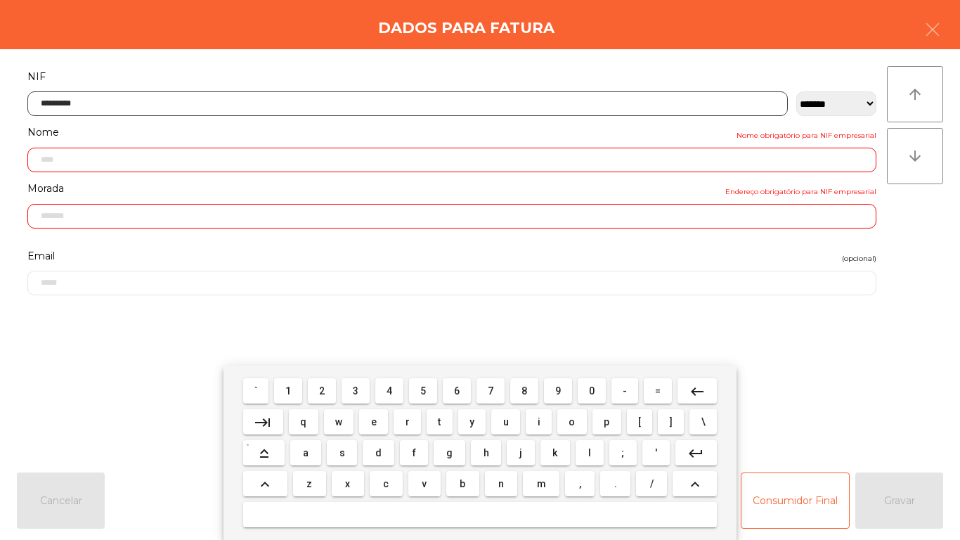
type input "**********"
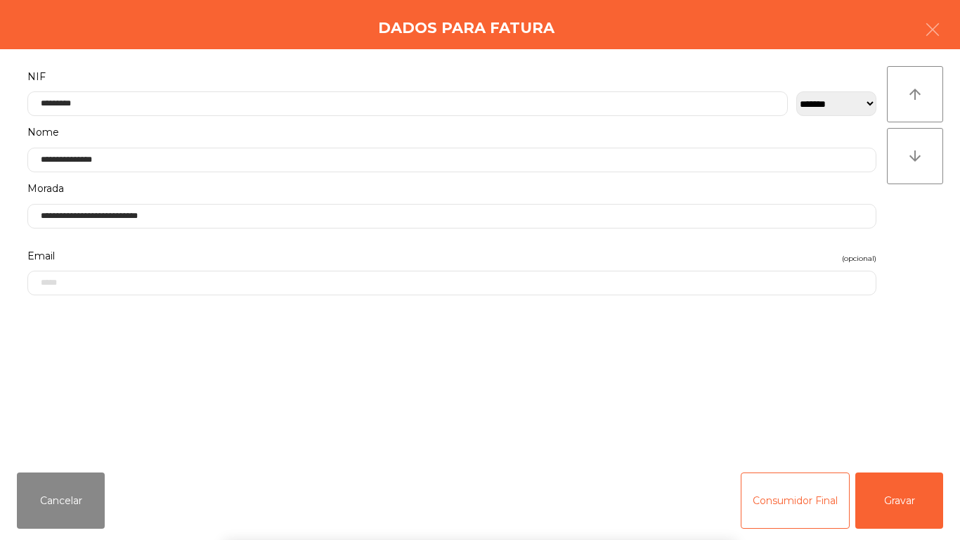
click at [887, 495] on div "` 1 2 3 4 5 6 7 8 9 0 - = keyboard_backspace keyboard_tab q w e r t y u i o p […" at bounding box center [480, 452] width 960 height 174
click at [891, 489] on button "Gravar" at bounding box center [899, 500] width 88 height 56
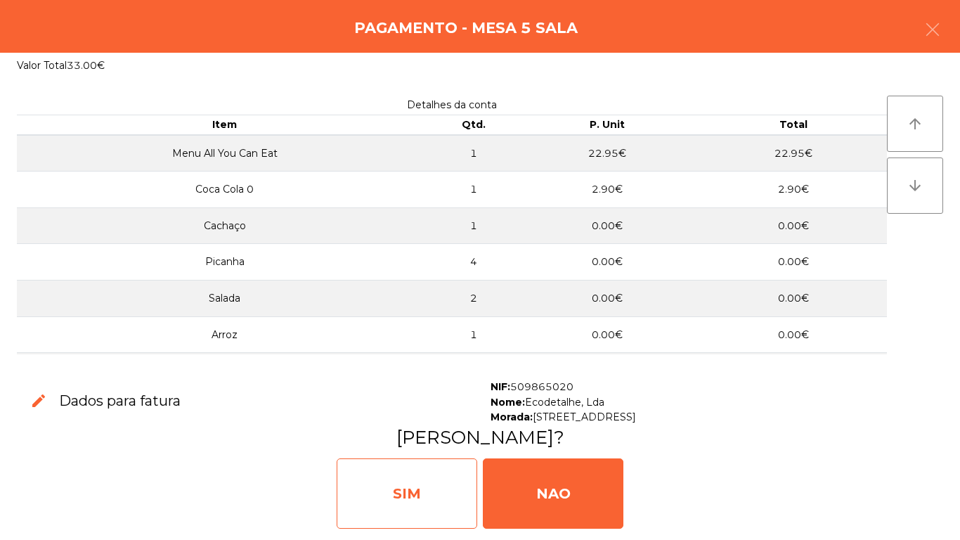
click at [413, 480] on div "SIM" at bounding box center [407, 493] width 141 height 70
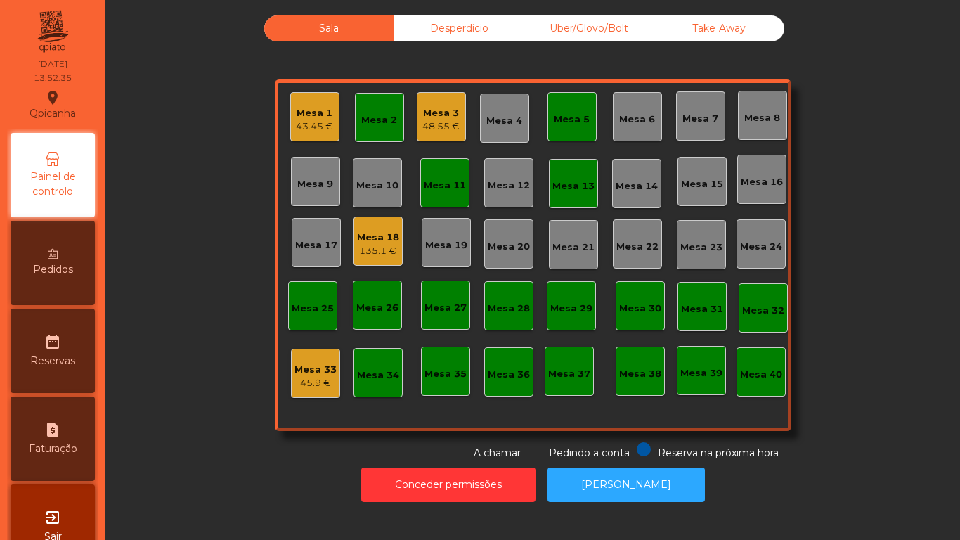
click at [302, 129] on div "43.45 €" at bounding box center [314, 126] width 37 height 14
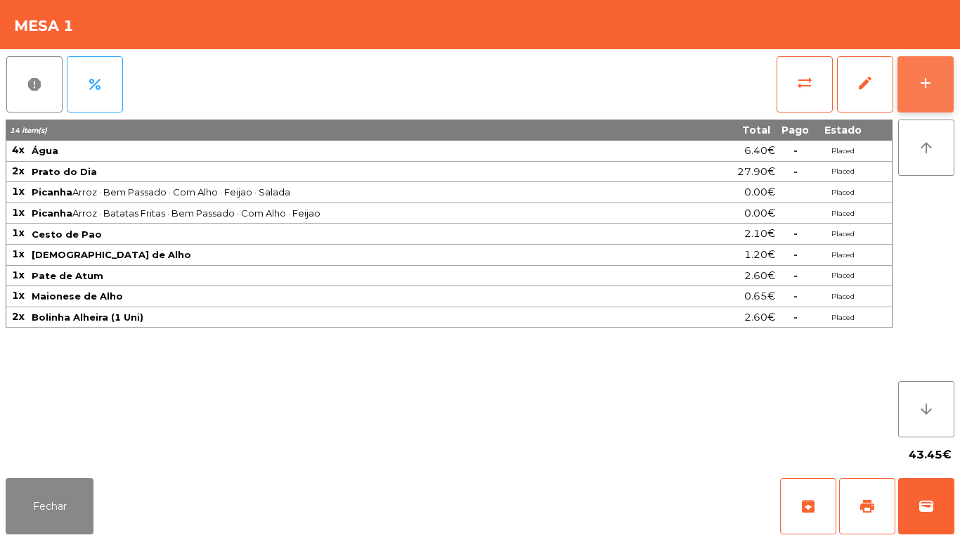
click at [916, 101] on button "add" at bounding box center [926, 84] width 56 height 56
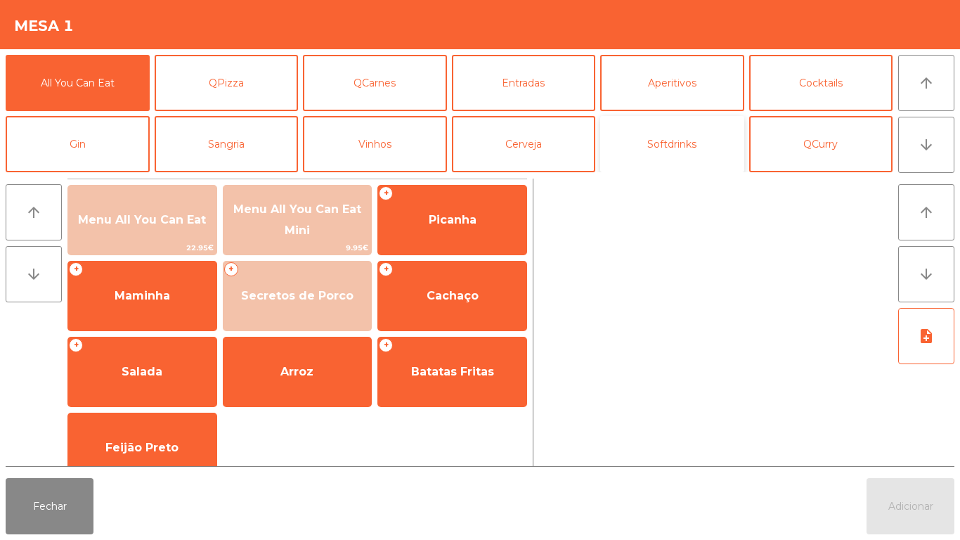
click at [675, 138] on button "Softdrinks" at bounding box center [672, 144] width 144 height 56
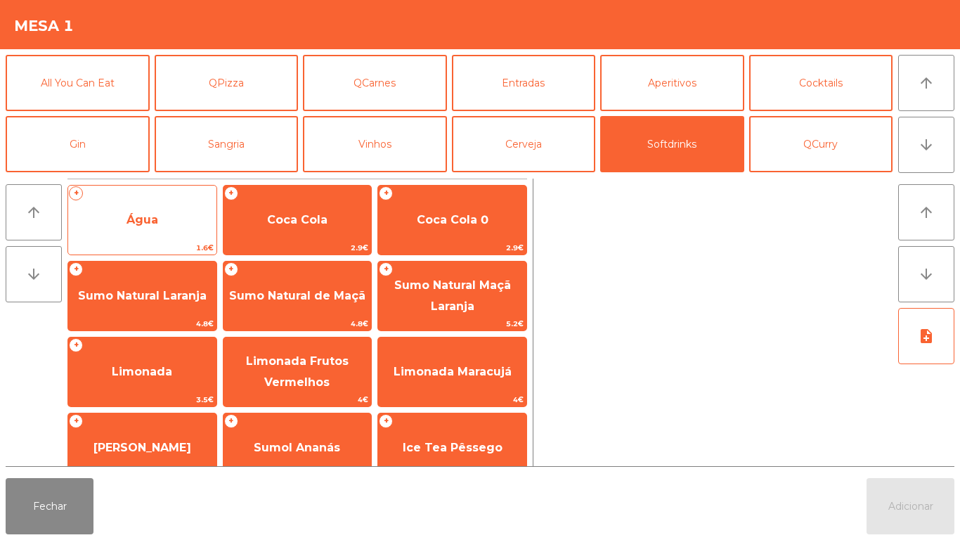
click at [144, 213] on span "Água" at bounding box center [143, 219] width 32 height 13
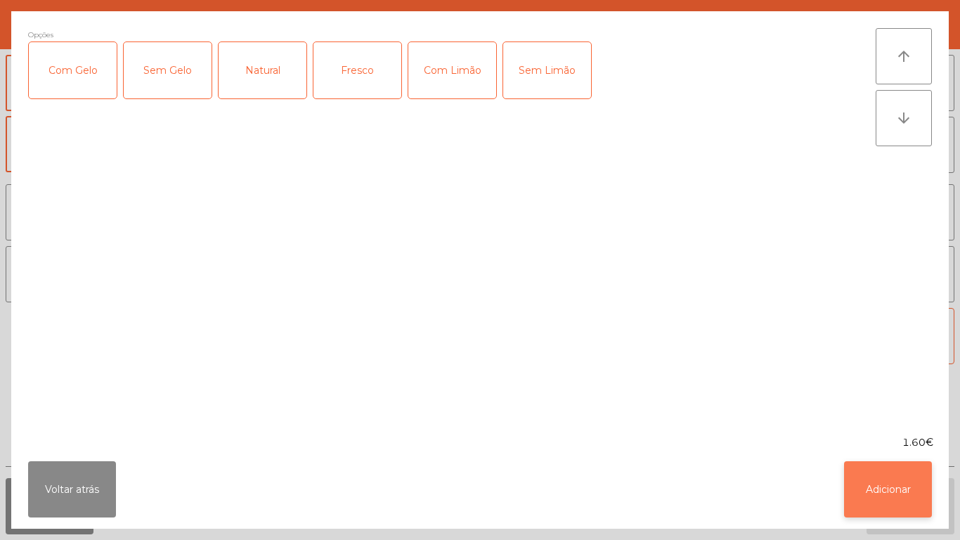
click at [865, 482] on button "Adicionar" at bounding box center [888, 489] width 88 height 56
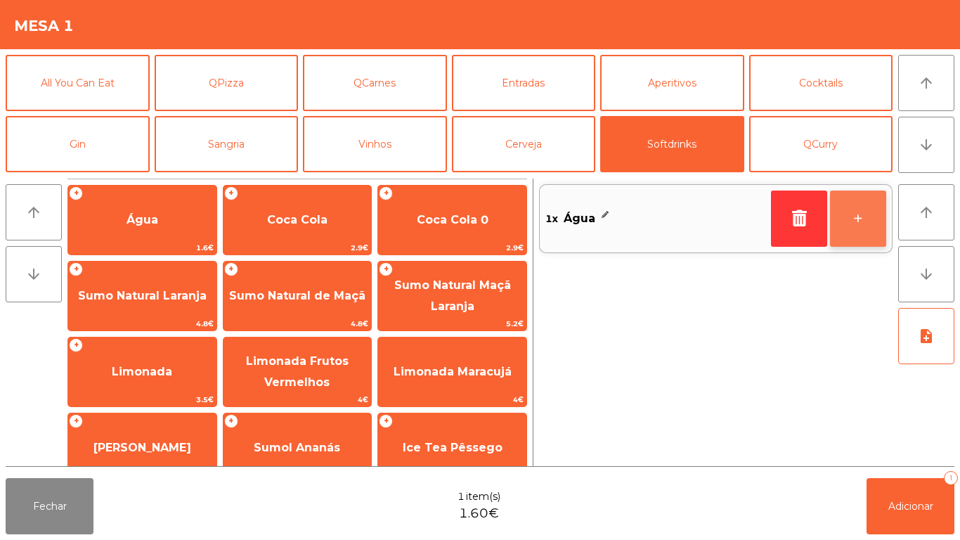
click at [849, 222] on button "+" at bounding box center [858, 218] width 56 height 56
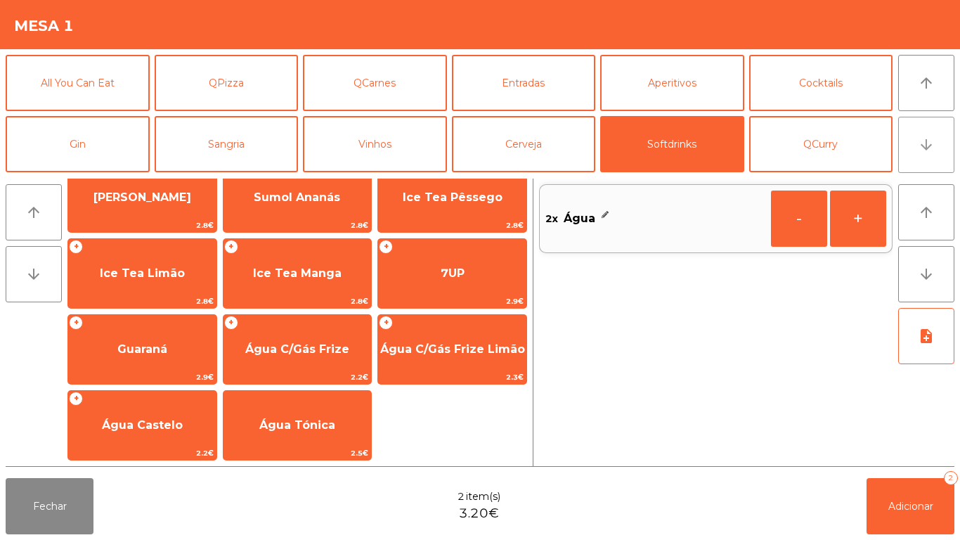
click at [919, 151] on icon "arrow_downward" at bounding box center [926, 144] width 17 height 17
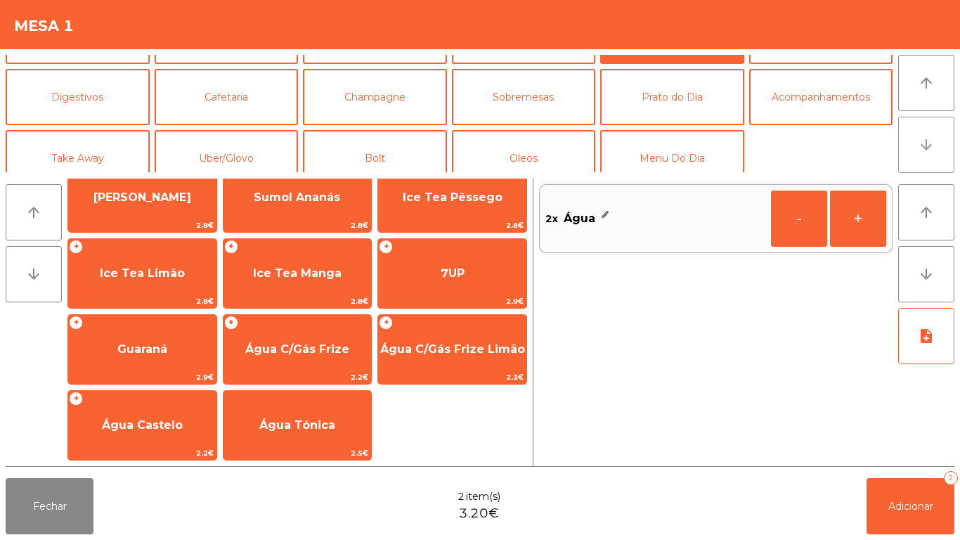
scroll to position [122, 0]
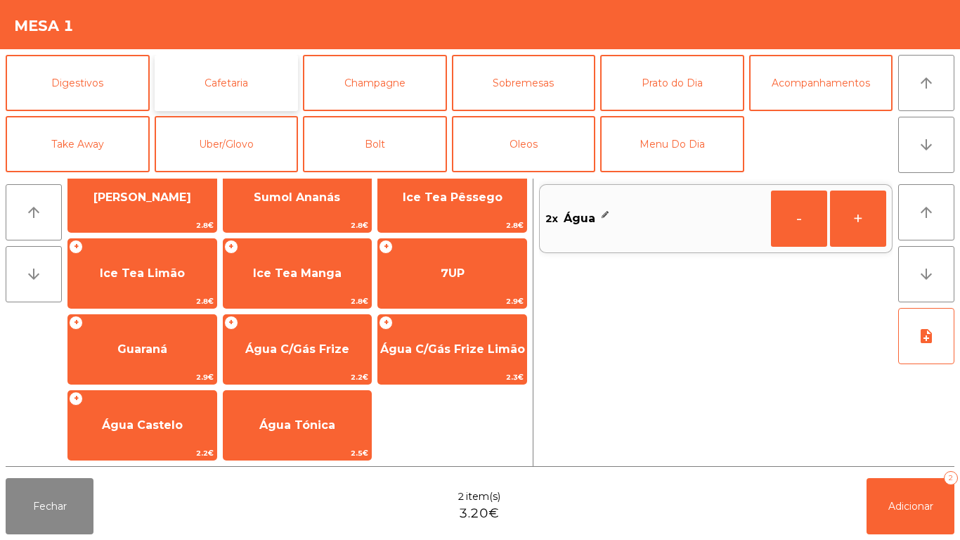
click at [235, 79] on button "Cafetaria" at bounding box center [227, 83] width 144 height 56
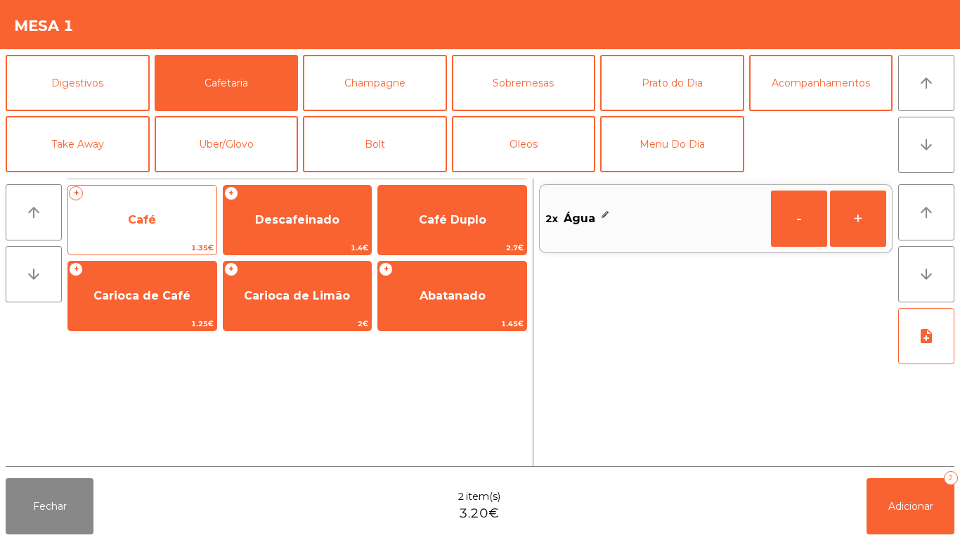
click at [142, 220] on span "Café" at bounding box center [142, 219] width 28 height 13
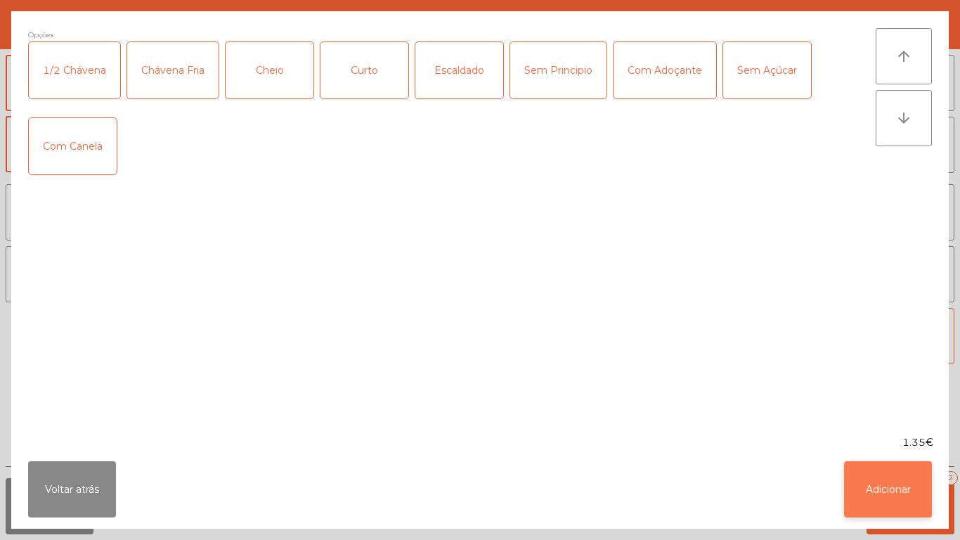
click at [867, 481] on button "Adicionar" at bounding box center [888, 489] width 88 height 56
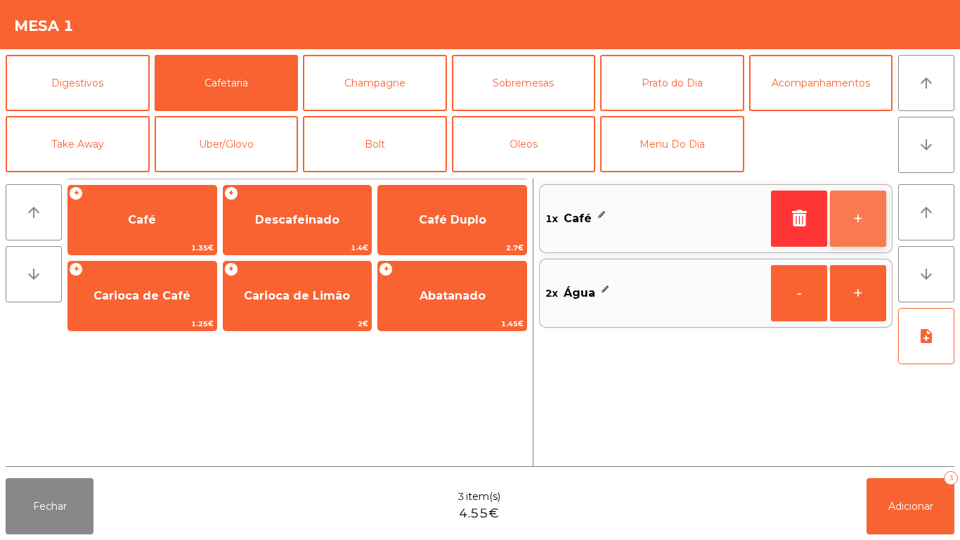
click at [854, 215] on button "+" at bounding box center [858, 218] width 56 height 56
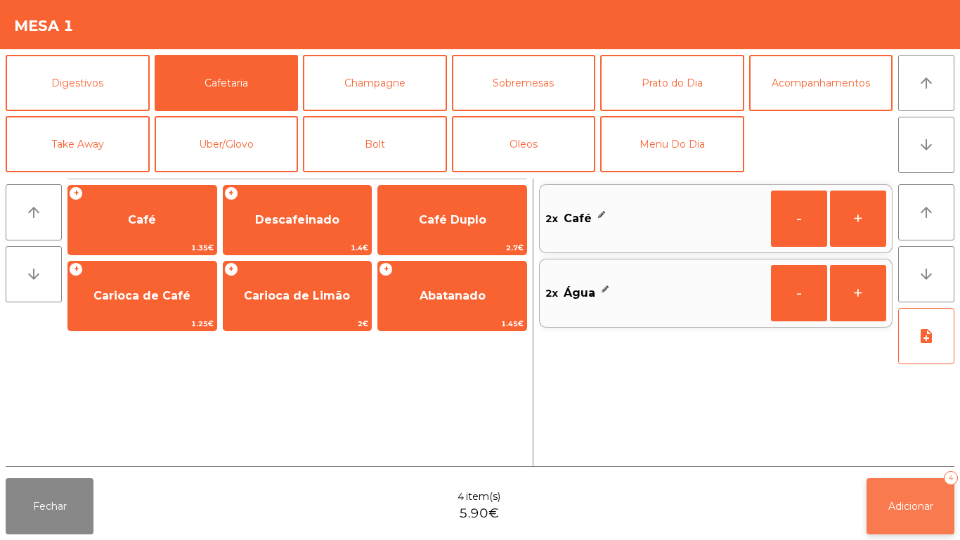
click at [901, 493] on button "Adicionar 4" at bounding box center [911, 506] width 88 height 56
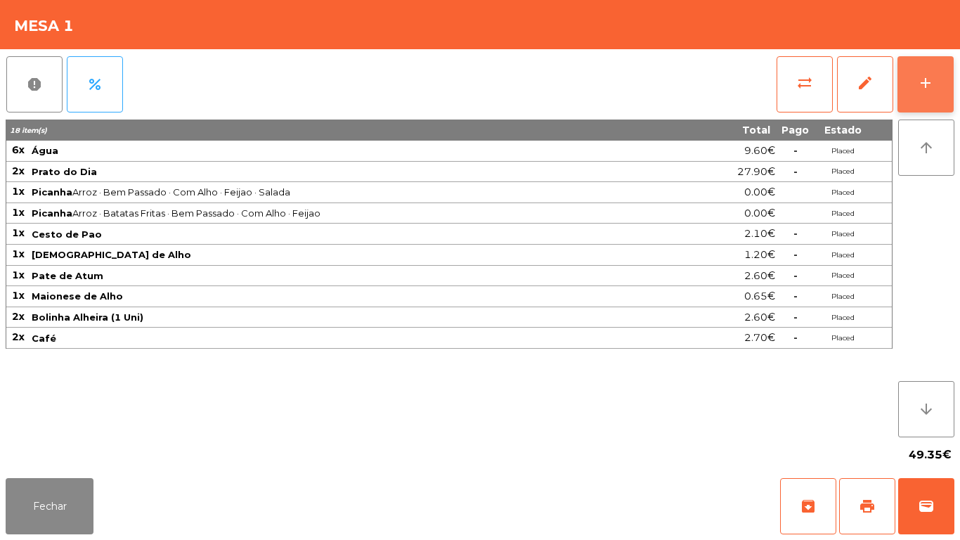
click at [924, 91] on div "add" at bounding box center [925, 83] width 17 height 17
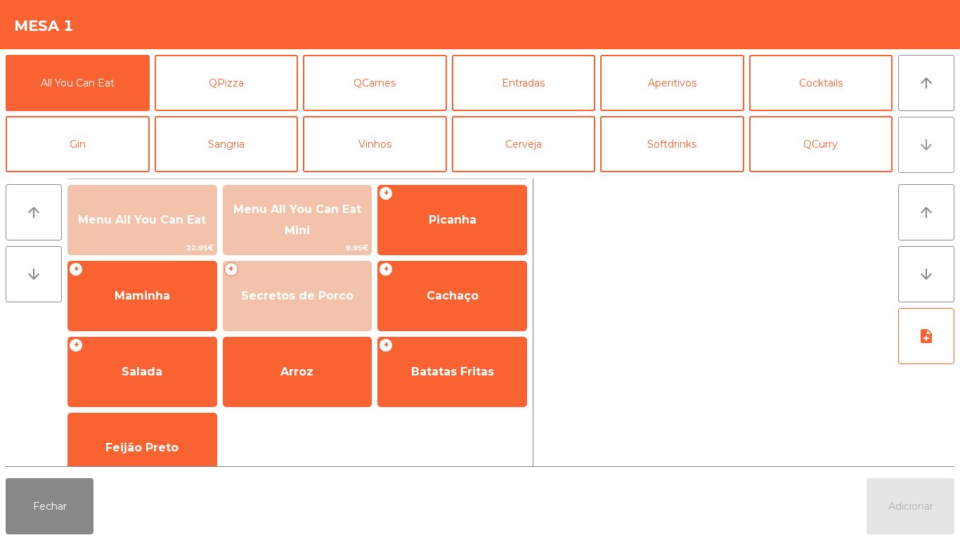
click at [921, 158] on button "arrow_downward" at bounding box center [926, 145] width 56 height 56
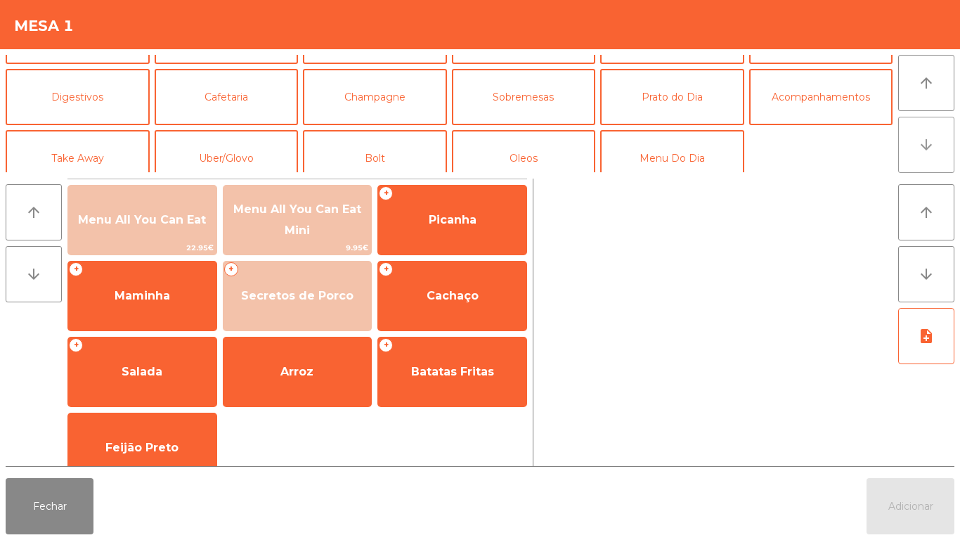
scroll to position [122, 0]
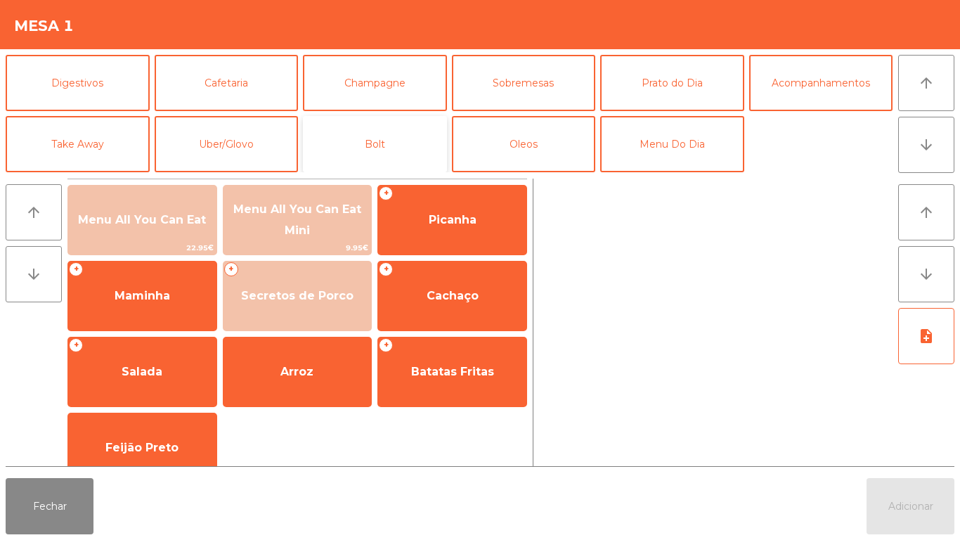
click at [373, 138] on button "Bolt" at bounding box center [375, 144] width 144 height 56
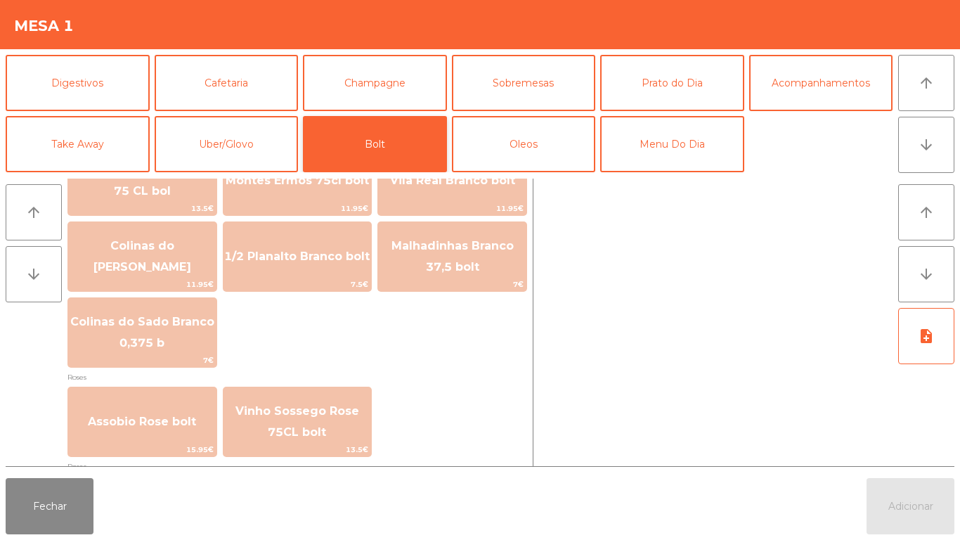
scroll to position [1737, 0]
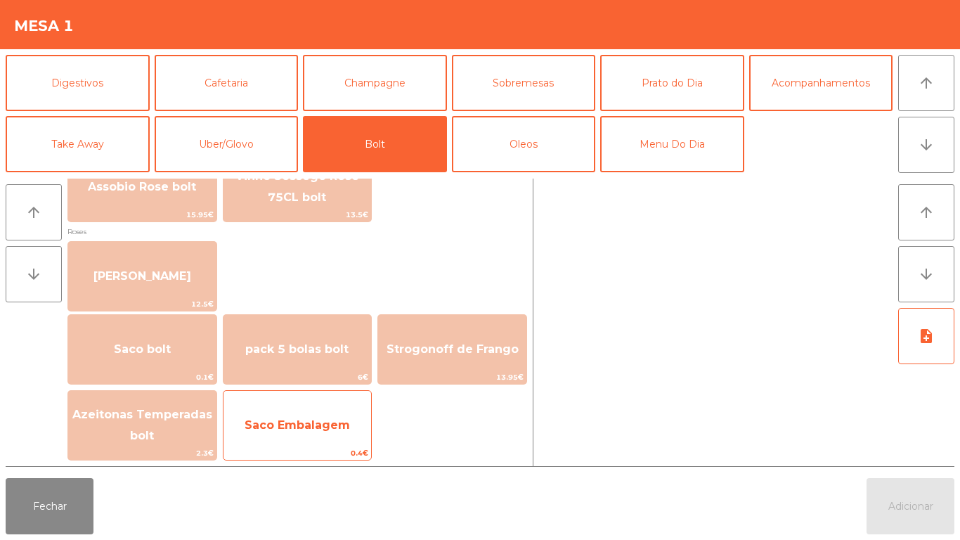
click at [310, 425] on span "Saco Embalagem" at bounding box center [297, 424] width 105 height 13
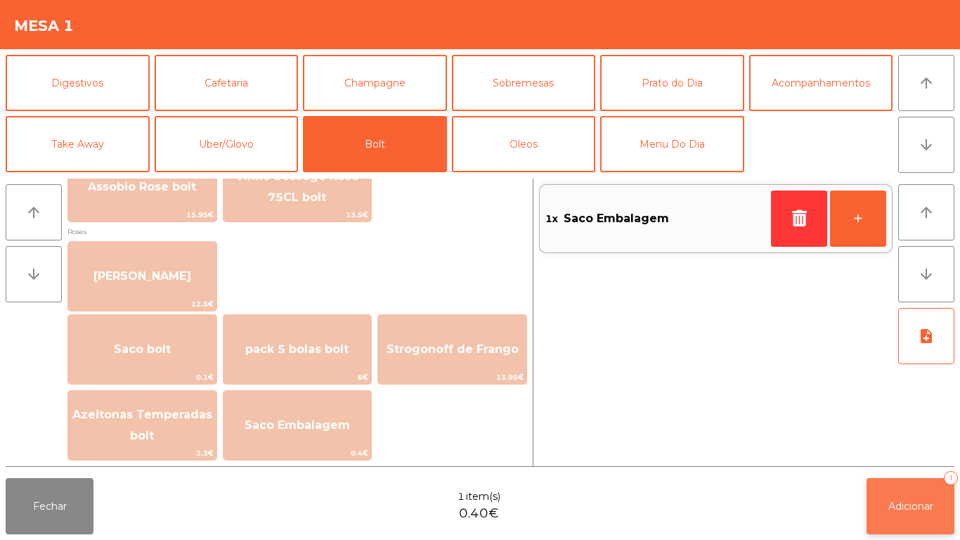
click at [903, 505] on span "Adicionar" at bounding box center [910, 506] width 45 height 13
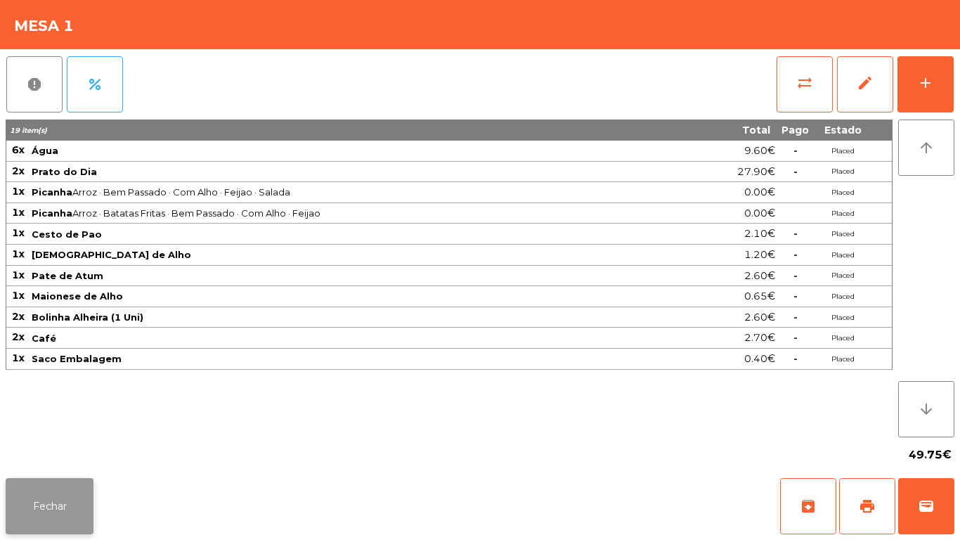
click at [50, 509] on button "Fechar" at bounding box center [50, 506] width 88 height 56
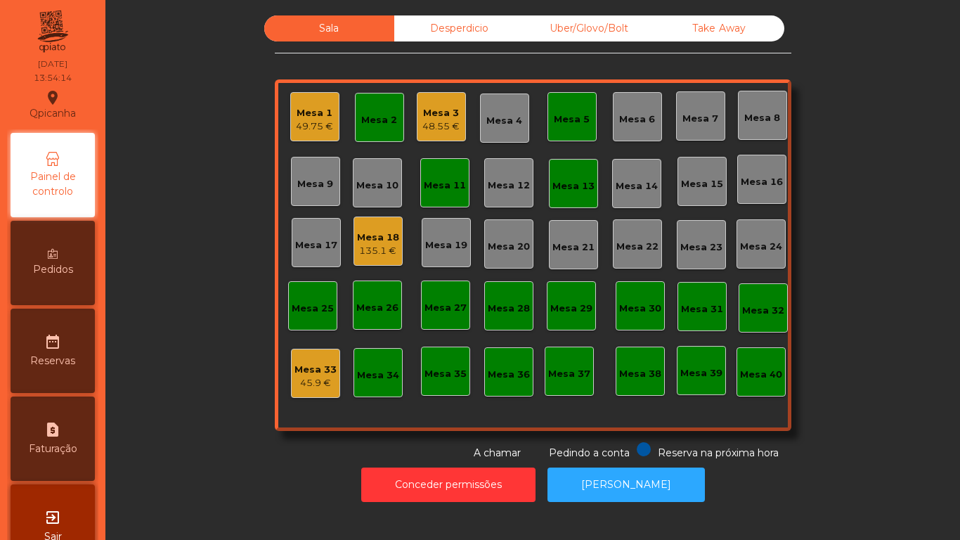
click at [556, 115] on div "Mesa 5" at bounding box center [572, 119] width 36 height 14
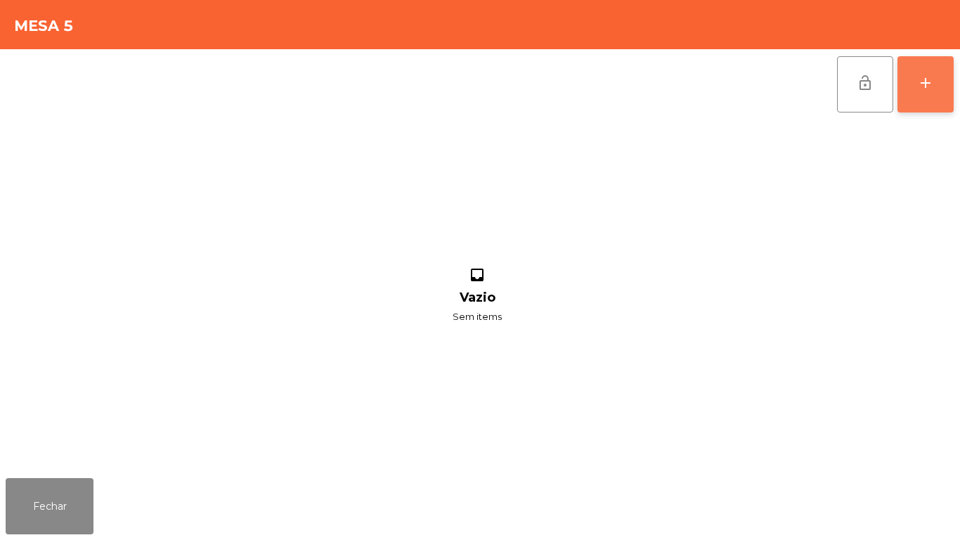
click at [914, 86] on button "add" at bounding box center [926, 84] width 56 height 56
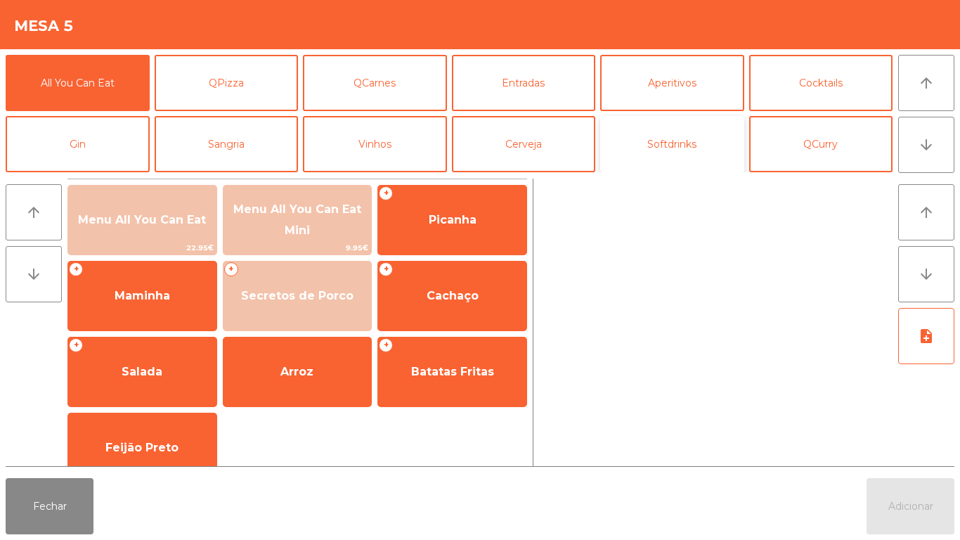
click at [663, 145] on button "Softdrinks" at bounding box center [672, 144] width 144 height 56
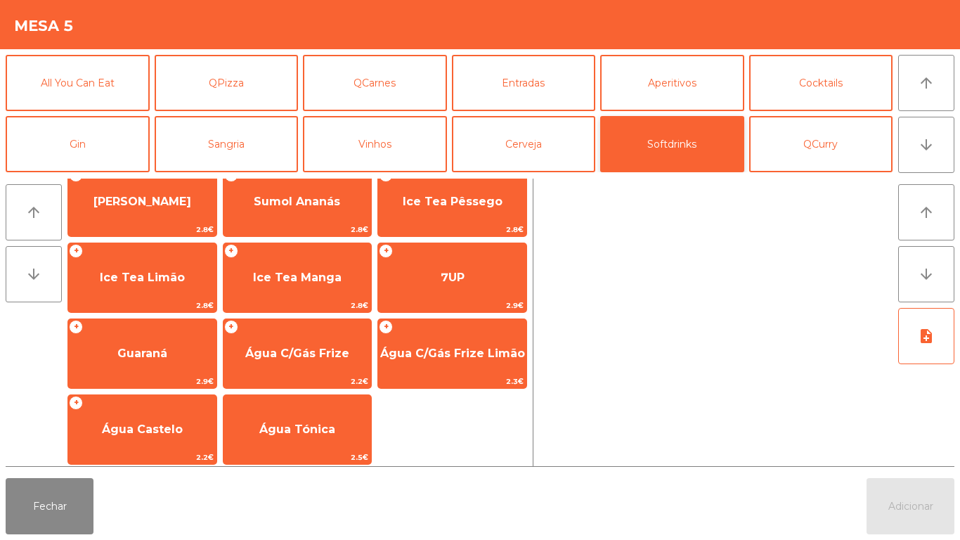
scroll to position [250, 0]
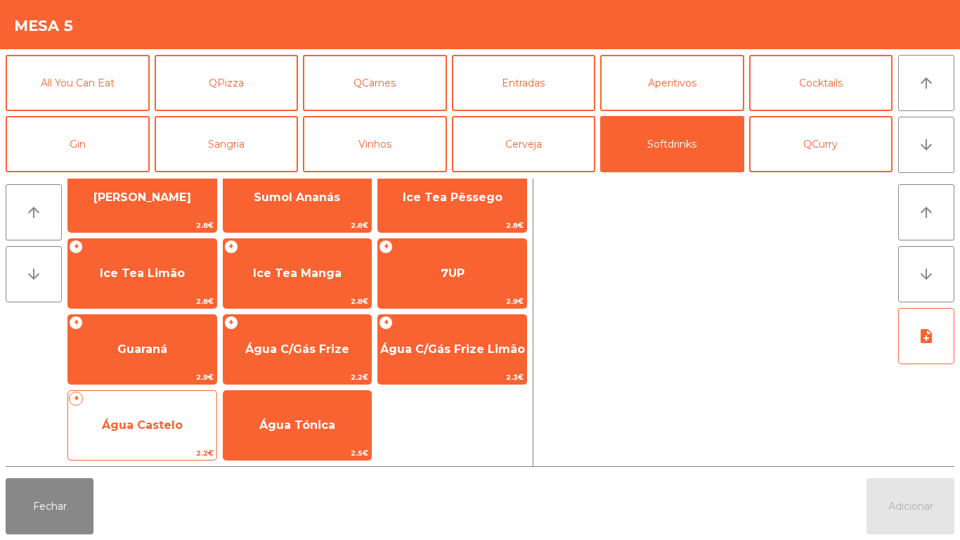
click at [142, 413] on span "Água Castelo" at bounding box center [142, 425] width 148 height 38
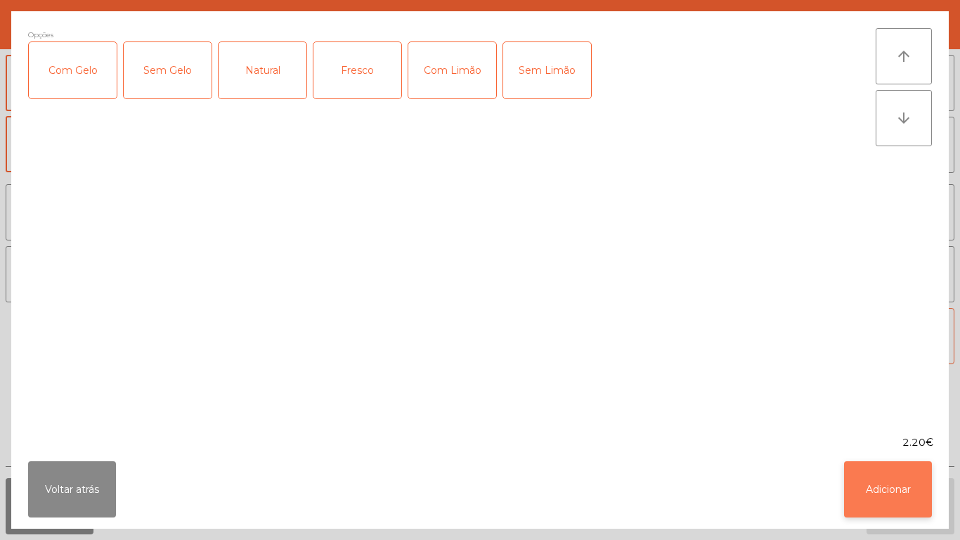
click at [883, 480] on button "Adicionar" at bounding box center [888, 489] width 88 height 56
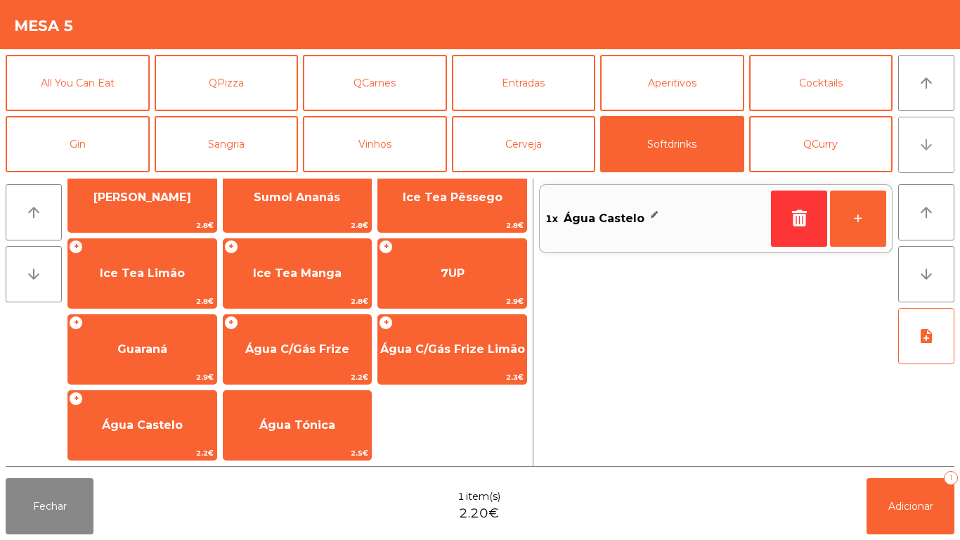
click at [923, 149] on icon "arrow_downward" at bounding box center [926, 144] width 17 height 17
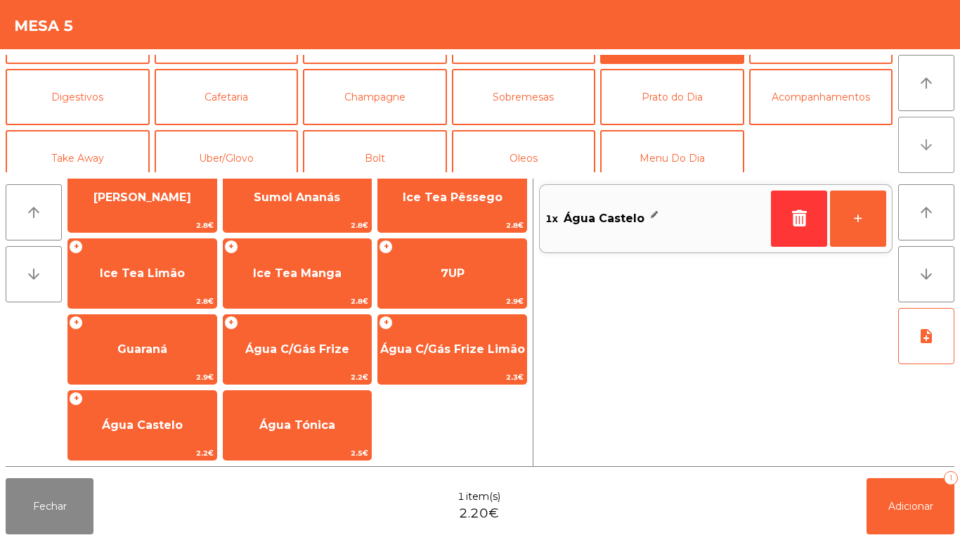
scroll to position [122, 0]
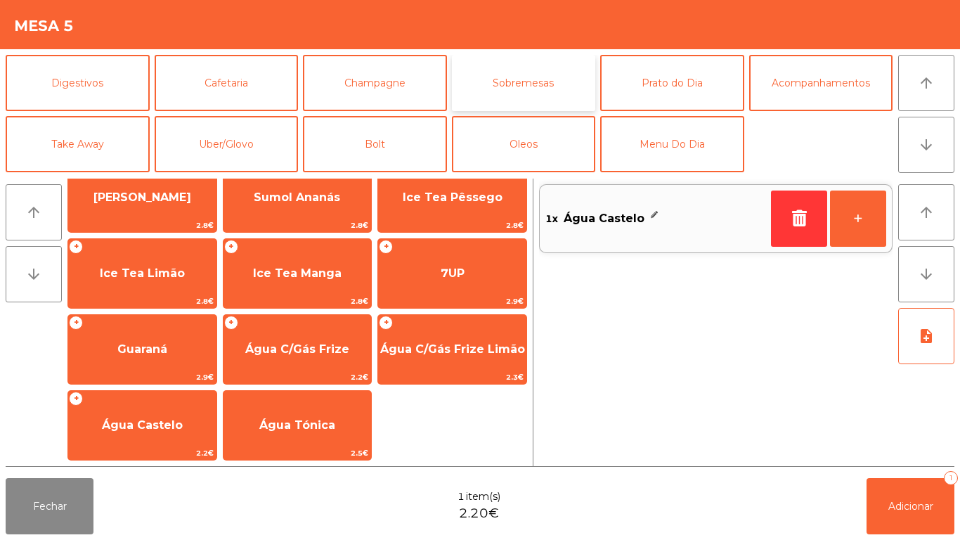
click at [522, 83] on button "Sobremesas" at bounding box center [524, 83] width 144 height 56
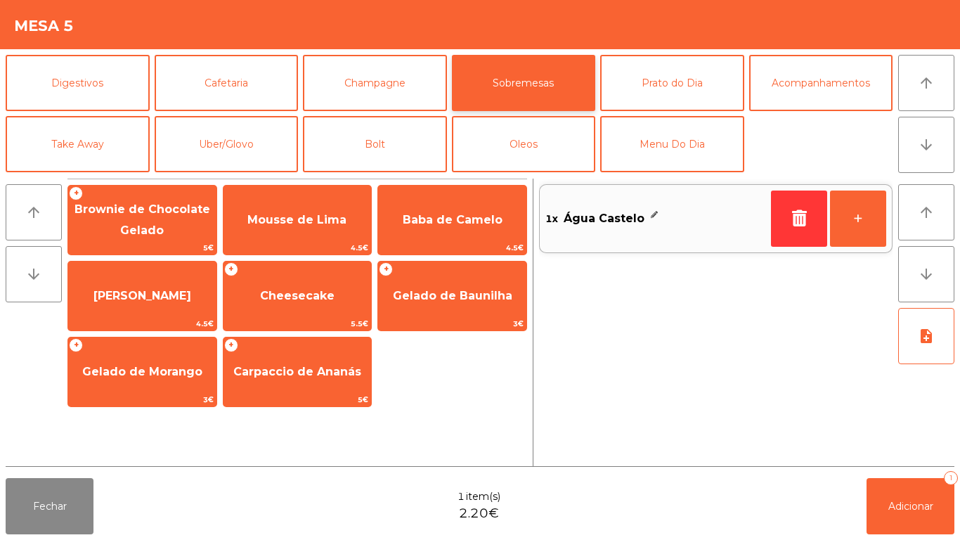
scroll to position [0, 0]
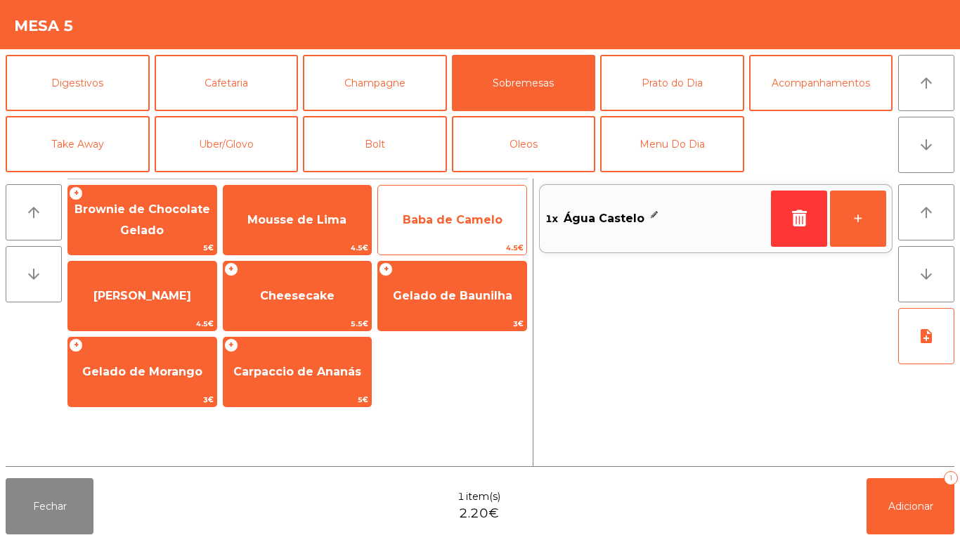
click at [457, 216] on span "Baba de Camelo" at bounding box center [453, 219] width 100 height 13
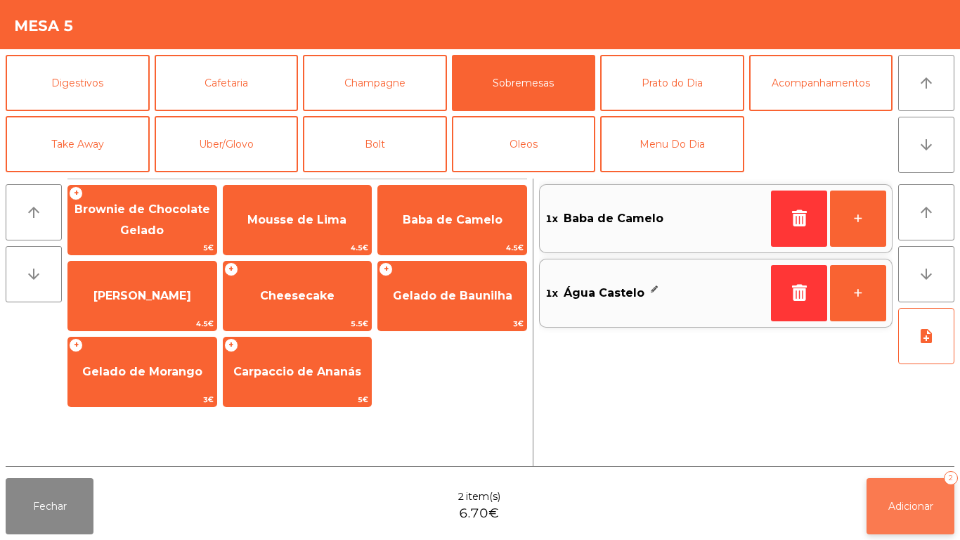
click at [901, 488] on button "Adicionar 2" at bounding box center [911, 506] width 88 height 56
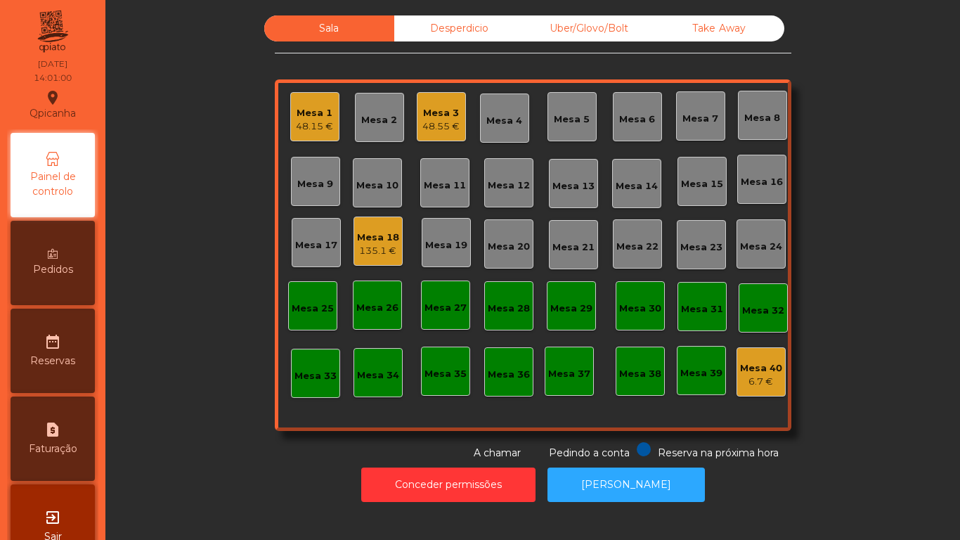
click at [306, 118] on div "Mesa 1" at bounding box center [314, 113] width 37 height 14
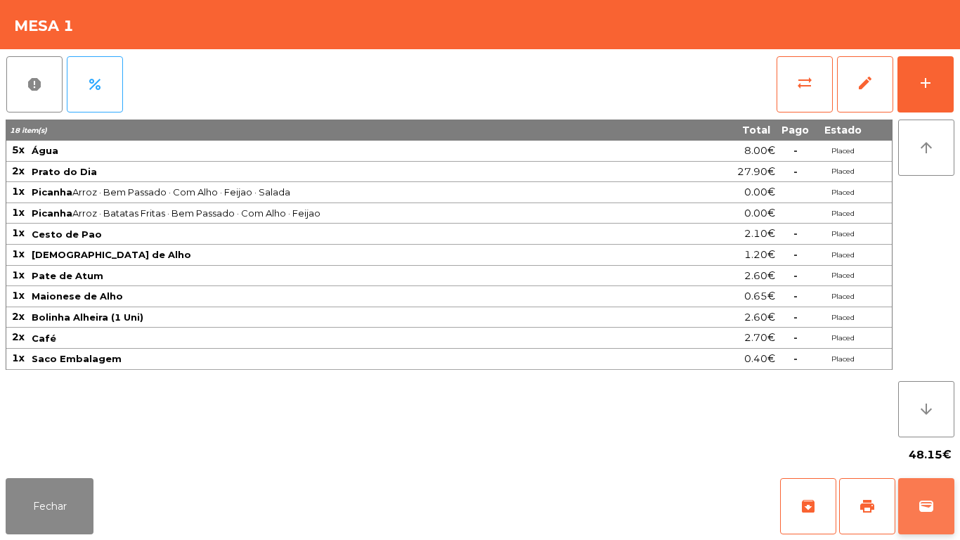
click at [914, 502] on button "wallet" at bounding box center [926, 506] width 56 height 56
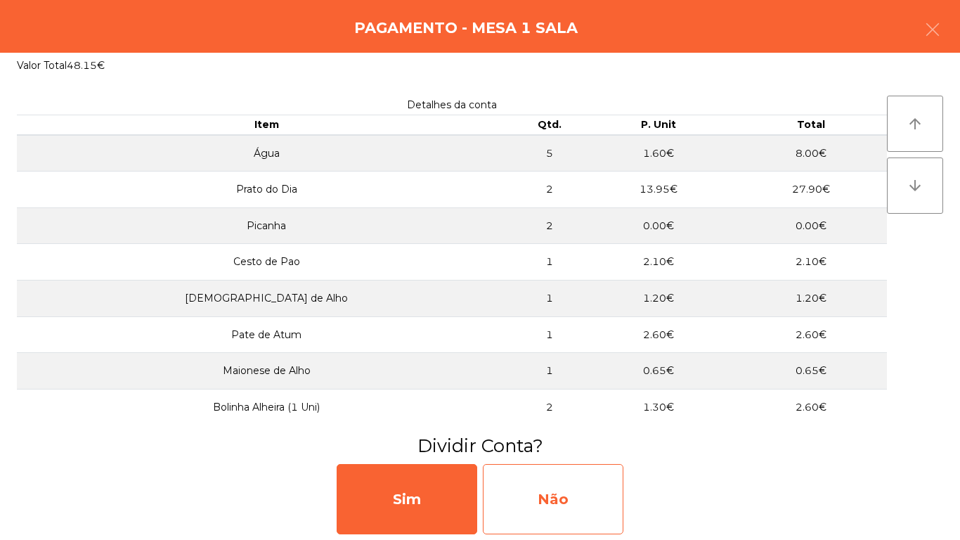
click at [574, 496] on div "Não" at bounding box center [553, 499] width 141 height 70
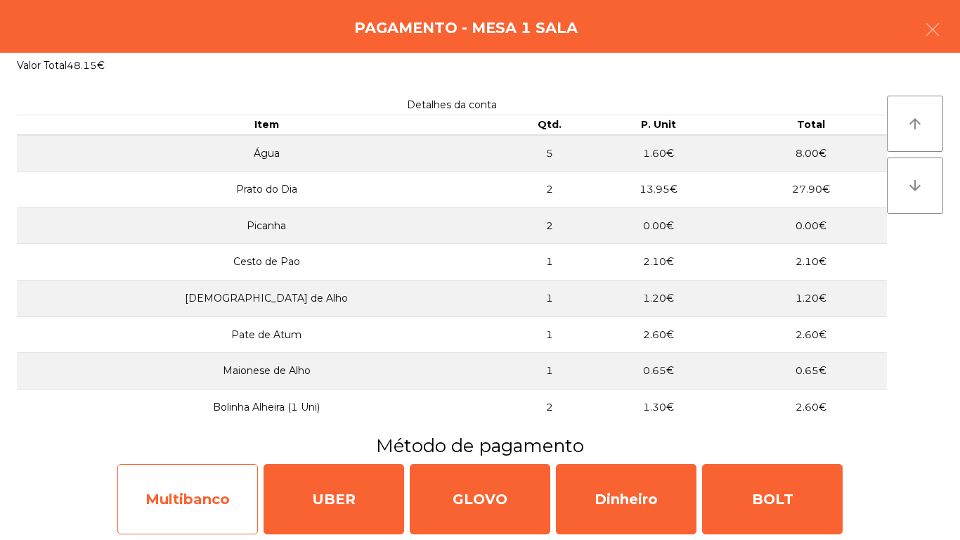
click at [192, 502] on div "Multibanco" at bounding box center [187, 499] width 141 height 70
select select "**"
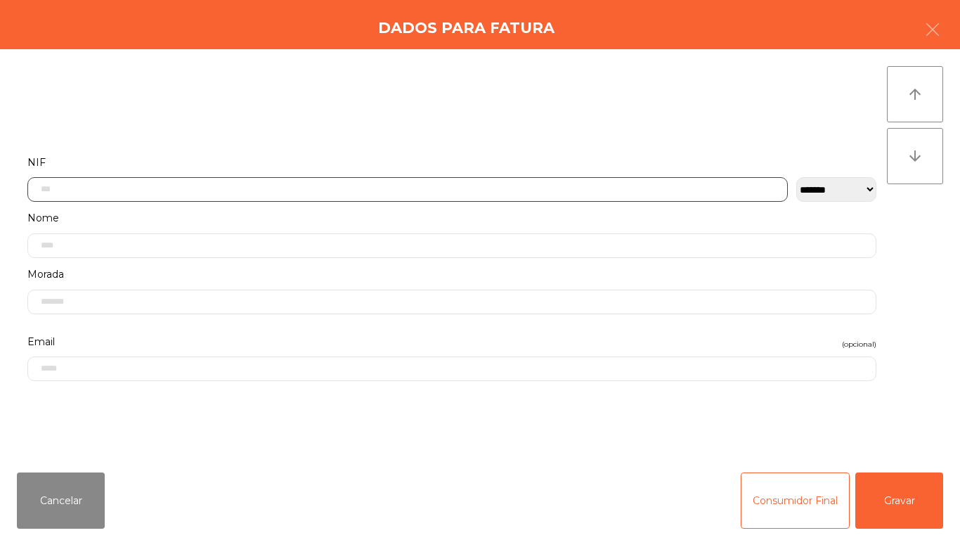
click at [118, 189] on input "text" at bounding box center [407, 189] width 761 height 25
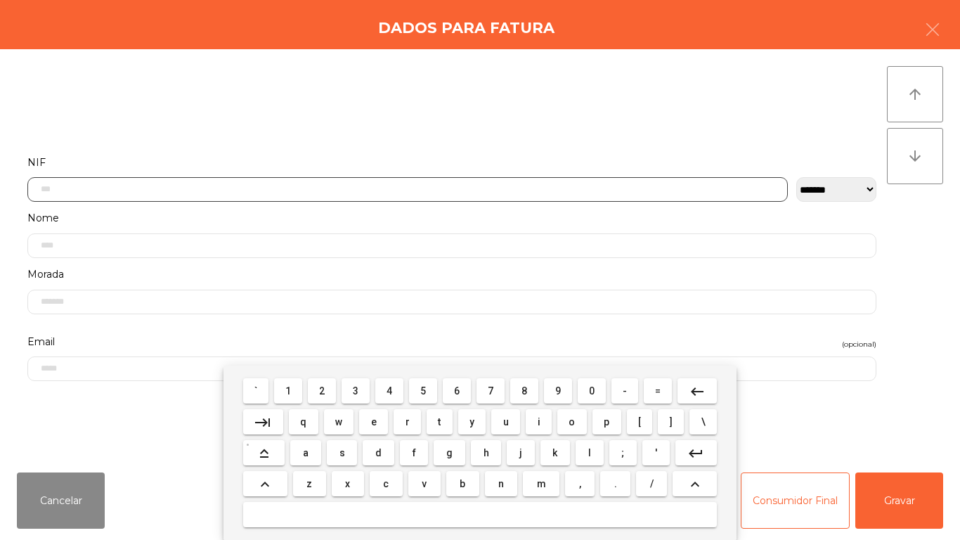
scroll to position [86, 0]
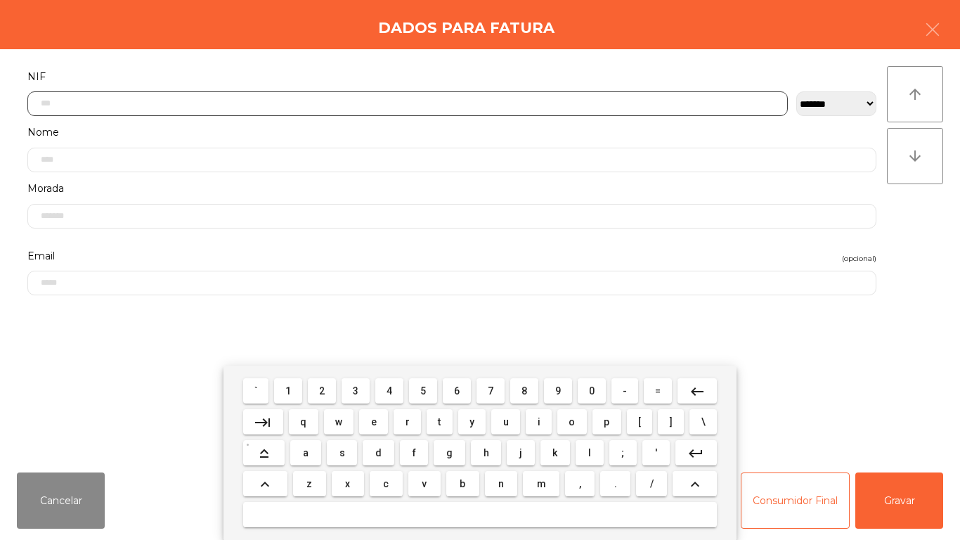
click at [420, 386] on span "5" at bounding box center [423, 390] width 6 height 11
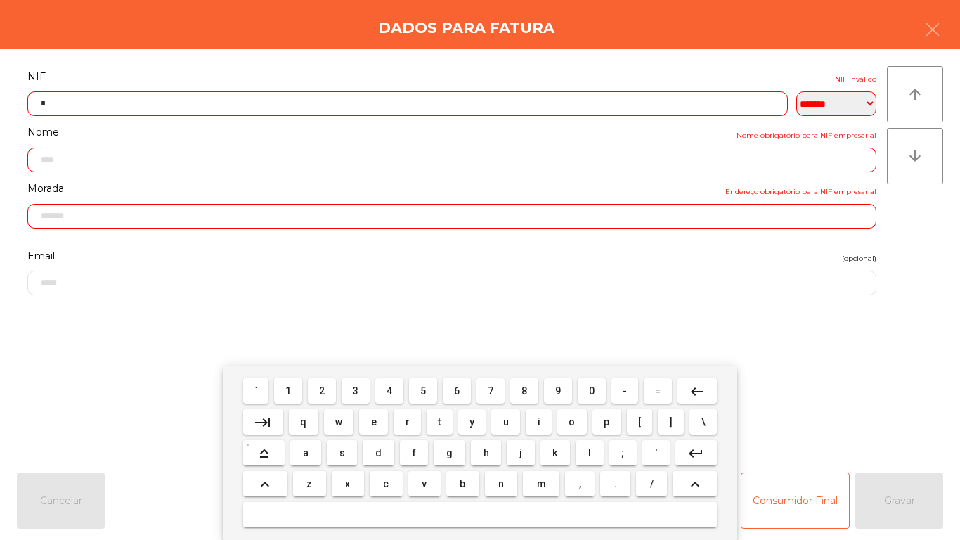
click at [591, 390] on span "0" at bounding box center [592, 390] width 6 height 11
click at [558, 392] on span "9" at bounding box center [558, 390] width 6 height 11
click at [455, 389] on span "6" at bounding box center [457, 390] width 6 height 11
click at [592, 390] on span "0" at bounding box center [592, 390] width 6 height 11
click at [389, 390] on span "4" at bounding box center [390, 390] width 6 height 11
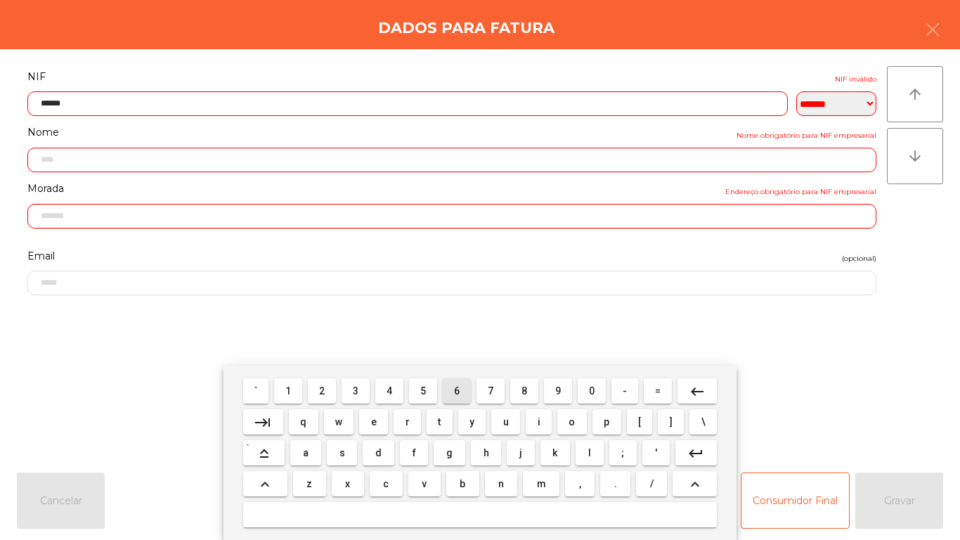
click at [457, 390] on span "6" at bounding box center [457, 390] width 6 height 11
click at [558, 390] on span "9" at bounding box center [558, 390] width 6 height 11
click at [323, 387] on span "2" at bounding box center [322, 390] width 6 height 11
type input "*********"
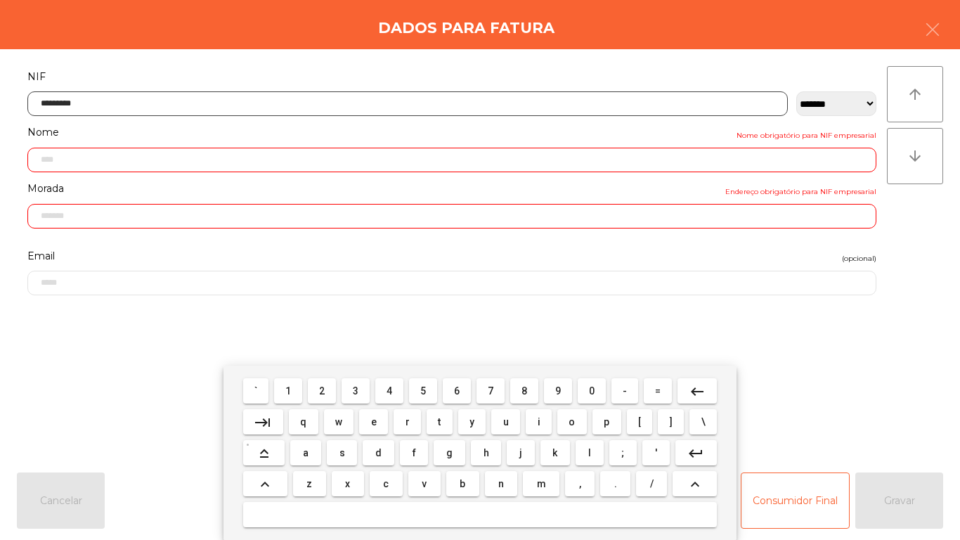
type input "**********"
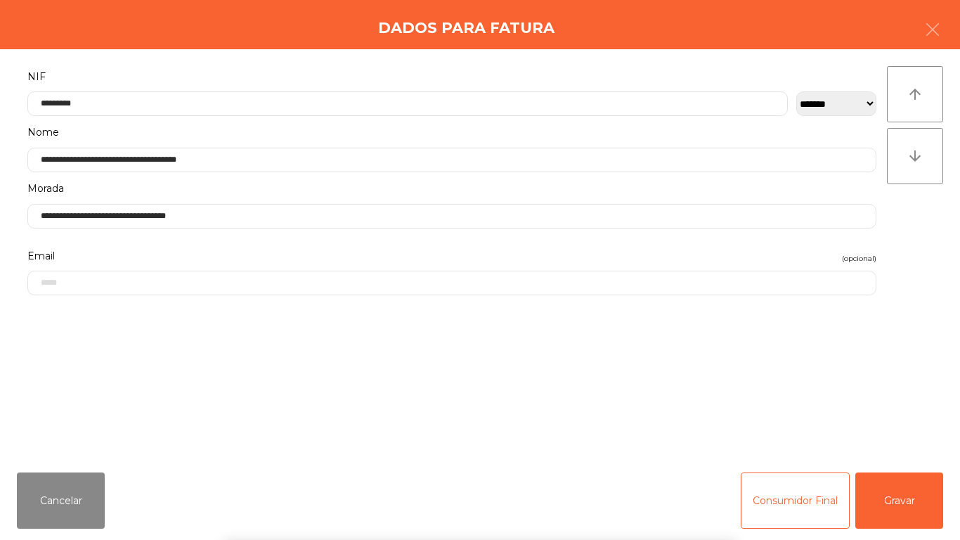
click at [895, 491] on div "` 1 2 3 4 5 6 7 8 9 0 - = keyboard_backspace keyboard_tab q w e r t y u i o p […" at bounding box center [480, 452] width 960 height 174
click at [893, 491] on button "Gravar" at bounding box center [899, 500] width 88 height 56
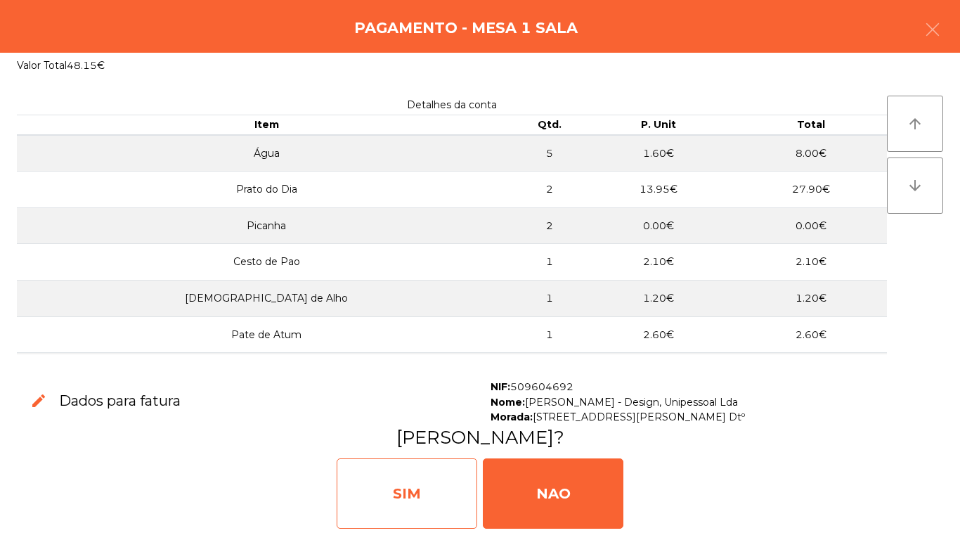
click at [412, 496] on div "SIM" at bounding box center [407, 493] width 141 height 70
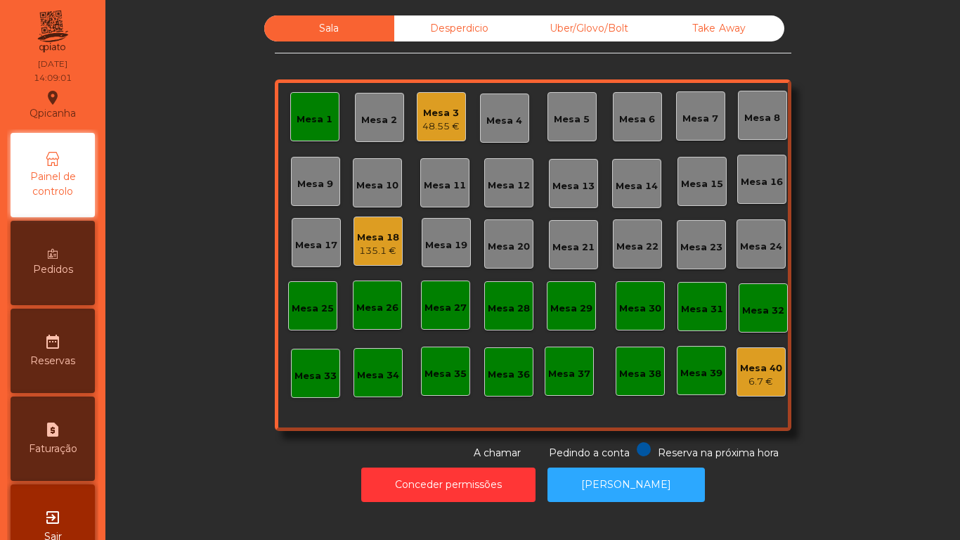
click at [310, 115] on div "Mesa 1" at bounding box center [315, 119] width 36 height 14
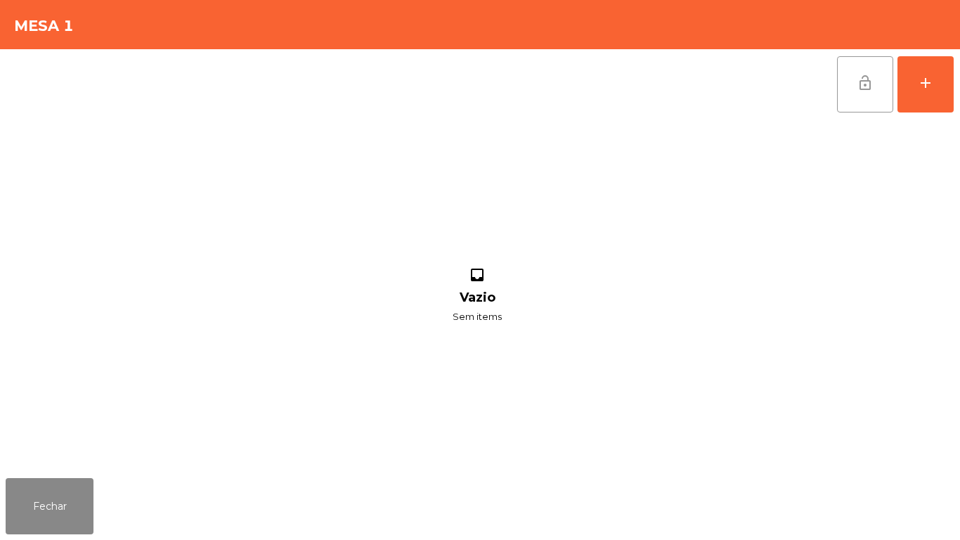
click at [856, 89] on button "lock_open" at bounding box center [865, 84] width 56 height 56
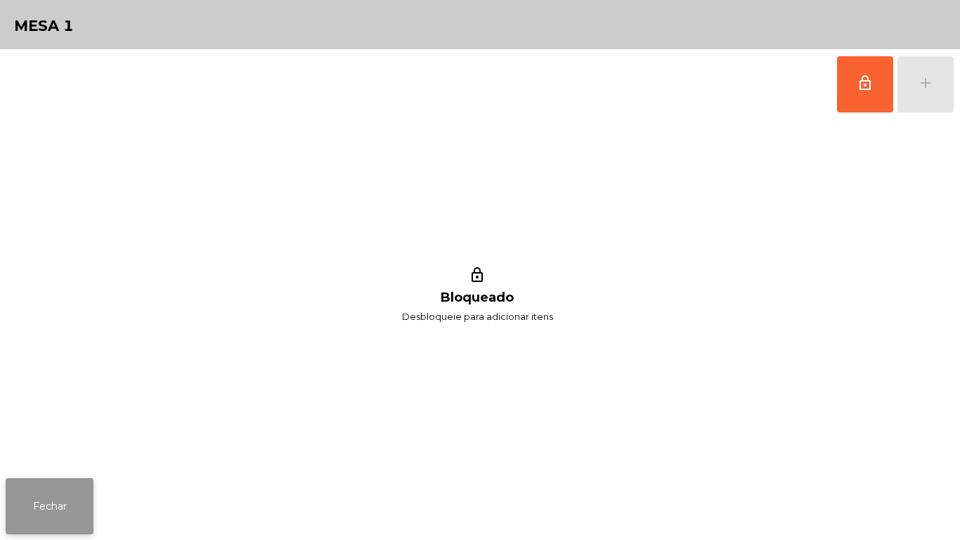
click at [47, 495] on button "Fechar" at bounding box center [50, 506] width 88 height 56
click at [863, 76] on span "lock_outline" at bounding box center [865, 83] width 17 height 17
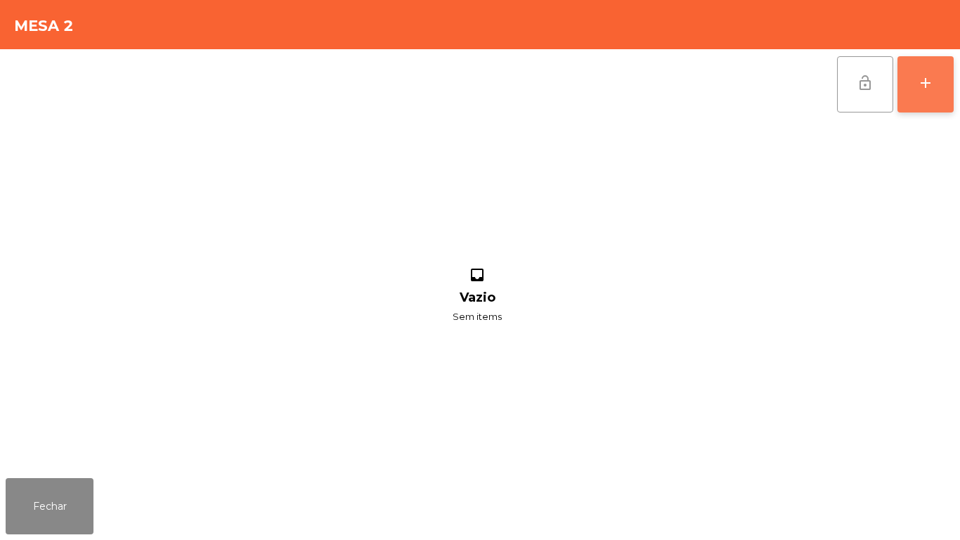
click at [932, 79] on div "add" at bounding box center [925, 83] width 17 height 17
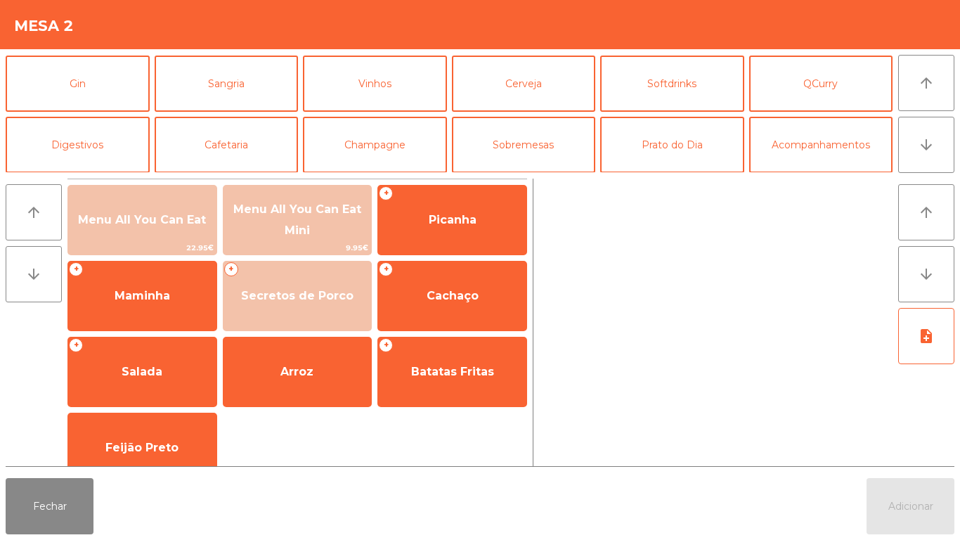
scroll to position [72, 0]
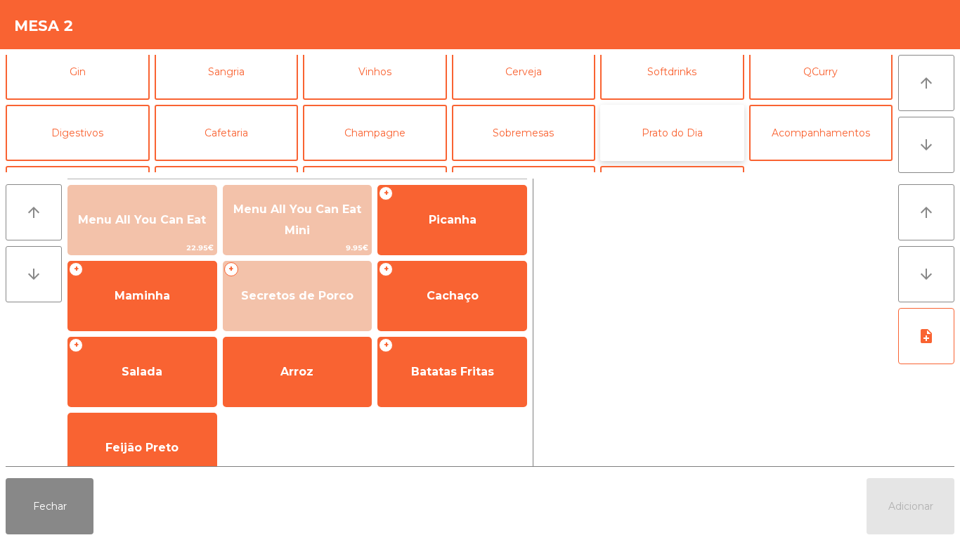
click at [675, 141] on button "Prato do Dia" at bounding box center [672, 133] width 144 height 56
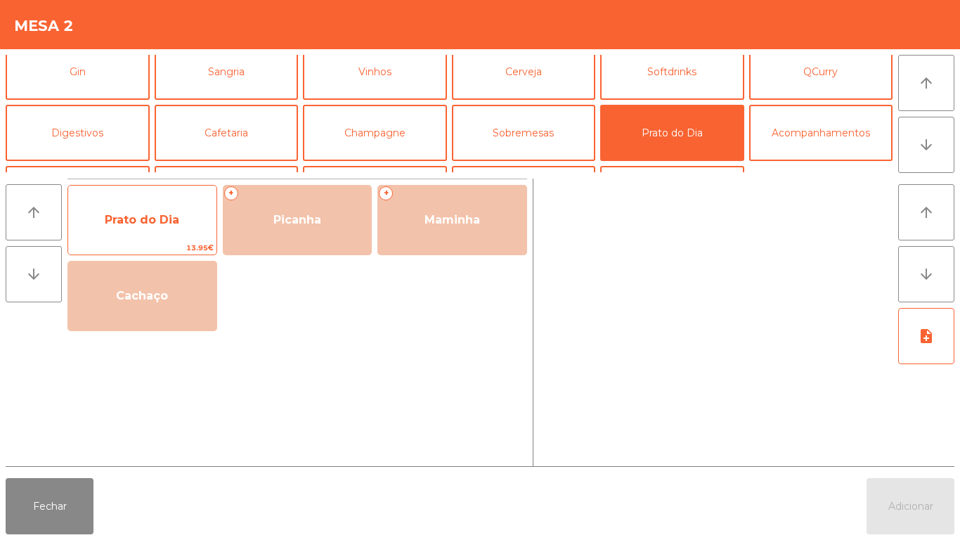
click at [157, 219] on span "Prato do Dia" at bounding box center [142, 219] width 75 height 13
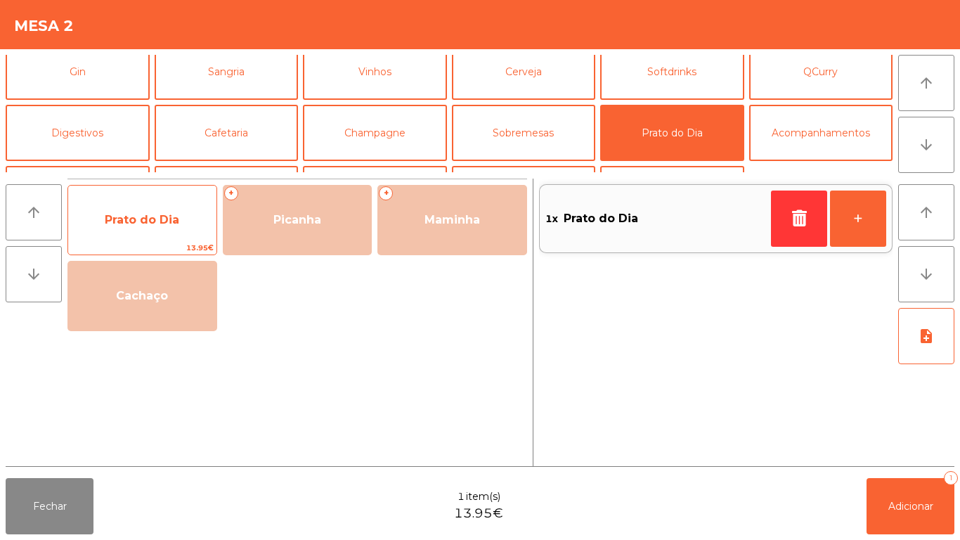
click at [161, 219] on span "Prato do Dia" at bounding box center [142, 219] width 75 height 13
click at [143, 219] on span "Prato do Dia" at bounding box center [142, 219] width 75 height 13
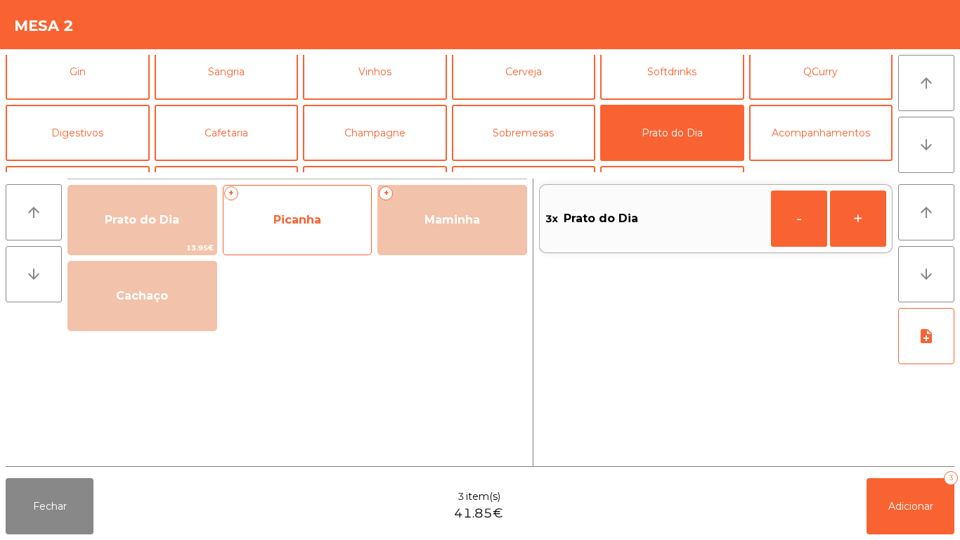
click at [307, 233] on span "Picanha" at bounding box center [298, 220] width 148 height 38
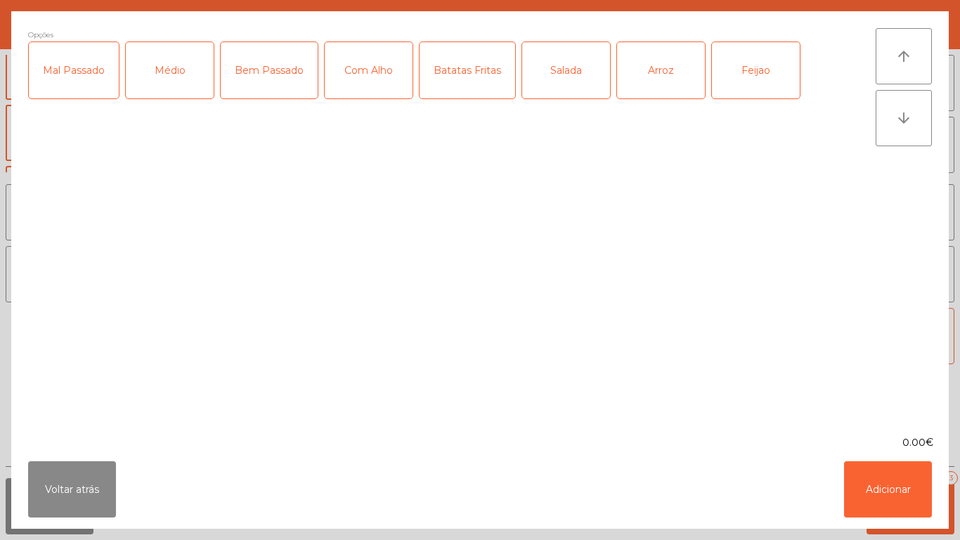
click at [174, 77] on div "Médio" at bounding box center [170, 70] width 88 height 56
click at [384, 84] on div "Com Alho" at bounding box center [369, 70] width 88 height 56
click at [465, 90] on div "Batatas Fritas" at bounding box center [468, 70] width 96 height 56
click at [645, 66] on div "Arroz" at bounding box center [661, 70] width 88 height 56
click at [741, 64] on div "Feijao" at bounding box center [756, 70] width 88 height 56
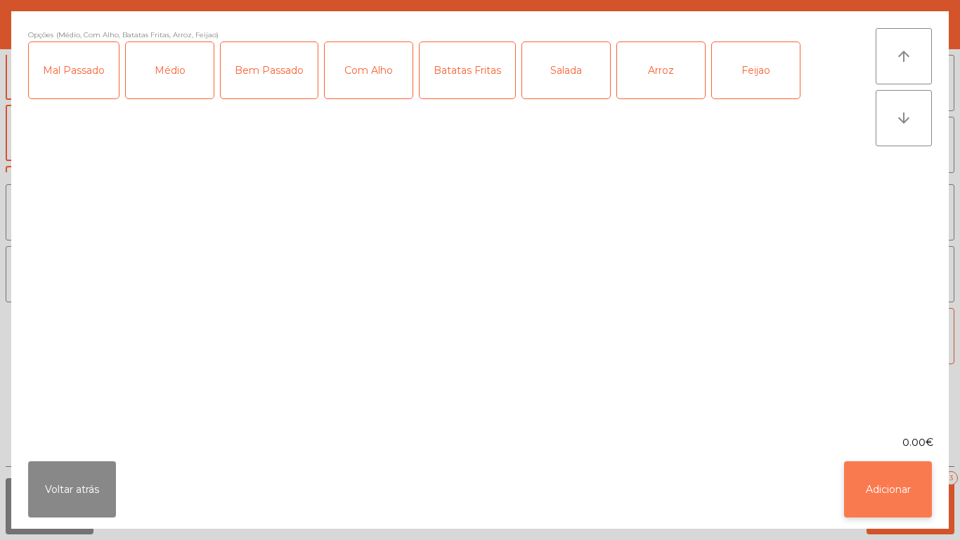
click at [886, 503] on button "Adicionar" at bounding box center [888, 489] width 88 height 56
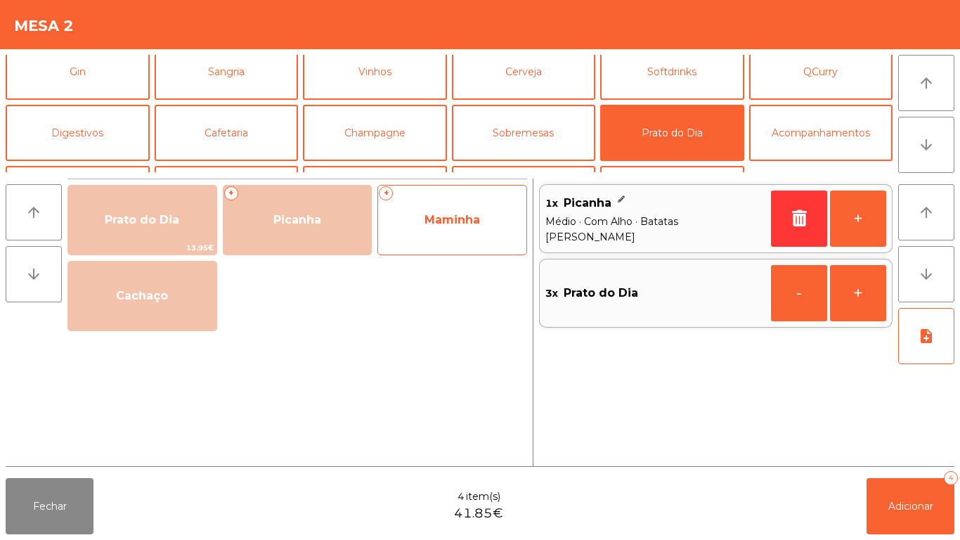
click at [437, 226] on span "Maminha" at bounding box center [453, 219] width 56 height 13
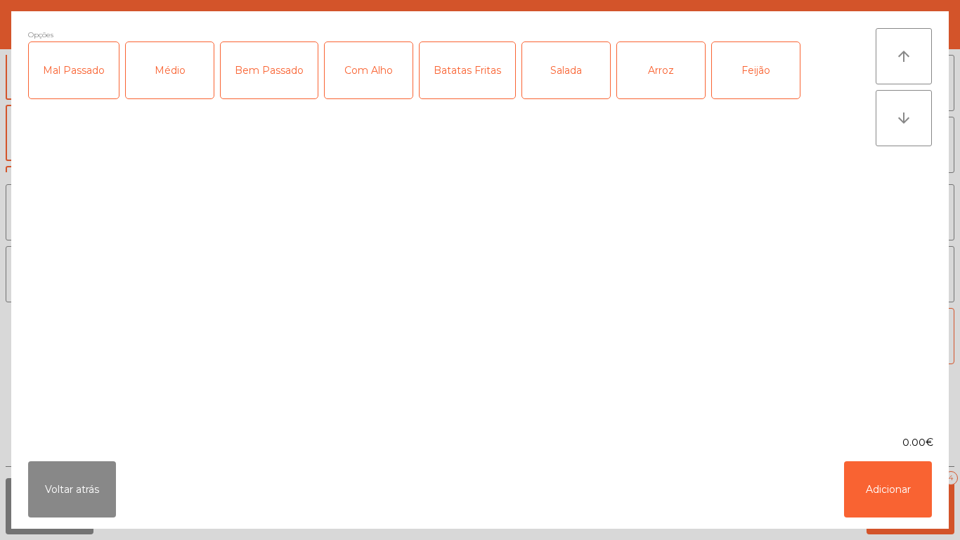
click at [181, 84] on div "Médio" at bounding box center [170, 70] width 88 height 56
click at [370, 91] on div "Com Alho" at bounding box center [369, 70] width 88 height 56
click at [478, 94] on div "Batatas Fritas" at bounding box center [468, 70] width 96 height 56
click at [656, 76] on div "Arroz" at bounding box center [661, 70] width 88 height 56
click at [759, 70] on div "Feijão" at bounding box center [756, 70] width 88 height 56
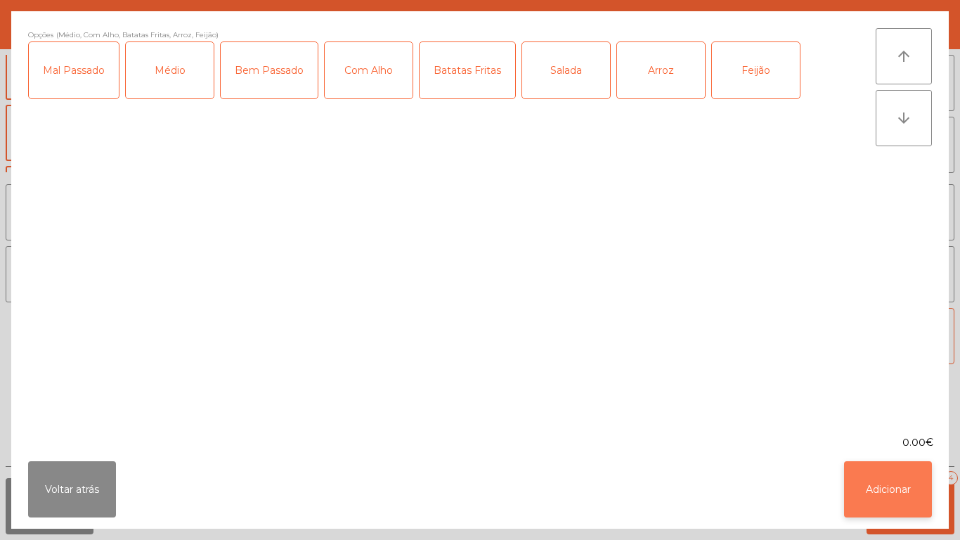
click at [893, 483] on button "Adicionar" at bounding box center [888, 489] width 88 height 56
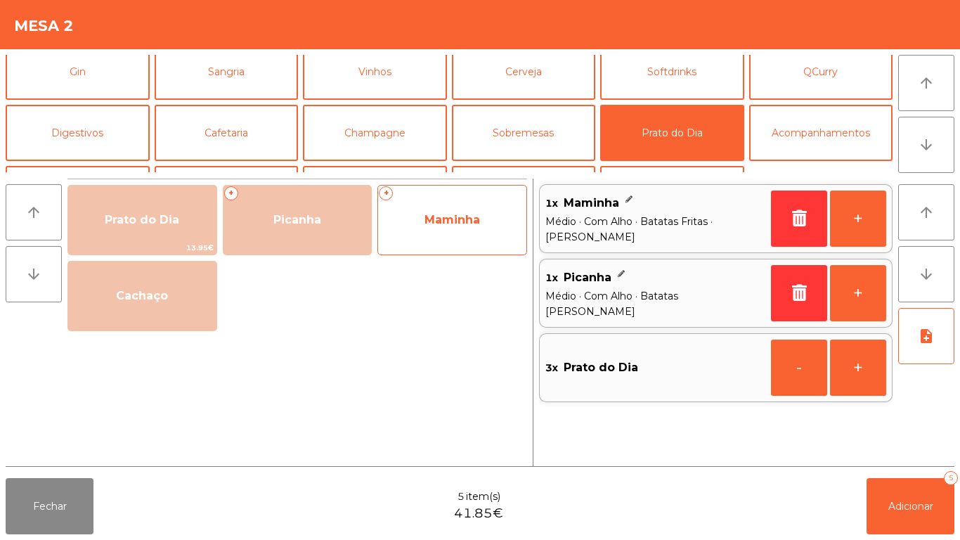
click at [448, 238] on span "Maminha" at bounding box center [452, 220] width 148 height 38
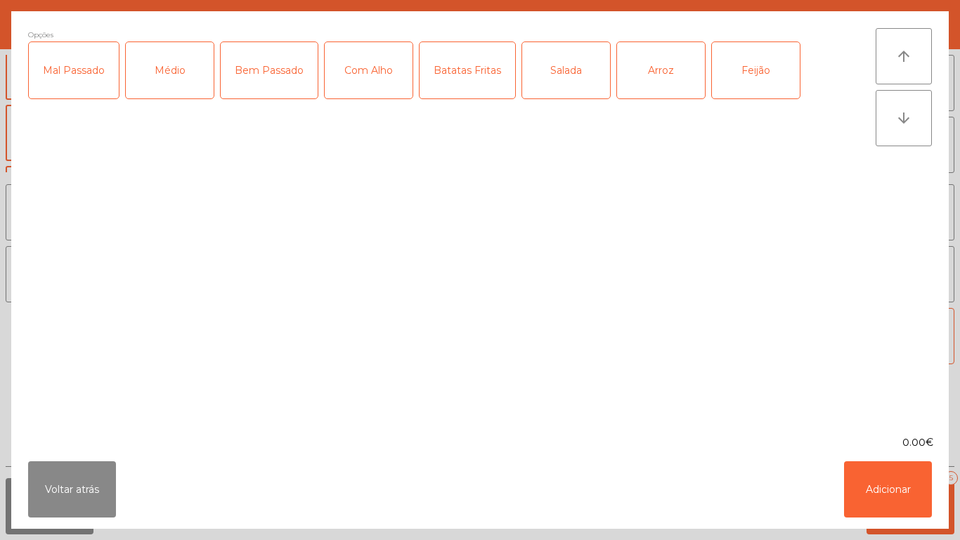
click at [92, 75] on div "Mal Passado" at bounding box center [74, 70] width 90 height 56
click at [384, 85] on div "Com Alho" at bounding box center [369, 70] width 88 height 56
click at [490, 93] on div "Batatas Fritas" at bounding box center [468, 70] width 96 height 56
click at [647, 75] on div "Arroz" at bounding box center [661, 70] width 88 height 56
click at [741, 70] on div "Feijão" at bounding box center [756, 70] width 88 height 56
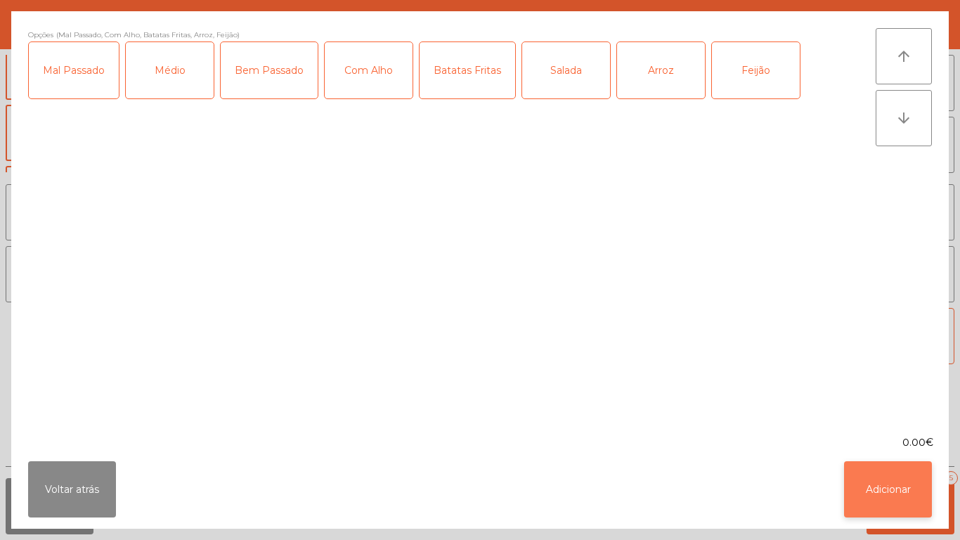
click at [873, 482] on button "Adicionar" at bounding box center [888, 489] width 88 height 56
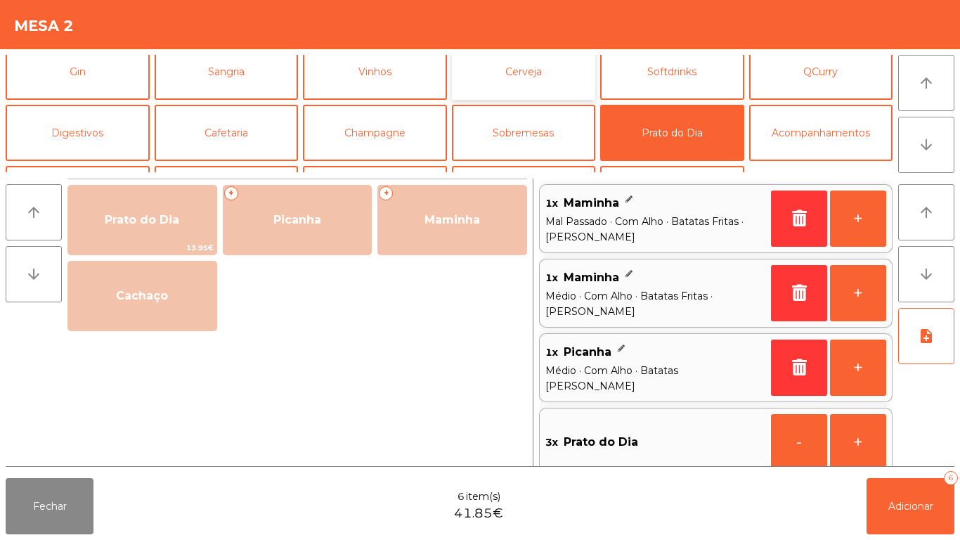
click at [539, 85] on button "Cerveja" at bounding box center [524, 72] width 144 height 56
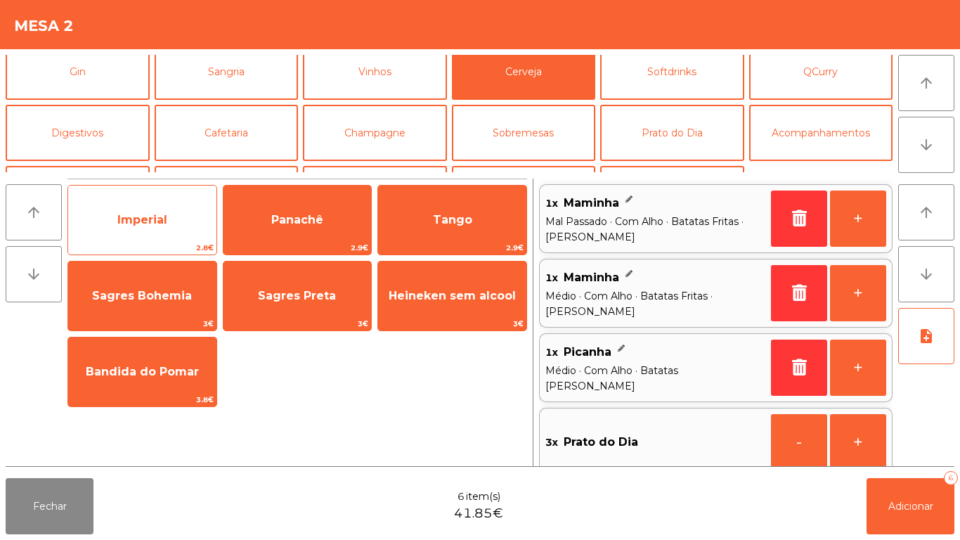
click at [150, 223] on span "Imperial" at bounding box center [142, 219] width 50 height 13
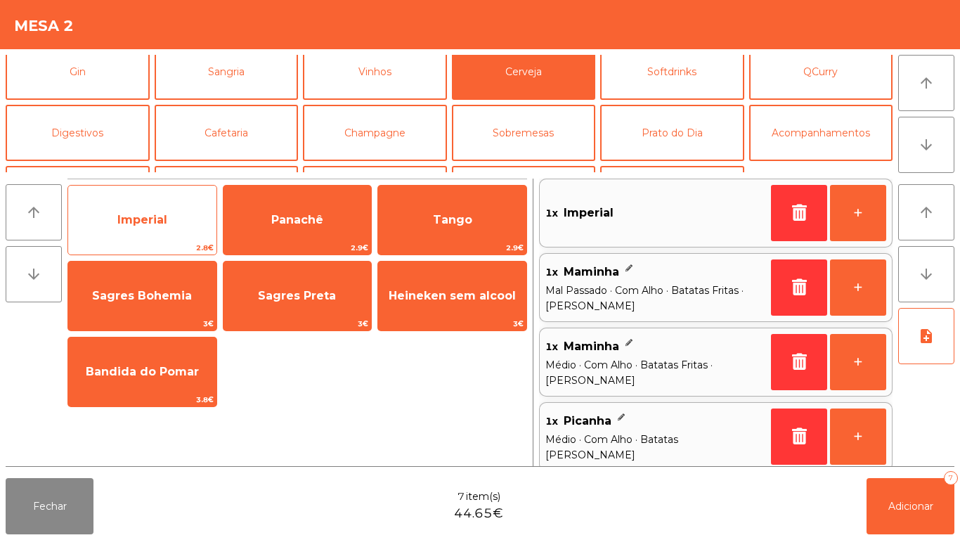
click at [138, 226] on span "Imperial" at bounding box center [142, 219] width 50 height 13
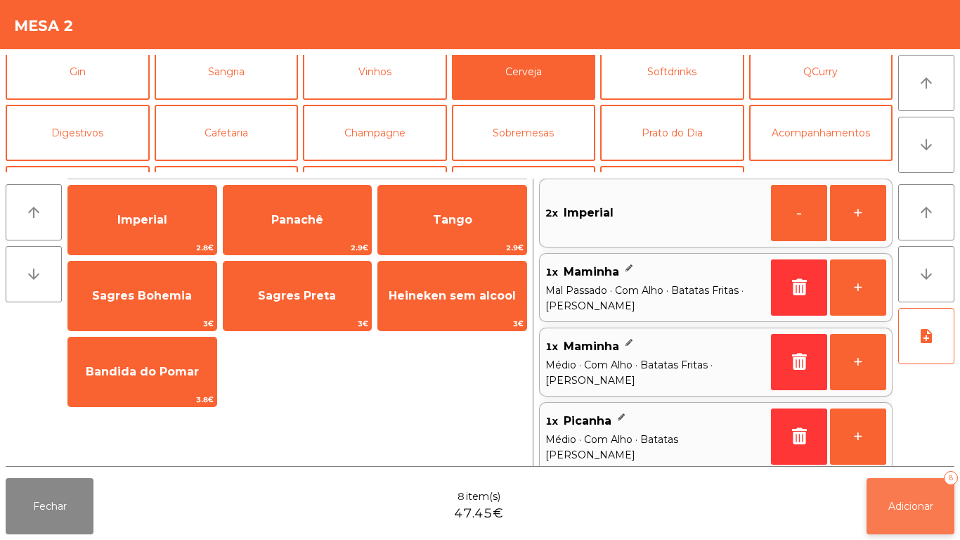
click at [912, 490] on button "Adicionar 8" at bounding box center [911, 506] width 88 height 56
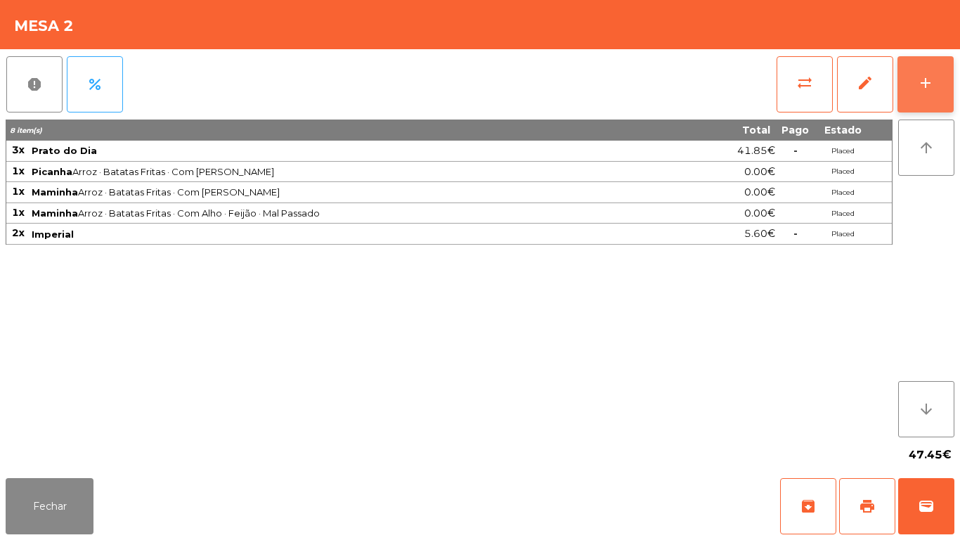
click at [905, 84] on button "add" at bounding box center [926, 84] width 56 height 56
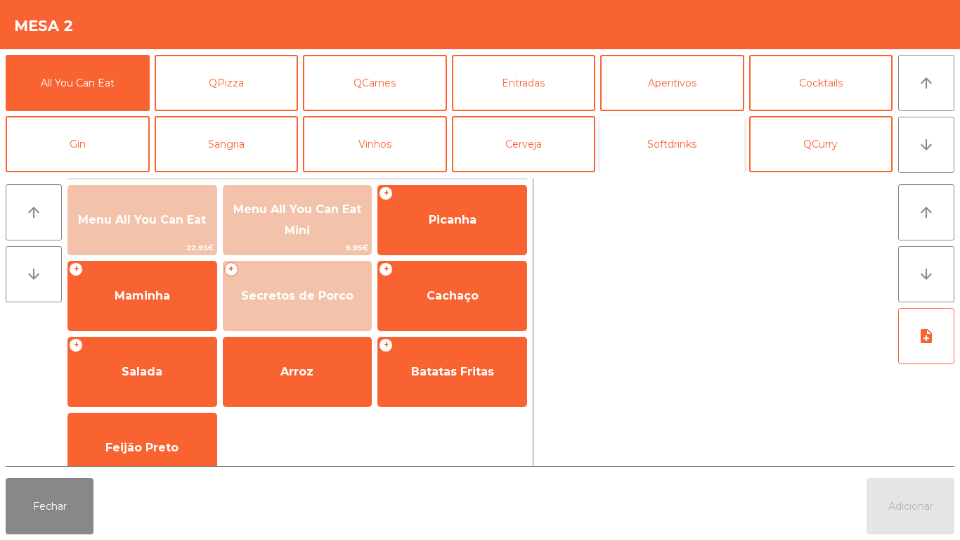
click at [662, 145] on button "Softdrinks" at bounding box center [672, 144] width 144 height 56
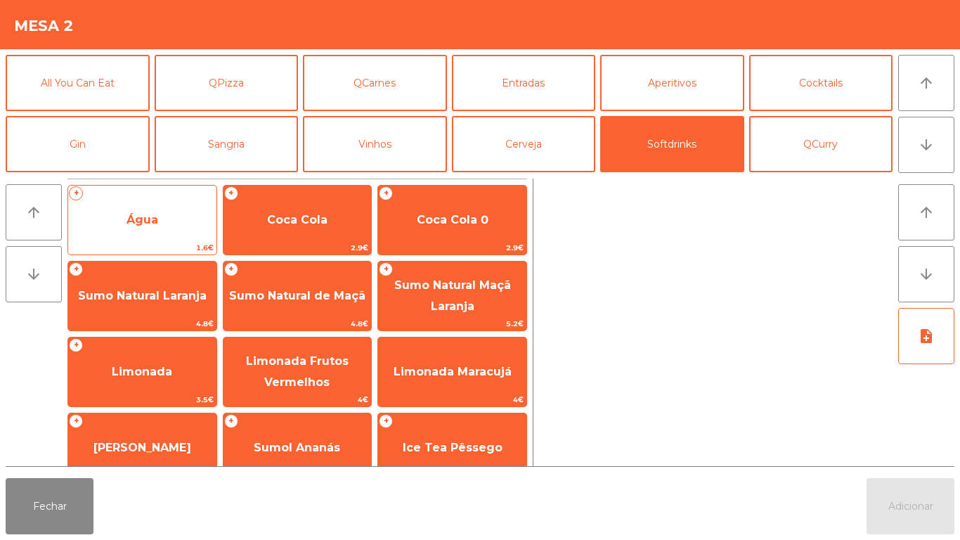
click at [149, 213] on span "Água" at bounding box center [143, 219] width 32 height 13
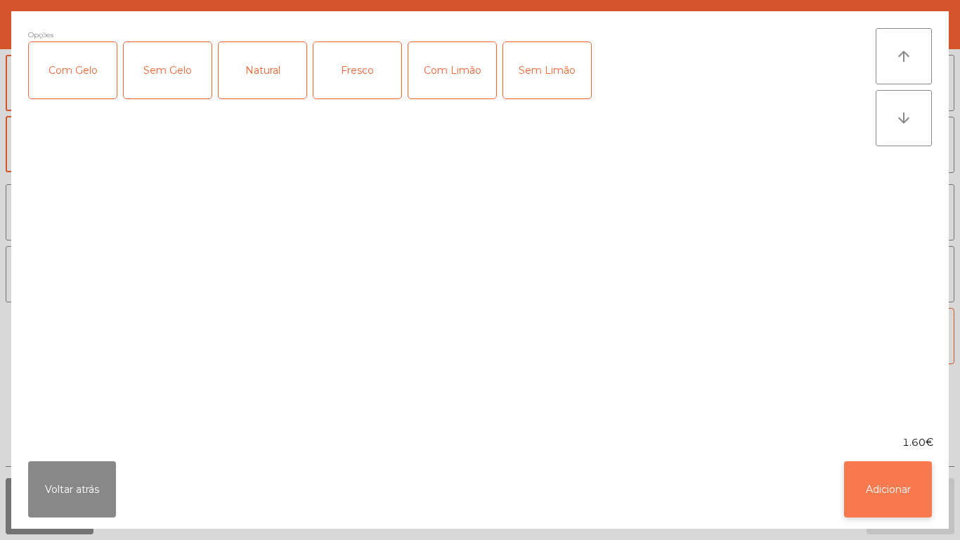
click at [874, 477] on button "Adicionar" at bounding box center [888, 489] width 88 height 56
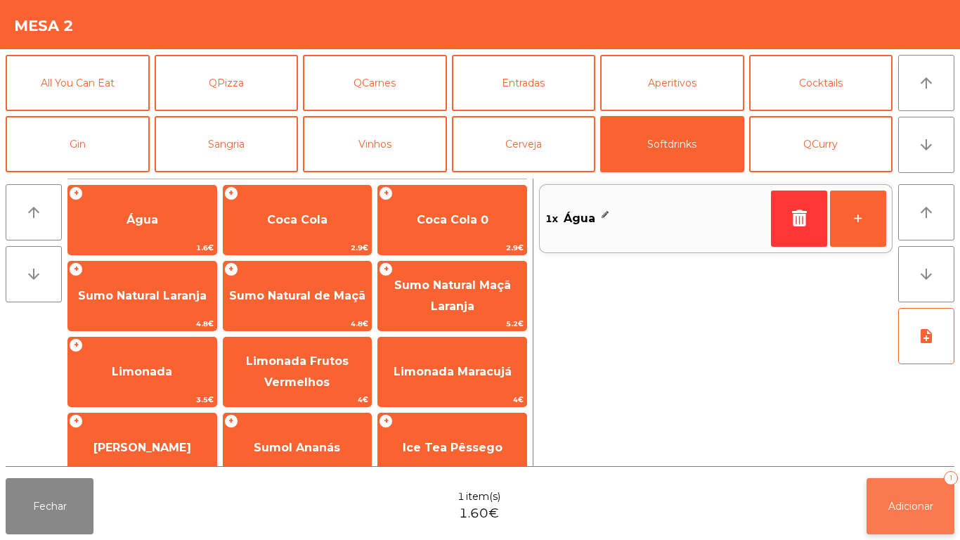
click at [914, 503] on span "Adicionar" at bounding box center [910, 506] width 45 height 13
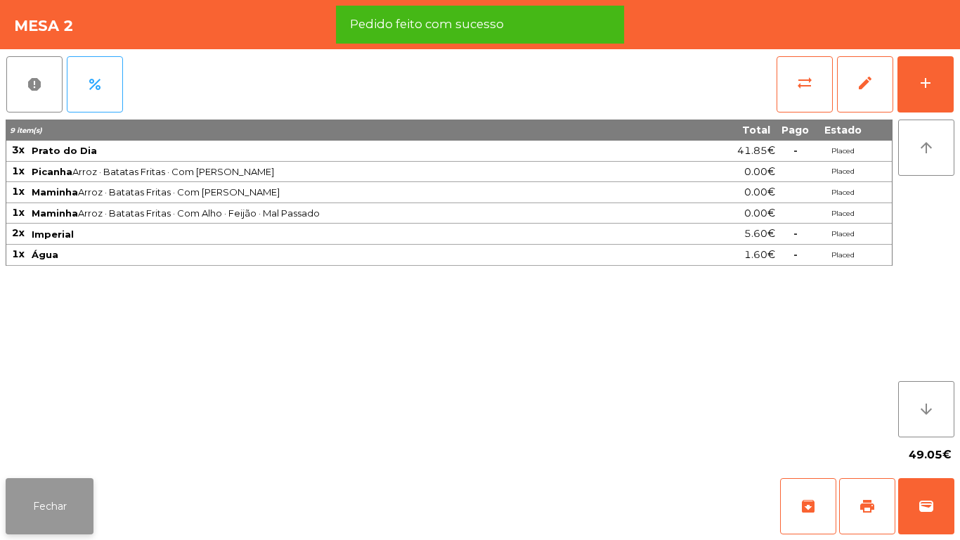
click at [51, 490] on button "Fechar" at bounding box center [50, 506] width 88 height 56
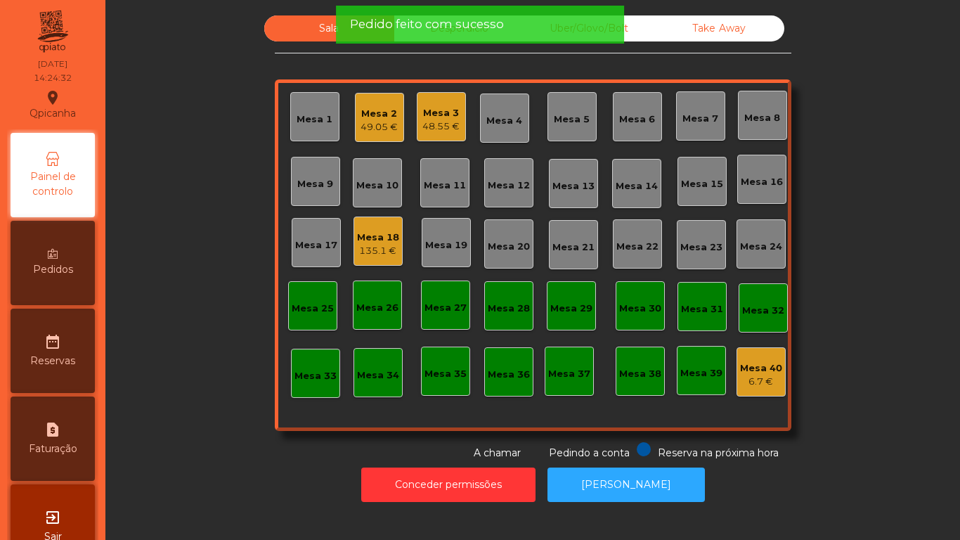
click at [380, 244] on div "135.1 €" at bounding box center [378, 251] width 42 height 14
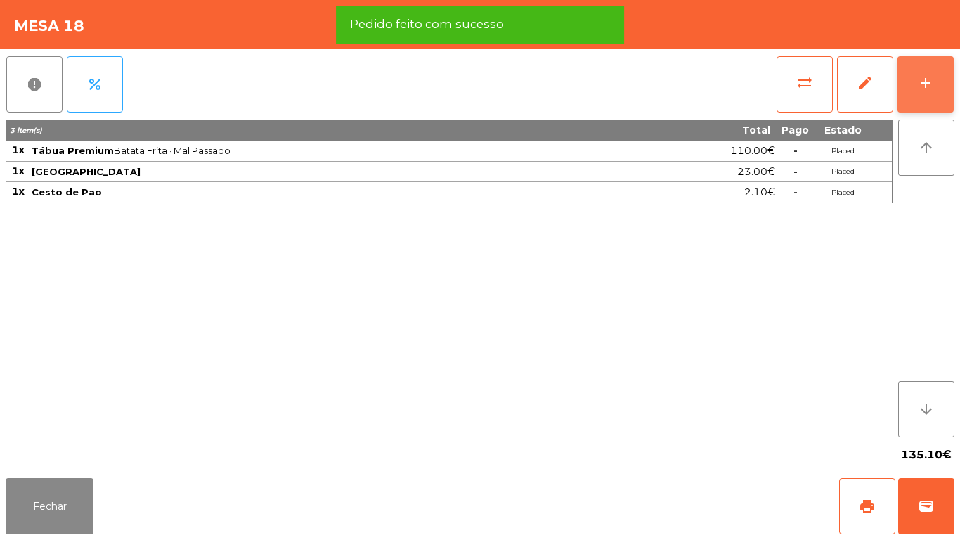
click at [914, 74] on button "add" at bounding box center [926, 84] width 56 height 56
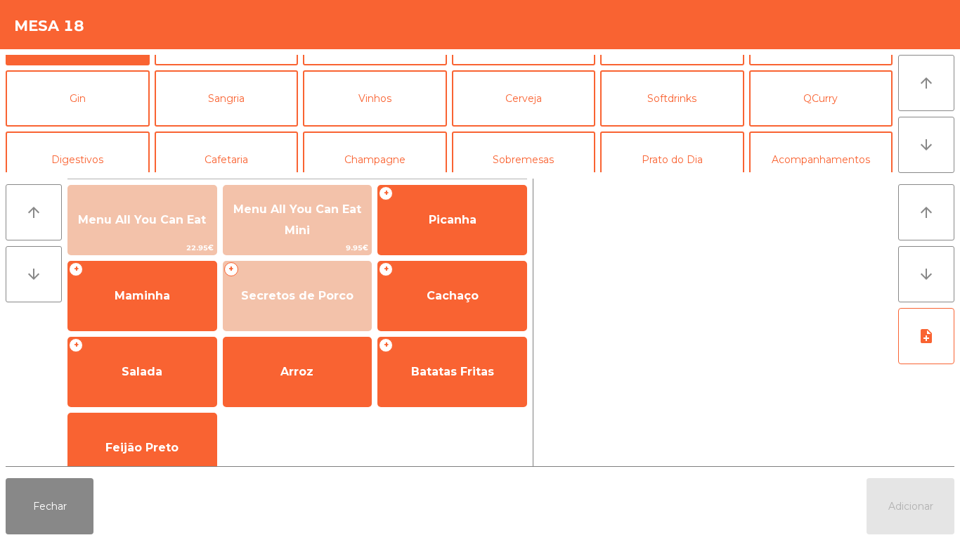
scroll to position [61, 0]
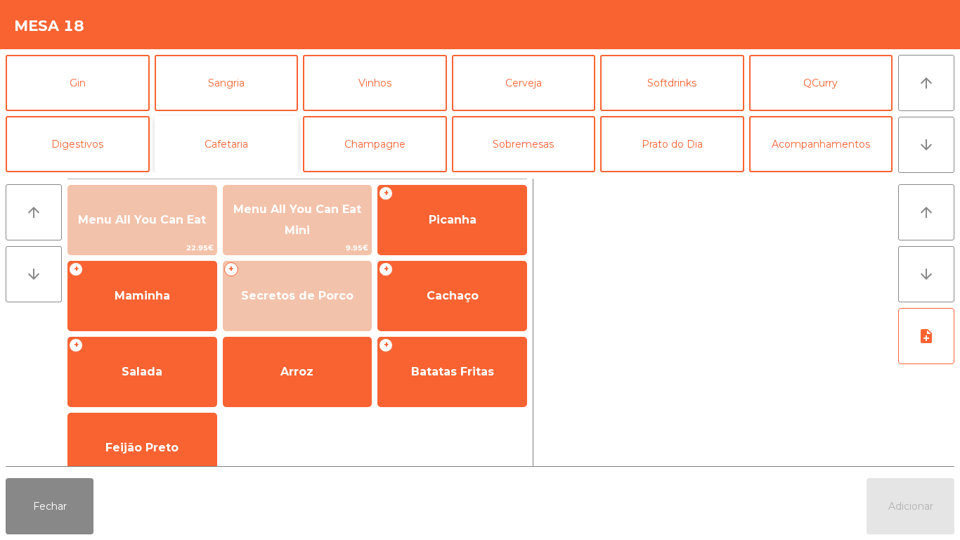
click at [247, 145] on button "Cafetaria" at bounding box center [227, 144] width 144 height 56
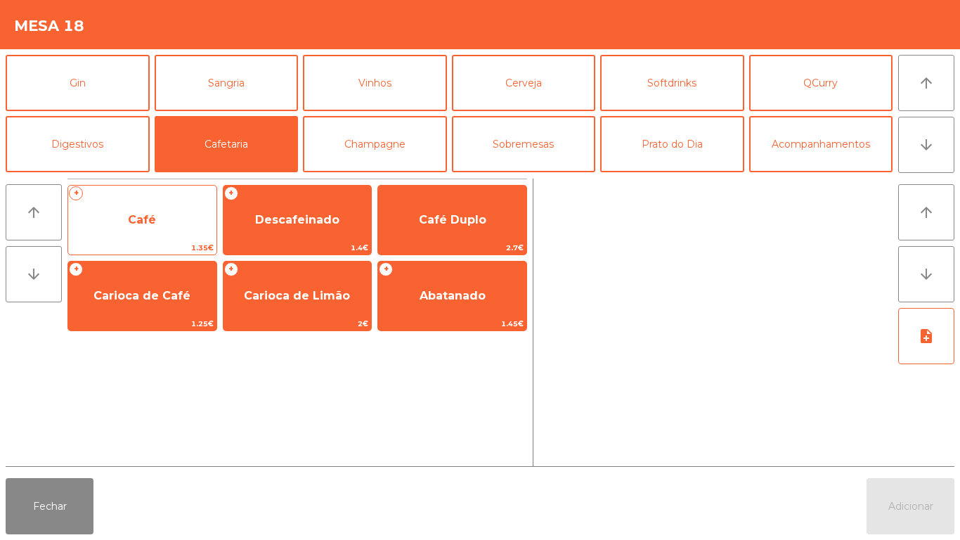
click at [153, 229] on span "Café" at bounding box center [142, 220] width 148 height 38
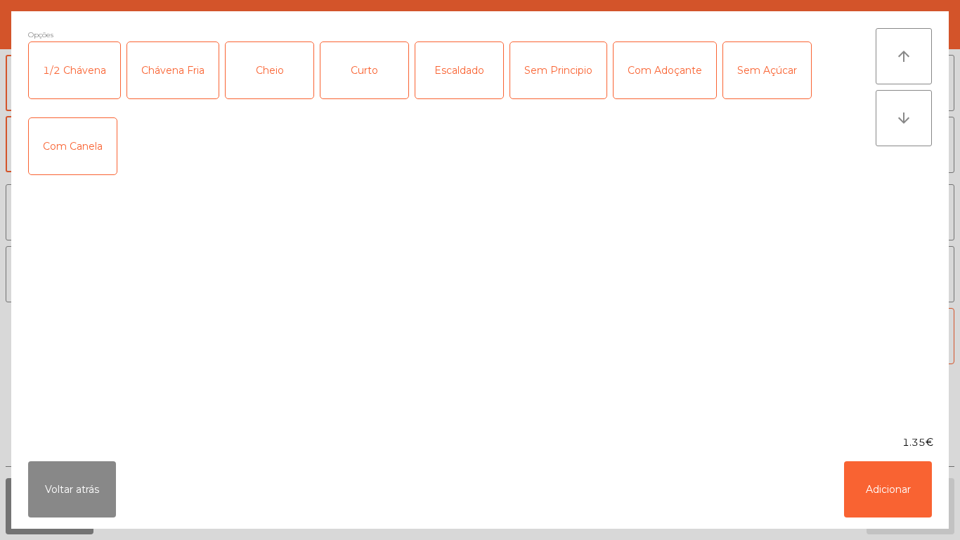
click at [138, 226] on div "Opções 1/2 Chávena Chávena Fria Cheio Curto Escaldado Sem Principio Com Adoçant…" at bounding box center [452, 223] width 848 height 390
click at [881, 480] on button "Adicionar" at bounding box center [888, 489] width 88 height 56
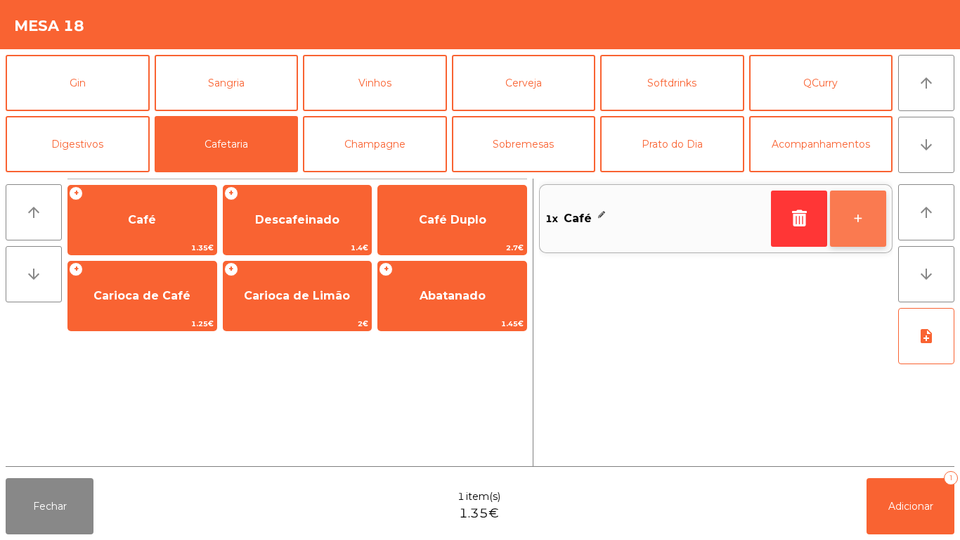
click at [851, 211] on button "+" at bounding box center [858, 218] width 56 height 56
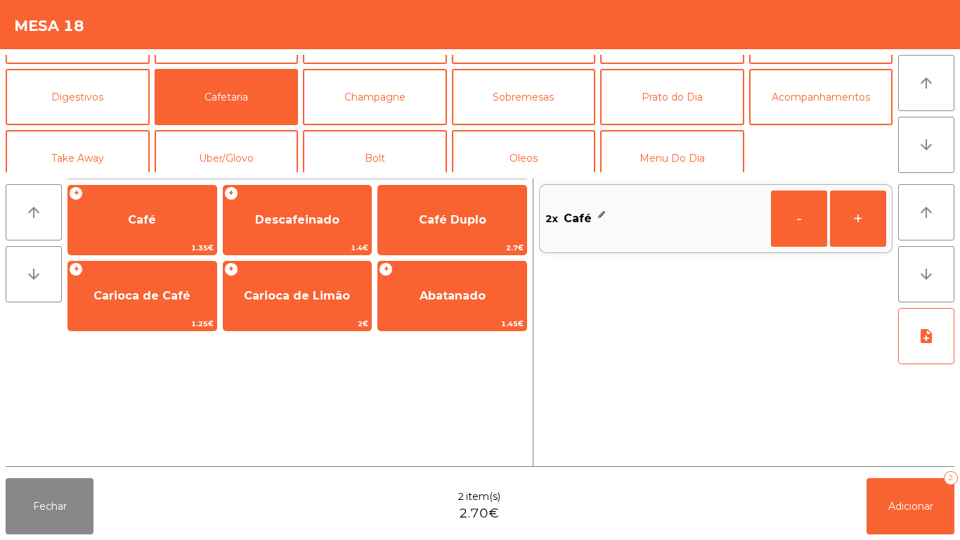
scroll to position [122, 0]
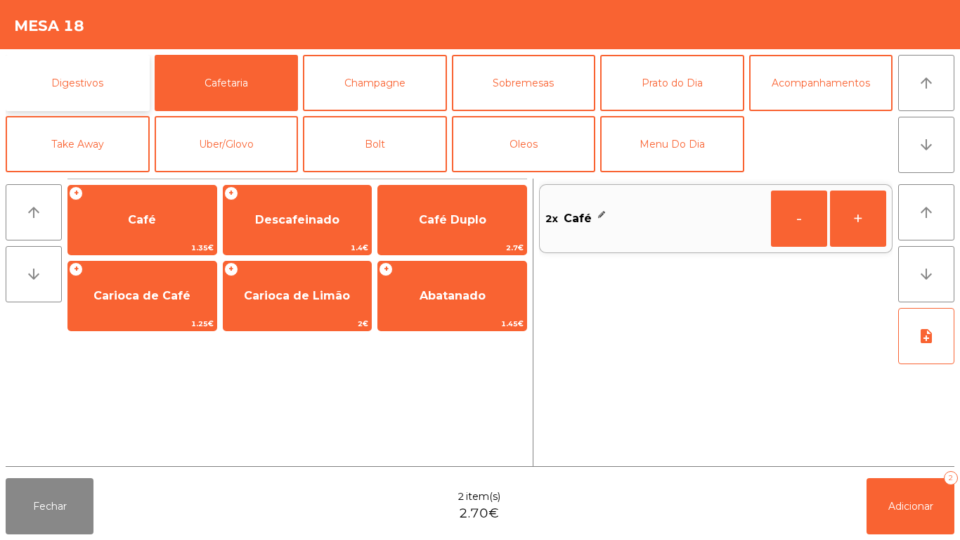
click at [112, 92] on button "Digestivos" at bounding box center [78, 83] width 144 height 56
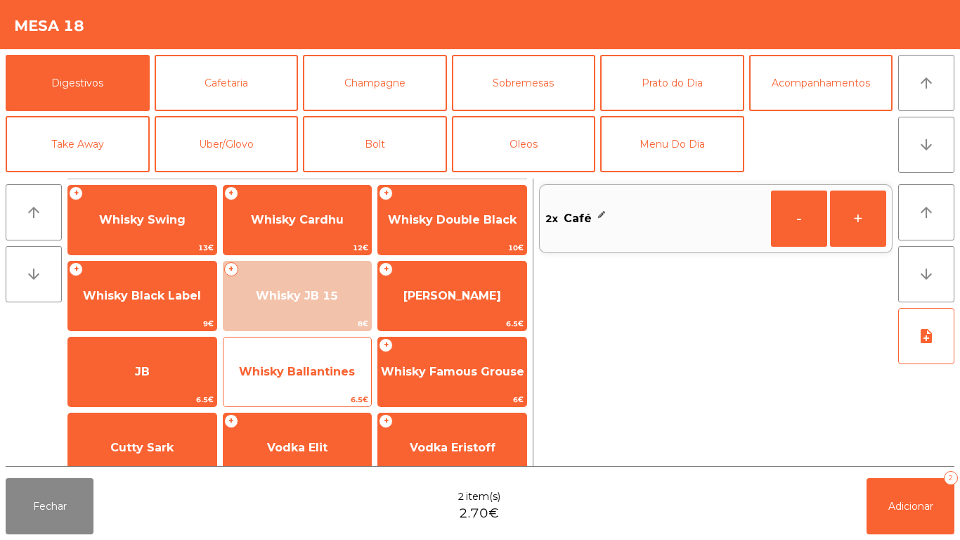
click at [305, 375] on span "Whisky Ballantines" at bounding box center [297, 371] width 116 height 13
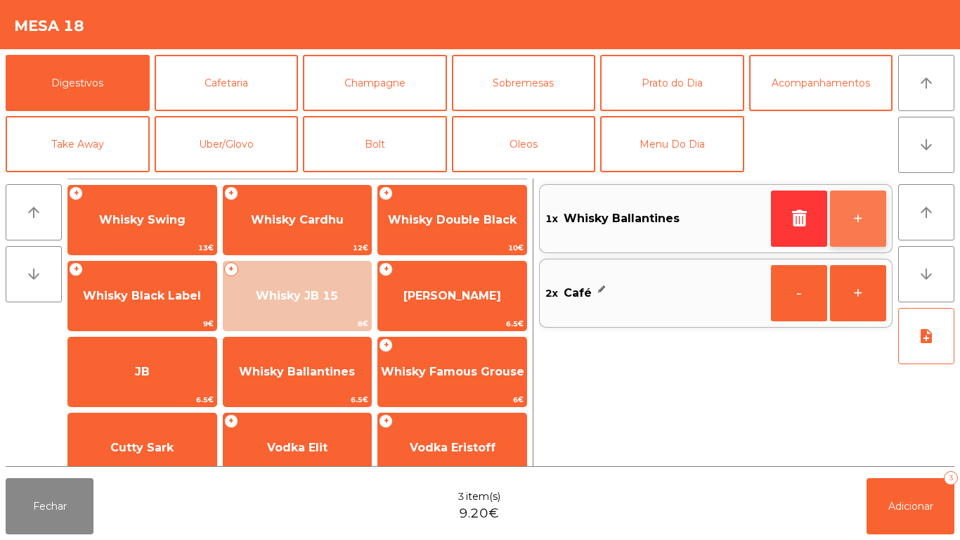
click at [867, 214] on button "+" at bounding box center [858, 218] width 56 height 56
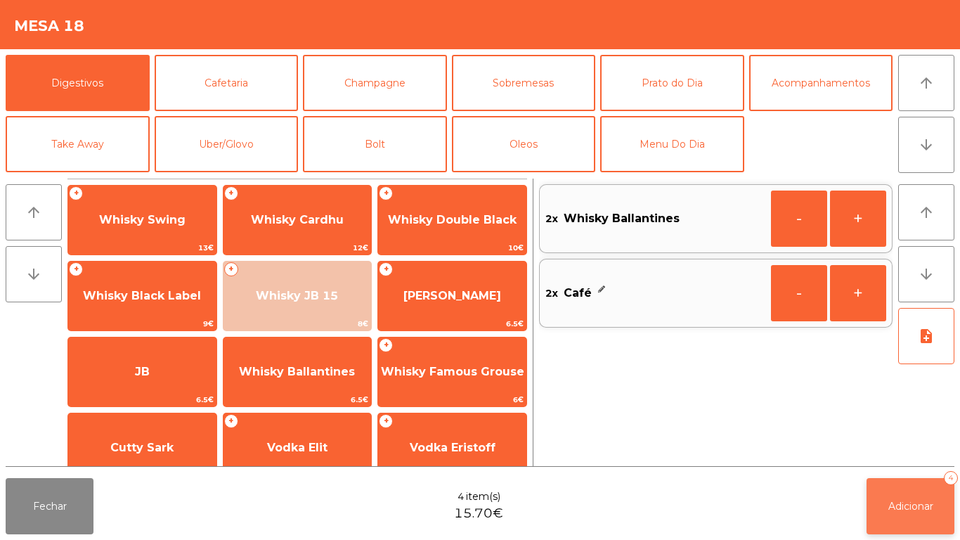
click at [911, 515] on button "Adicionar 4" at bounding box center [911, 506] width 88 height 56
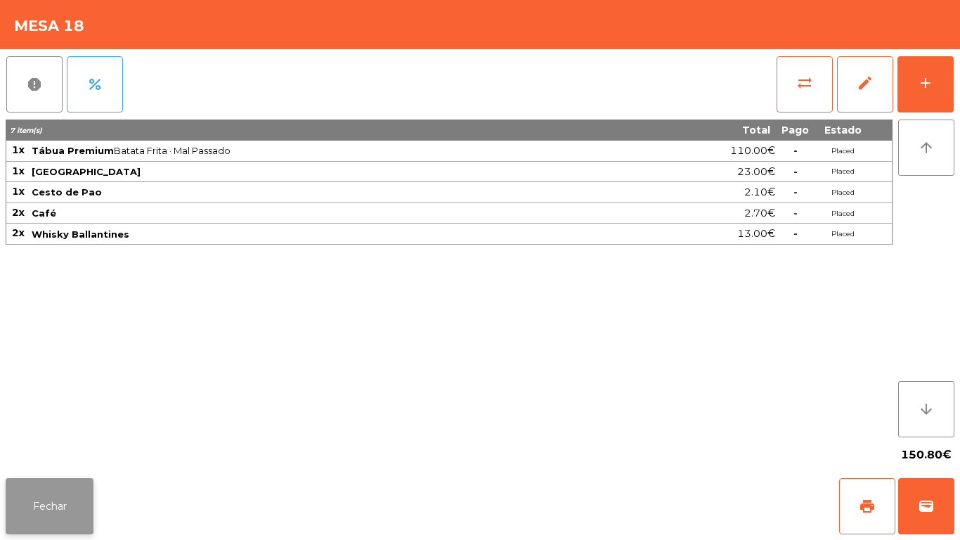
click at [62, 501] on button "Fechar" at bounding box center [50, 506] width 88 height 56
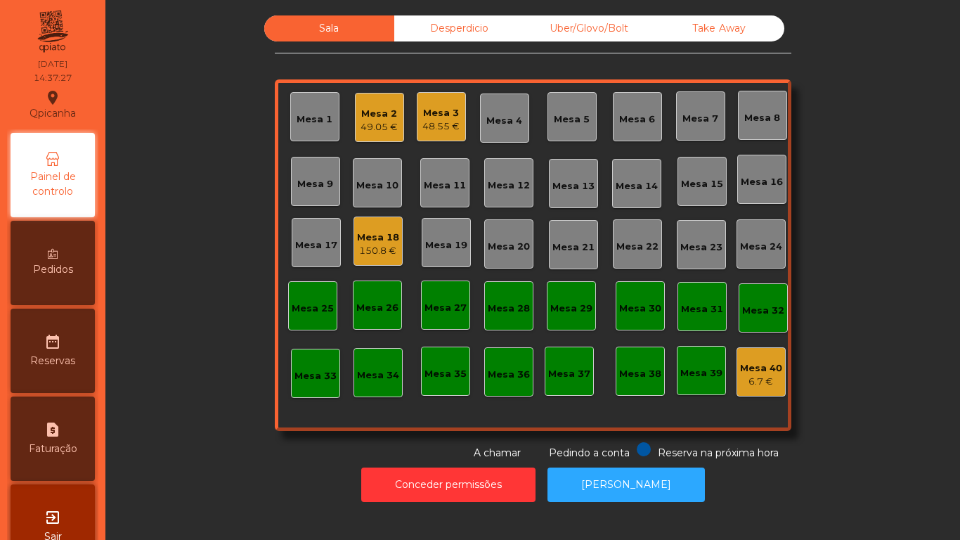
click at [375, 117] on div "Mesa 2" at bounding box center [379, 114] width 37 height 14
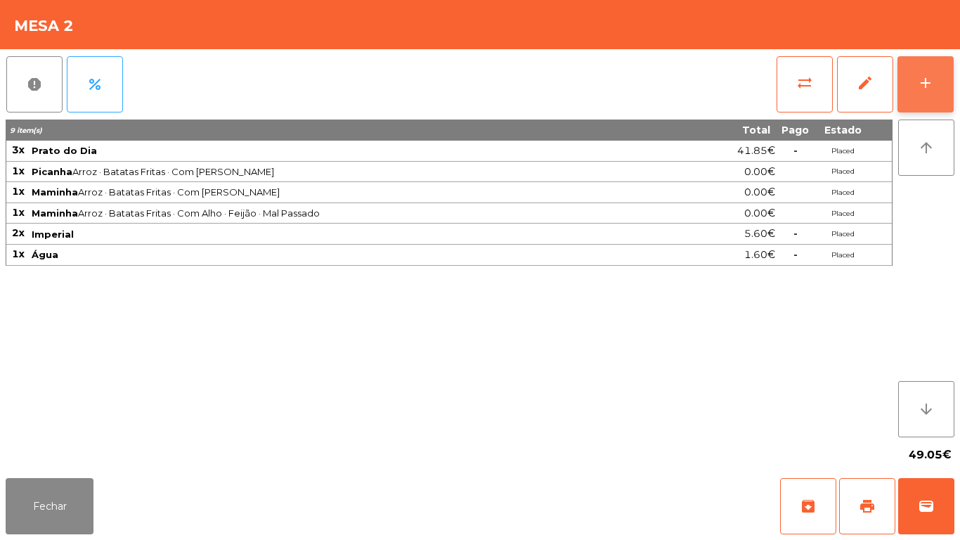
click at [913, 87] on button "add" at bounding box center [926, 84] width 56 height 56
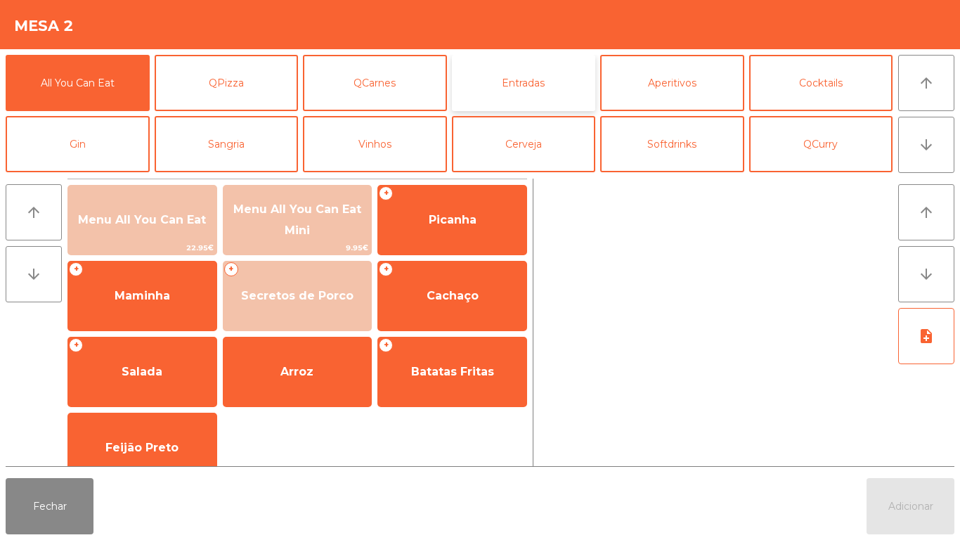
click at [523, 90] on button "Entradas" at bounding box center [524, 83] width 144 height 56
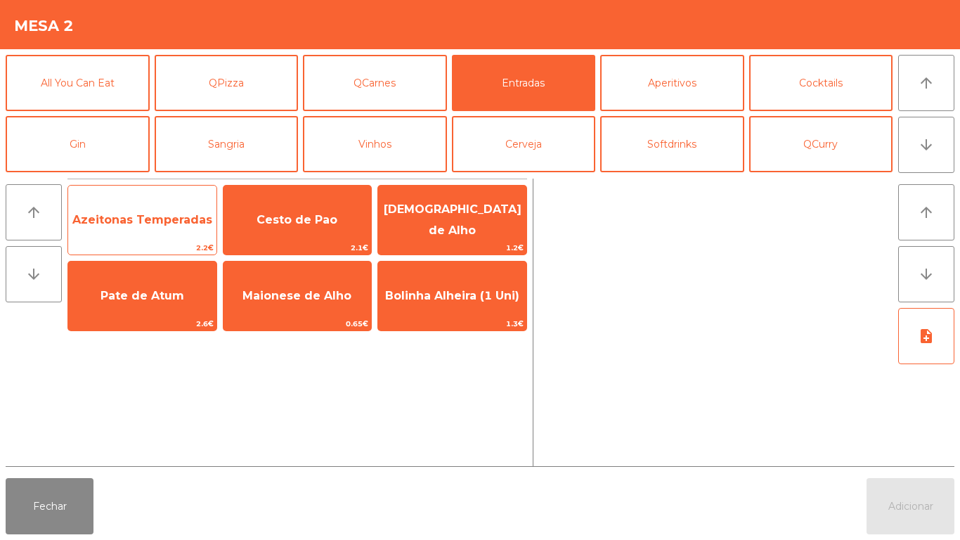
click at [144, 216] on span "Azeitonas Temperadas" at bounding box center [142, 219] width 140 height 13
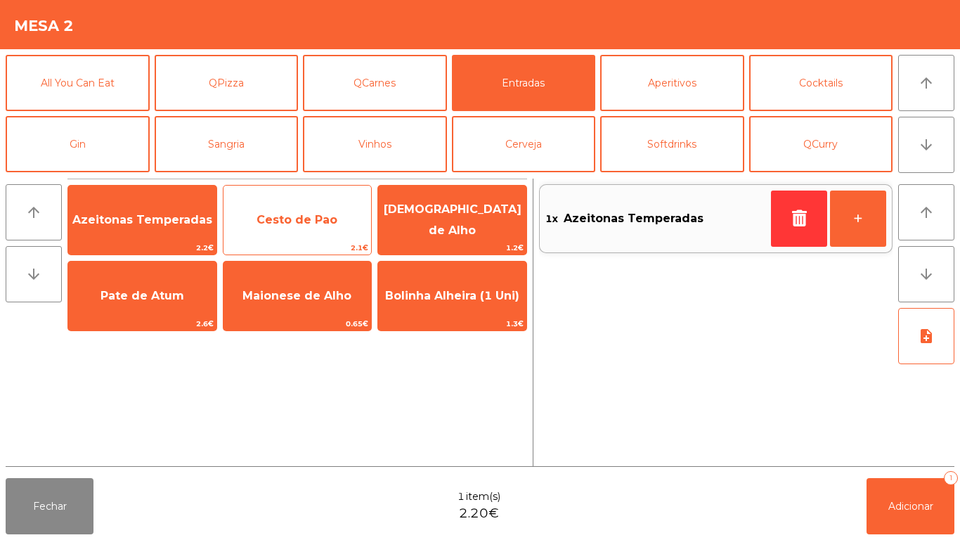
click at [278, 220] on span "Cesto de Pao" at bounding box center [297, 219] width 81 height 13
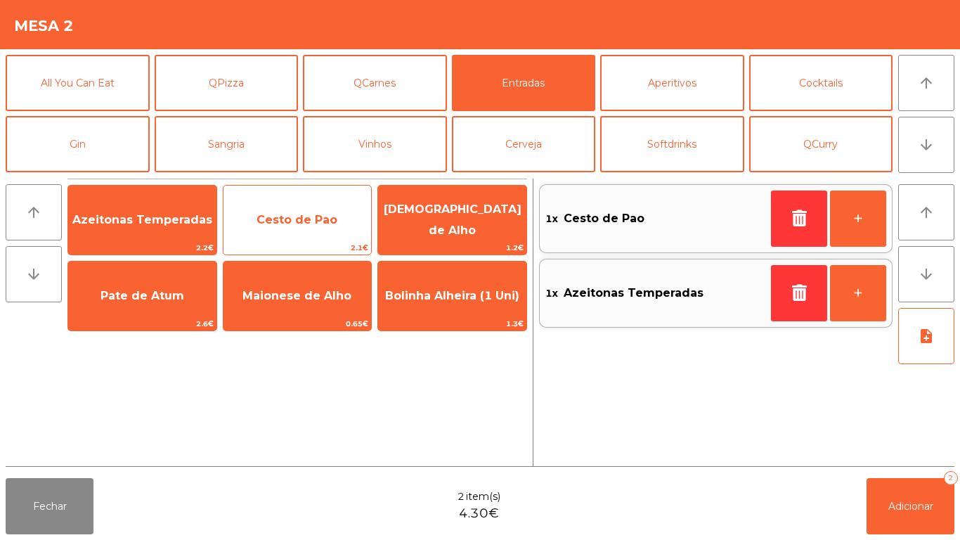
click at [285, 219] on span "Cesto de Pao" at bounding box center [297, 219] width 81 height 13
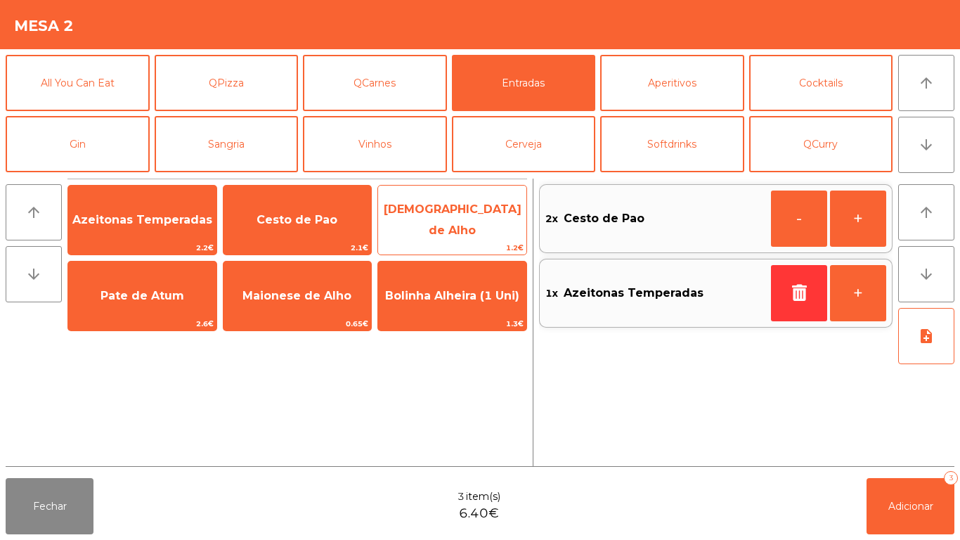
click at [447, 230] on span "[DEMOGRAPHIC_DATA] de Alho" at bounding box center [452, 220] width 148 height 60
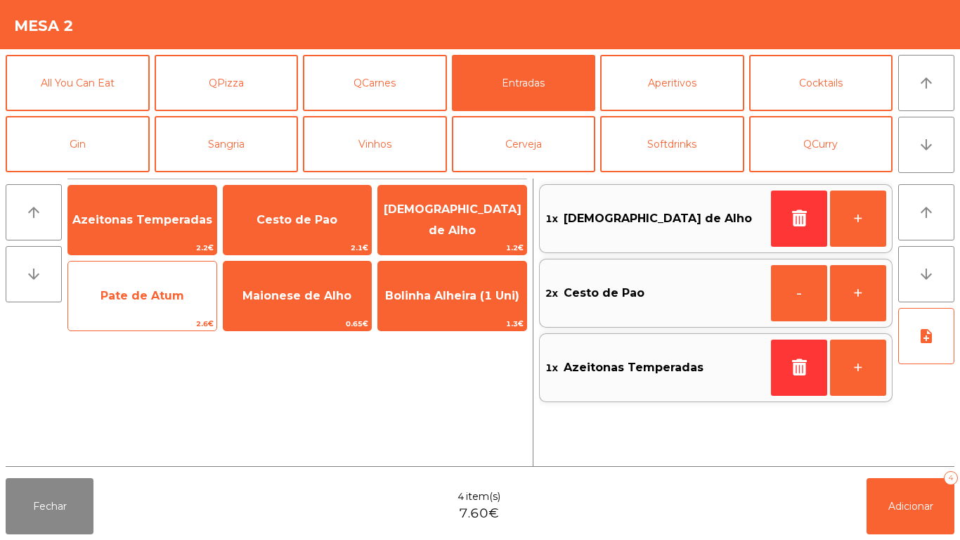
click at [162, 287] on span "Pate de Atum" at bounding box center [142, 296] width 148 height 38
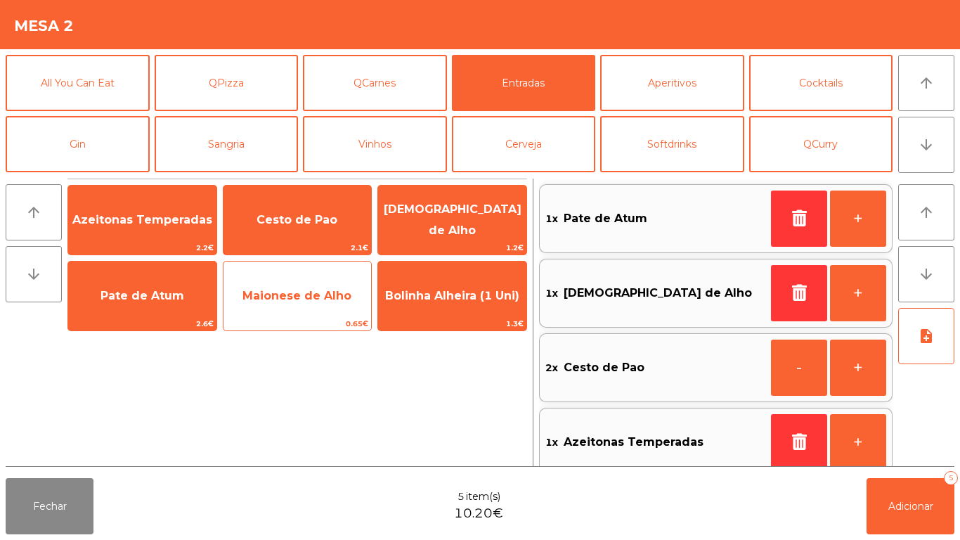
click at [298, 310] on span "Maionese de Alho" at bounding box center [298, 296] width 148 height 38
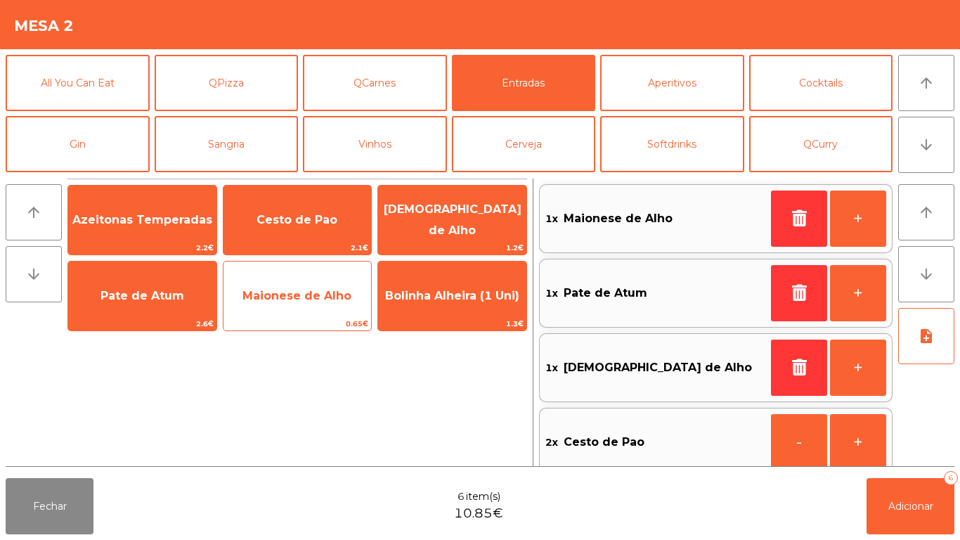
scroll to position [6, 0]
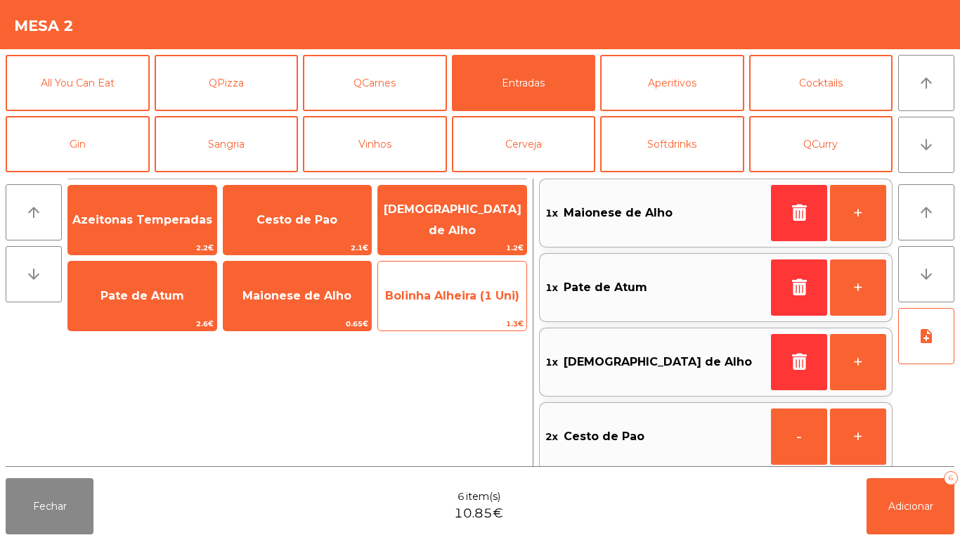
click at [449, 295] on span "Bolinha Alheira (1 Uni)" at bounding box center [452, 295] width 134 height 13
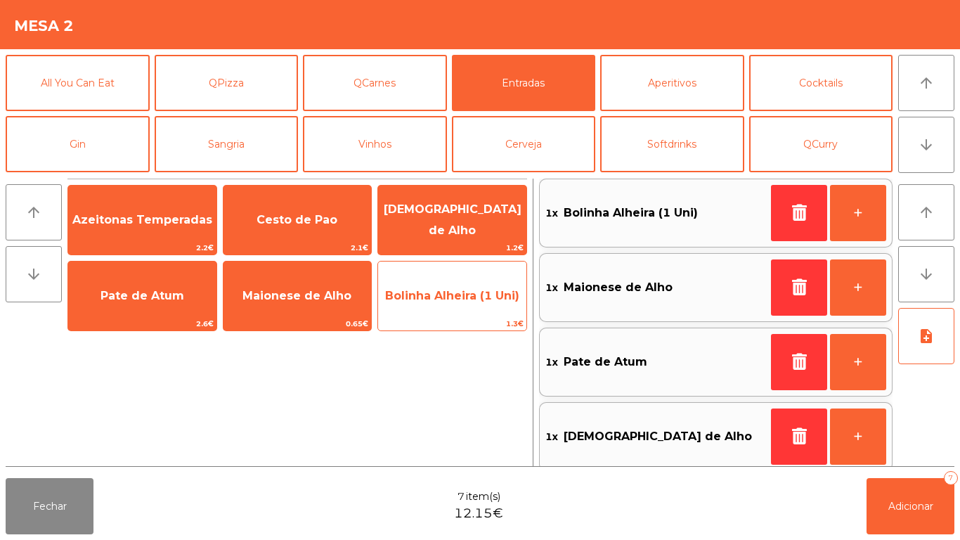
click at [455, 297] on span "Bolinha Alheira (1 Uni)" at bounding box center [452, 295] width 134 height 13
click at [455, 301] on span "Bolinha Alheira (1 Uni)" at bounding box center [452, 295] width 134 height 13
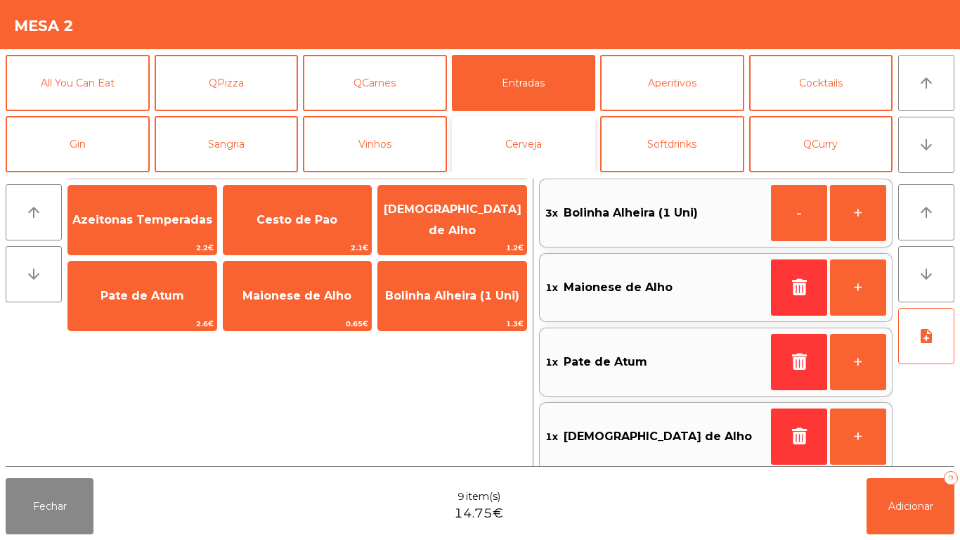
click at [544, 150] on button "Cerveja" at bounding box center [524, 144] width 144 height 56
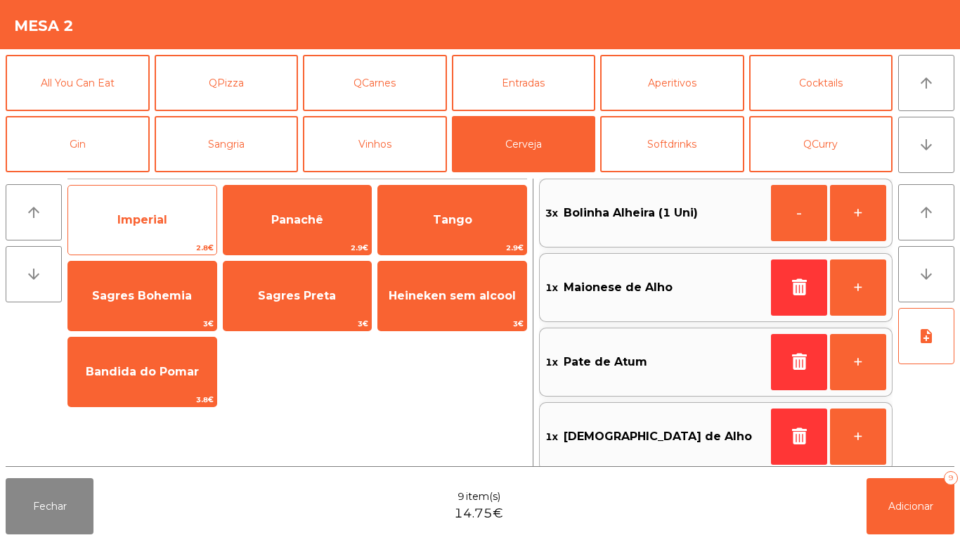
click at [136, 219] on span "Imperial" at bounding box center [142, 219] width 50 height 13
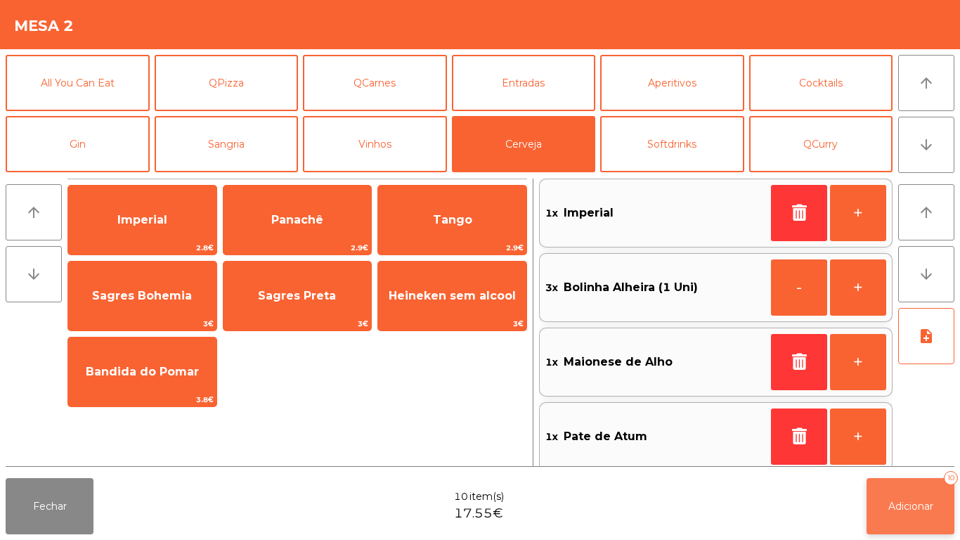
click at [908, 492] on button "Adicionar 10" at bounding box center [911, 506] width 88 height 56
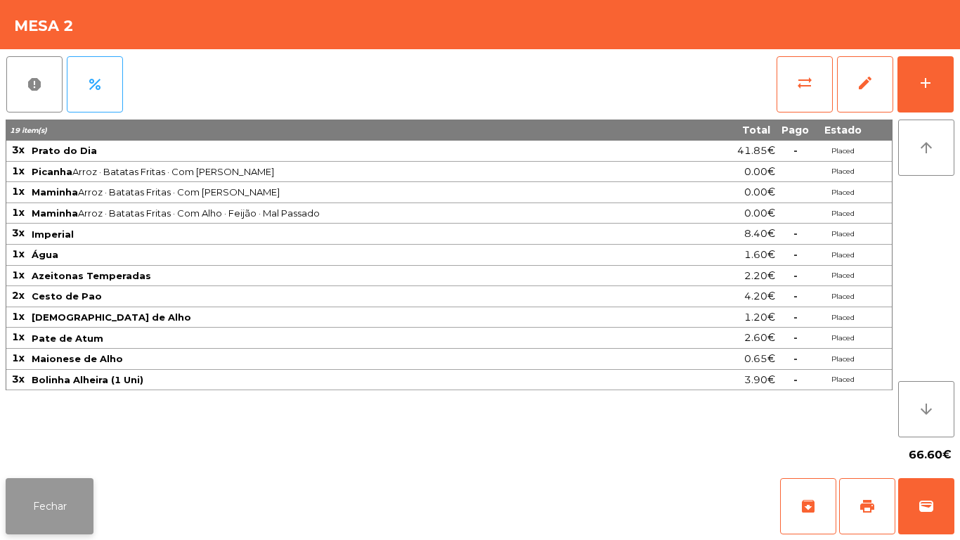
click at [49, 493] on button "Fechar" at bounding box center [50, 506] width 88 height 56
